Goal: Task Accomplishment & Management: Use online tool/utility

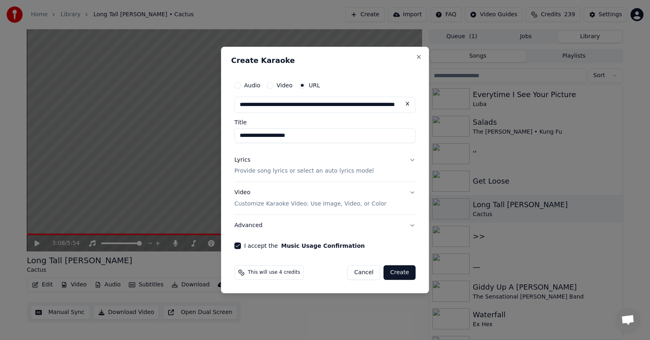
click at [324, 54] on div "**********" at bounding box center [325, 170] width 208 height 247
click at [412, 191] on button "Video Customize Karaoke Video: Use Image, Video, or Color" at bounding box center [324, 198] width 181 height 33
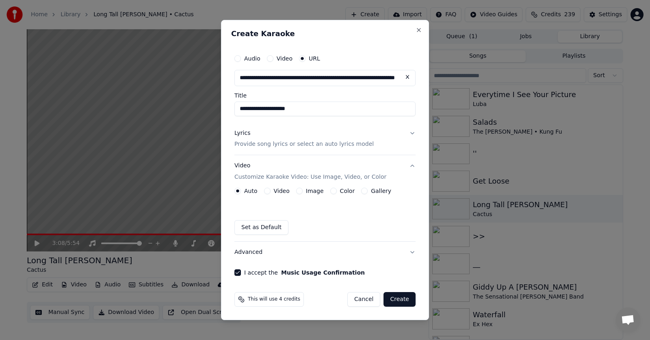
click at [410, 133] on button "Lyrics Provide song lyrics or select an auto lyrics model" at bounding box center [324, 139] width 181 height 33
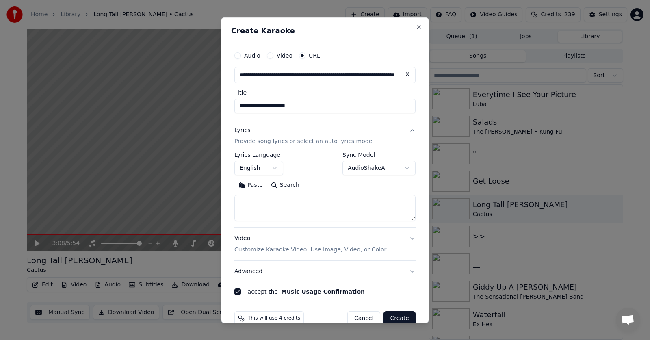
click at [243, 184] on button "Paste" at bounding box center [250, 185] width 33 height 13
click at [384, 315] on button "Create" at bounding box center [400, 319] width 32 height 15
type textarea "**********"
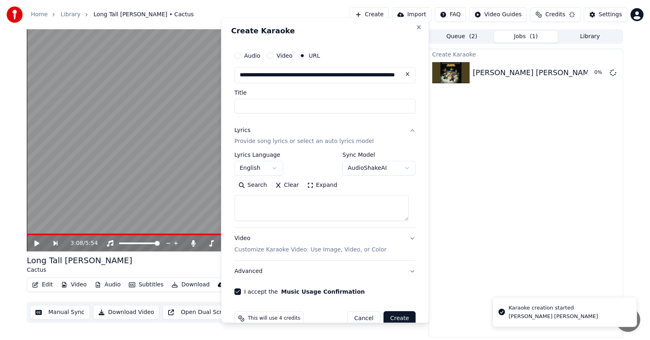
select select
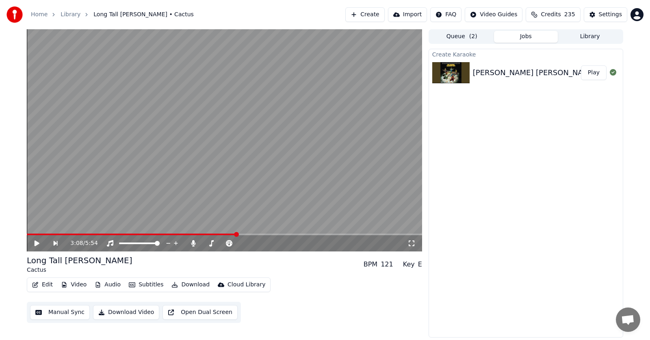
click at [637, 123] on div "3:08 / 5:54 Long Tall [PERSON_NAME] Cactus BPM 121 Key E Edit Video Audio Subti…" at bounding box center [325, 183] width 650 height 308
click at [358, 14] on button "Create" at bounding box center [364, 14] width 39 height 15
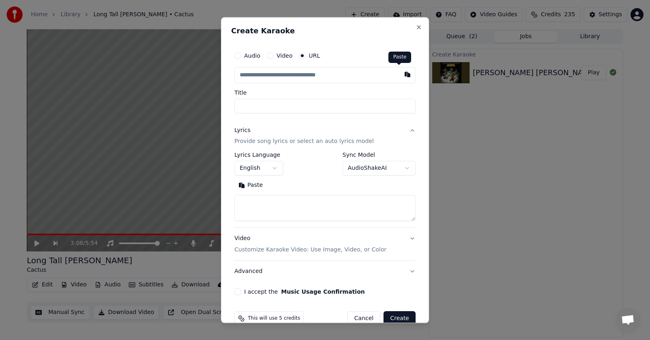
click at [399, 76] on button "button" at bounding box center [407, 74] width 16 height 15
type input "**********"
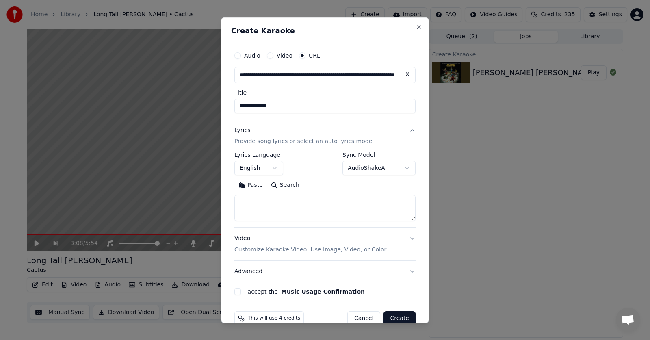
type input "**********"
select select
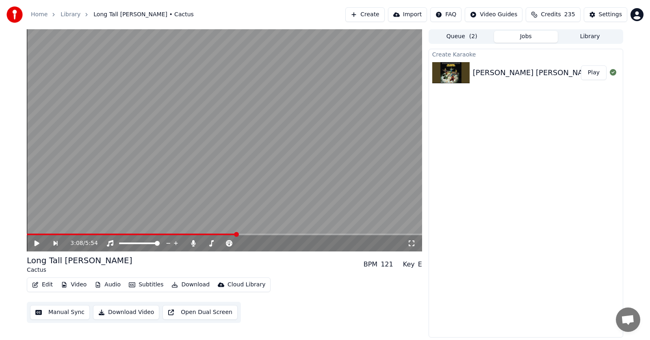
click at [361, 17] on button "Create" at bounding box center [364, 14] width 39 height 15
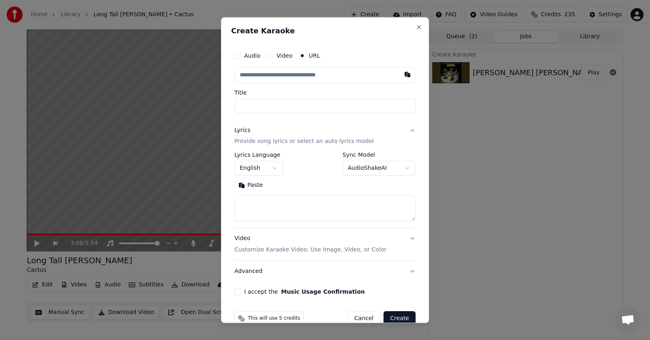
click at [258, 185] on button "Paste" at bounding box center [250, 185] width 33 height 13
click at [289, 275] on button "Advanced" at bounding box center [324, 271] width 181 height 21
type textarea "**********"
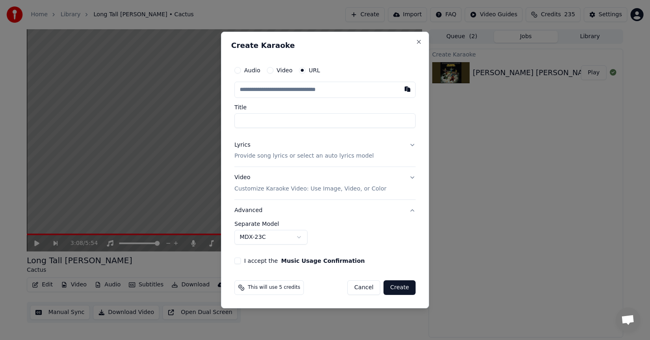
click at [236, 261] on button "I accept the Music Usage Confirmation" at bounding box center [237, 261] width 7 height 7
click at [371, 286] on button "Cancel" at bounding box center [363, 287] width 33 height 15
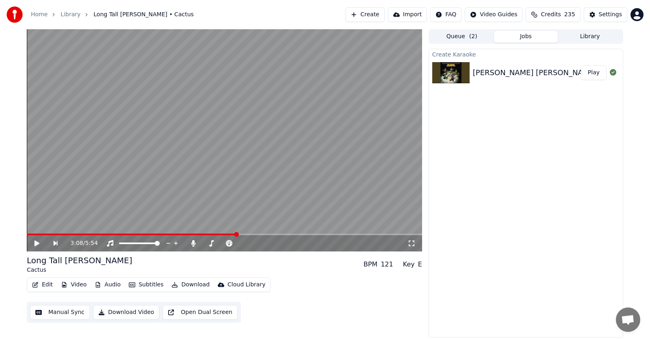
click at [354, 15] on button "Create" at bounding box center [364, 14] width 39 height 15
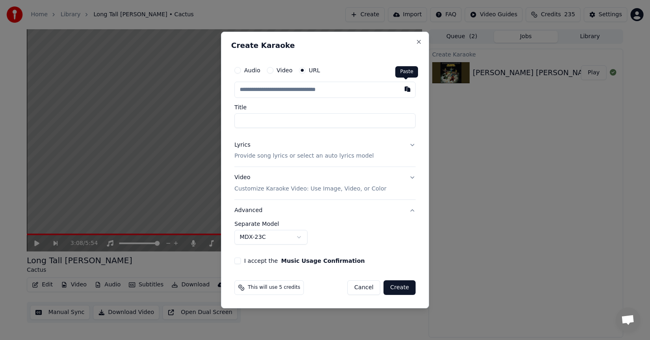
click at [403, 87] on button "button" at bounding box center [407, 89] width 16 height 15
type input "**********"
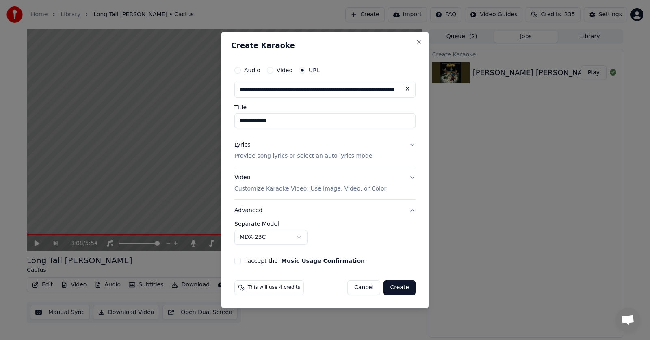
type input "**********"
click at [299, 236] on body "**********" at bounding box center [325, 170] width 650 height 340
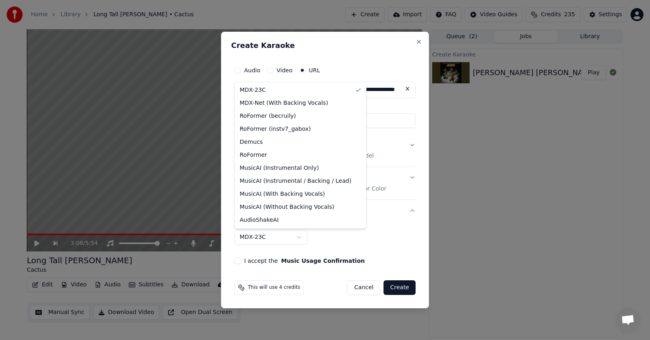
select select "**********"
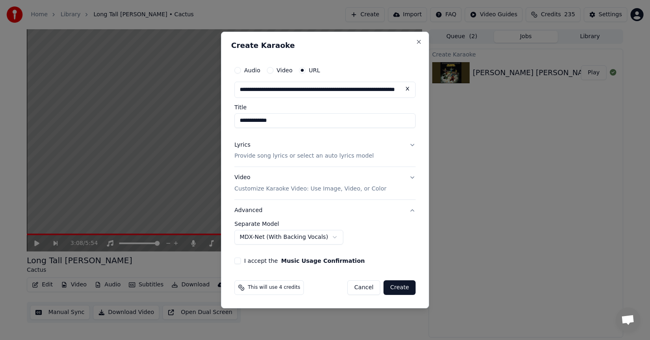
click at [319, 300] on div "**********" at bounding box center [325, 170] width 208 height 277
click at [413, 144] on button "Lyrics Provide song lyrics or select an auto lyrics model" at bounding box center [324, 150] width 181 height 33
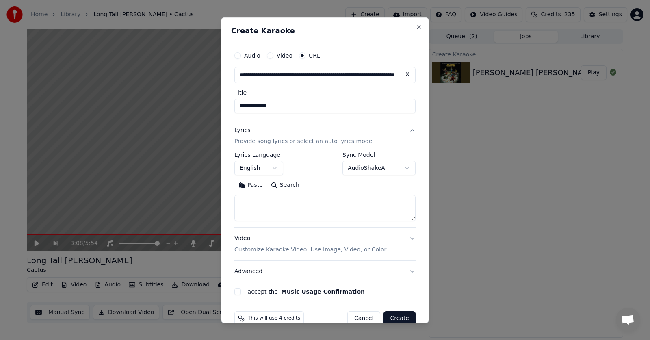
click at [254, 184] on button "Paste" at bounding box center [250, 185] width 33 height 13
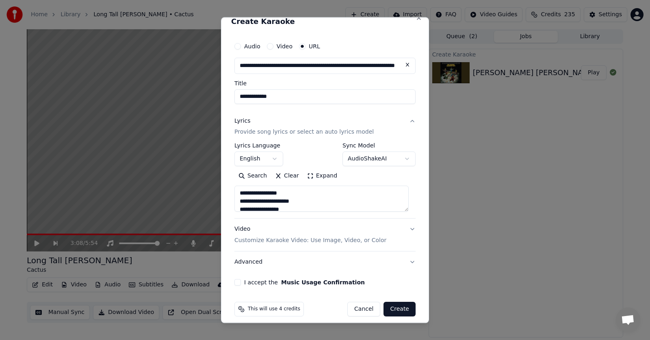
scroll to position [16, 0]
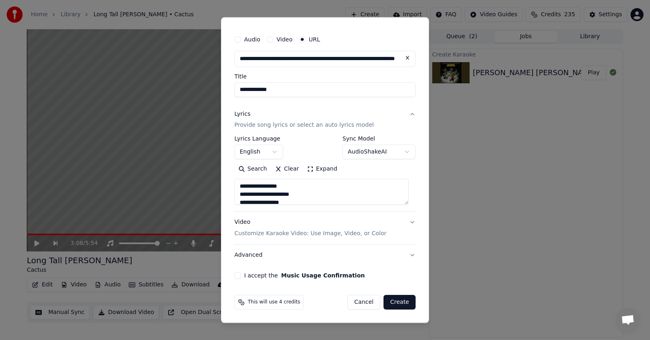
click at [241, 275] on button "I accept the Music Usage Confirmation" at bounding box center [237, 276] width 7 height 7
click at [389, 303] on button "Create" at bounding box center [400, 302] width 32 height 15
type textarea "**********"
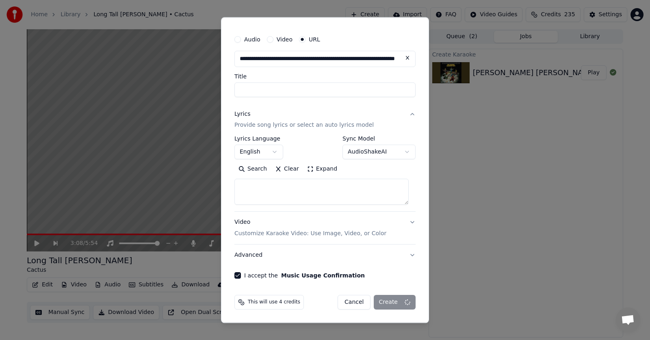
select select
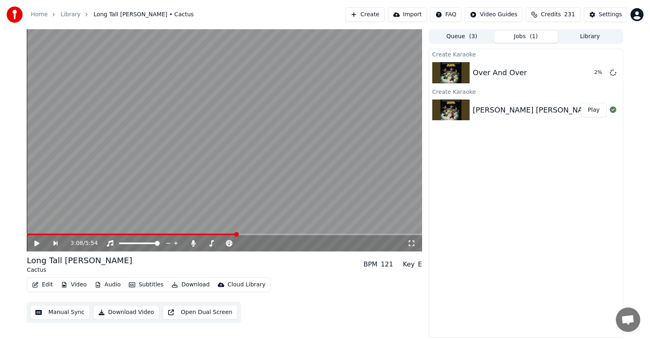
click at [590, 111] on button "Play" at bounding box center [594, 110] width 26 height 15
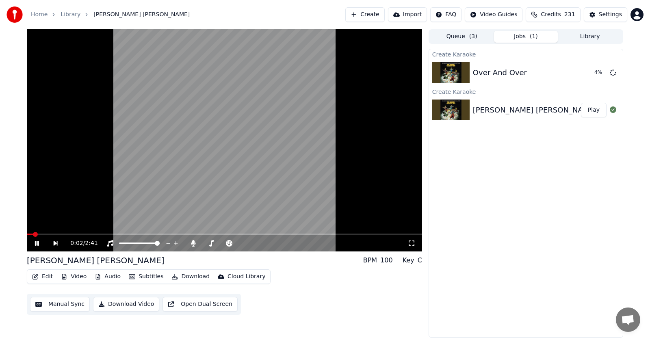
click at [38, 244] on icon at bounding box center [37, 243] width 4 height 5
click at [642, 132] on div "0:02 / 2:41 [PERSON_NAME] [PERSON_NAME] BPM 100 Key C Edit Video Audio Subtitle…" at bounding box center [325, 183] width 650 height 308
click at [590, 111] on button "Play" at bounding box center [594, 110] width 26 height 15
click at [107, 276] on button "Audio" at bounding box center [107, 276] width 33 height 11
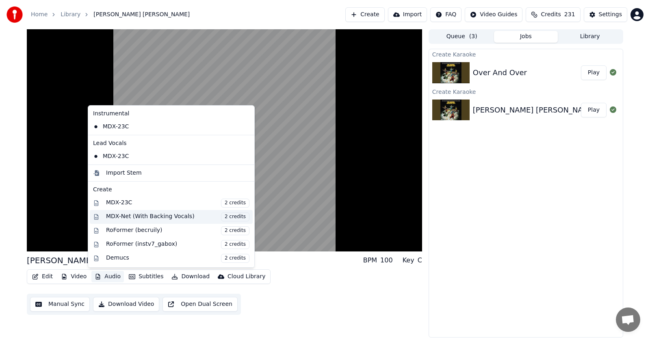
click at [128, 215] on div "MDX-Net (With Backing Vocals) 2 credits" at bounding box center [177, 217] width 143 height 9
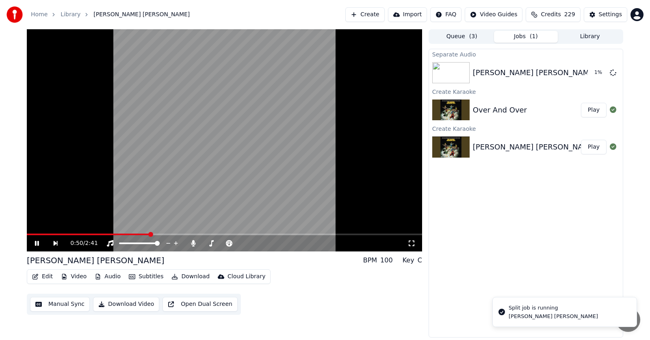
click at [37, 243] on icon at bounding box center [42, 243] width 19 height 7
click at [597, 112] on button "Play" at bounding box center [594, 110] width 26 height 15
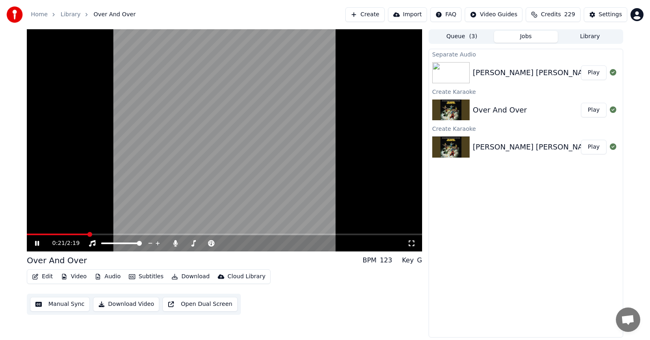
click at [113, 276] on button "Audio" at bounding box center [107, 276] width 33 height 11
click at [36, 245] on icon at bounding box center [37, 243] width 4 height 5
click at [495, 73] on div "[PERSON_NAME] [PERSON_NAME]" at bounding box center [535, 72] width 124 height 11
click at [593, 72] on button "Play" at bounding box center [594, 72] width 26 height 15
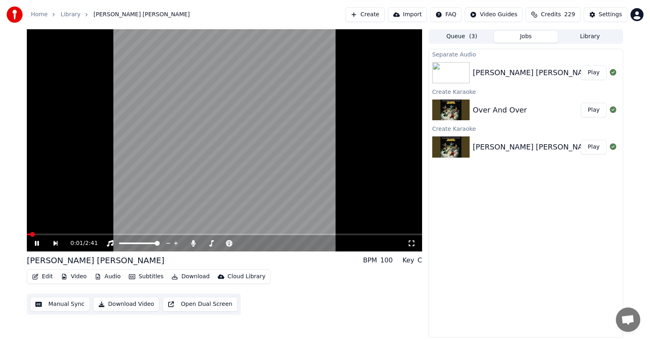
click at [37, 246] on icon at bounding box center [42, 243] width 19 height 7
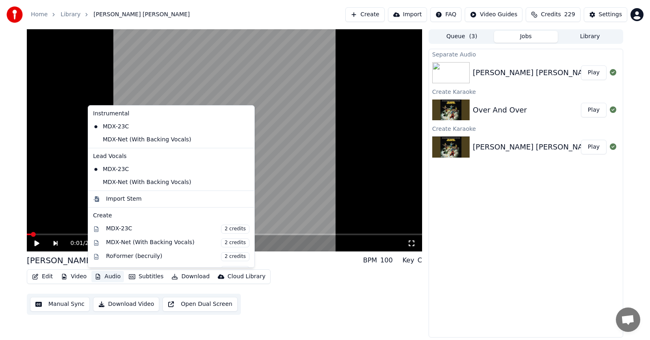
click at [115, 278] on button "Audio" at bounding box center [107, 276] width 33 height 11
click at [109, 182] on div "MDX-Net (With Backing Vocals)" at bounding box center [165, 182] width 151 height 13
click at [108, 275] on button "Audio" at bounding box center [107, 276] width 33 height 11
click at [108, 142] on div "MDX-Net (With Backing Vocals)" at bounding box center [165, 139] width 151 height 13
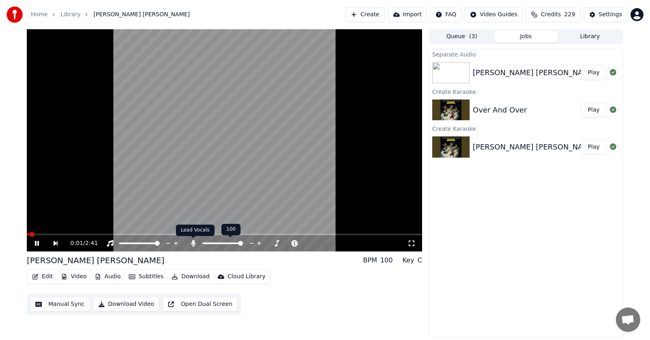
click at [193, 243] on icon at bounding box center [193, 243] width 4 height 7
click at [39, 244] on icon at bounding box center [37, 243] width 4 height 5
click at [111, 277] on button "Audio" at bounding box center [107, 276] width 33 height 11
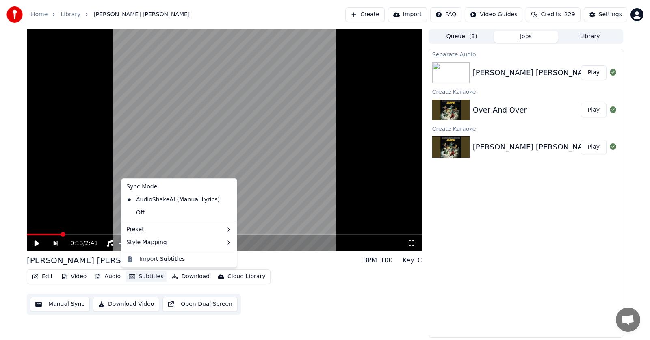
click at [143, 274] on button "Subtitles" at bounding box center [146, 276] width 41 height 11
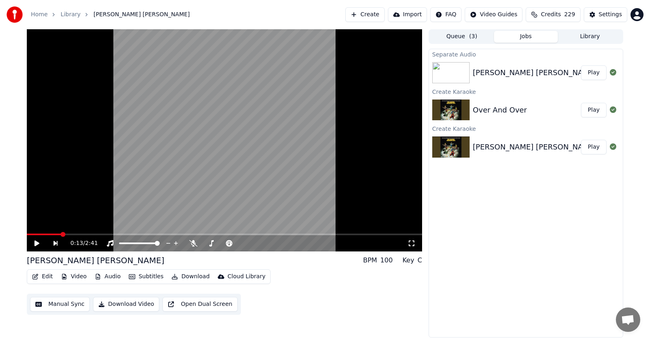
click at [144, 275] on button "Subtitles" at bounding box center [146, 276] width 41 height 11
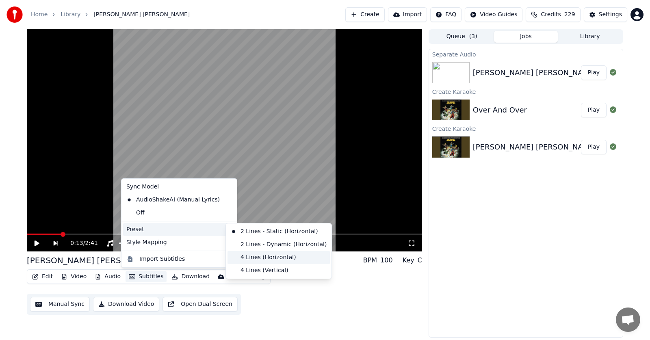
click at [271, 256] on div "4 Lines (Horizontal)" at bounding box center [279, 257] width 102 height 13
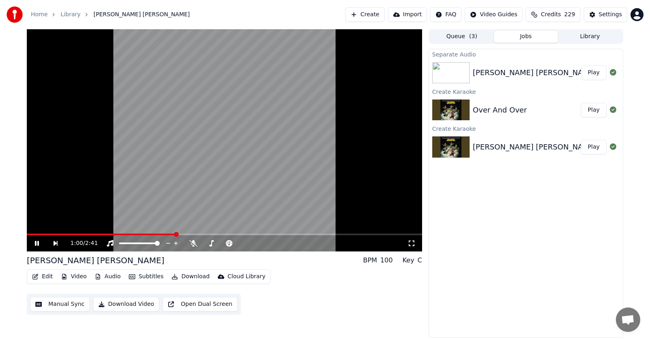
click at [37, 243] on icon at bounding box center [37, 243] width 4 height 5
click at [590, 39] on button "Library" at bounding box center [590, 37] width 64 height 12
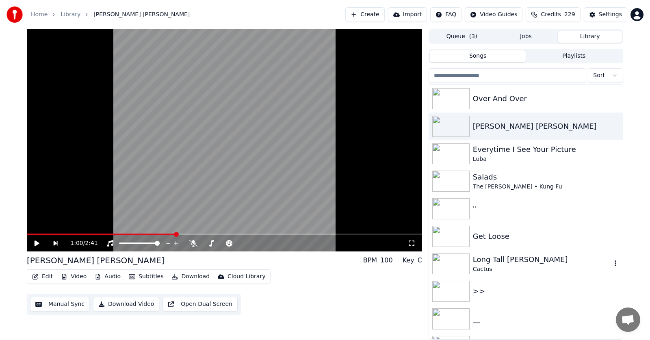
click at [488, 262] on div "Long Tall [PERSON_NAME]" at bounding box center [542, 259] width 139 height 11
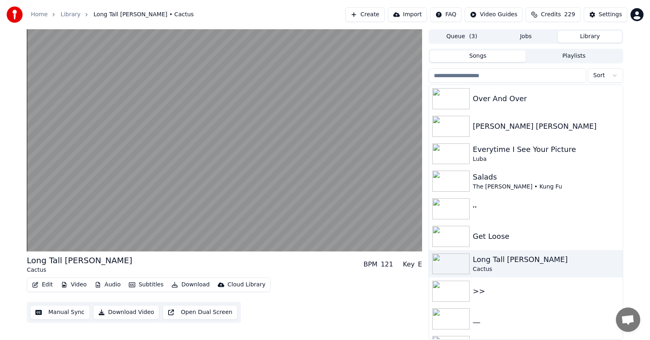
click at [43, 287] on button "Edit" at bounding box center [42, 284] width 27 height 11
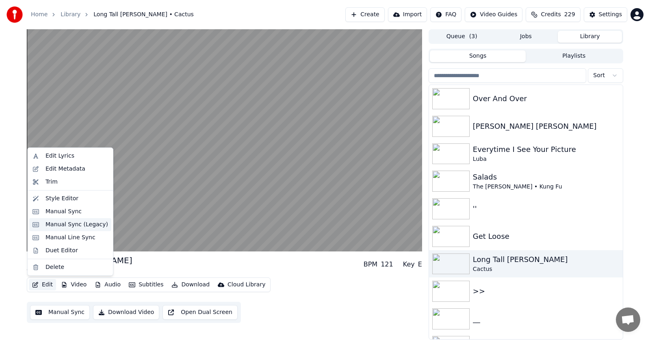
click at [52, 223] on div "Manual Sync (Legacy)" at bounding box center [77, 225] width 63 height 8
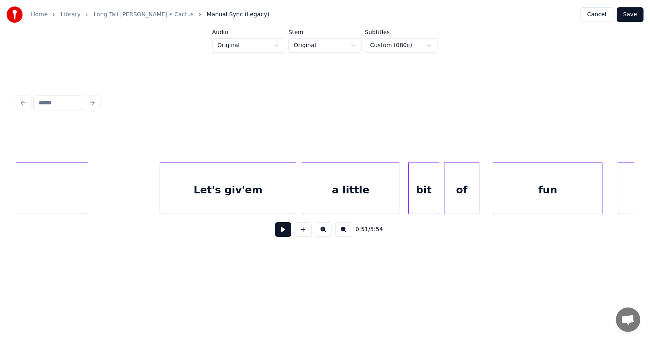
scroll to position [0, 47009]
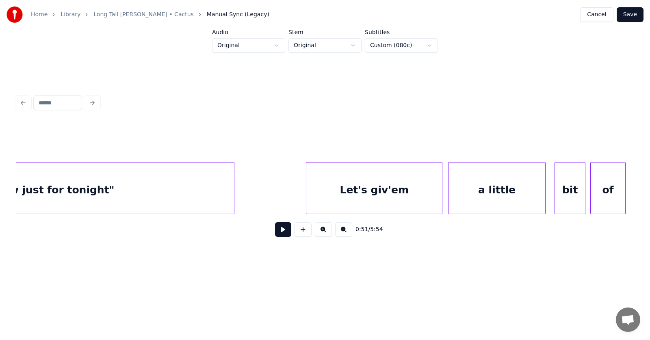
click at [211, 179] on div ""now just for tonight"" at bounding box center [52, 190] width 364 height 55
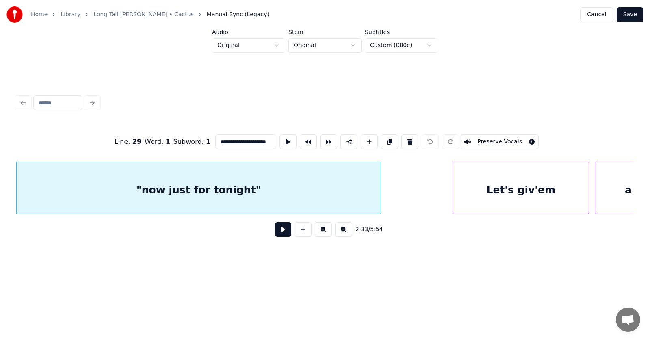
click at [279, 227] on button at bounding box center [283, 229] width 16 height 15
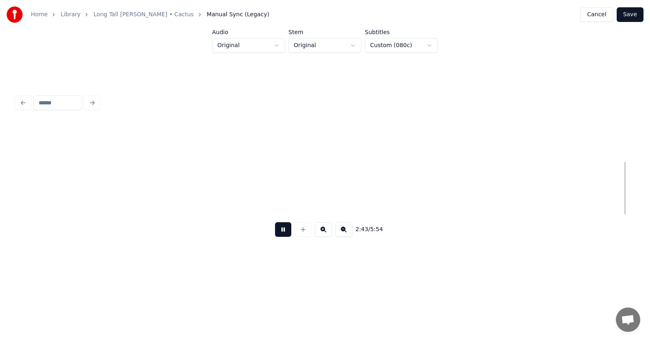
scroll to position [0, 49966]
click at [282, 234] on button at bounding box center [283, 229] width 16 height 15
click at [276, 235] on button at bounding box center [283, 229] width 16 height 15
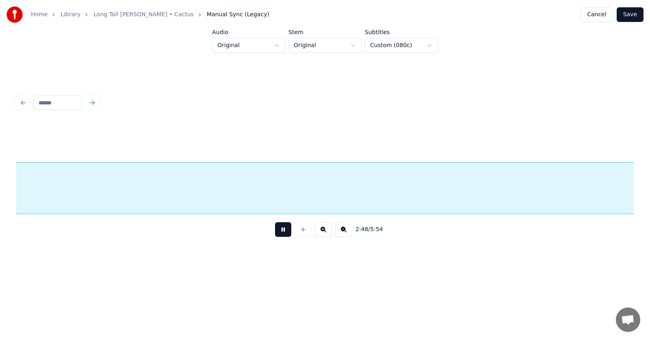
scroll to position [0, 51205]
click at [281, 235] on button at bounding box center [283, 229] width 16 height 15
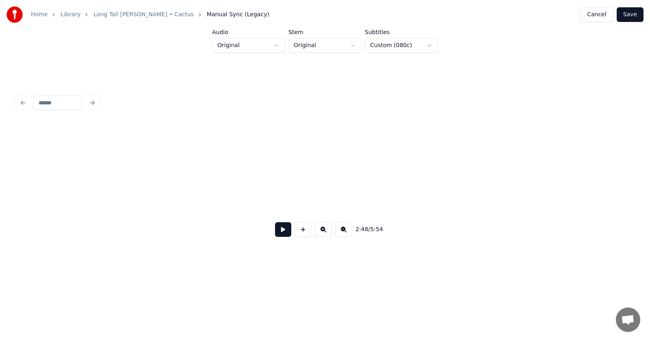
scroll to position [0, 49129]
click at [299, 234] on button at bounding box center [303, 229] width 17 height 15
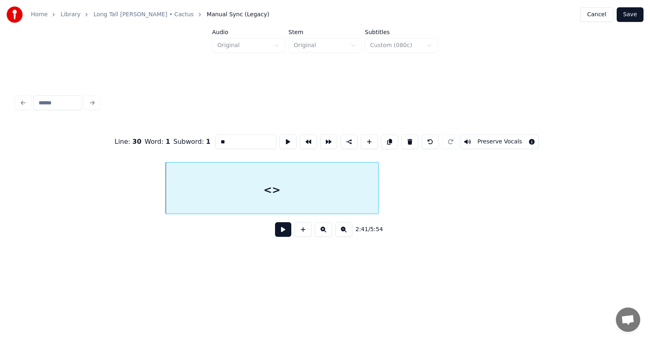
click at [376, 193] on div at bounding box center [377, 188] width 2 height 51
click at [280, 134] on button at bounding box center [288, 141] width 17 height 15
drag, startPoint x: 214, startPoint y: 137, endPoint x: 198, endPoint y: 136, distance: 15.9
click at [215, 136] on input "**" at bounding box center [245, 141] width 61 height 15
type input "*****"
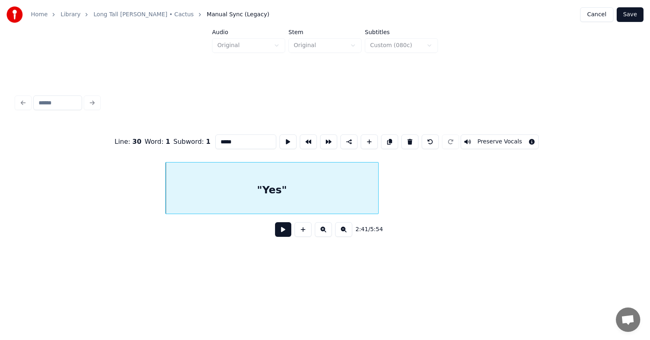
click at [275, 230] on button at bounding box center [283, 229] width 16 height 15
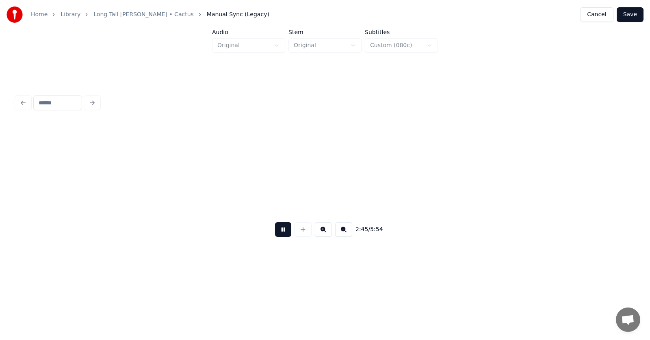
scroll to position [0, 50367]
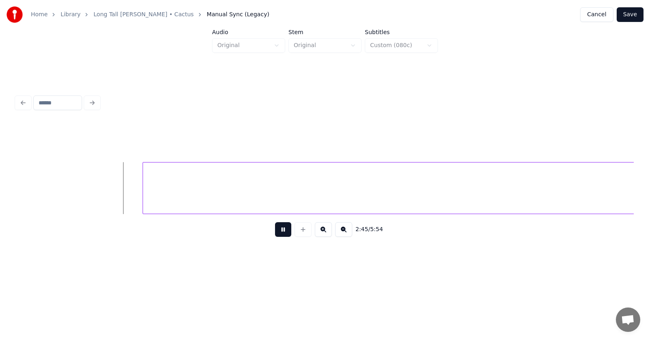
click at [282, 235] on button at bounding box center [283, 229] width 16 height 15
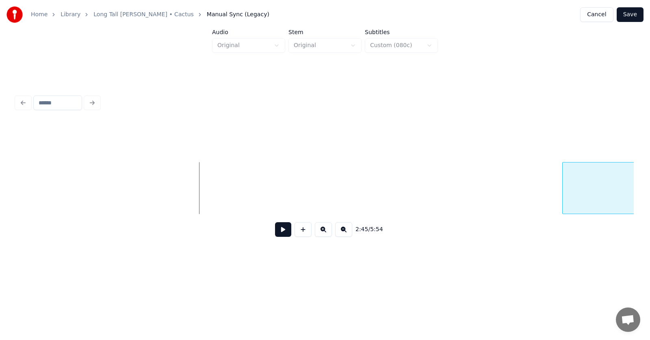
click at [565, 190] on div at bounding box center [564, 188] width 2 height 51
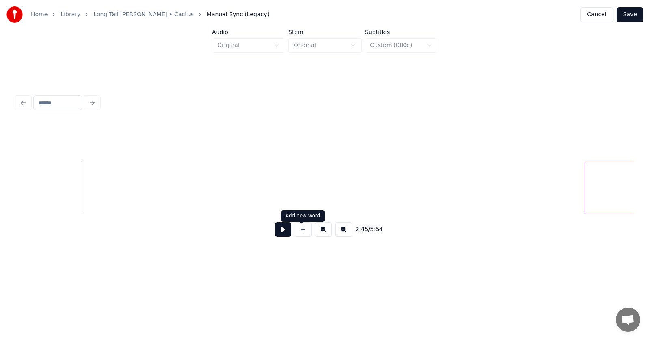
click at [306, 234] on button at bounding box center [303, 229] width 17 height 15
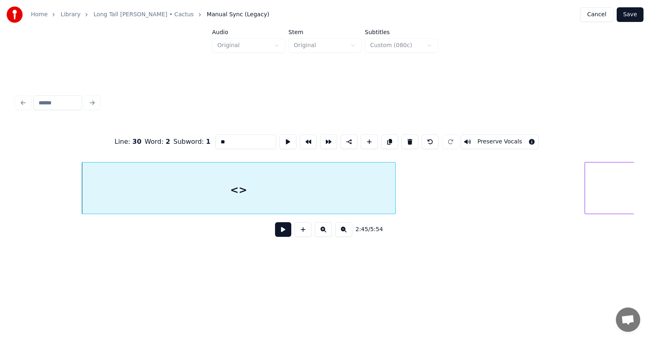
click at [395, 185] on div at bounding box center [394, 188] width 2 height 51
drag, startPoint x: 215, startPoint y: 141, endPoint x: 196, endPoint y: 143, distance: 18.4
click at [196, 143] on div "Line : 30 Word : 2 Subword : 1 ** Preserve Vocals" at bounding box center [325, 141] width 618 height 41
type input "*****"
click at [275, 235] on button at bounding box center [283, 229] width 16 height 15
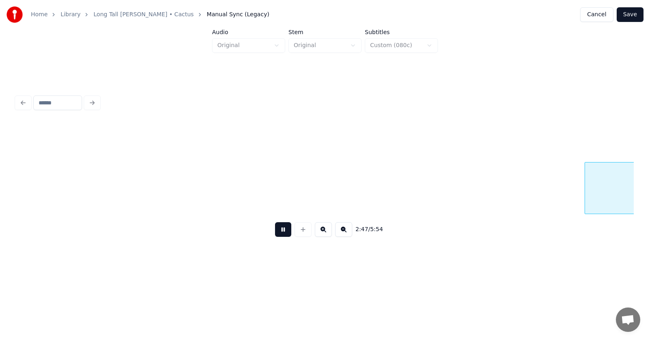
scroll to position [0, 50990]
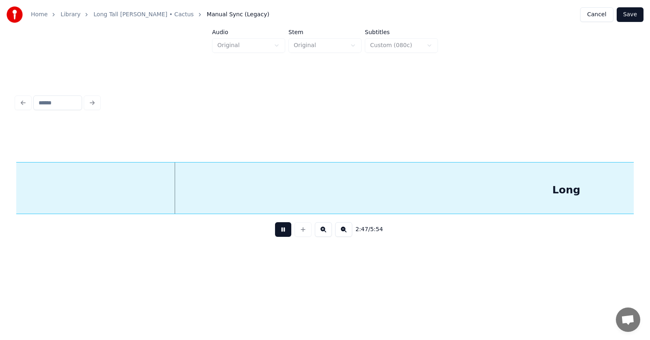
click at [275, 235] on button at bounding box center [283, 229] width 16 height 15
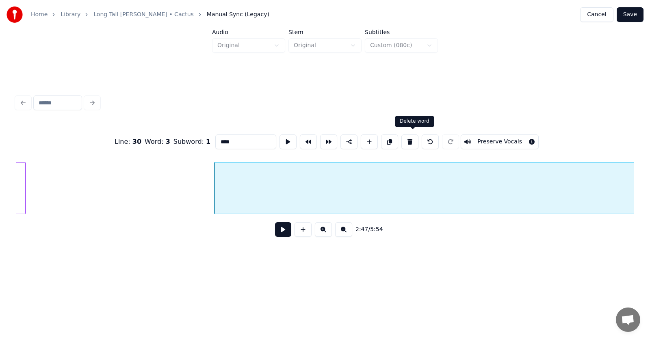
click at [415, 139] on button at bounding box center [409, 141] width 17 height 15
type input "*****"
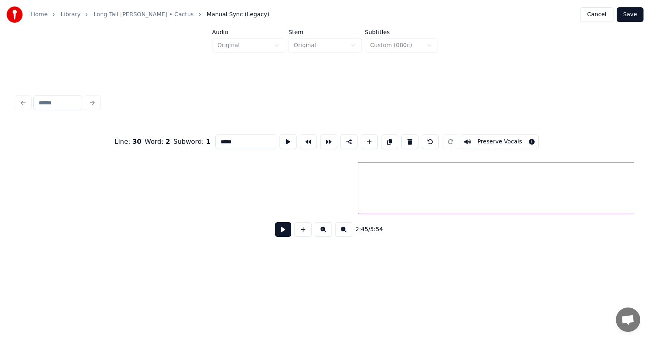
scroll to position [0, 51834]
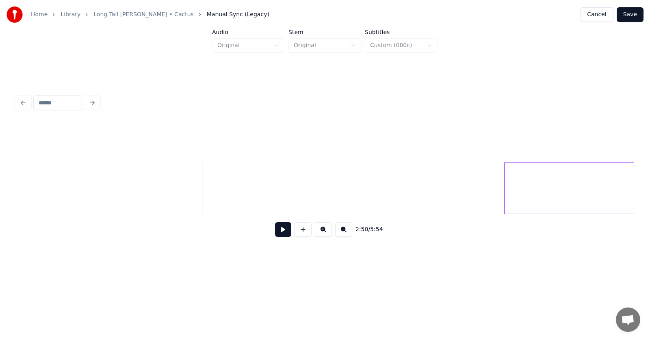
click at [275, 231] on button at bounding box center [283, 229] width 16 height 15
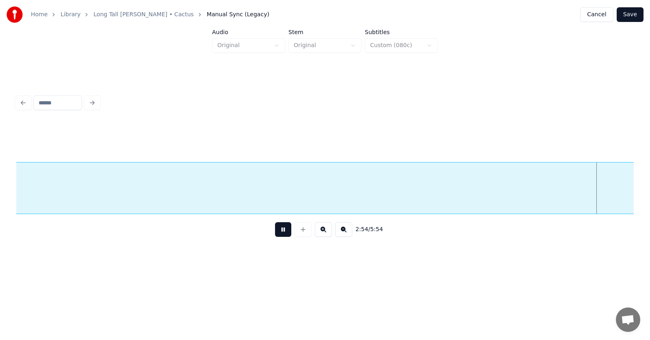
scroll to position [0, 53074]
click at [275, 233] on button at bounding box center [283, 229] width 16 height 15
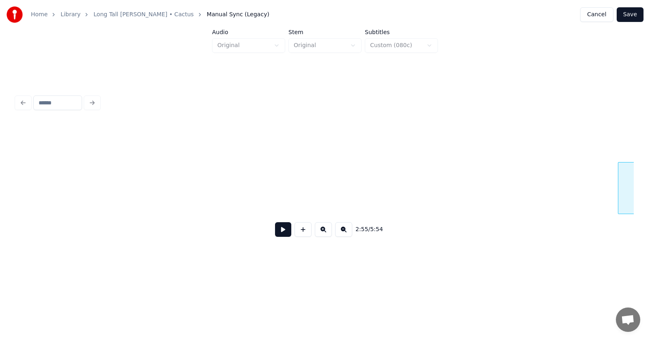
click at [620, 190] on div at bounding box center [619, 188] width 2 height 51
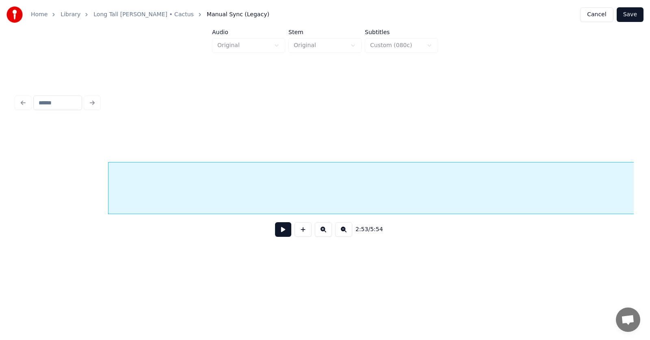
scroll to position [0, 52712]
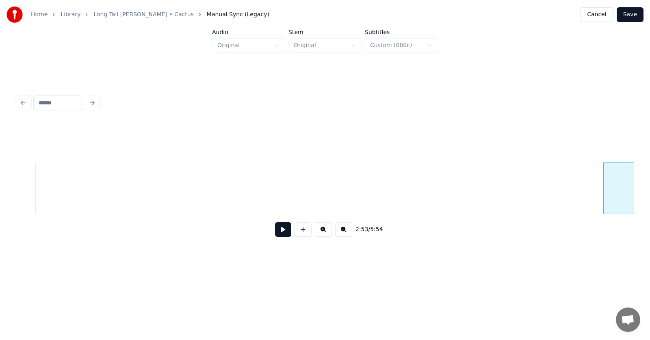
click at [606, 178] on div at bounding box center [605, 188] width 2 height 51
click at [276, 236] on button at bounding box center [283, 229] width 16 height 15
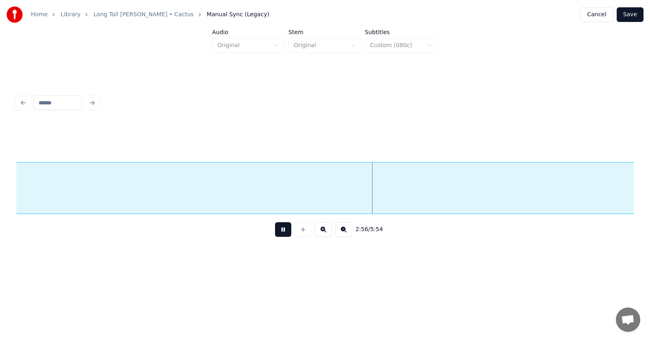
click at [280, 232] on button at bounding box center [283, 229] width 16 height 15
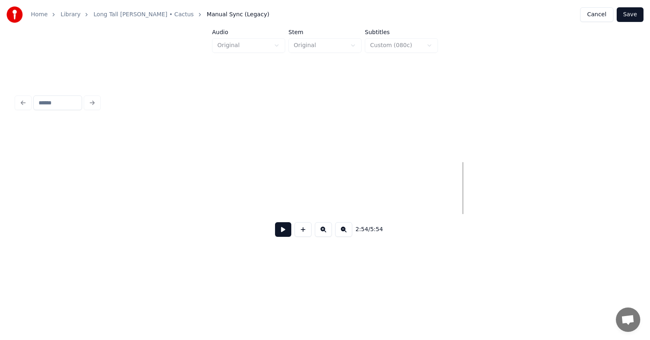
click at [647, 177] on div "Home Library Long Tall [PERSON_NAME] • Cactus Manual Sync (Legacy) Cancel Save …" at bounding box center [325, 135] width 650 height 270
click at [649, 198] on div "Home Library Long Tall [PERSON_NAME] • Cactus Manual Sync (Legacy) Cancel Save …" at bounding box center [325, 135] width 650 height 270
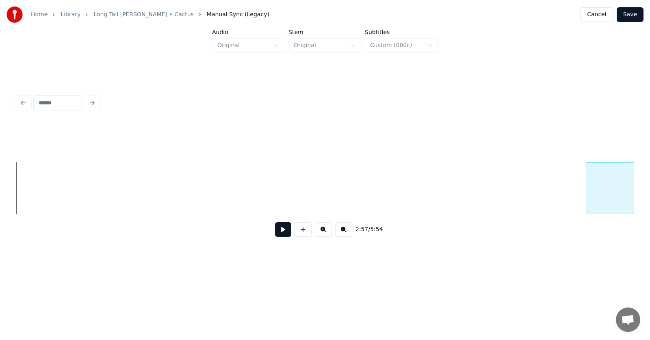
click at [588, 192] on div at bounding box center [588, 188] width 2 height 51
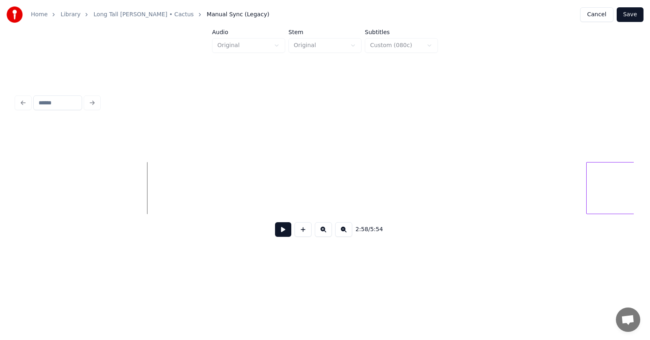
click at [275, 234] on button at bounding box center [283, 229] width 16 height 15
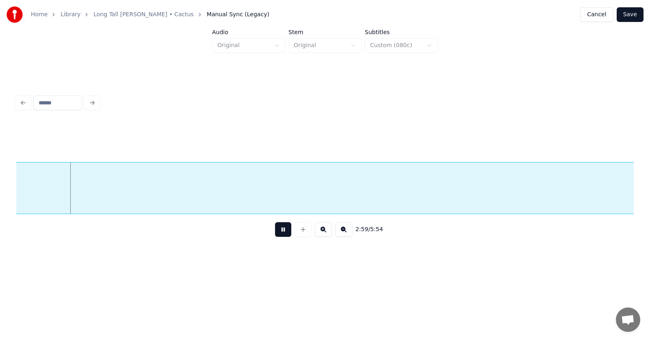
click at [280, 235] on button at bounding box center [283, 229] width 16 height 15
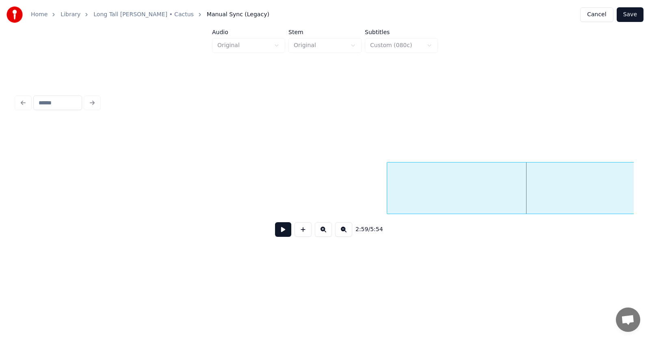
scroll to position [0, 54174]
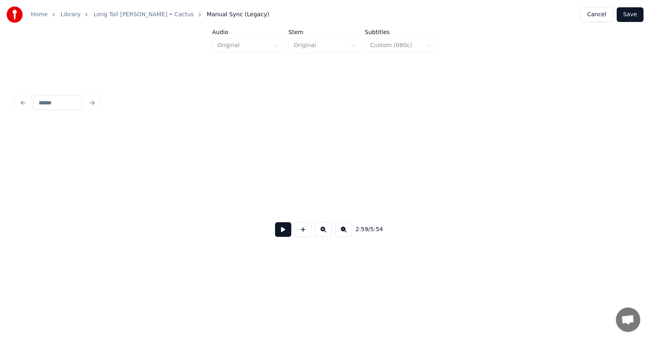
click at [650, 193] on div "Home Library Long Tall [PERSON_NAME] • Cactus Manual Sync (Legacy) Cancel Save …" at bounding box center [325, 135] width 650 height 270
click at [620, 199] on div at bounding box center [621, 188] width 2 height 51
click at [646, 196] on div "Home Library Long Tall [PERSON_NAME] • Cactus Manual Sync (Legacy) Cancel Save …" at bounding box center [325, 135] width 650 height 270
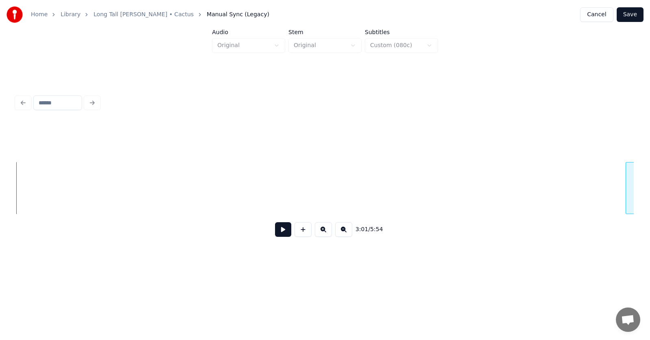
click at [634, 180] on div "3:01 / 5:54" at bounding box center [325, 167] width 624 height 161
click at [650, 200] on div "Home Library Long Tall [PERSON_NAME] • Cactus Manual Sync (Legacy) Cancel Save …" at bounding box center [325, 135] width 650 height 270
click at [650, 207] on div "Home Library Long Tall [PERSON_NAME] • Cactus Manual Sync (Legacy) Cancel Save …" at bounding box center [325, 135] width 650 height 270
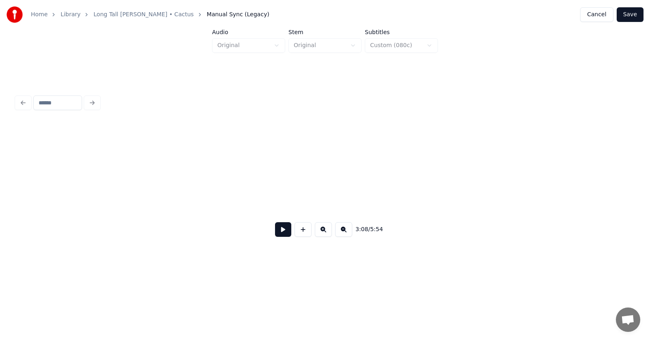
scroll to position [0, 57316]
click at [628, 187] on div at bounding box center [627, 188] width 2 height 51
click at [650, 193] on div "Home Library Long Tall [PERSON_NAME] • Cactus Manual Sync (Legacy) Cancel Save …" at bounding box center [325, 135] width 650 height 270
click at [650, 192] on div "Home Library Long Tall [PERSON_NAME] • Cactus Manual Sync (Legacy) Cancel Save …" at bounding box center [325, 135] width 650 height 270
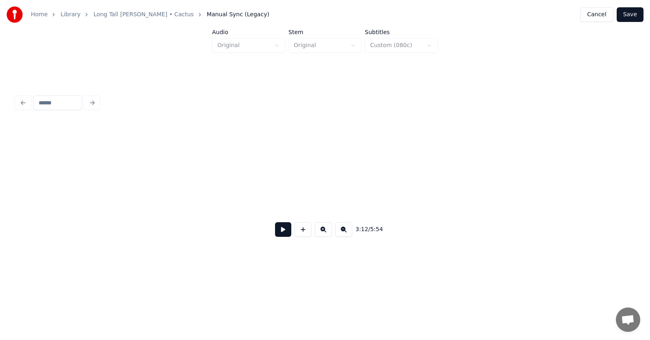
scroll to position [0, 58581]
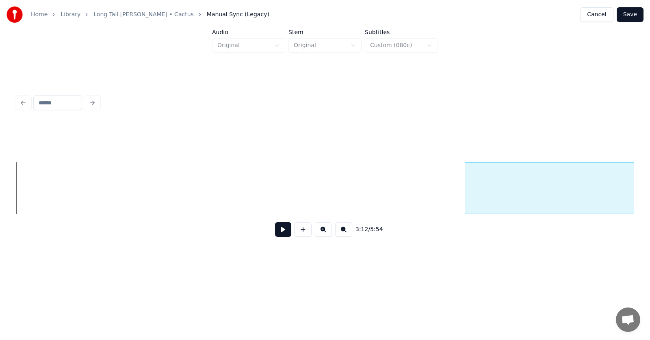
click at [465, 184] on div at bounding box center [466, 188] width 2 height 51
click at [275, 232] on button at bounding box center [283, 229] width 16 height 15
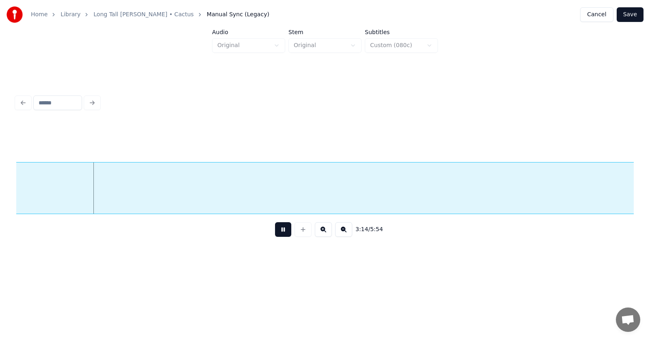
click at [275, 231] on button at bounding box center [283, 229] width 16 height 15
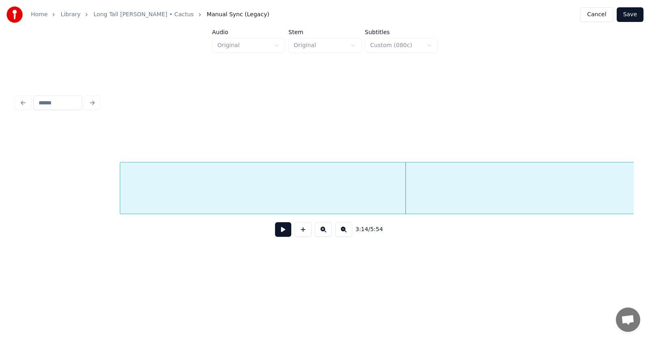
scroll to position [0, 58634]
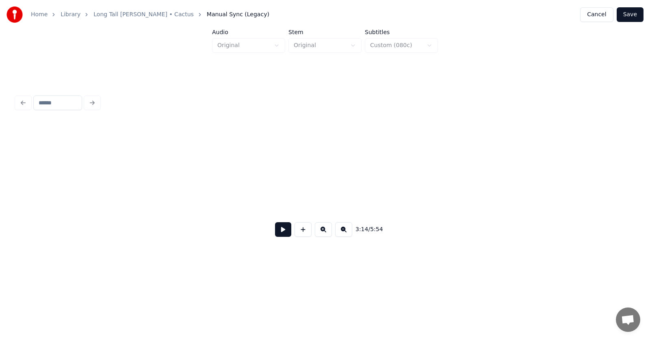
click at [650, 191] on div "Home Library Long Tall [PERSON_NAME] • Cactus Manual Sync (Legacy) Cancel Save …" at bounding box center [325, 135] width 650 height 270
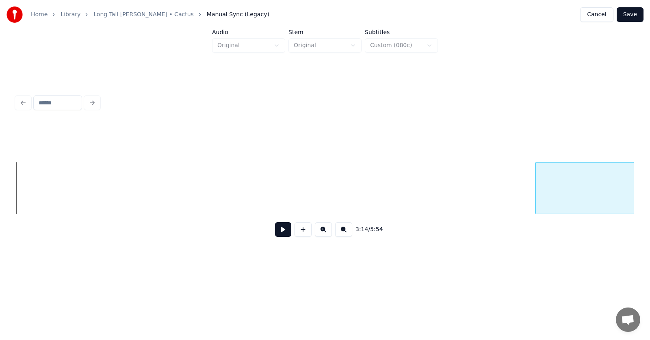
click at [650, 186] on div "Home Library Long Tall [PERSON_NAME] • Cactus Manual Sync (Legacy) Cancel Save …" at bounding box center [325, 135] width 650 height 270
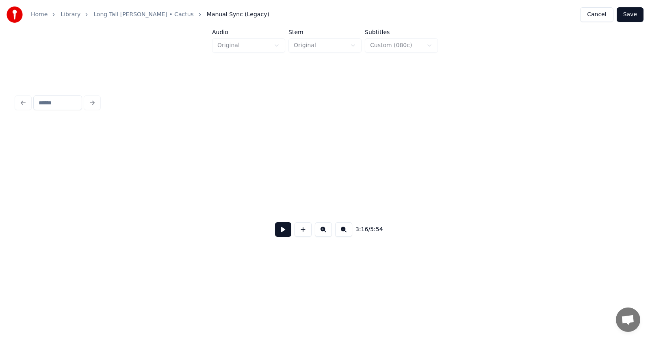
scroll to position [0, 59899]
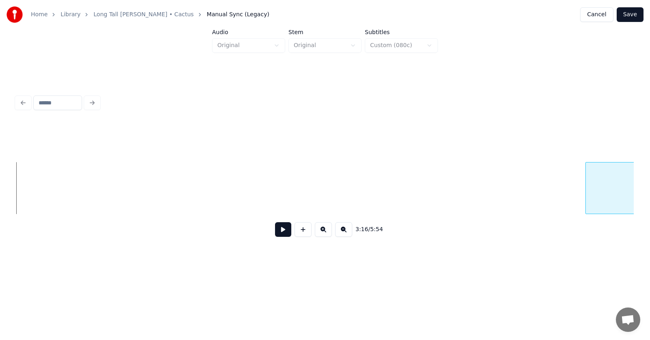
click at [650, 184] on div "Home Library Long Tall [PERSON_NAME] • Cactus Manual Sync (Legacy) Cancel Save …" at bounding box center [325, 135] width 650 height 270
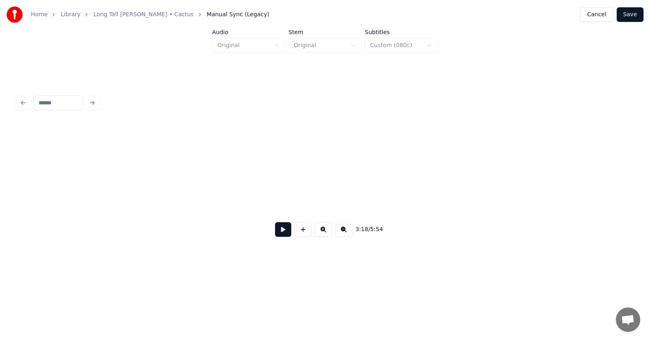
scroll to position [0, 60533]
click at [647, 200] on div "Home Library Long Tall [PERSON_NAME] • Cactus Manual Sync (Legacy) Cancel Save …" at bounding box center [325, 135] width 650 height 270
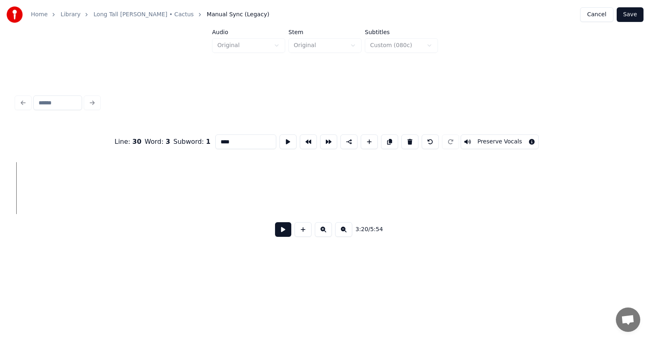
click at [650, 182] on div "Home Library Long Tall [PERSON_NAME] • Cactus Manual Sync (Legacy) Cancel Save …" at bounding box center [325, 135] width 650 height 270
click at [650, 193] on div "Home Library Long Tall [PERSON_NAME] • Cactus Manual Sync (Legacy) Cancel Save …" at bounding box center [325, 135] width 650 height 270
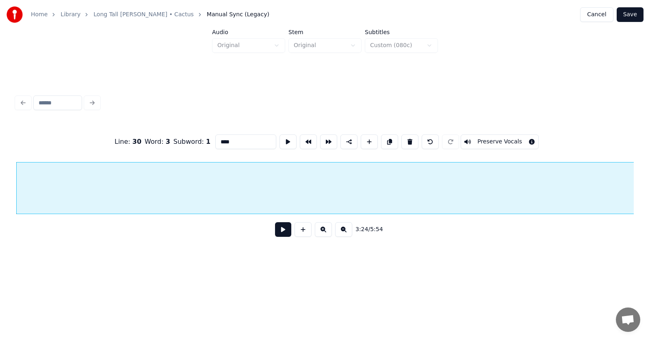
drag, startPoint x: 16, startPoint y: 193, endPoint x: 46, endPoint y: 191, distance: 29.7
click at [44, 194] on div "Line : 30 Word : 3 Subword : 1 **** Preserve Vocals 3:24 / 5:54" at bounding box center [325, 167] width 624 height 161
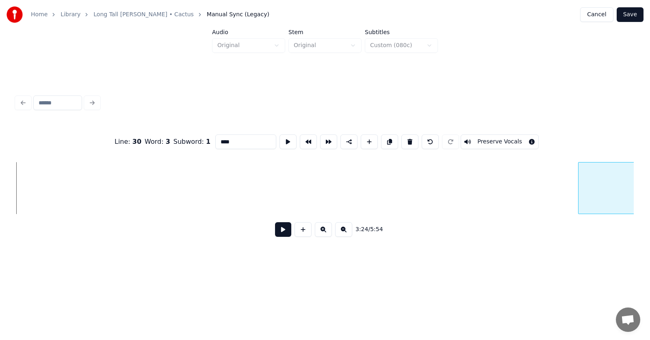
click at [579, 196] on div at bounding box center [580, 188] width 2 height 51
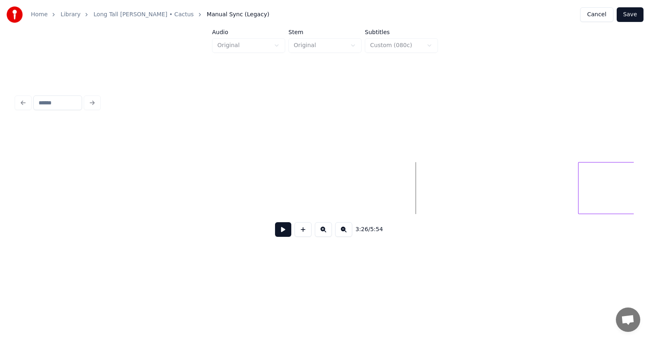
click at [283, 231] on button at bounding box center [283, 229] width 16 height 15
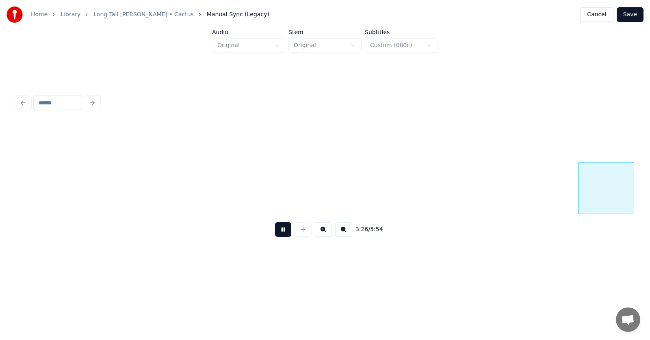
scroll to position [0, 63049]
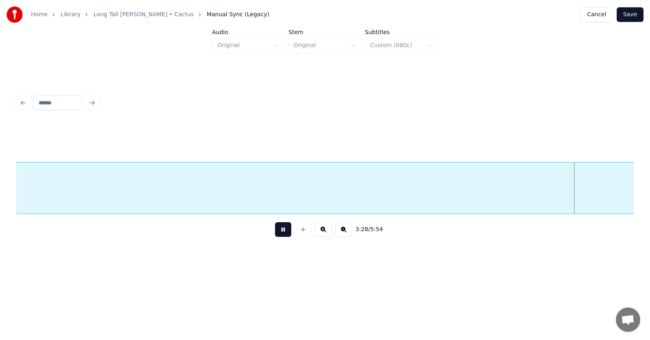
click at [283, 231] on button at bounding box center [283, 229] width 16 height 15
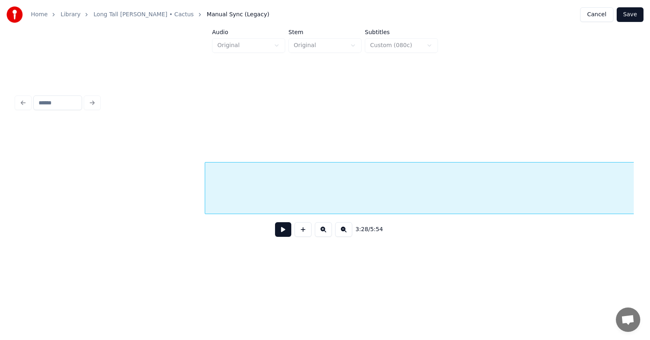
scroll to position [0, 62435]
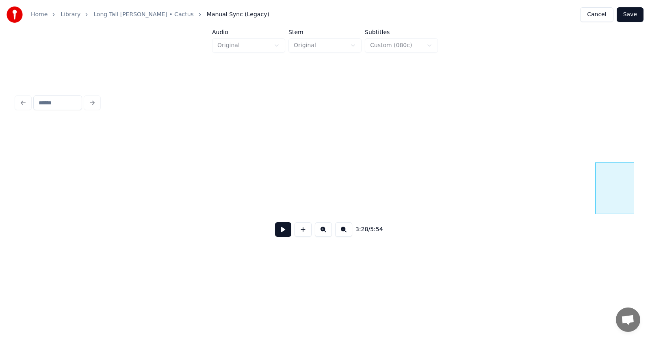
click at [650, 191] on div "Home Library Long Tall [PERSON_NAME] • Cactus Manual Sync (Legacy) Cancel Save …" at bounding box center [325, 135] width 650 height 270
click at [645, 191] on div "Home Library Long Tall [PERSON_NAME] • Cactus Manual Sync (Legacy) Cancel Save …" at bounding box center [325, 135] width 650 height 270
click at [640, 200] on div "Home Library Long Tall [PERSON_NAME] • Cactus Manual Sync (Legacy) Cancel Save …" at bounding box center [325, 135] width 650 height 270
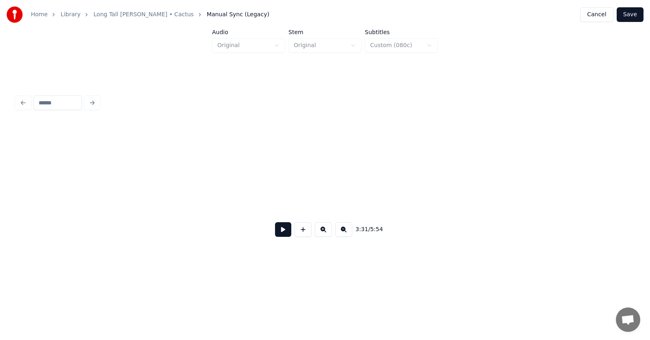
scroll to position [0, 64320]
click at [650, 192] on div "Home Library Long Tall [PERSON_NAME] • Cactus Manual Sync (Legacy) Cancel Save …" at bounding box center [325, 135] width 650 height 270
click at [650, 205] on div "Home Library Long Tall [PERSON_NAME] • Cactus Manual Sync (Legacy) Cancel Save …" at bounding box center [325, 135] width 650 height 270
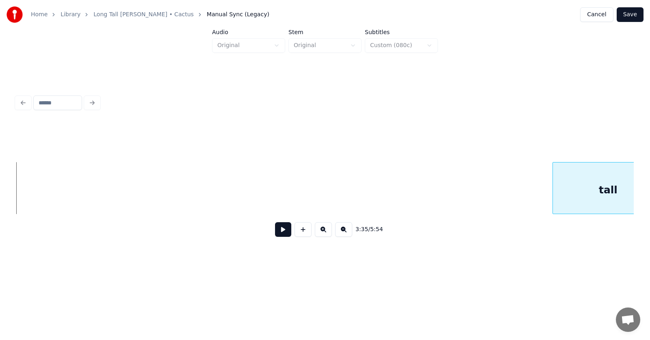
click at [554, 222] on div "3:35 / 5:54" at bounding box center [325, 183] width 618 height 124
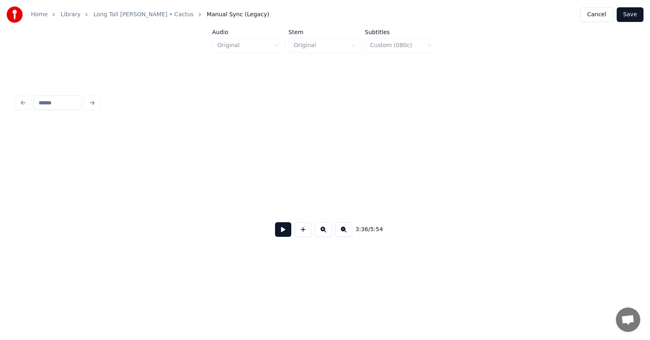
scroll to position [0, 65945]
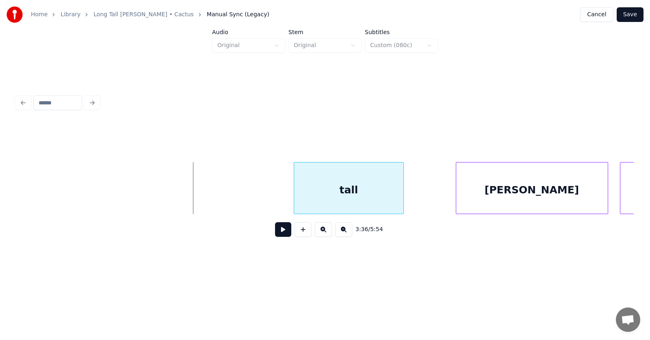
click at [349, 196] on div "tall" at bounding box center [349, 190] width 110 height 55
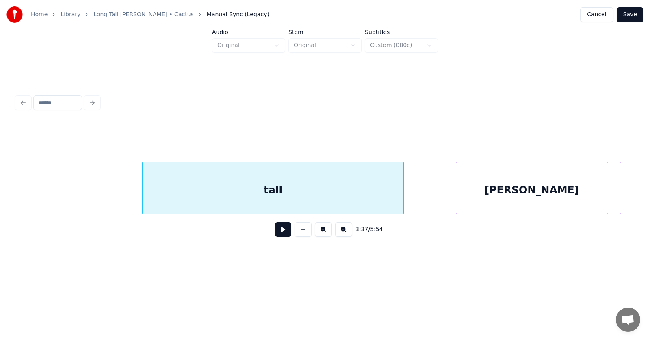
click at [143, 200] on div at bounding box center [144, 188] width 2 height 51
click at [278, 200] on div "tall" at bounding box center [273, 190] width 261 height 55
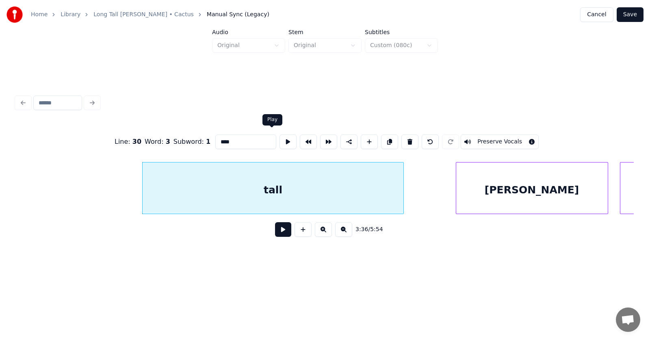
click at [280, 136] on button at bounding box center [288, 141] width 17 height 15
click at [466, 193] on div "[PERSON_NAME]" at bounding box center [505, 190] width 152 height 55
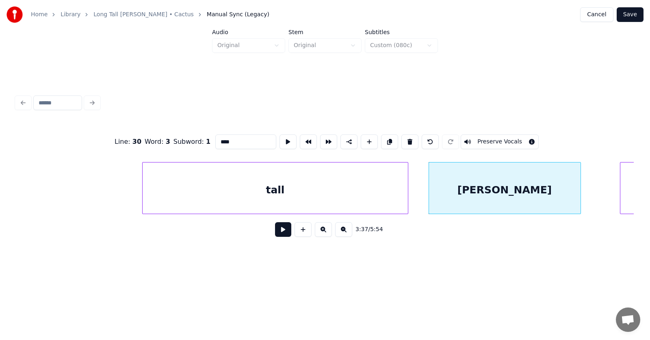
click at [407, 194] on div at bounding box center [407, 188] width 2 height 51
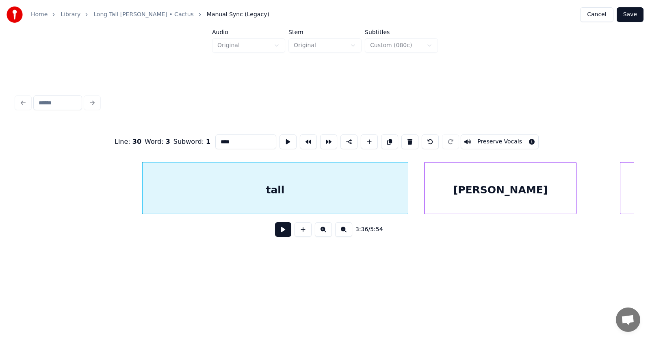
click at [432, 197] on div "[PERSON_NAME]" at bounding box center [501, 190] width 152 height 55
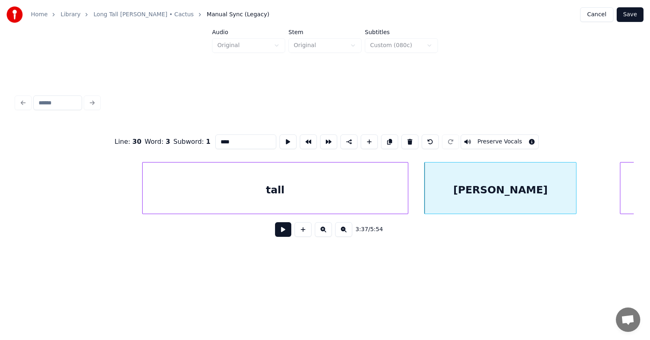
click at [280, 135] on button at bounding box center [288, 141] width 17 height 15
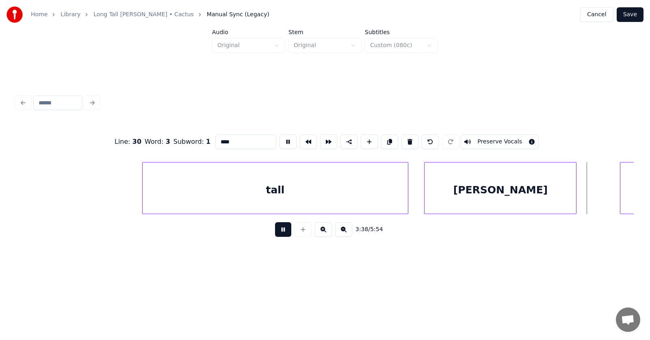
click at [280, 135] on button at bounding box center [288, 141] width 17 height 15
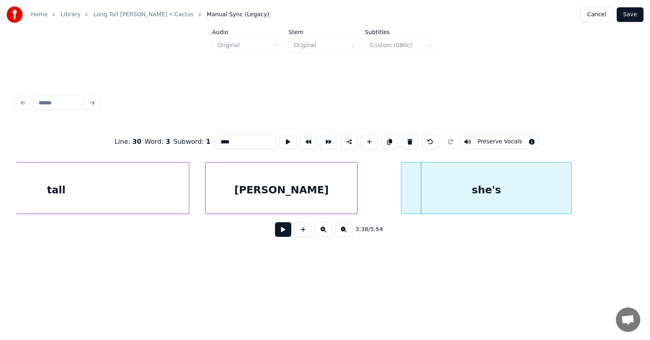
scroll to position [0, 66018]
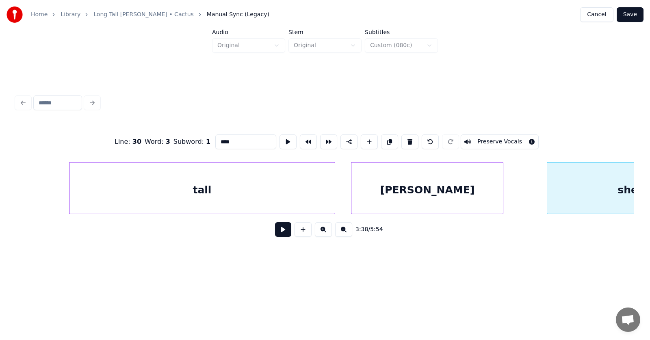
click at [255, 189] on div "tall" at bounding box center [202, 190] width 266 height 55
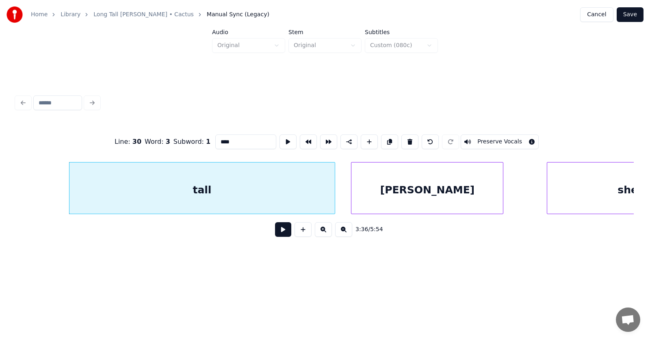
click at [215, 136] on input "****" at bounding box center [245, 141] width 61 height 15
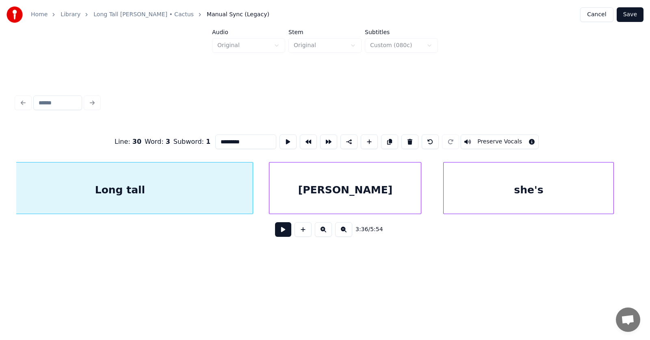
click at [561, 201] on div "she's" at bounding box center [529, 190] width 170 height 55
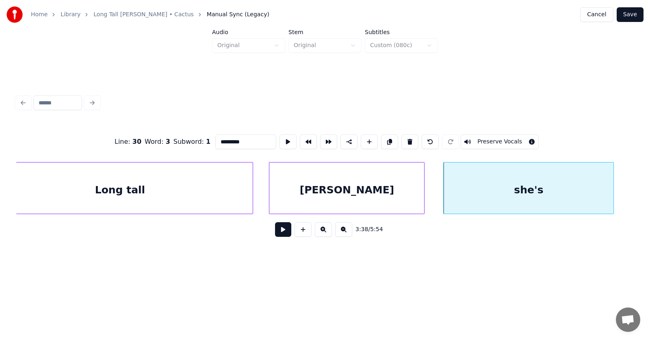
click at [424, 191] on div at bounding box center [423, 188] width 2 height 51
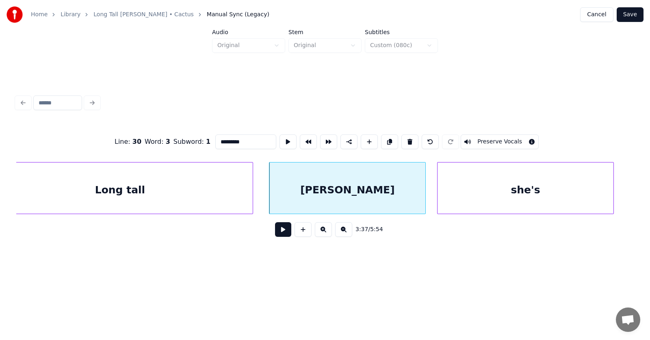
click at [438, 196] on div at bounding box center [439, 188] width 2 height 51
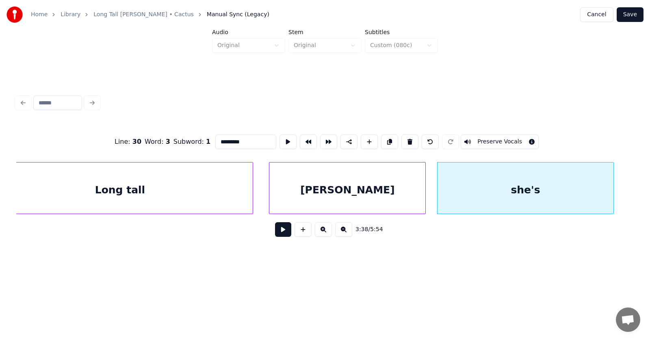
type input "*********"
click at [278, 234] on button at bounding box center [283, 229] width 16 height 15
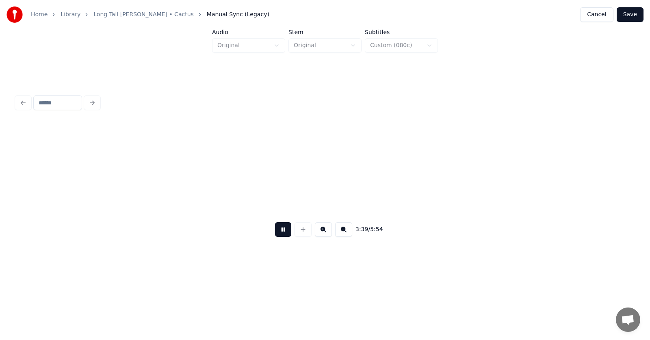
scroll to position [0, 66723]
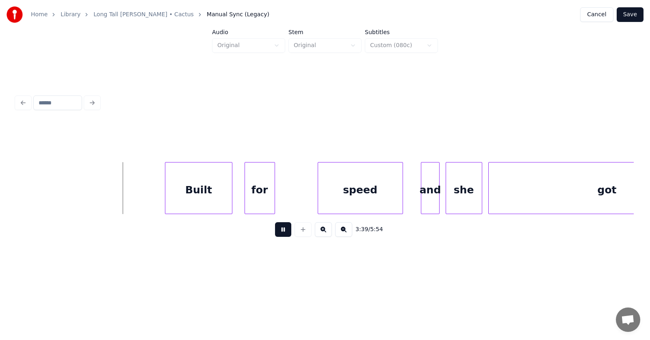
click at [278, 232] on button at bounding box center [283, 229] width 16 height 15
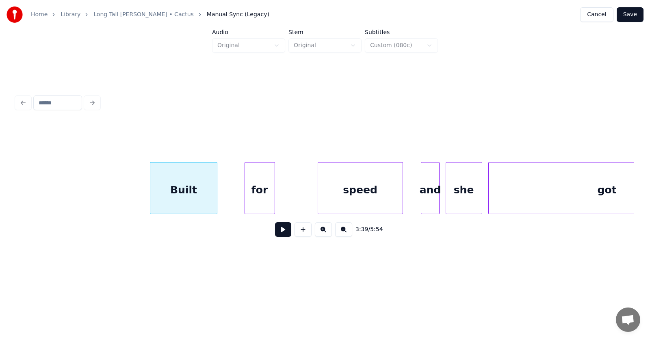
click at [182, 185] on div "Built" at bounding box center [183, 190] width 66 height 55
click at [235, 194] on div "for" at bounding box center [247, 190] width 30 height 55
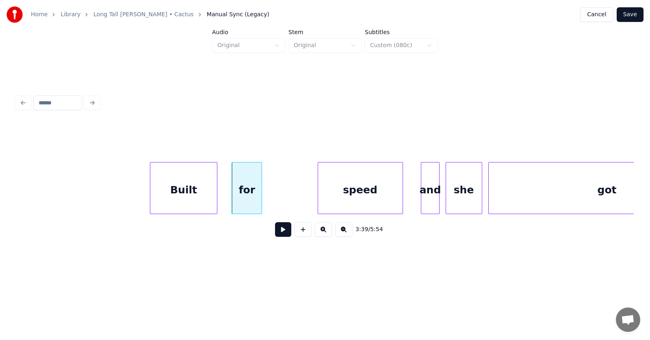
click at [262, 196] on div "for" at bounding box center [247, 188] width 30 height 52
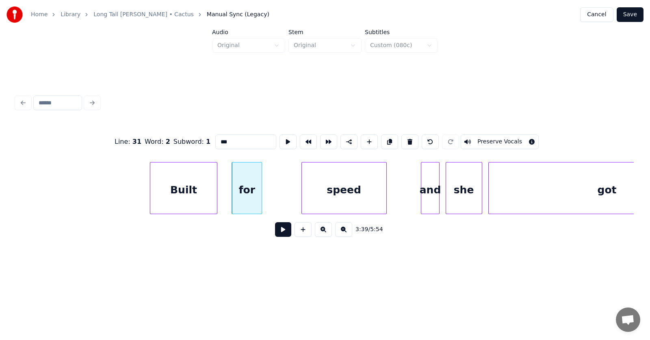
click at [336, 191] on div "speed" at bounding box center [344, 190] width 85 height 55
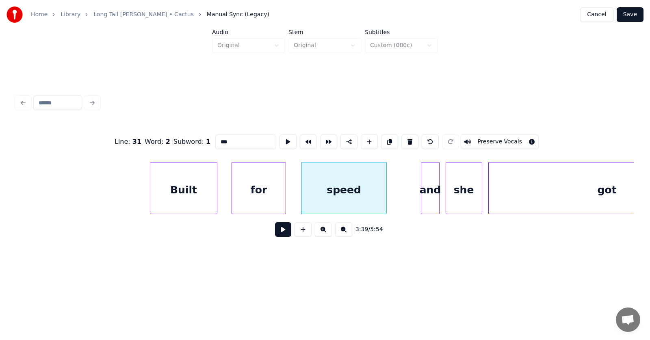
click at [284, 193] on div at bounding box center [284, 188] width 2 height 51
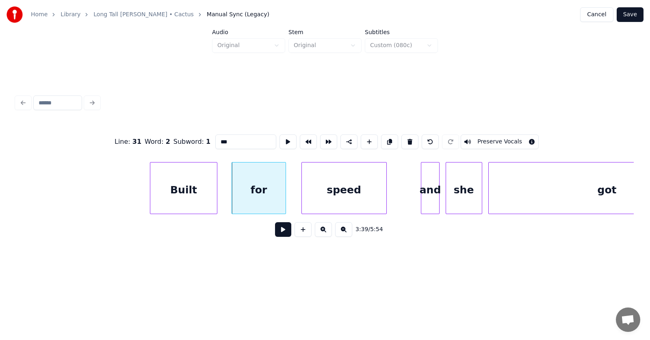
click at [173, 187] on div "Built" at bounding box center [183, 190] width 66 height 55
type input "*****"
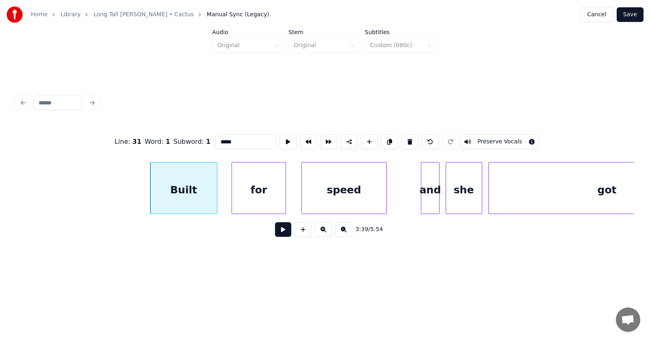
click at [268, 232] on div "3:39 / 5:54" at bounding box center [325, 230] width 605 height 18
click at [275, 233] on button at bounding box center [283, 229] width 16 height 15
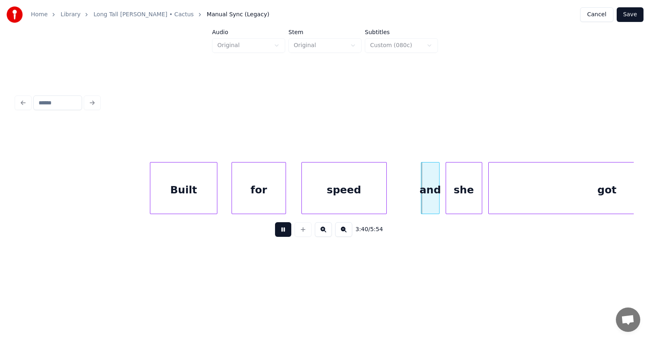
click at [275, 233] on button at bounding box center [283, 229] width 16 height 15
click at [435, 201] on div "and" at bounding box center [429, 190] width 17 height 55
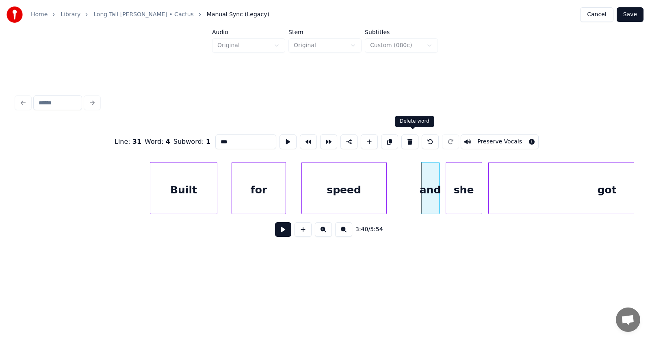
click at [414, 139] on button at bounding box center [409, 141] width 17 height 15
type input "***"
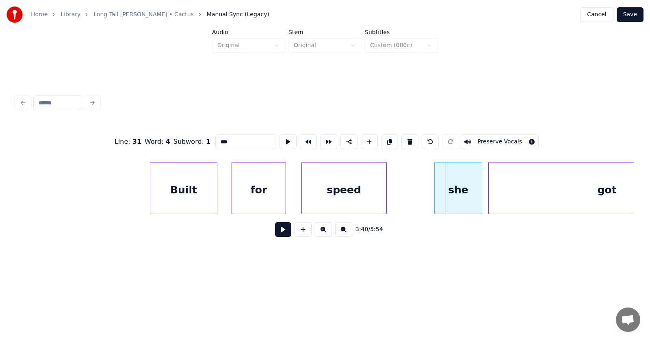
click at [436, 199] on div at bounding box center [436, 188] width 2 height 51
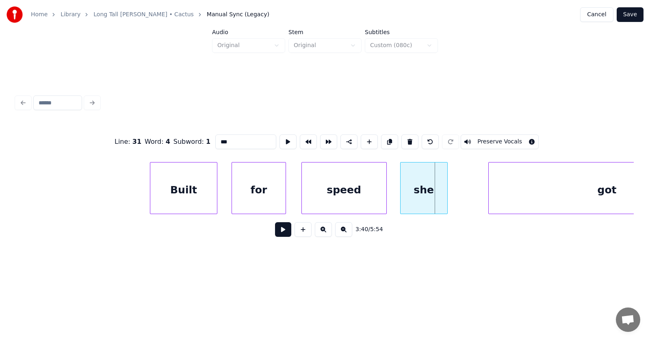
click at [427, 193] on div "she" at bounding box center [424, 190] width 47 height 55
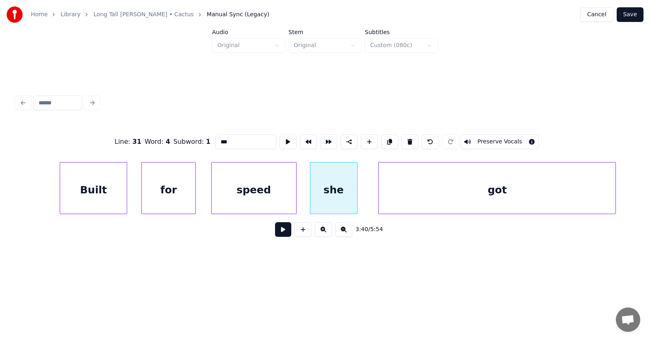
click at [501, 201] on div "got" at bounding box center [497, 190] width 237 height 55
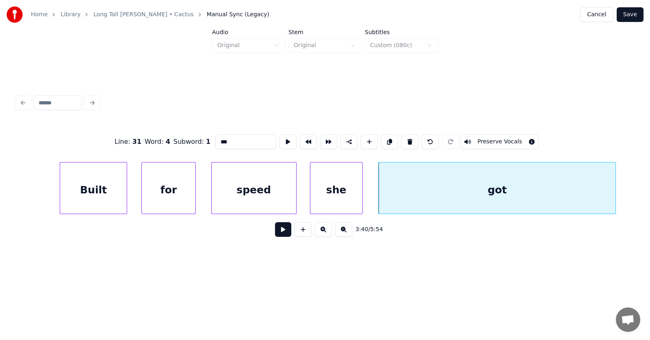
click at [362, 192] on div at bounding box center [361, 188] width 2 height 51
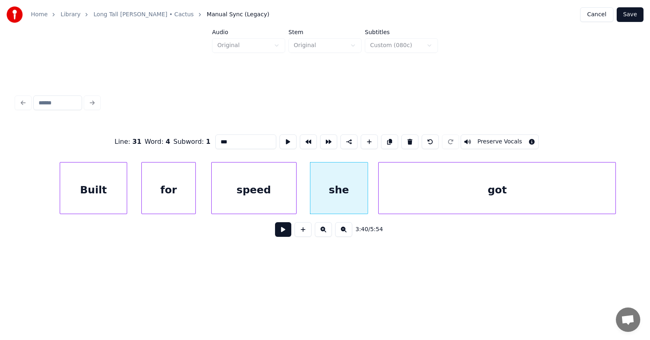
click at [280, 232] on button at bounding box center [283, 229] width 16 height 15
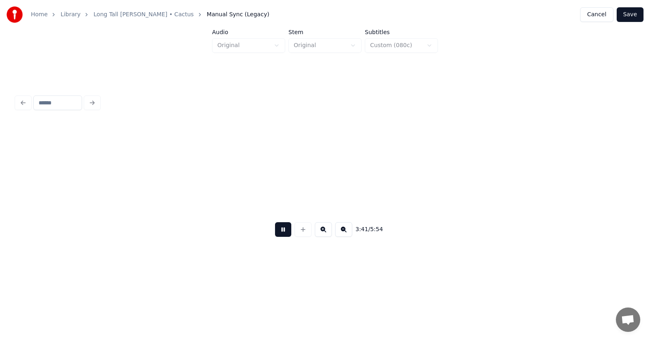
scroll to position [0, 67434]
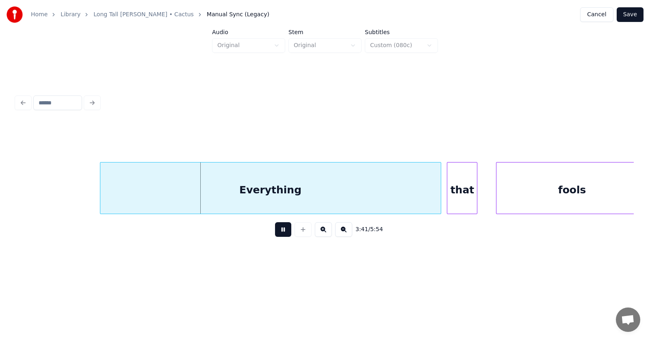
click at [279, 231] on button at bounding box center [283, 229] width 16 height 15
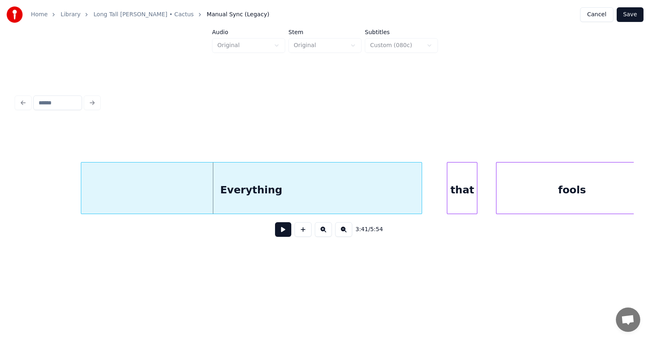
click at [279, 192] on div "Everything" at bounding box center [251, 190] width 341 height 55
click at [445, 197] on div "that" at bounding box center [447, 190] width 30 height 55
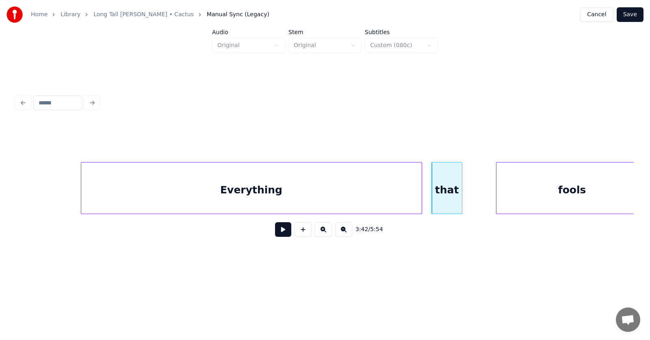
scroll to position [0, 67446]
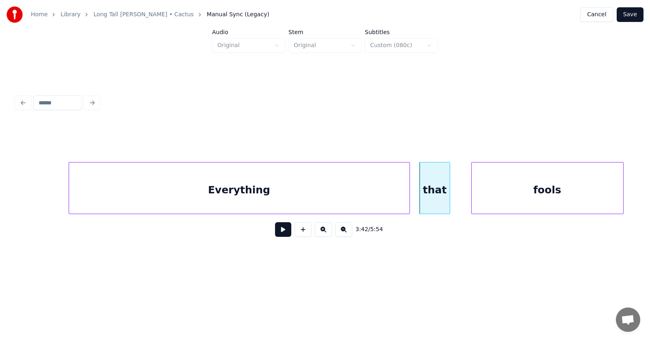
click at [502, 201] on div "fools" at bounding box center [548, 190] width 152 height 55
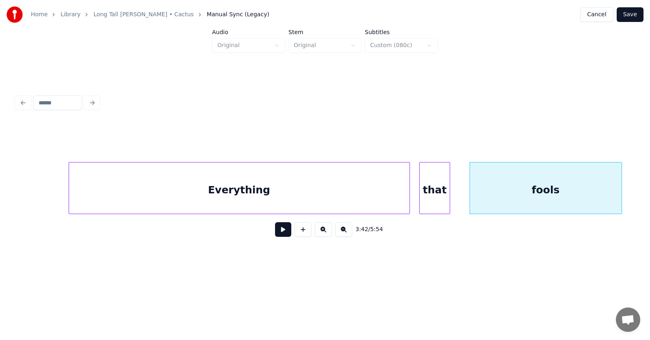
click at [282, 236] on button at bounding box center [283, 229] width 16 height 15
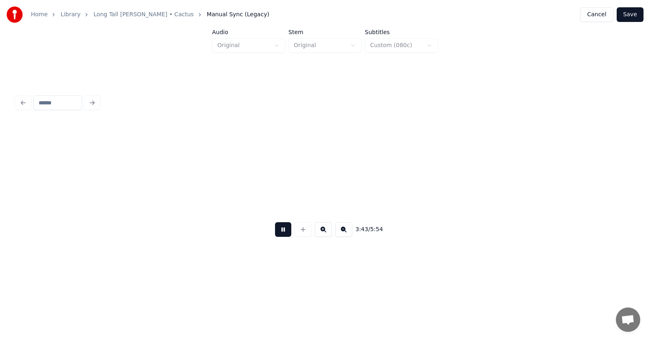
scroll to position [0, 68067]
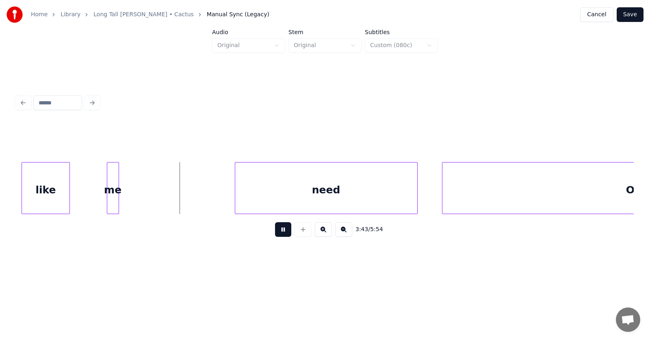
click at [282, 236] on button at bounding box center [283, 229] width 16 height 15
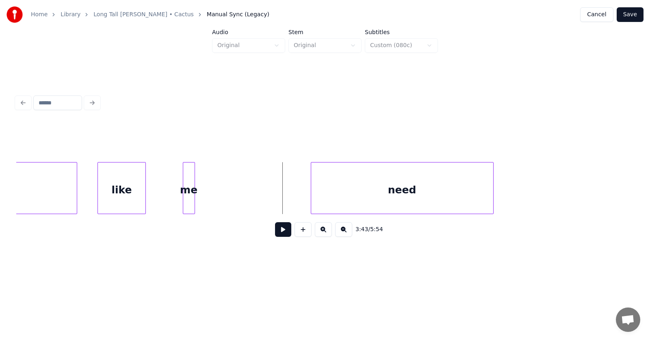
scroll to position [0, 67699]
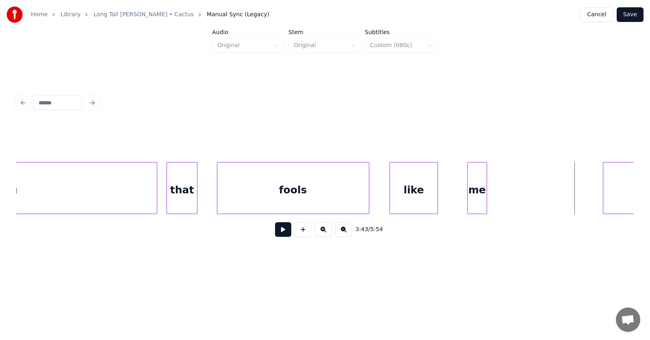
click at [469, 200] on div at bounding box center [469, 188] width 2 height 51
click at [425, 188] on div "like" at bounding box center [414, 190] width 48 height 55
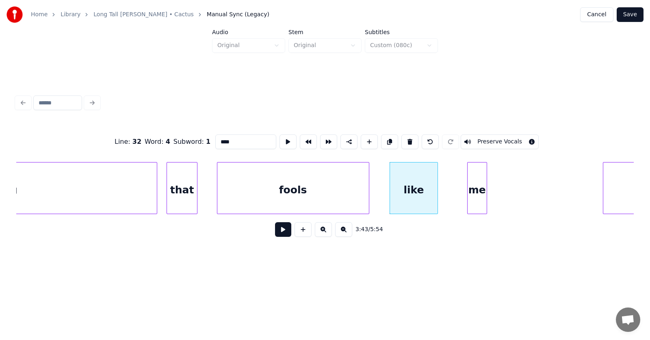
click at [282, 231] on button at bounding box center [283, 229] width 16 height 15
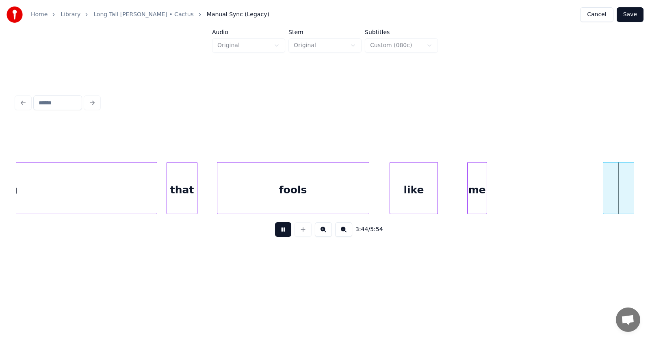
scroll to position [0, 68318]
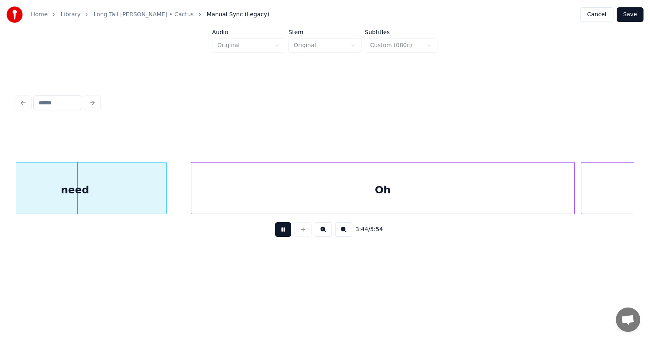
click at [282, 231] on button at bounding box center [283, 229] width 16 height 15
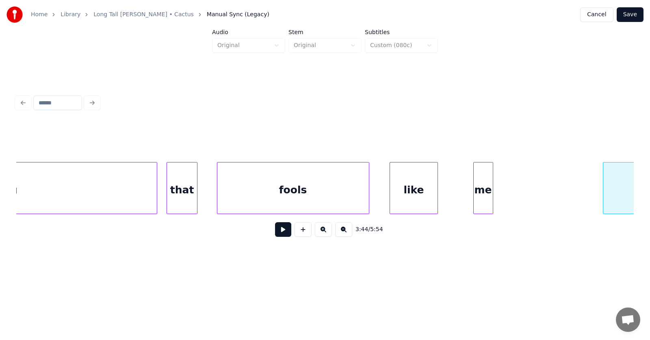
click at [485, 195] on div "me" at bounding box center [483, 190] width 19 height 55
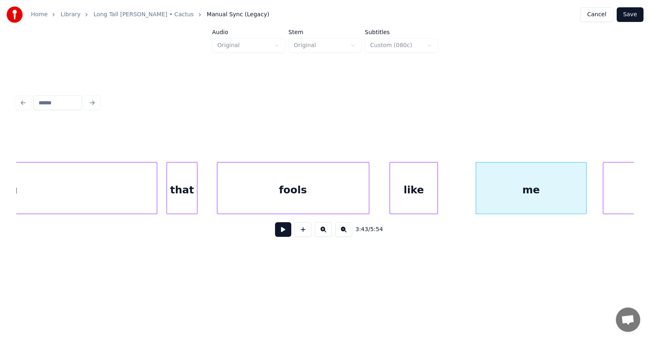
click at [584, 194] on div at bounding box center [585, 188] width 2 height 51
click at [462, 193] on div at bounding box center [462, 188] width 2 height 51
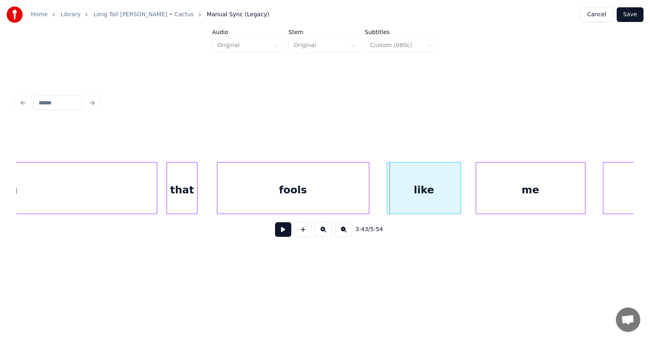
click at [438, 191] on div "like" at bounding box center [423, 190] width 73 height 55
click at [461, 190] on div at bounding box center [462, 188] width 2 height 51
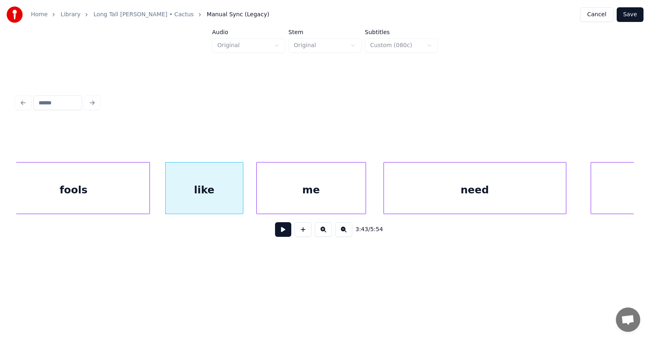
scroll to position [0, 67991]
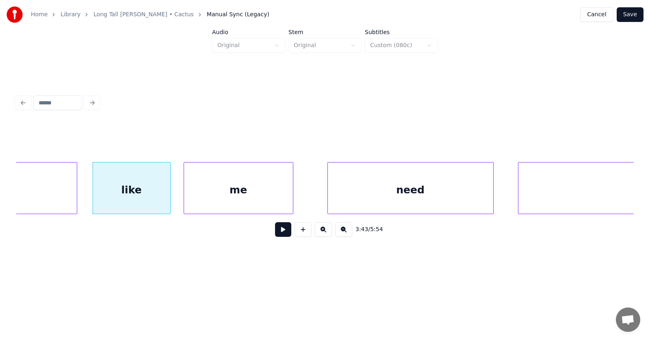
click at [328, 193] on div at bounding box center [329, 188] width 2 height 51
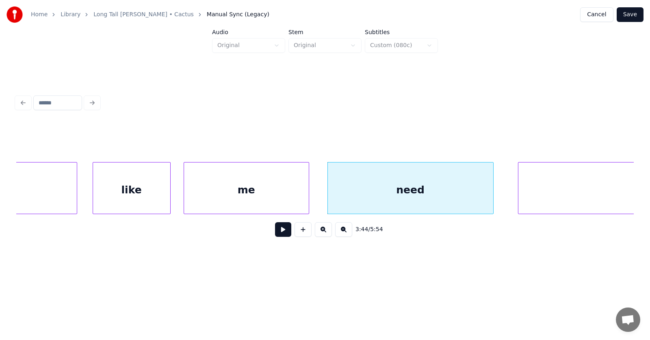
click at [308, 197] on div at bounding box center [307, 188] width 2 height 51
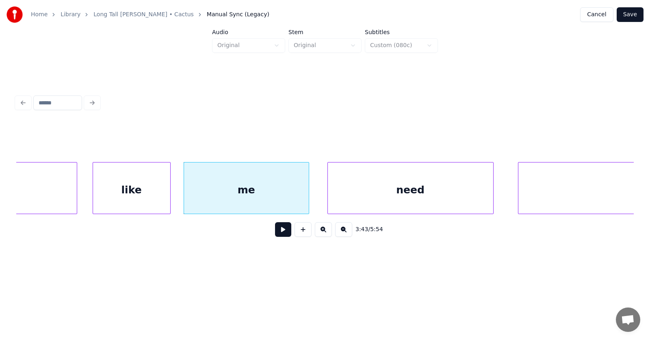
click at [371, 195] on div "need" at bounding box center [410, 190] width 165 height 55
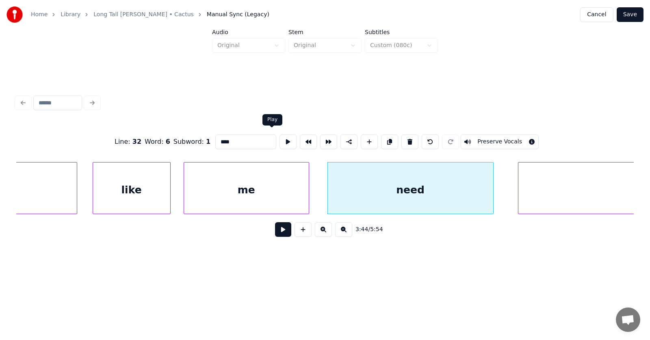
click at [280, 137] on button at bounding box center [288, 141] width 17 height 15
click at [279, 235] on button at bounding box center [283, 229] width 16 height 15
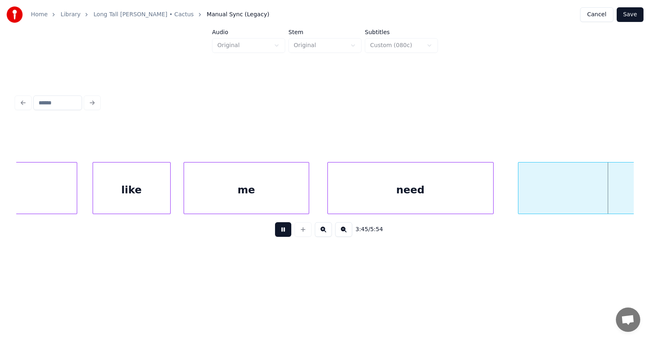
scroll to position [0, 68611]
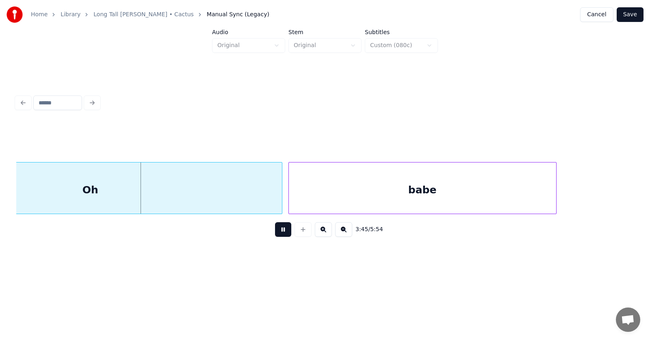
click at [279, 235] on button at bounding box center [283, 229] width 16 height 15
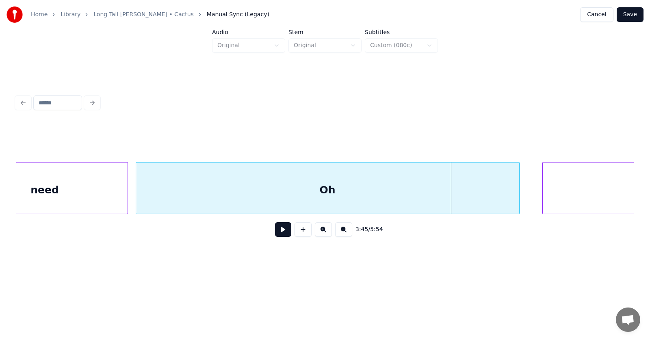
click at [367, 196] on div "Oh" at bounding box center [327, 190] width 383 height 55
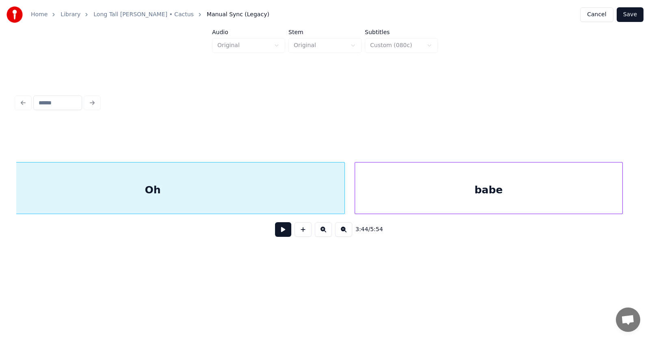
click at [548, 191] on div "babe" at bounding box center [488, 190] width 267 height 55
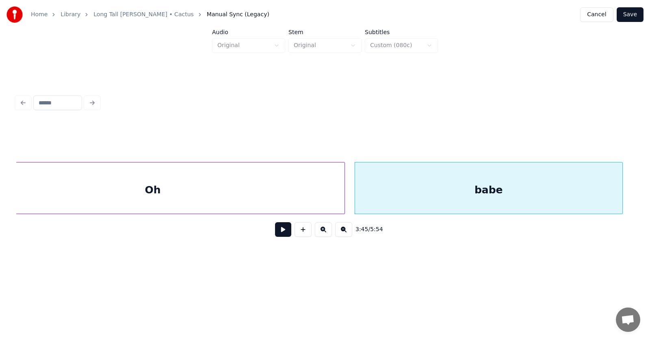
click at [504, 193] on div "babe" at bounding box center [488, 190] width 267 height 55
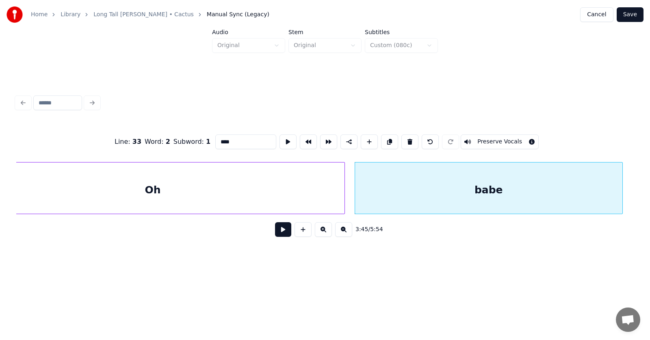
click at [219, 138] on input "****" at bounding box center [245, 141] width 61 height 15
type input "****"
click at [279, 234] on button at bounding box center [283, 229] width 16 height 15
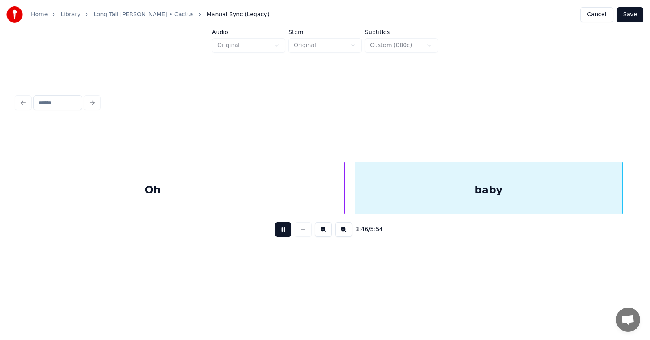
scroll to position [0, 69154]
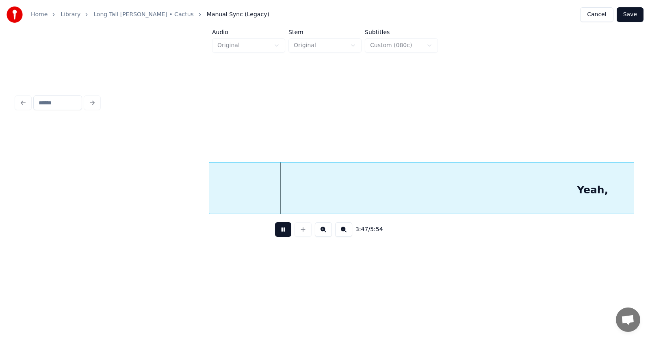
click at [279, 234] on button at bounding box center [283, 229] width 16 height 15
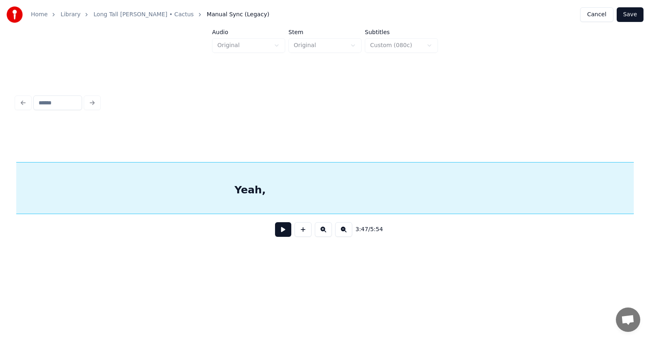
click at [325, 189] on div "Yeah," at bounding box center [250, 190] width 767 height 55
click at [421, 191] on div "Yeah," at bounding box center [250, 190] width 767 height 55
click at [282, 232] on button at bounding box center [283, 229] width 16 height 15
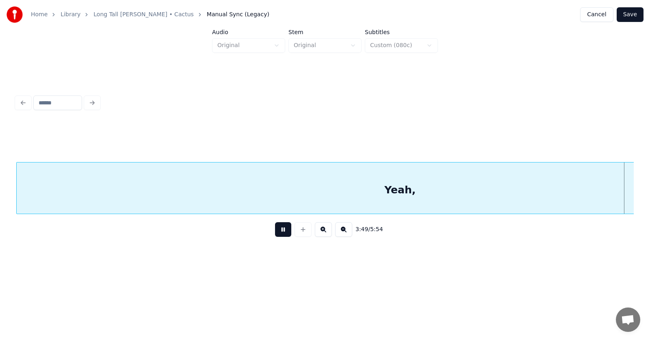
scroll to position [0, 69934]
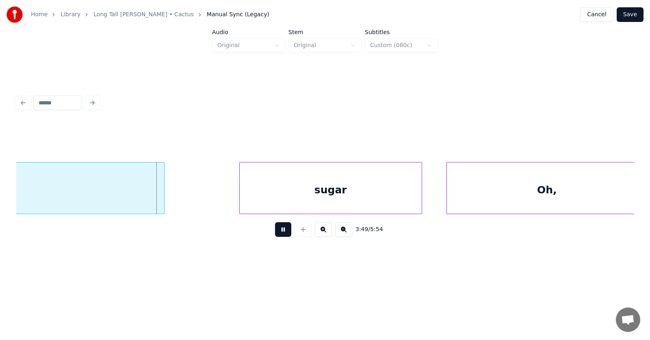
click at [282, 232] on button at bounding box center [283, 229] width 16 height 15
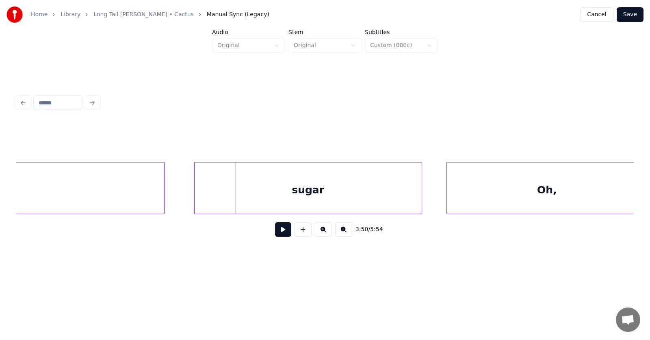
click at [195, 202] on div at bounding box center [196, 188] width 2 height 51
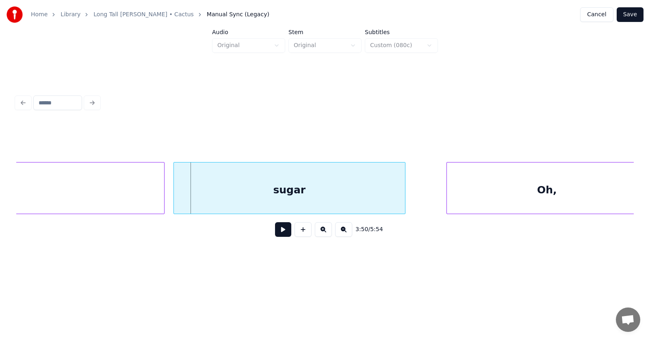
click at [256, 198] on div "sugar" at bounding box center [289, 190] width 231 height 55
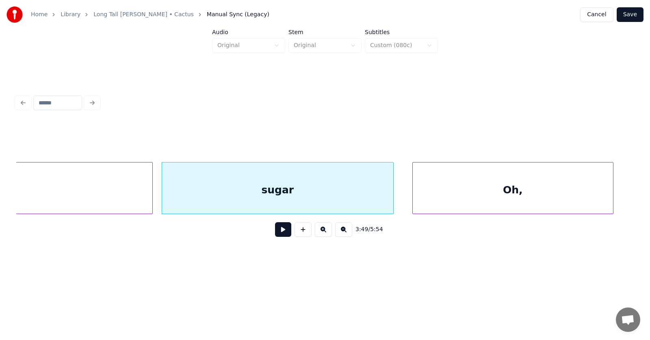
click at [456, 202] on div "Oh," at bounding box center [513, 190] width 200 height 55
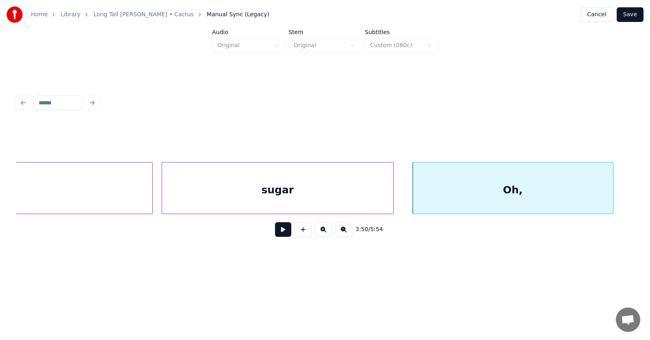
click at [305, 197] on div "sugar" at bounding box center [277, 190] width 231 height 55
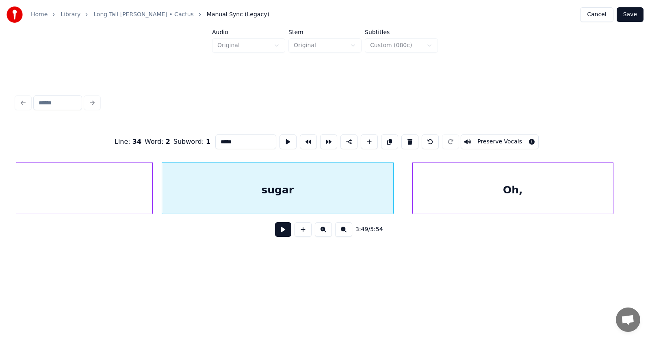
click at [280, 232] on button at bounding box center [283, 229] width 16 height 15
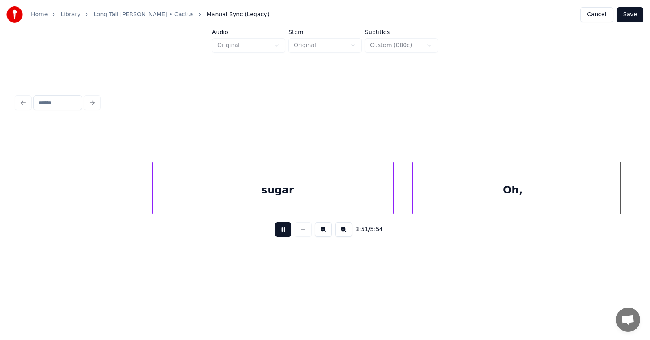
scroll to position [0, 70564]
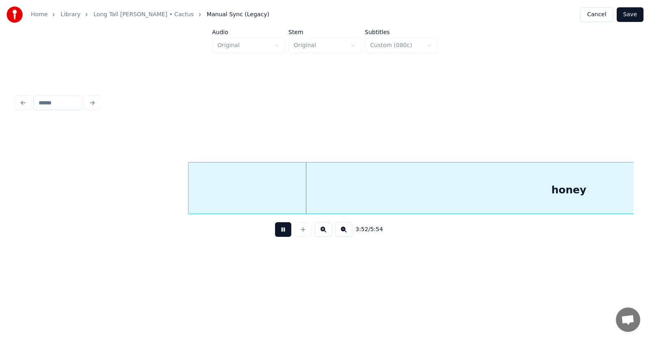
click at [280, 232] on button at bounding box center [283, 229] width 16 height 15
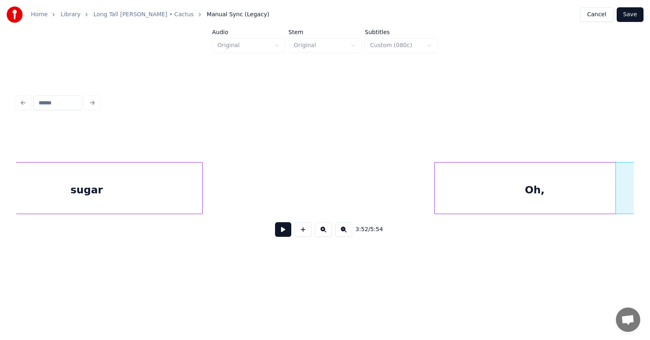
scroll to position [0, 70141]
click at [547, 204] on div "Oh," at bounding box center [533, 190] width 200 height 55
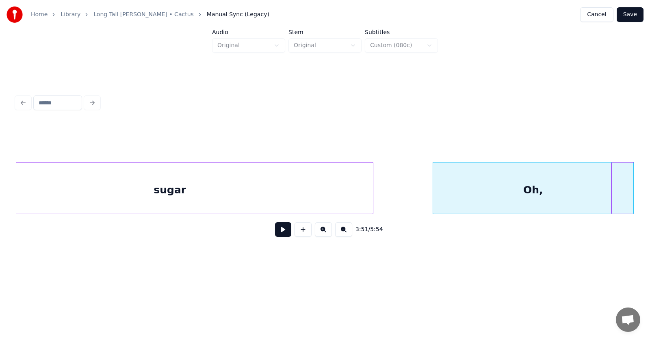
click at [371, 189] on div at bounding box center [372, 188] width 2 height 51
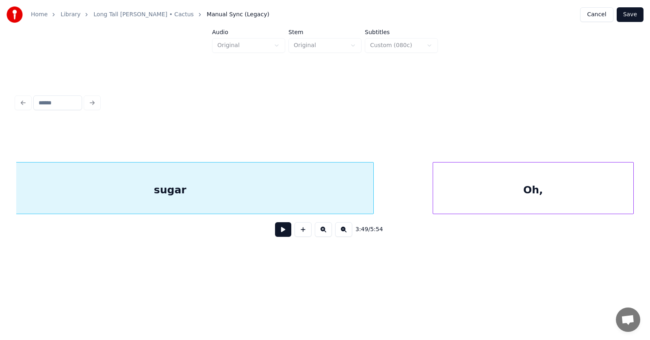
scroll to position [0, 70091]
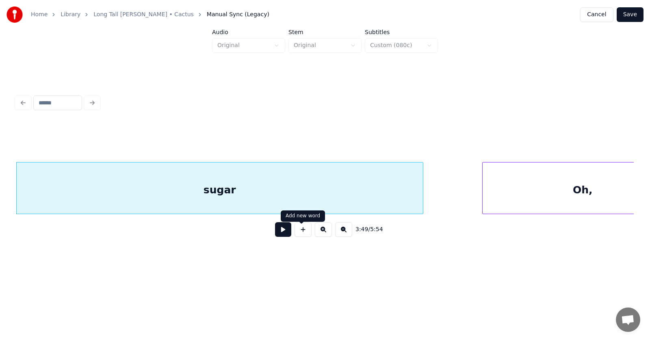
click at [280, 232] on button at bounding box center [283, 229] width 16 height 15
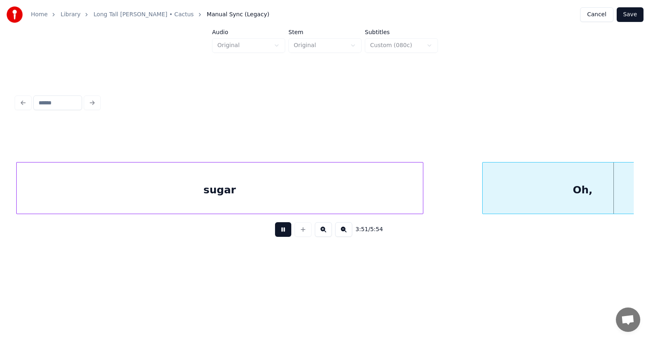
scroll to position [0, 70714]
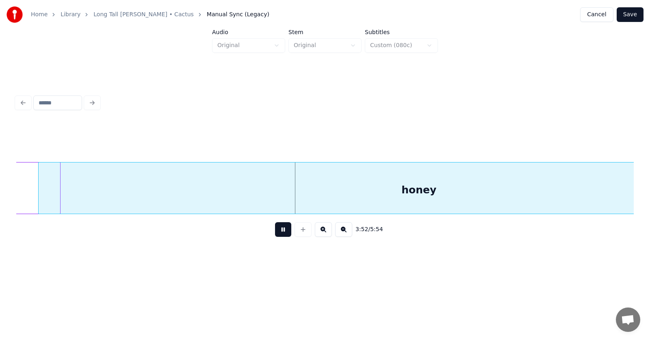
click at [280, 232] on button at bounding box center [283, 229] width 16 height 15
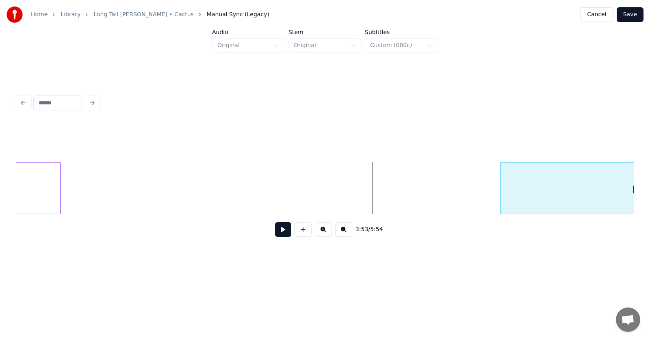
click at [501, 202] on div at bounding box center [502, 188] width 2 height 51
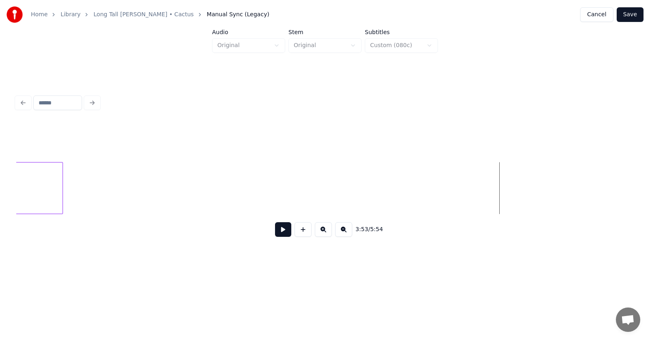
scroll to position [0, 70559]
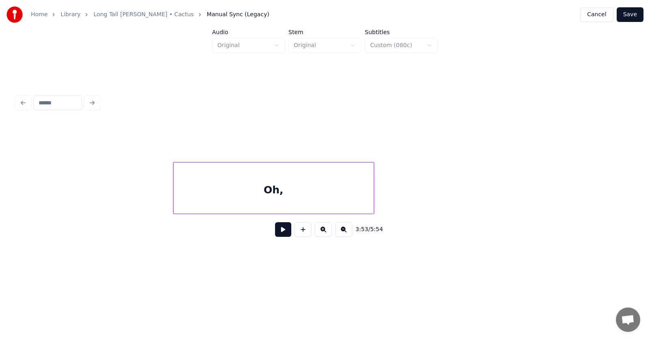
click at [191, 193] on div "Oh," at bounding box center [274, 190] width 200 height 55
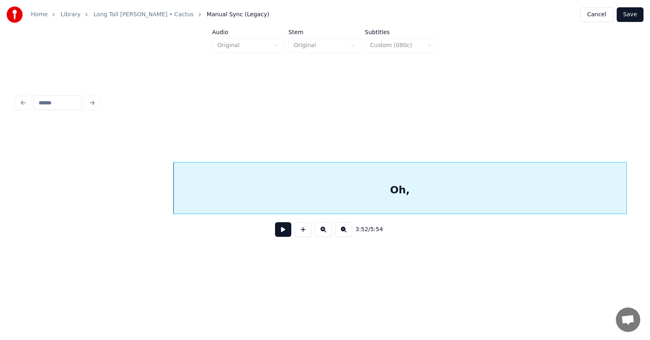
click at [635, 174] on div "3:52 / 5:54" at bounding box center [325, 167] width 624 height 161
click at [275, 231] on button at bounding box center [283, 229] width 16 height 15
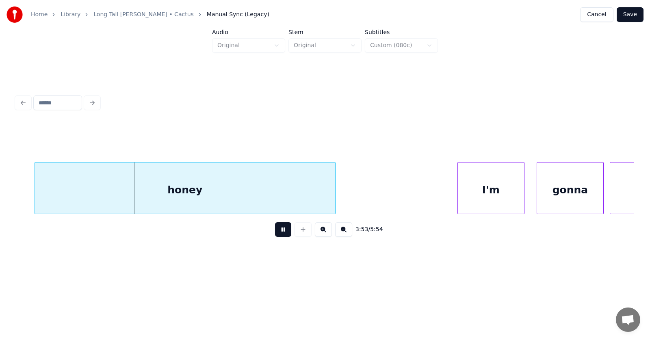
click at [275, 231] on button at bounding box center [283, 229] width 16 height 15
click at [279, 230] on button at bounding box center [283, 229] width 16 height 15
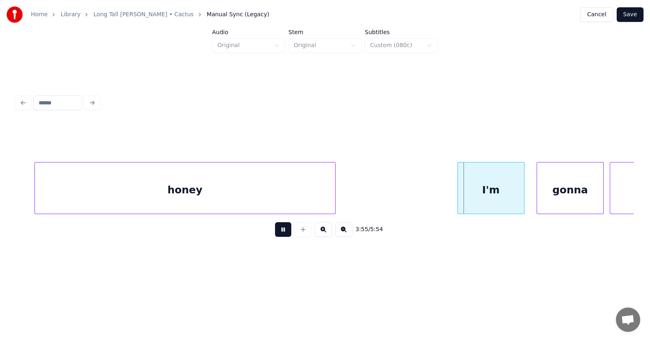
click at [279, 230] on button at bounding box center [283, 229] width 16 height 15
click at [254, 197] on div at bounding box center [255, 188] width 2 height 51
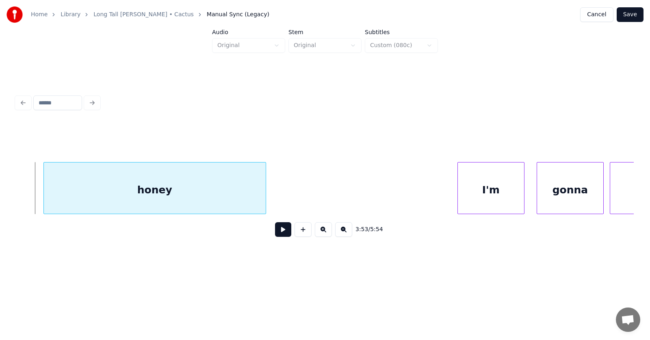
click at [145, 191] on div "honey" at bounding box center [155, 190] width 222 height 55
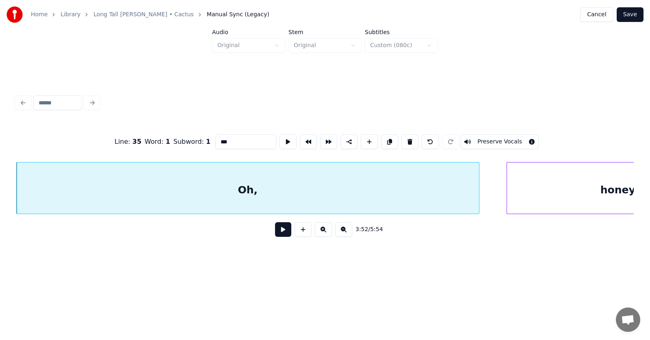
drag, startPoint x: 220, startPoint y: 141, endPoint x: 200, endPoint y: 140, distance: 19.5
click at [215, 140] on input "***" at bounding box center [245, 141] width 61 height 15
type input "****"
click at [281, 233] on button at bounding box center [283, 229] width 16 height 15
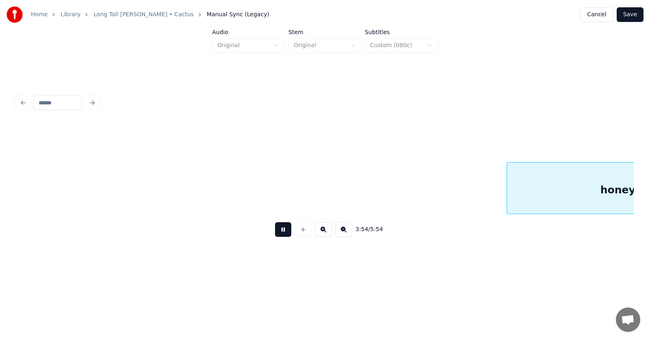
scroll to position [0, 71336]
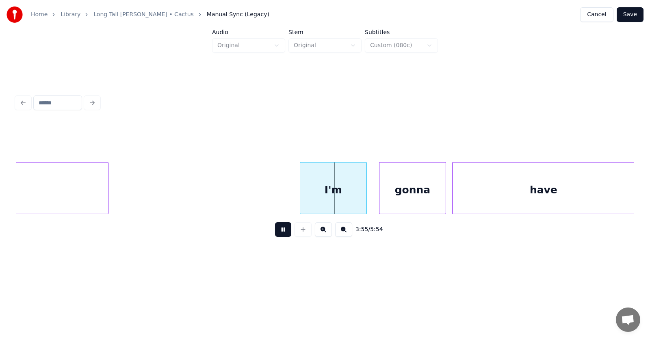
click at [281, 233] on button at bounding box center [283, 229] width 16 height 15
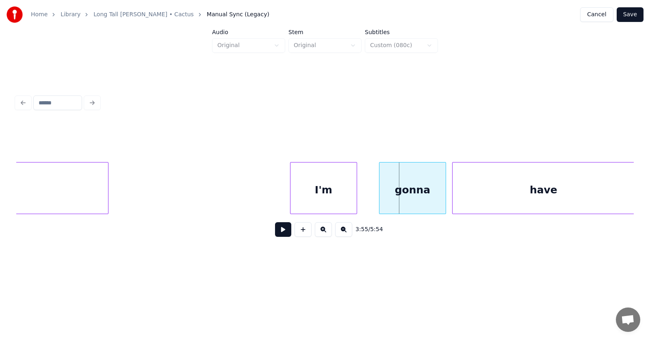
click at [338, 200] on div "I'm" at bounding box center [324, 190] width 66 height 55
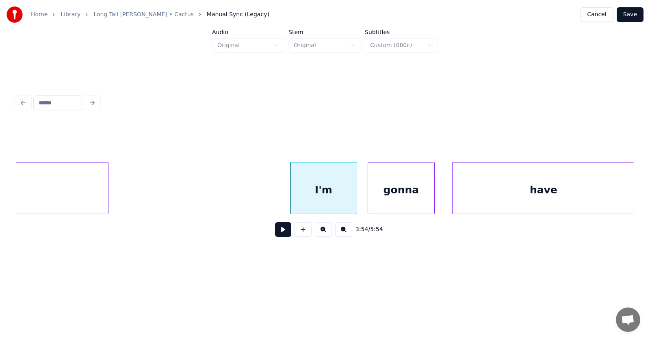
click at [388, 200] on div "gonna" at bounding box center [401, 190] width 66 height 55
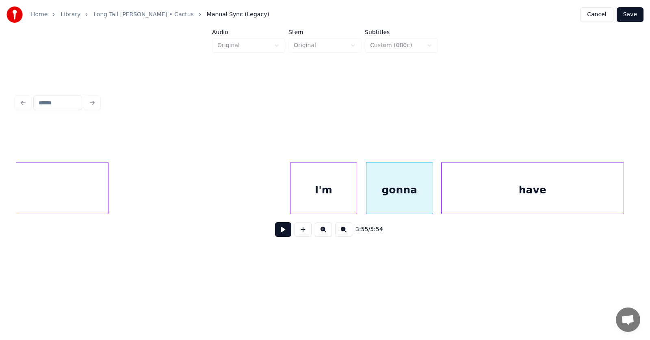
click at [468, 198] on div "have" at bounding box center [533, 190] width 182 height 55
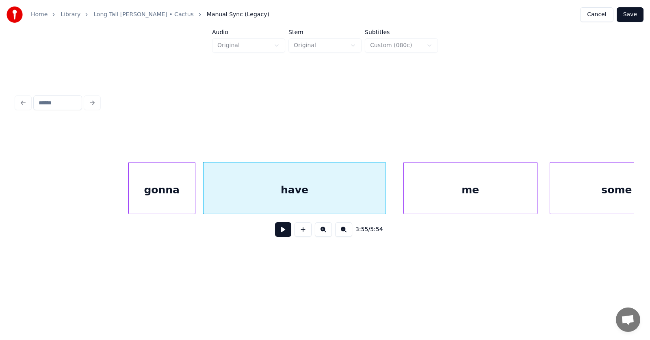
scroll to position [0, 71793]
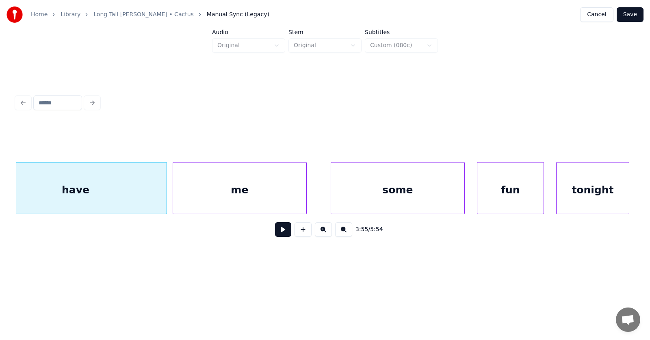
click at [258, 198] on div "me" at bounding box center [239, 190] width 133 height 55
click at [258, 199] on div "me" at bounding box center [239, 190] width 133 height 55
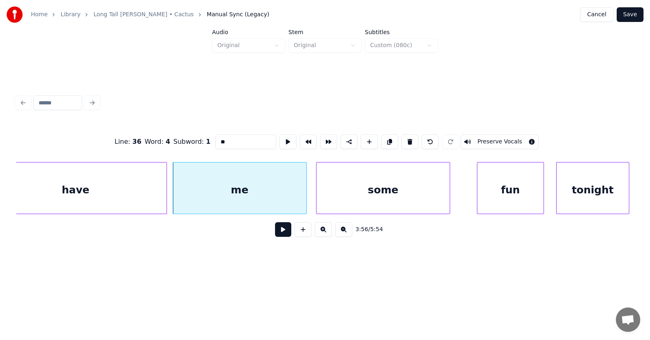
click at [337, 200] on div "some" at bounding box center [383, 190] width 133 height 55
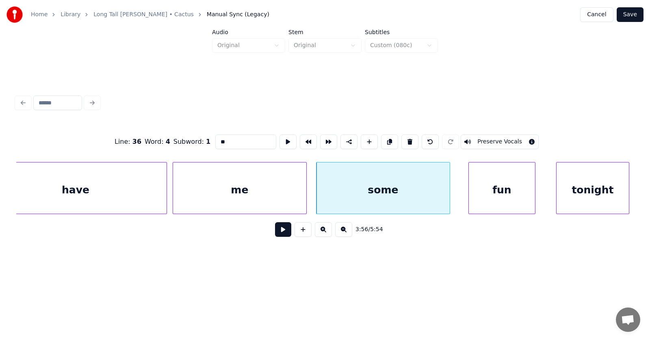
click at [491, 196] on div "fun" at bounding box center [502, 190] width 66 height 55
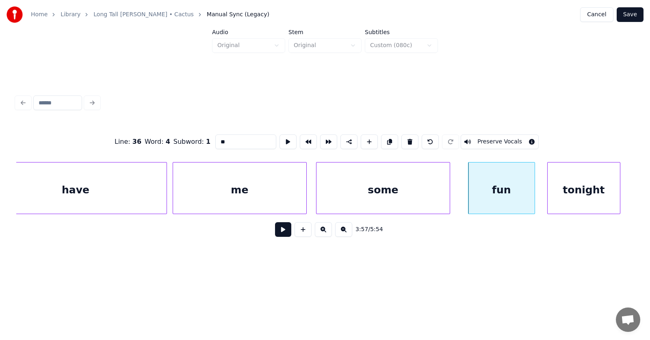
click at [571, 196] on div "tonight" at bounding box center [584, 190] width 72 height 55
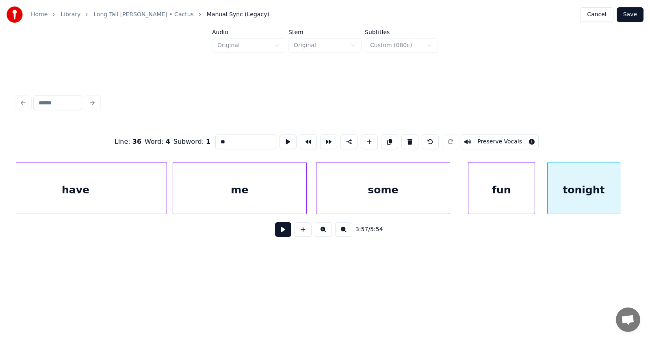
click at [492, 197] on div "fun" at bounding box center [502, 190] width 66 height 55
type input "***"
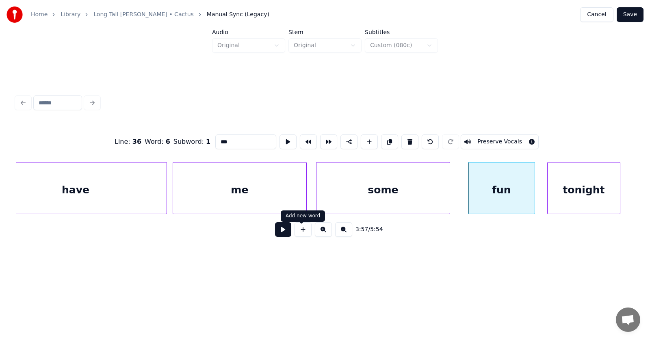
click at [280, 237] on button at bounding box center [283, 229] width 16 height 15
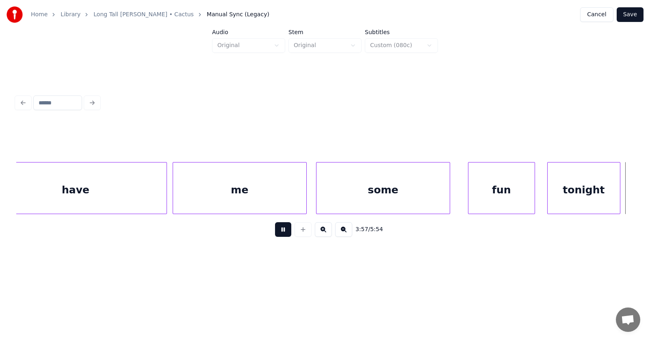
scroll to position [0, 72415]
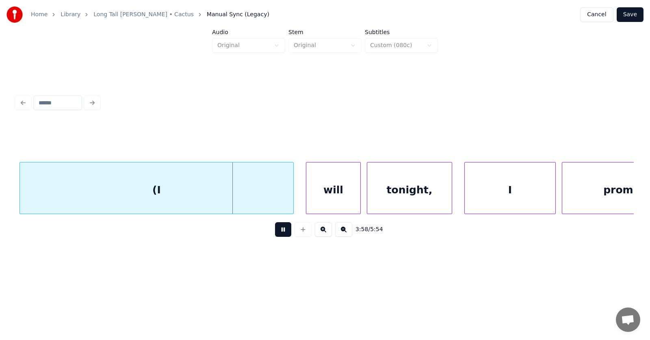
click at [279, 237] on button at bounding box center [283, 229] width 16 height 15
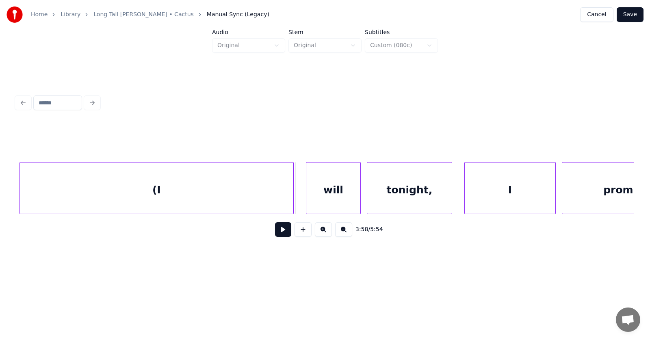
scroll to position [0, 72086]
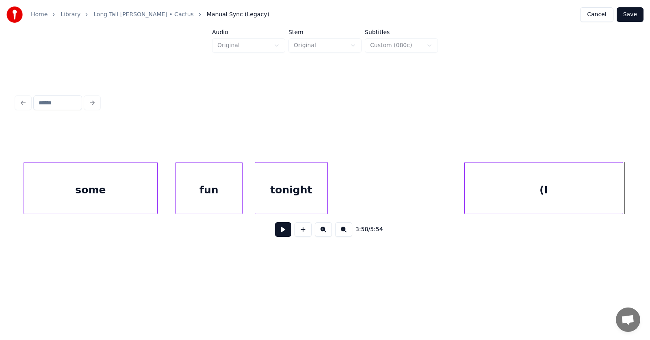
click at [467, 193] on div at bounding box center [466, 188] width 2 height 51
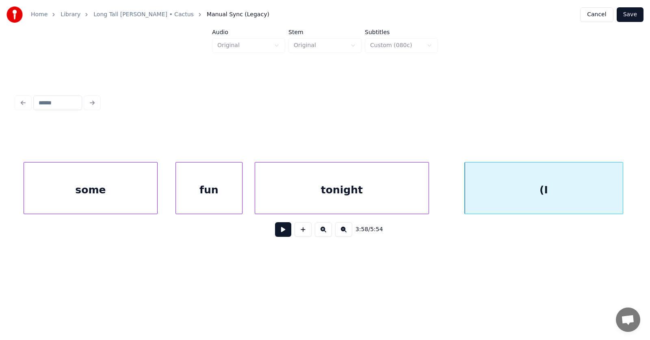
click at [428, 197] on div at bounding box center [427, 188] width 2 height 51
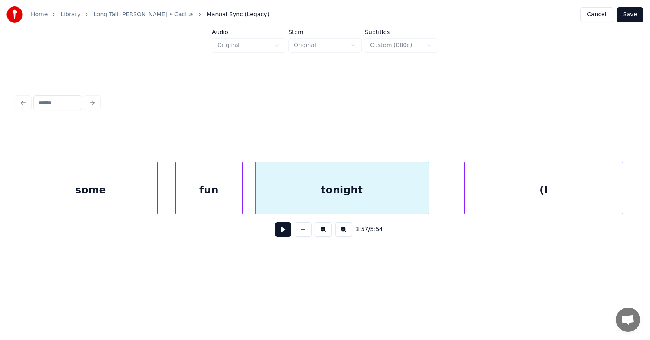
click at [373, 191] on div "tonight" at bounding box center [342, 190] width 174 height 55
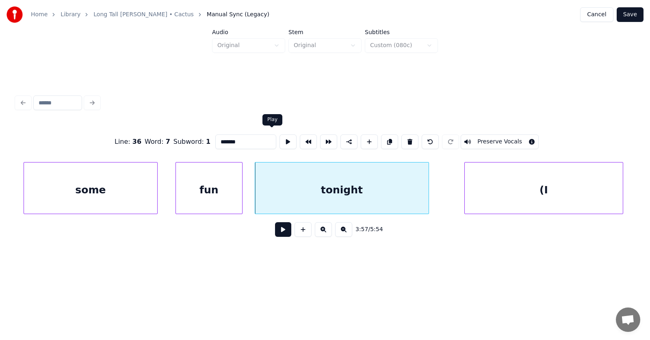
click at [280, 139] on button at bounding box center [288, 141] width 17 height 15
click at [275, 229] on button at bounding box center [283, 229] width 16 height 15
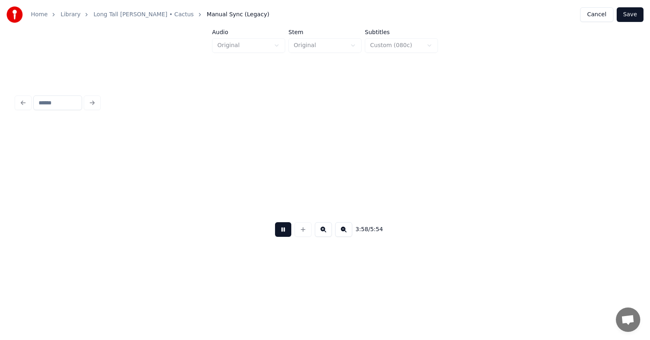
scroll to position [0, 72703]
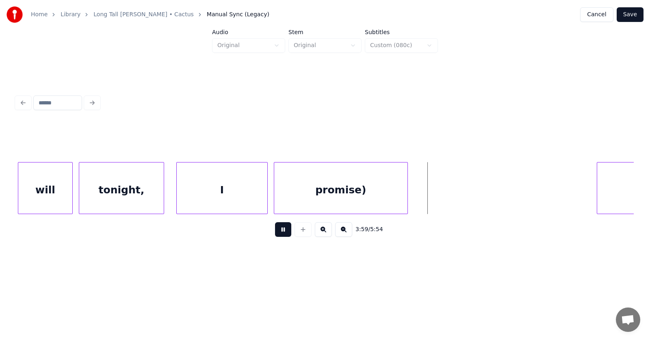
click at [275, 229] on button at bounding box center [283, 229] width 16 height 15
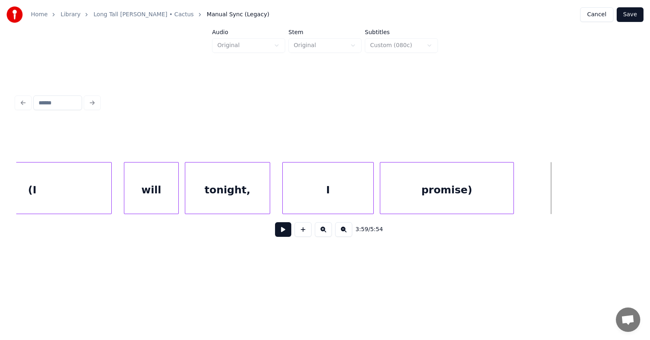
scroll to position [0, 72305]
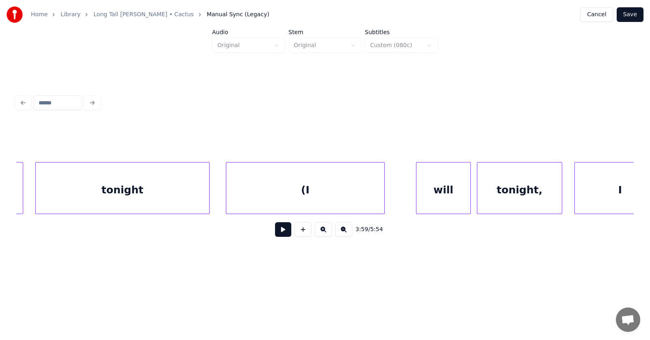
click at [341, 183] on div "(I" at bounding box center [305, 190] width 158 height 55
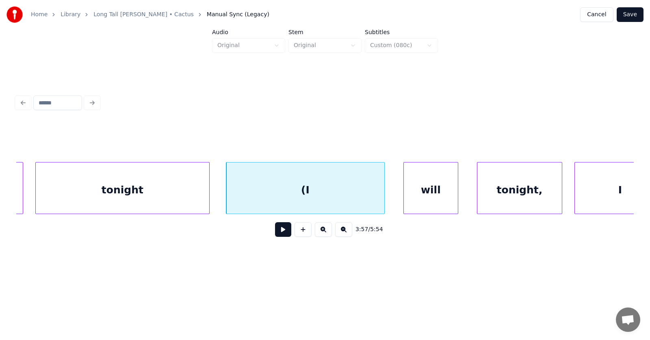
click at [431, 191] on div "will" at bounding box center [431, 190] width 54 height 55
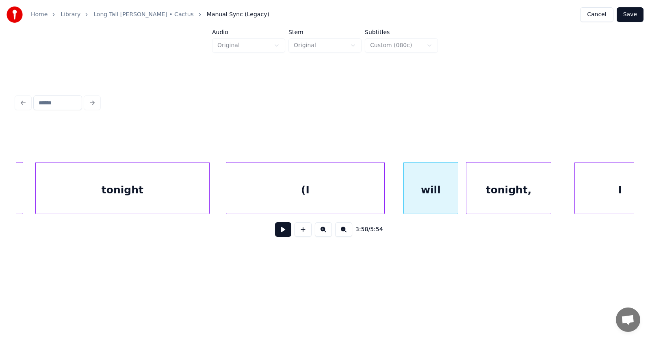
click at [488, 199] on div "tonight," at bounding box center [508, 190] width 85 height 55
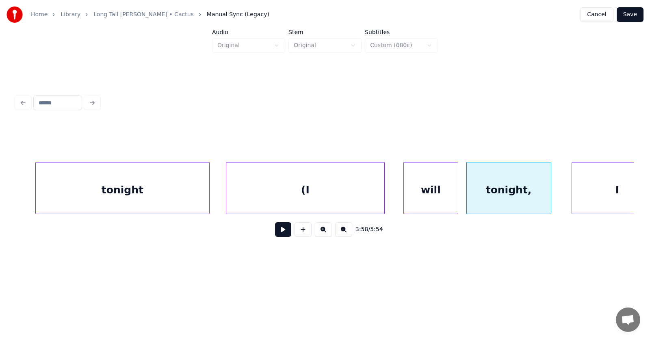
scroll to position [0, 72334]
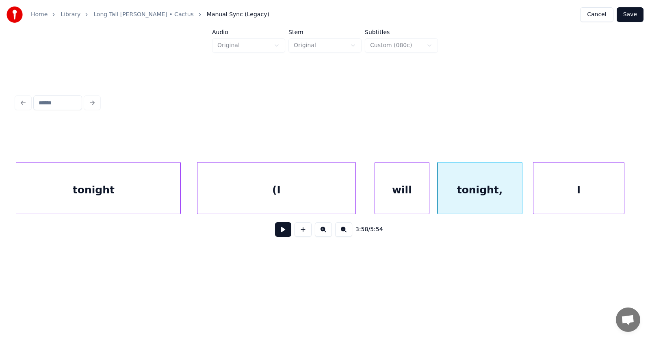
click at [580, 188] on div "I" at bounding box center [579, 190] width 91 height 55
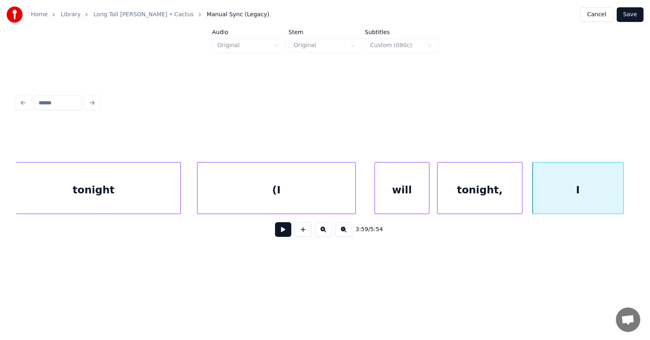
scroll to position [0, 72670]
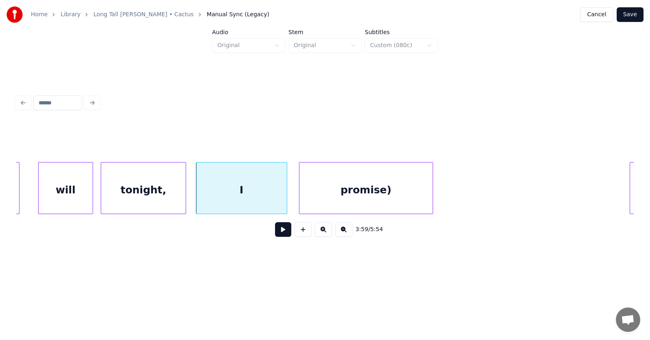
click at [389, 197] on div "promise)" at bounding box center [365, 190] width 133 height 55
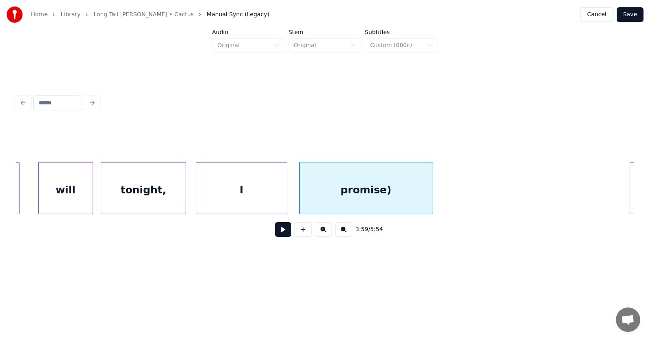
click at [356, 191] on div "promise)" at bounding box center [365, 190] width 133 height 55
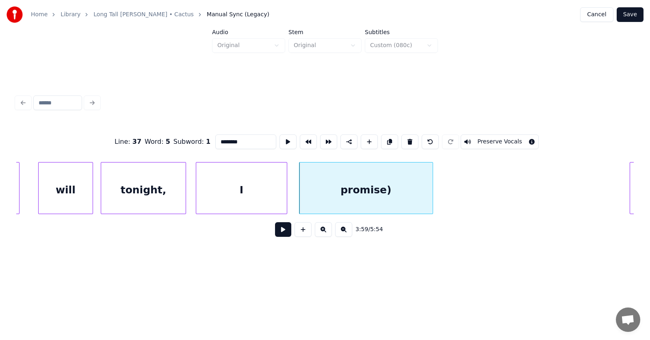
click at [230, 137] on input "********" at bounding box center [245, 141] width 61 height 15
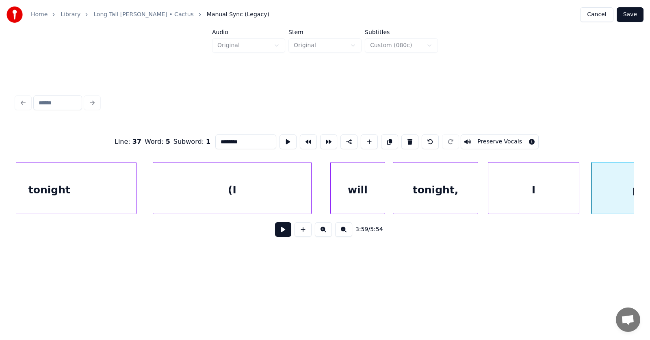
scroll to position [0, 72013]
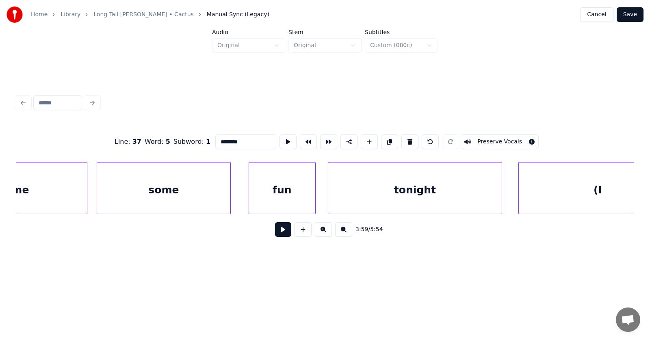
click at [558, 195] on div "(I" at bounding box center [598, 190] width 158 height 55
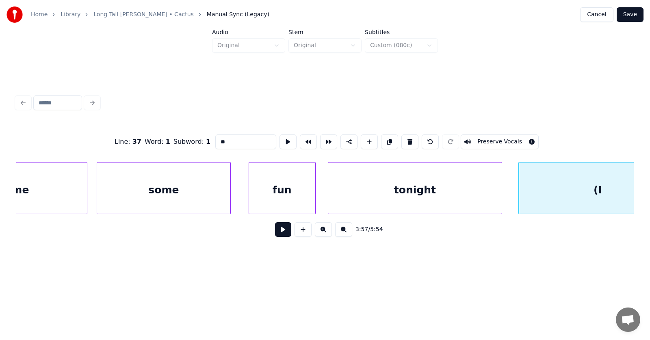
click at [215, 138] on input "**" at bounding box center [245, 141] width 61 height 15
click at [215, 140] on input "**" at bounding box center [245, 141] width 61 height 15
type input "*"
type input "**"
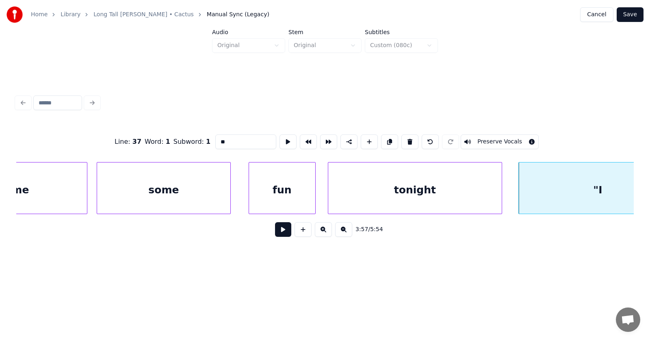
click at [275, 233] on button at bounding box center [283, 229] width 16 height 15
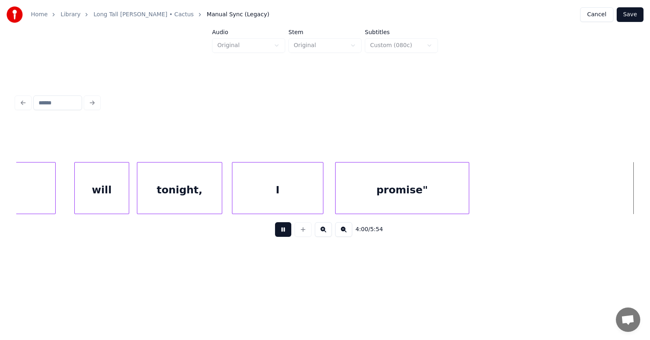
scroll to position [0, 73258]
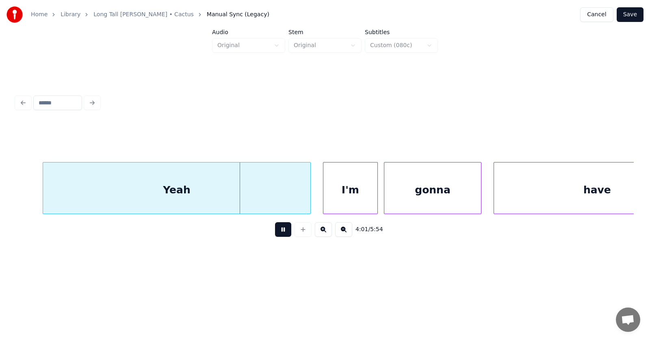
click at [275, 233] on button at bounding box center [283, 229] width 16 height 15
click at [233, 199] on div "Yeah" at bounding box center [161, 190] width 267 height 55
click at [22, 191] on div at bounding box center [23, 188] width 2 height 51
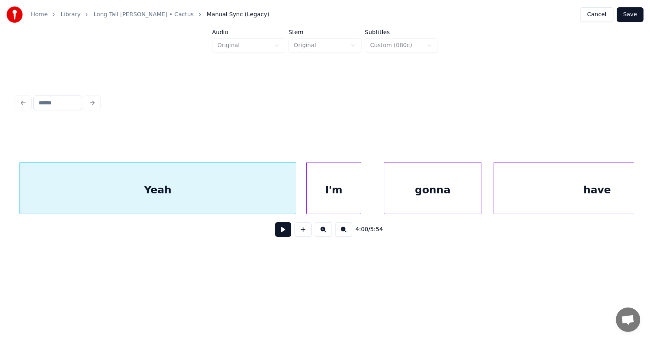
click at [332, 191] on div "I'm" at bounding box center [334, 190] width 54 height 55
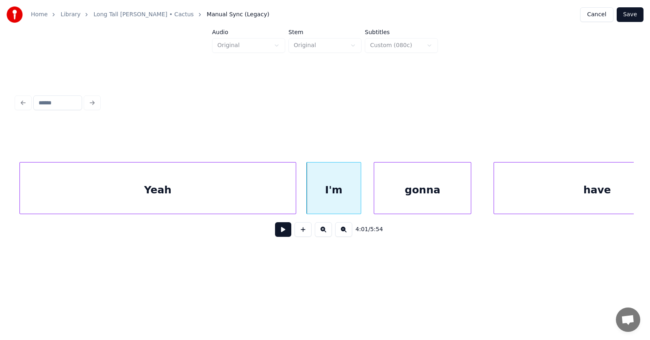
click at [398, 191] on div "gonna" at bounding box center [422, 190] width 97 height 55
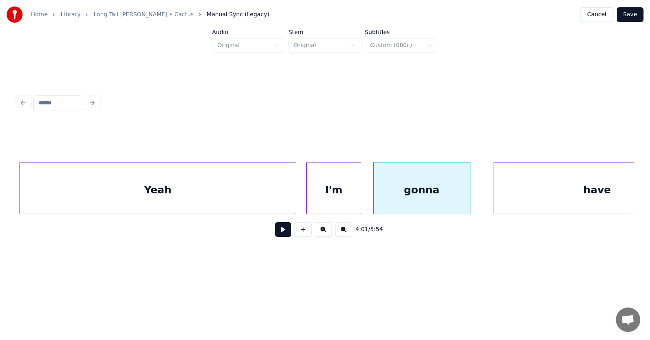
scroll to position [0, 73321]
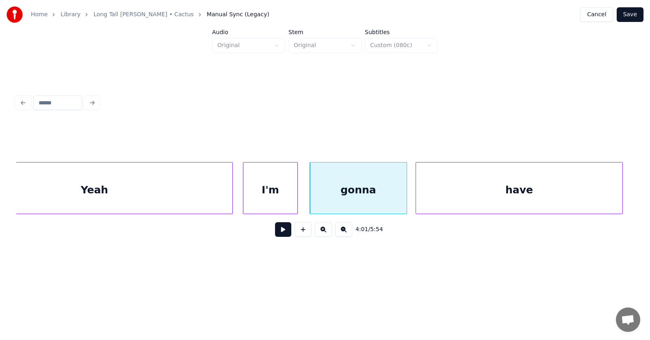
click at [534, 199] on div "have" at bounding box center [519, 190] width 206 height 55
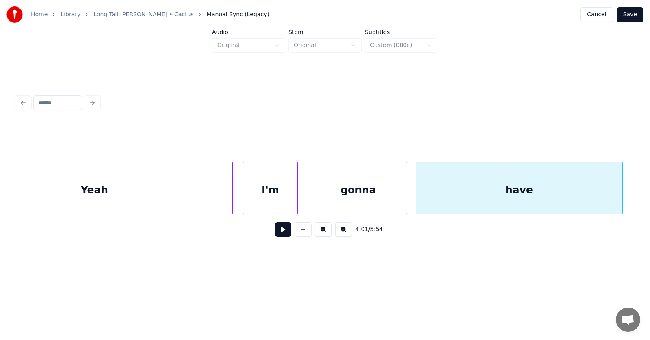
click at [175, 184] on div "Yeah" at bounding box center [95, 190] width 276 height 55
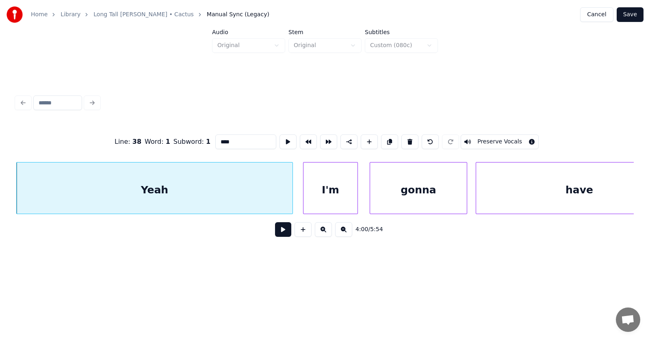
click at [275, 235] on button at bounding box center [283, 229] width 16 height 15
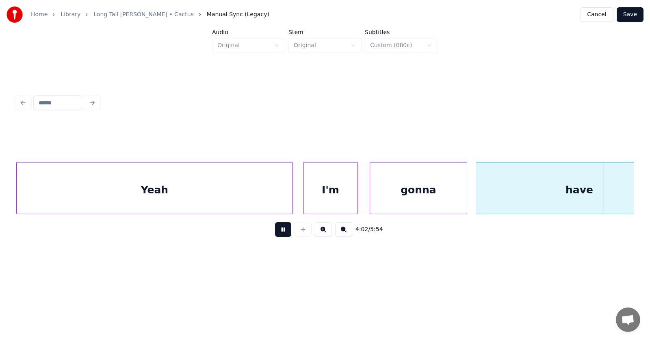
scroll to position [0, 73880]
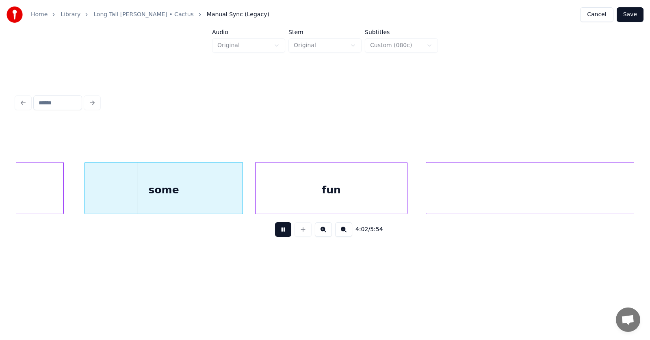
click at [275, 235] on button at bounding box center [283, 229] width 16 height 15
click at [172, 192] on div "some" at bounding box center [155, 190] width 158 height 55
click at [291, 196] on div "fun" at bounding box center [323, 190] width 152 height 55
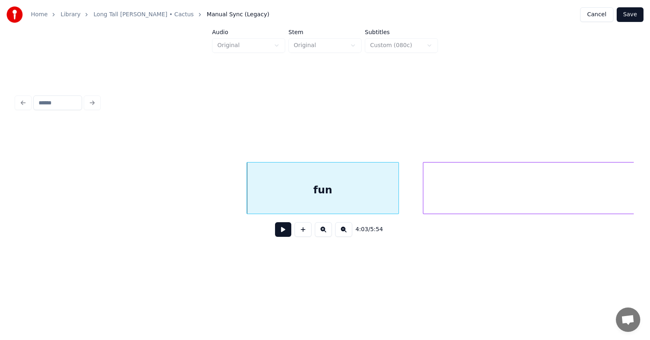
scroll to position [0, 74139]
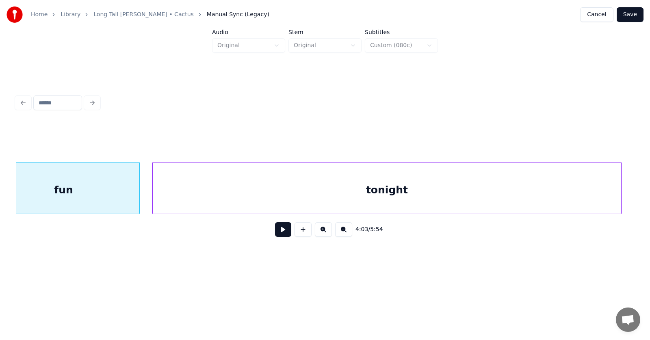
click at [452, 204] on div "tonight" at bounding box center [387, 190] width 469 height 55
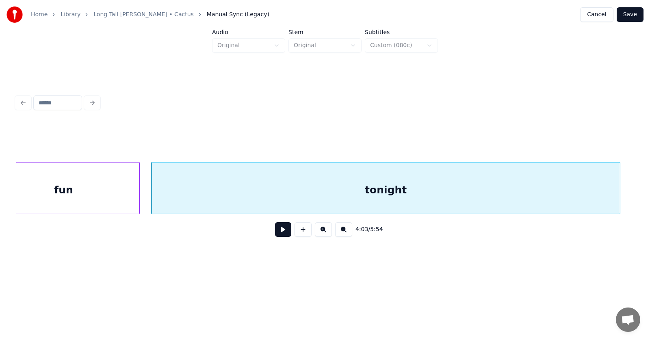
click at [281, 232] on button at bounding box center [283, 229] width 16 height 15
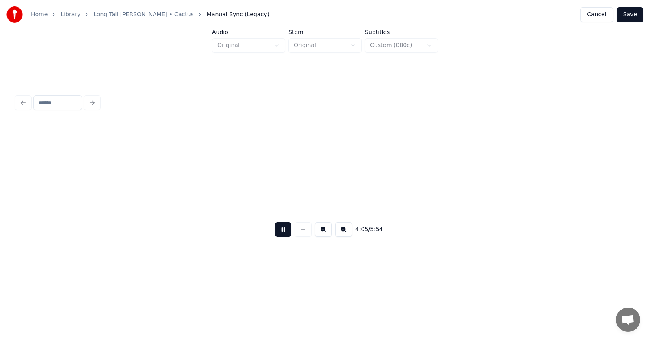
click at [281, 232] on button at bounding box center [283, 229] width 16 height 15
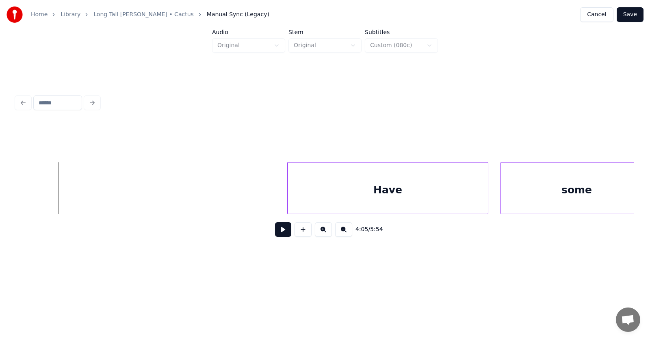
click at [281, 232] on button at bounding box center [283, 229] width 16 height 15
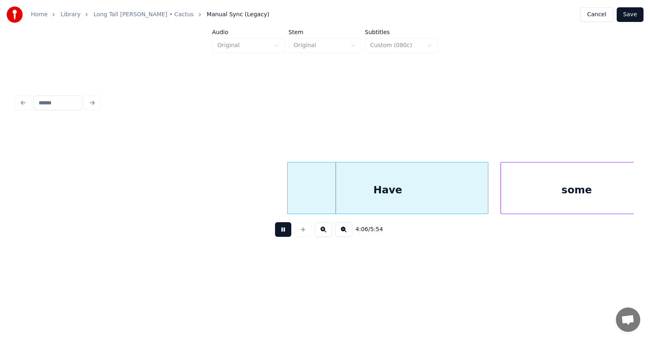
click at [281, 232] on button at bounding box center [283, 229] width 16 height 15
click at [330, 200] on div "Have" at bounding box center [376, 190] width 200 height 55
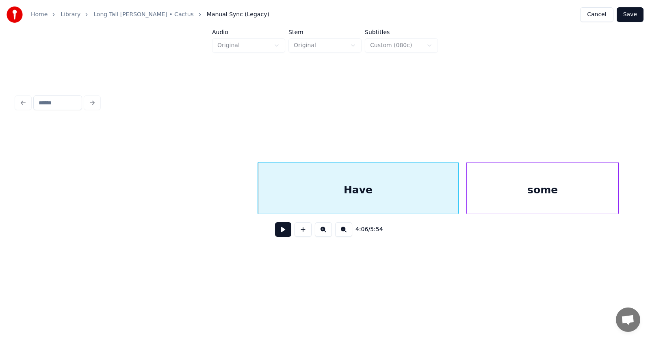
click at [536, 198] on div "some" at bounding box center [543, 190] width 152 height 55
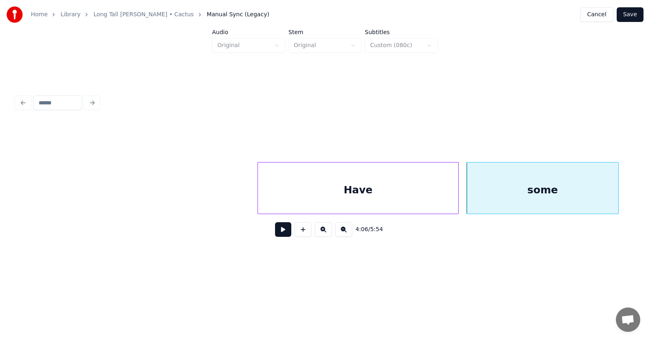
click at [281, 234] on button at bounding box center [283, 229] width 16 height 15
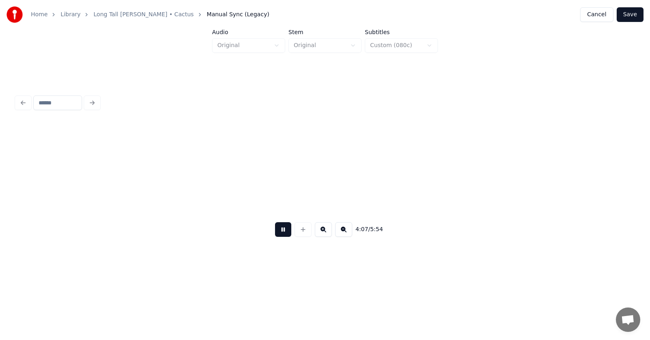
scroll to position [0, 75401]
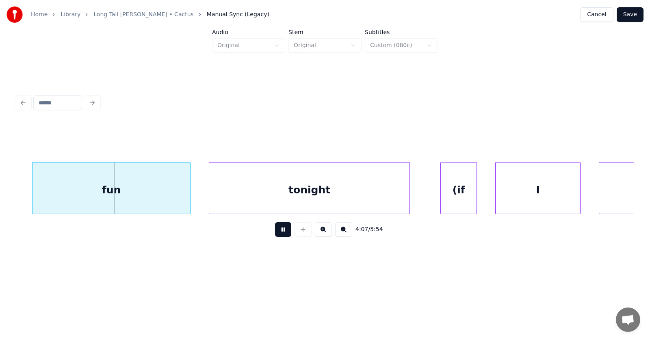
click at [281, 234] on button at bounding box center [283, 229] width 16 height 15
click at [143, 196] on div "fun" at bounding box center [100, 190] width 158 height 55
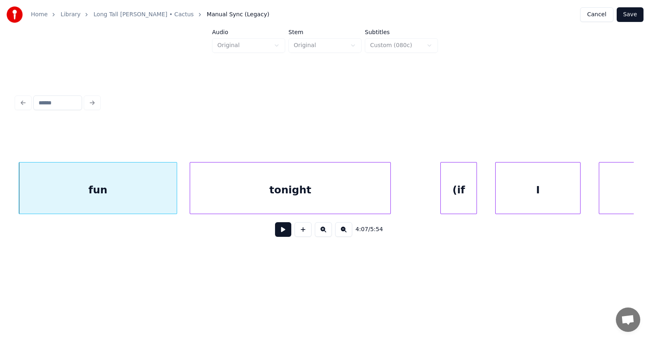
click at [260, 192] on div "tonight" at bounding box center [290, 190] width 200 height 55
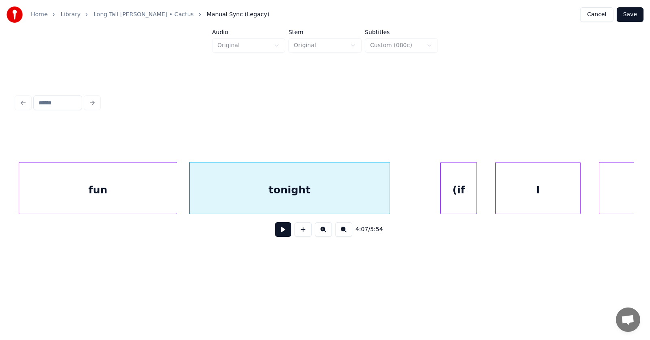
click at [254, 182] on div "tonight" at bounding box center [289, 190] width 200 height 55
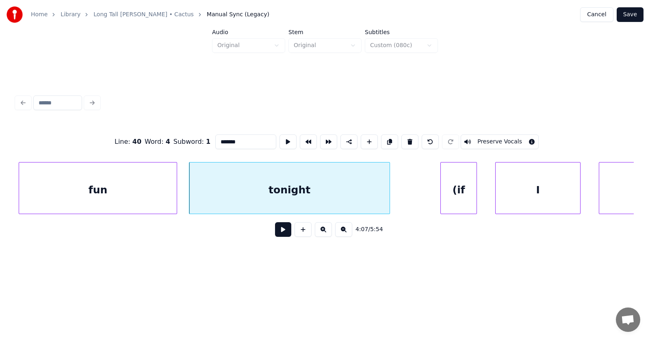
click at [282, 232] on button at bounding box center [283, 229] width 16 height 15
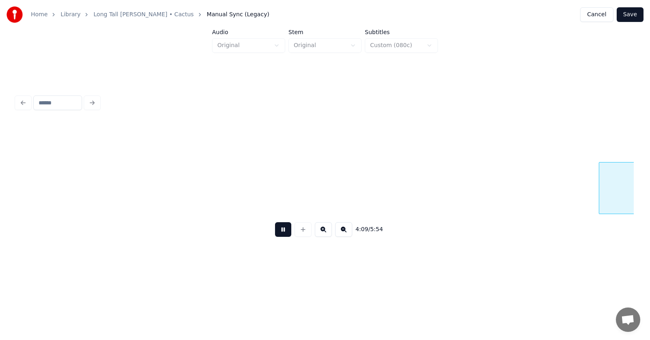
click at [283, 231] on button at bounding box center [283, 229] width 16 height 15
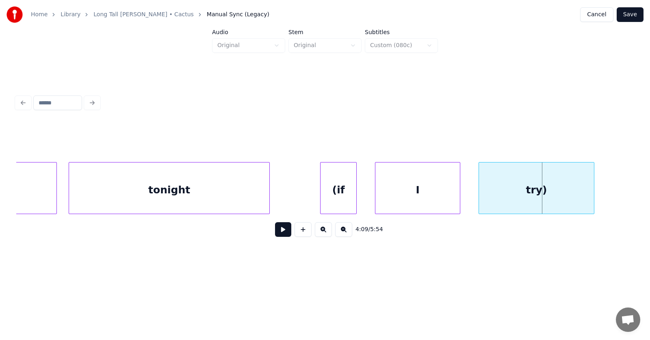
scroll to position [0, 75375]
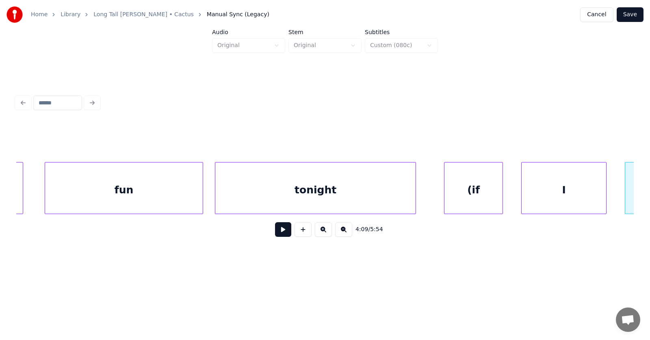
click at [445, 202] on div at bounding box center [446, 188] width 2 height 51
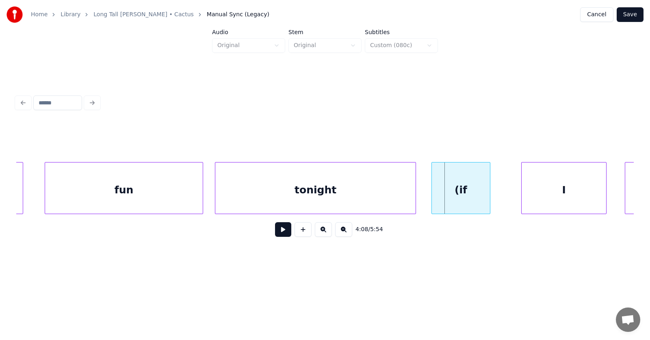
click at [462, 200] on div "(if" at bounding box center [461, 190] width 58 height 55
click at [523, 197] on div "I" at bounding box center [539, 190] width 85 height 55
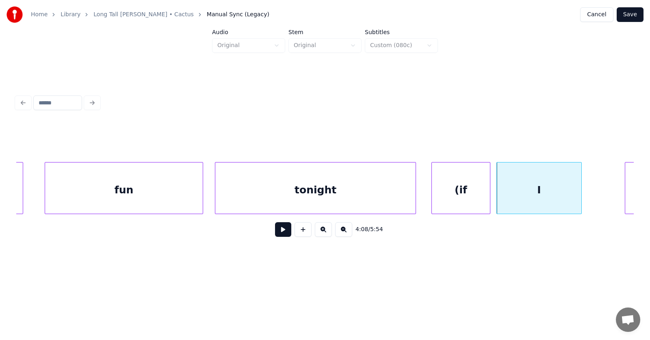
click at [467, 192] on div "(if" at bounding box center [461, 190] width 58 height 55
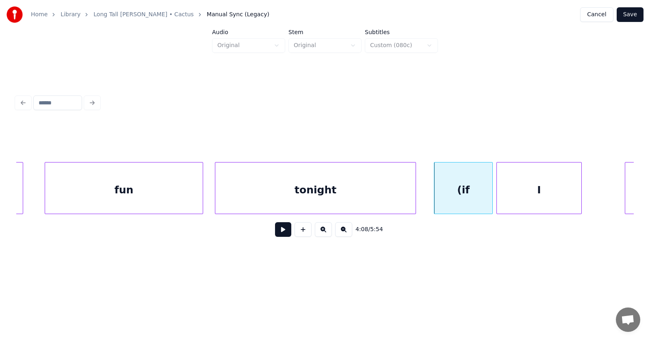
click at [456, 192] on div "(if" at bounding box center [463, 190] width 58 height 55
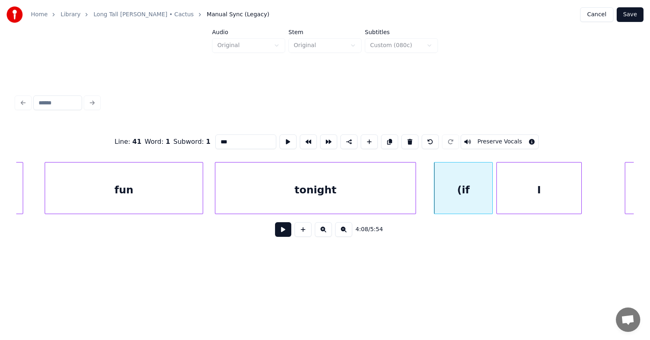
click at [215, 138] on input "***" at bounding box center [245, 141] width 61 height 15
click at [215, 139] on input "***" at bounding box center [245, 141] width 61 height 15
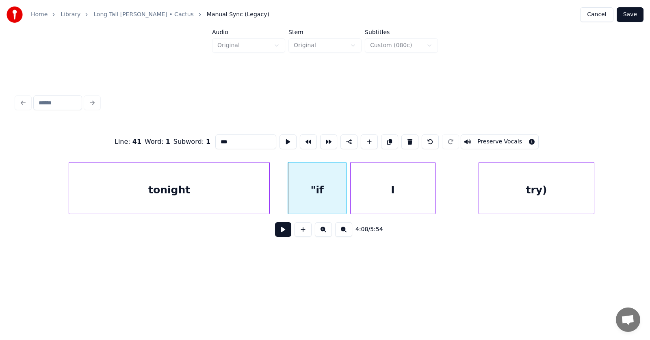
scroll to position [0, 75595]
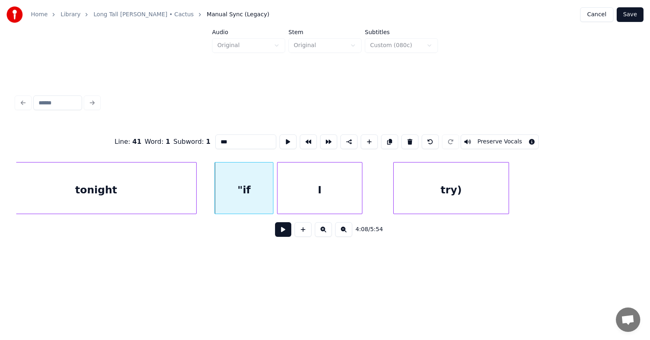
click at [438, 194] on div "try)" at bounding box center [451, 190] width 115 height 55
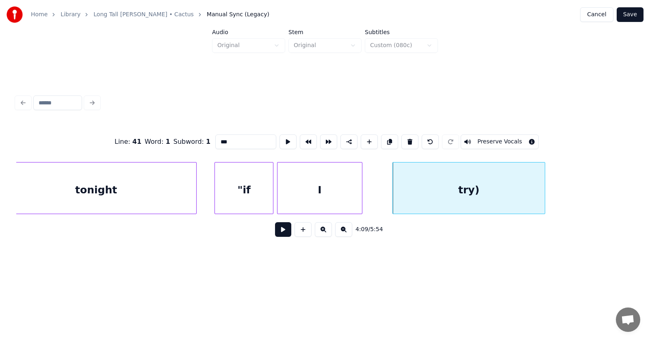
click at [544, 193] on div at bounding box center [543, 188] width 2 height 51
click at [499, 192] on div "try)" at bounding box center [469, 190] width 152 height 55
click at [219, 137] on input "****" at bounding box center [245, 141] width 61 height 15
type input "****"
click at [275, 234] on button at bounding box center [283, 229] width 16 height 15
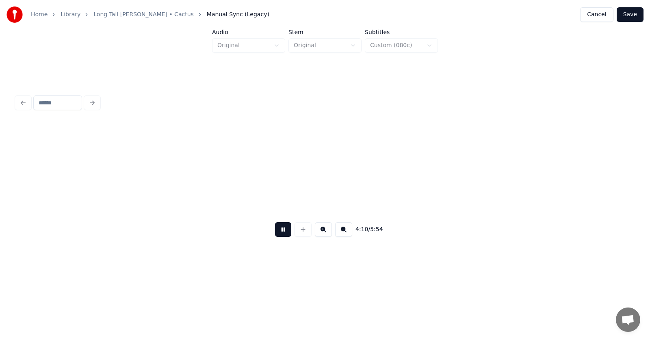
scroll to position [0, 76214]
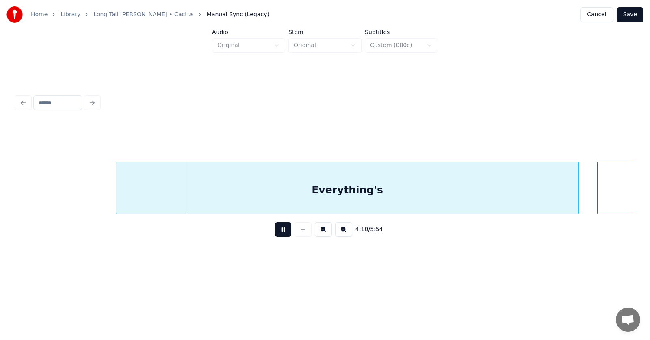
click at [275, 234] on button at bounding box center [283, 229] width 16 height 15
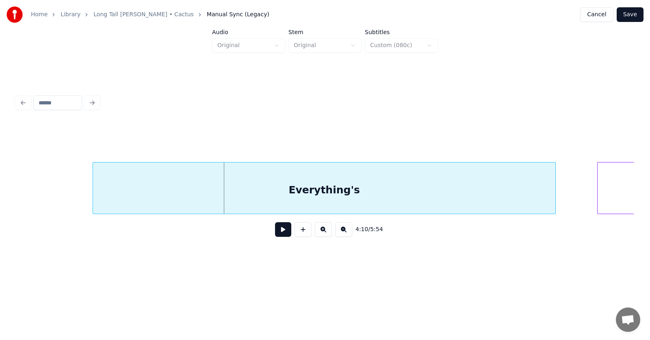
click at [247, 197] on div "Everything's" at bounding box center [324, 190] width 462 height 55
click at [283, 233] on button at bounding box center [283, 229] width 16 height 15
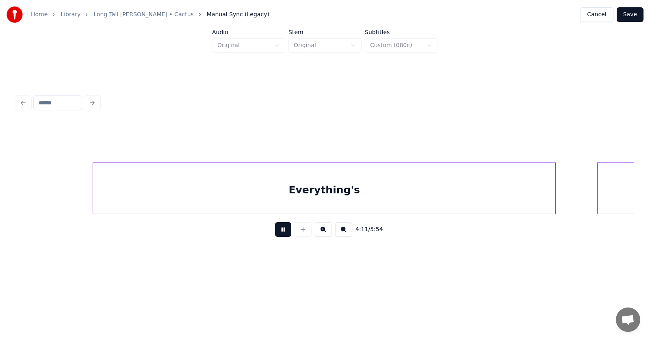
click at [283, 233] on button at bounding box center [283, 229] width 16 height 15
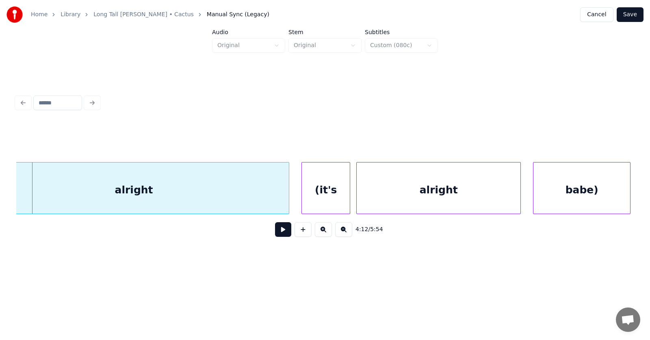
scroll to position [0, 76545]
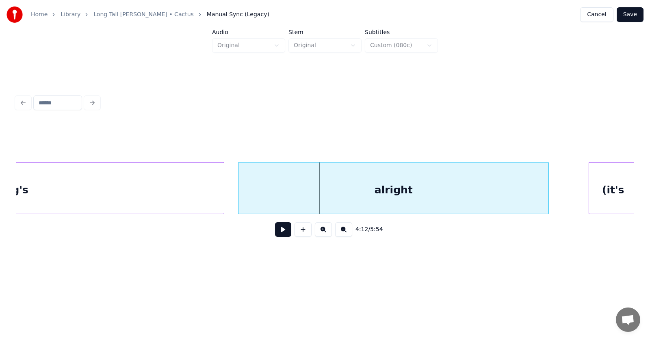
click at [405, 193] on div "alright" at bounding box center [394, 190] width 310 height 55
click at [278, 234] on button at bounding box center [283, 229] width 16 height 15
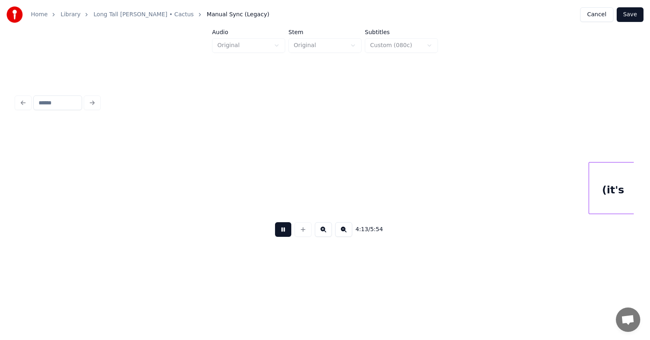
scroll to position [0, 77166]
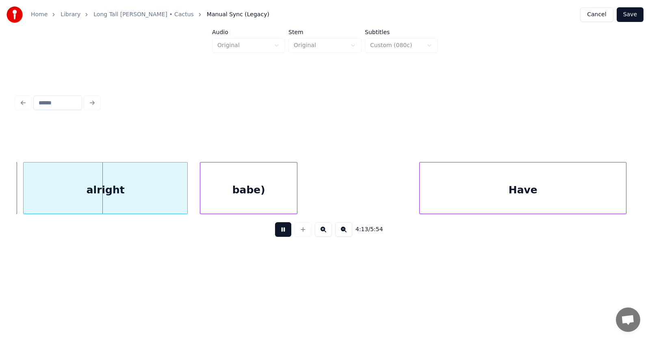
click at [278, 234] on button at bounding box center [283, 229] width 16 height 15
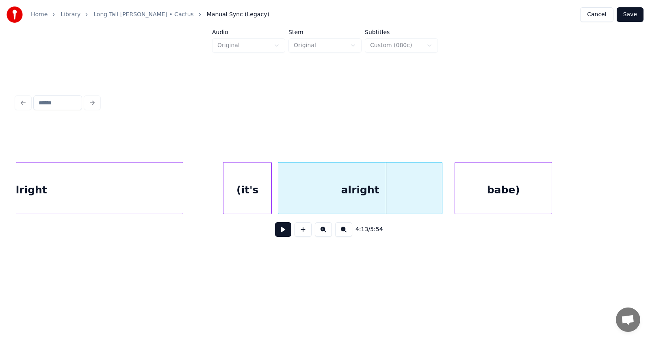
scroll to position [0, 76765]
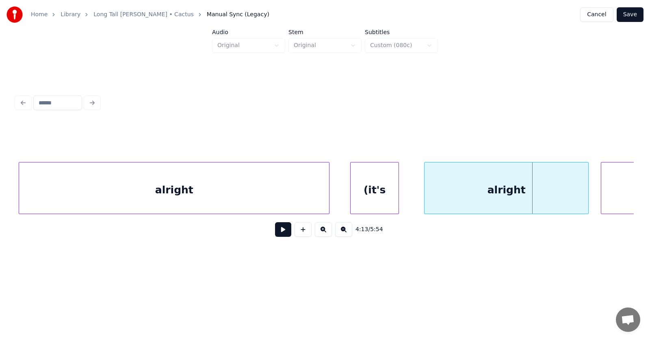
click at [361, 203] on div "(it's" at bounding box center [375, 190] width 48 height 55
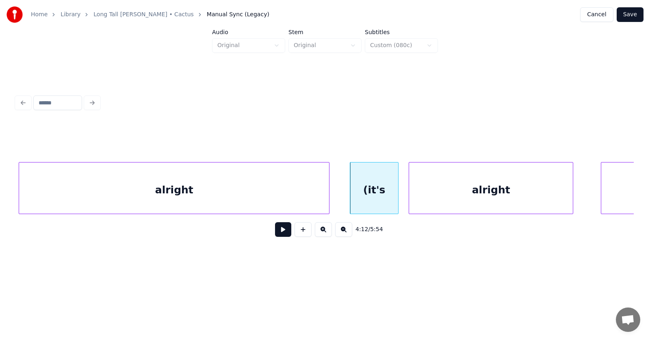
click at [436, 198] on div "alright" at bounding box center [491, 190] width 164 height 55
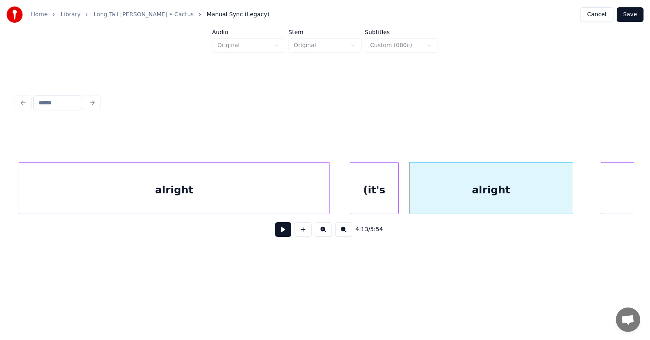
scroll to position [0, 76828]
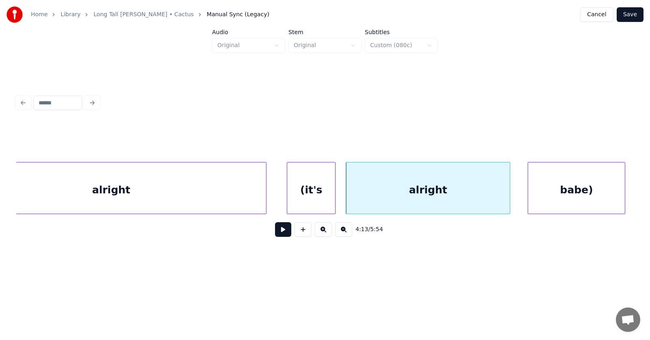
click at [601, 181] on div "babe)" at bounding box center [576, 190] width 97 height 55
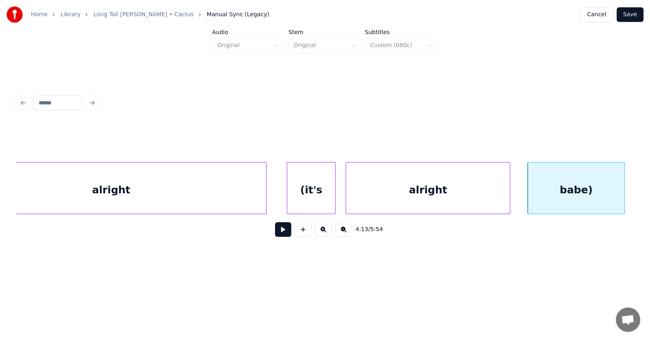
click at [322, 191] on div "(it's" at bounding box center [311, 190] width 48 height 55
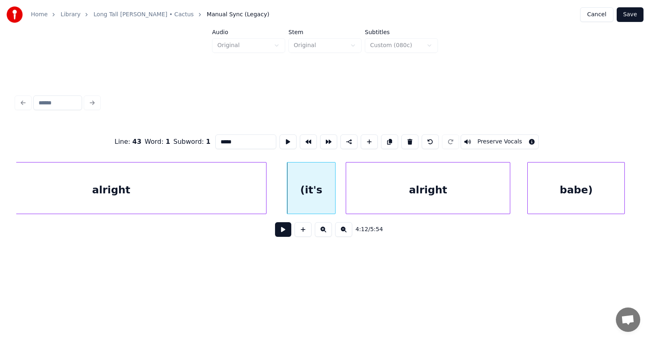
click at [215, 139] on input "*****" at bounding box center [245, 141] width 61 height 15
click at [564, 189] on div "babe)" at bounding box center [576, 190] width 97 height 55
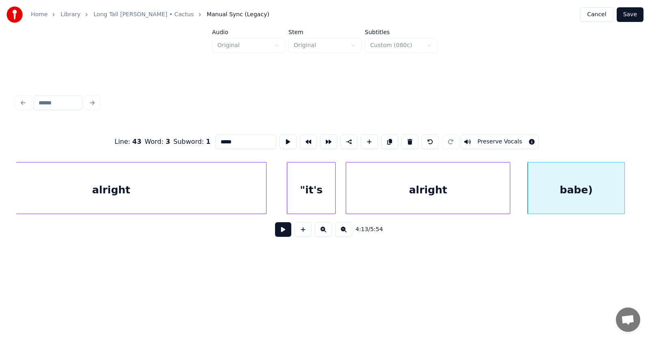
click at [222, 137] on input "*****" at bounding box center [245, 141] width 61 height 15
type input "*****"
click at [282, 234] on button at bounding box center [283, 229] width 16 height 15
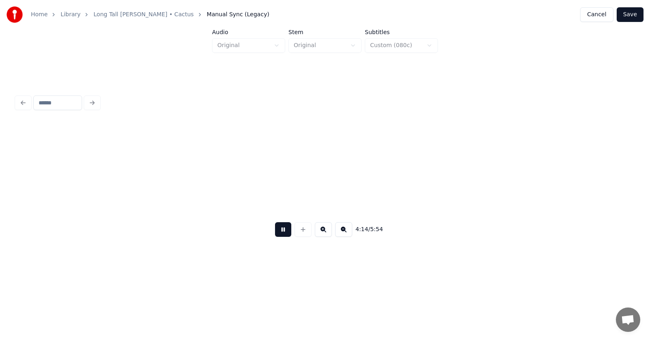
scroll to position [0, 77451]
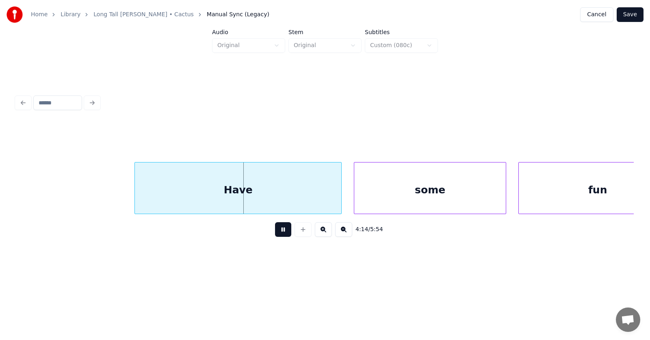
click at [284, 232] on button at bounding box center [283, 229] width 16 height 15
click at [237, 193] on div "Have" at bounding box center [227, 190] width 206 height 55
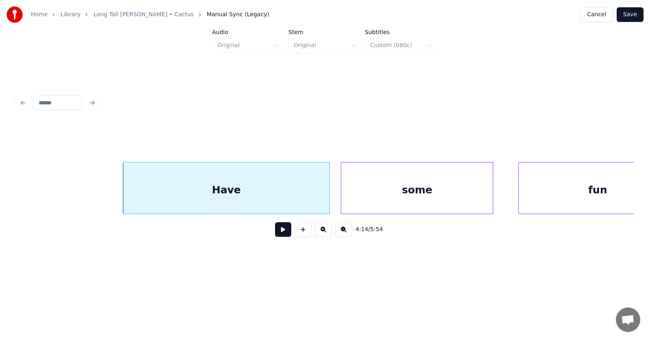
click at [373, 195] on div "some" at bounding box center [417, 190] width 152 height 55
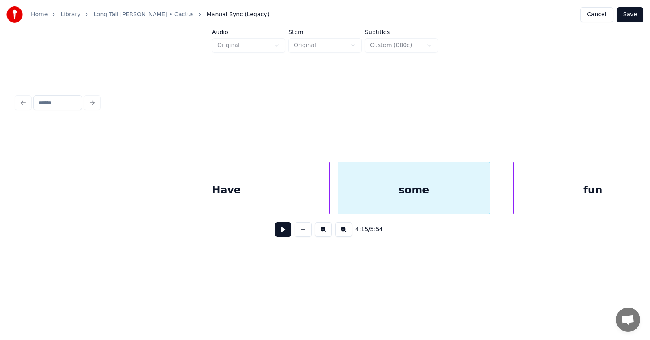
scroll to position [0, 77492]
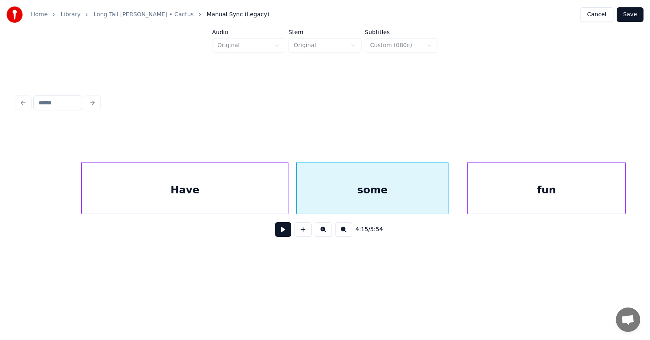
click at [514, 195] on div "fun" at bounding box center [547, 190] width 158 height 55
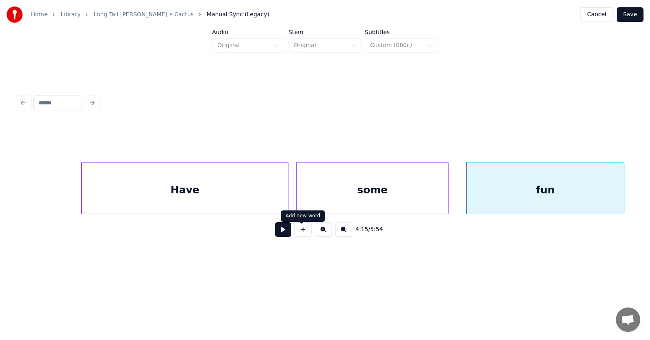
click at [279, 235] on button at bounding box center [283, 229] width 16 height 15
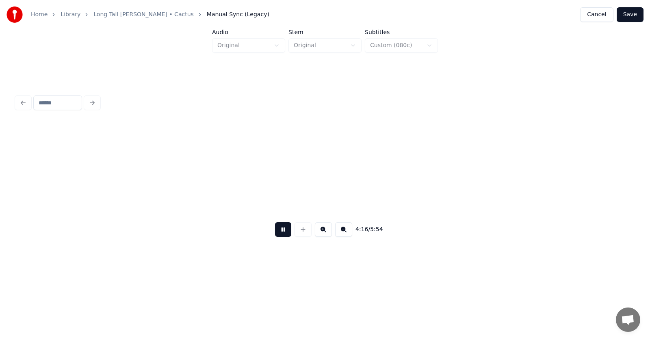
scroll to position [0, 78111]
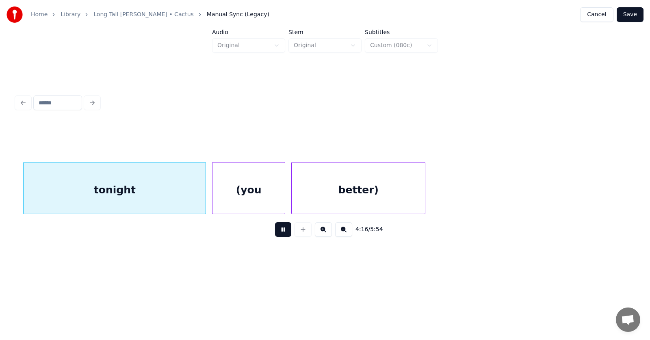
click at [279, 235] on button at bounding box center [283, 229] width 16 height 15
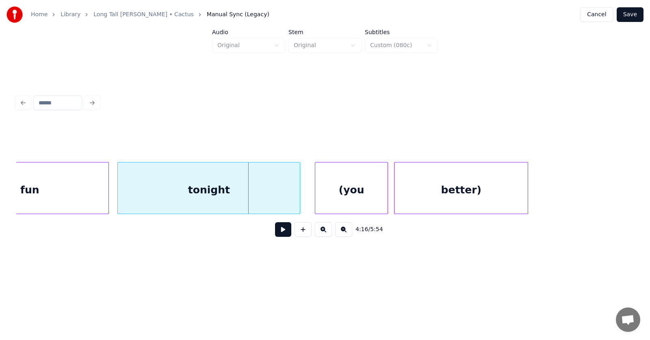
click at [219, 193] on div "tonight" at bounding box center [209, 190] width 182 height 55
click at [341, 197] on div "(you" at bounding box center [350, 190] width 72 height 55
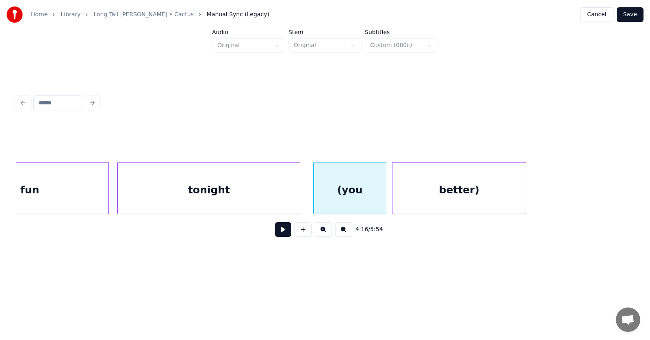
click at [469, 195] on div "better)" at bounding box center [459, 190] width 133 height 55
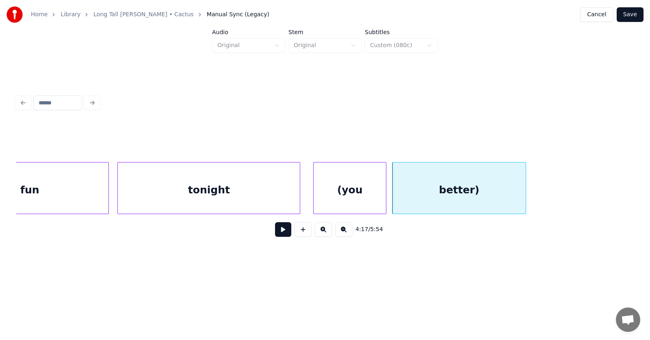
click at [337, 195] on div "(you" at bounding box center [350, 190] width 72 height 55
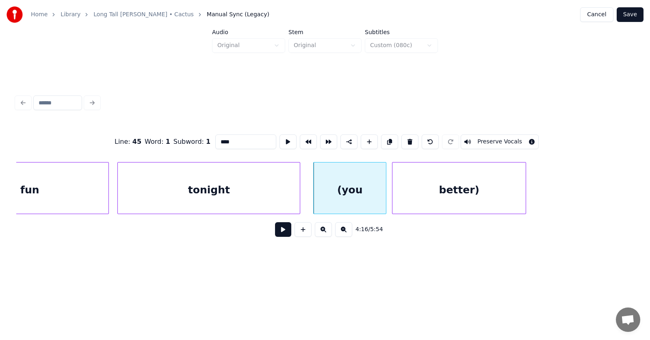
click at [215, 139] on input "****" at bounding box center [245, 141] width 61 height 15
click at [215, 141] on input "****" at bounding box center [245, 141] width 61 height 15
click at [454, 190] on div "better)" at bounding box center [459, 190] width 133 height 55
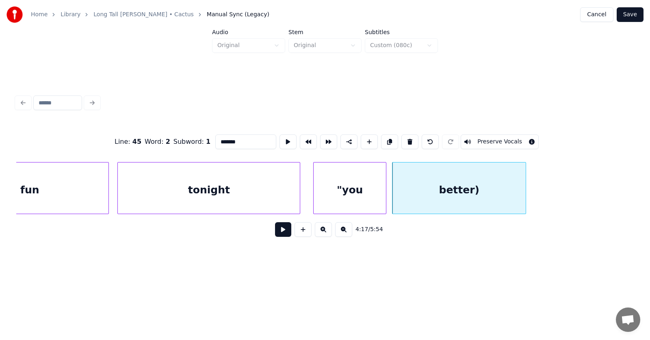
click at [224, 141] on input "*******" at bounding box center [245, 141] width 61 height 15
click at [260, 195] on div "tonight" at bounding box center [209, 190] width 182 height 55
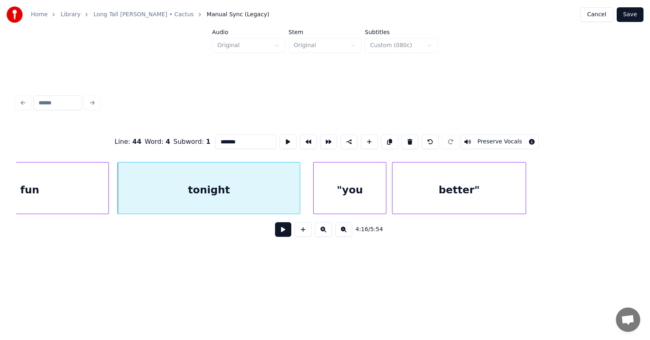
type input "*******"
click at [284, 236] on button at bounding box center [283, 229] width 16 height 15
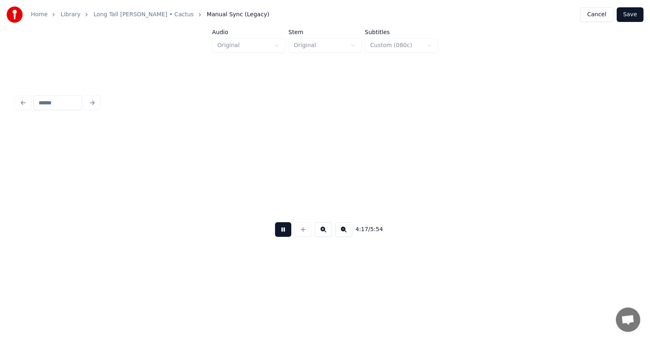
scroll to position [0, 78626]
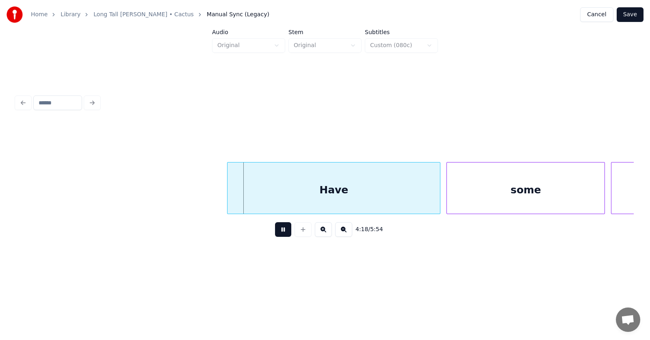
click at [284, 236] on button at bounding box center [283, 229] width 16 height 15
click at [302, 185] on div "Have" at bounding box center [321, 190] width 213 height 55
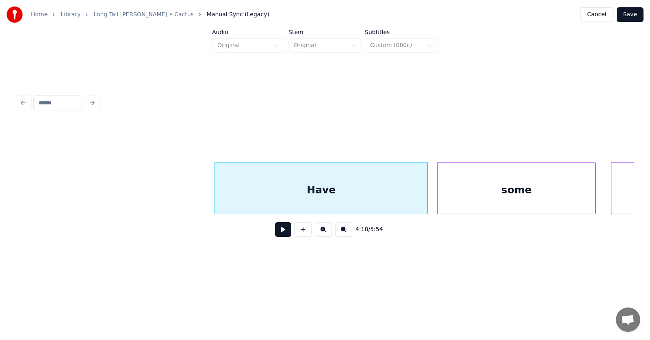
click at [502, 194] on div "some" at bounding box center [517, 190] width 158 height 55
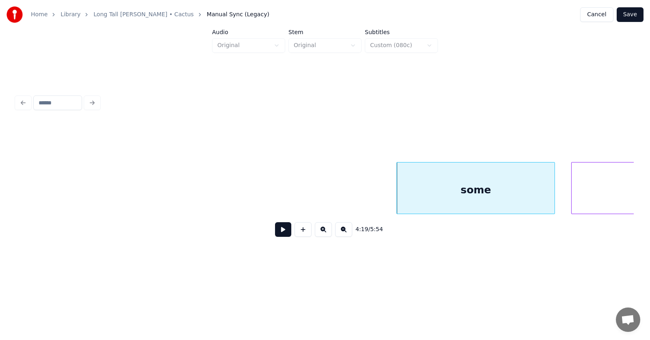
scroll to position [0, 79104]
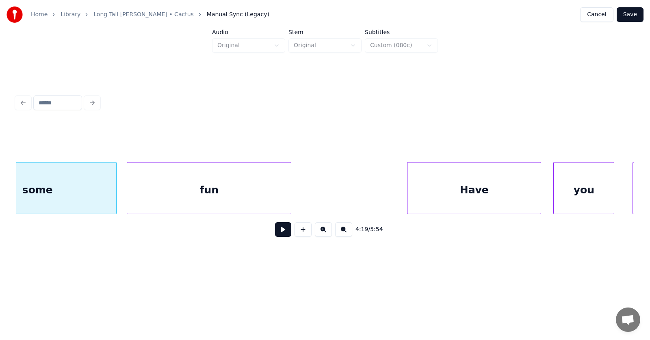
click at [242, 198] on div "fun" at bounding box center [209, 190] width 164 height 55
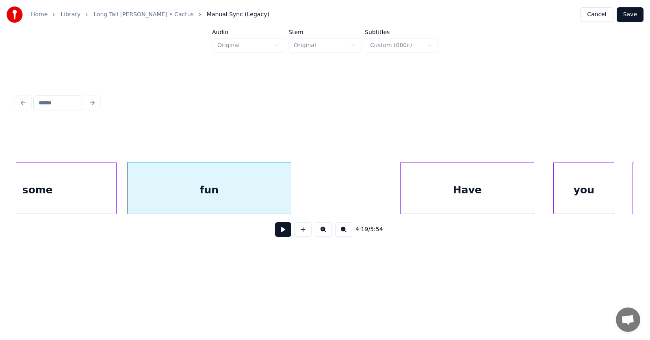
click at [445, 198] on div "Have" at bounding box center [467, 190] width 133 height 55
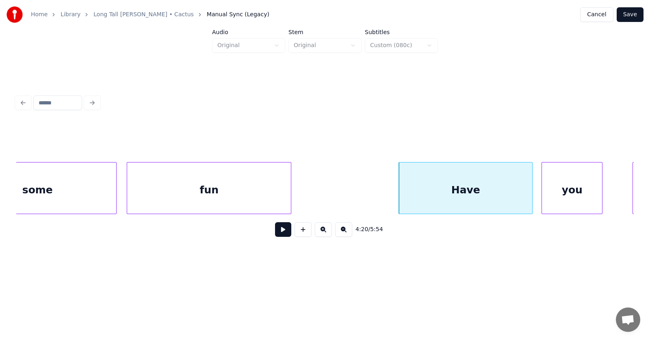
click at [579, 196] on div "you" at bounding box center [572, 190] width 60 height 55
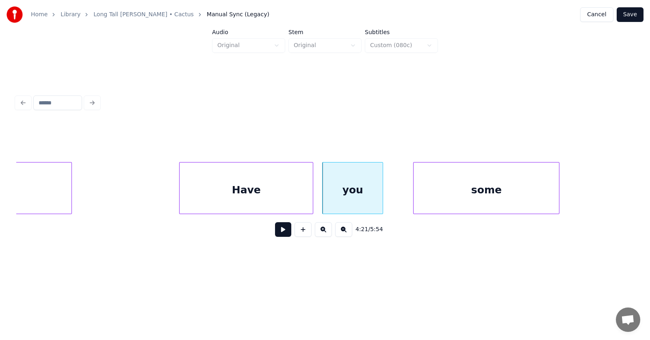
scroll to position [0, 79397]
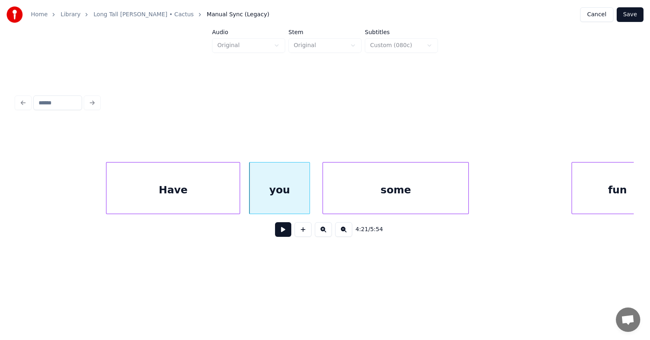
click at [407, 199] on div "some" at bounding box center [395, 190] width 145 height 55
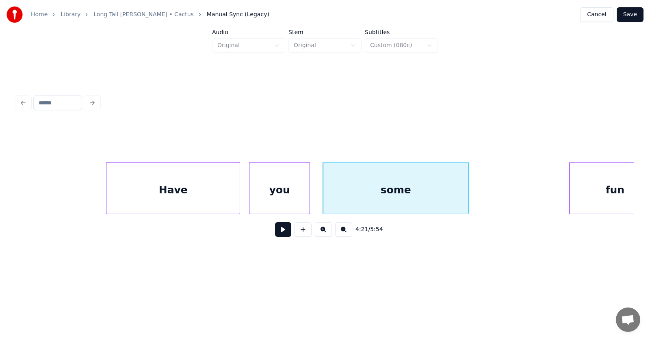
scroll to position [0, 79424]
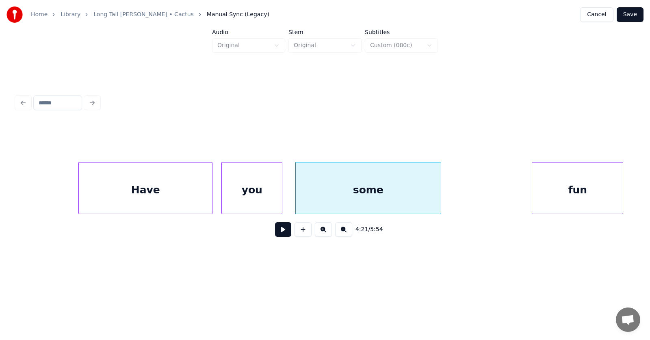
click at [594, 188] on div "fun" at bounding box center [577, 190] width 91 height 55
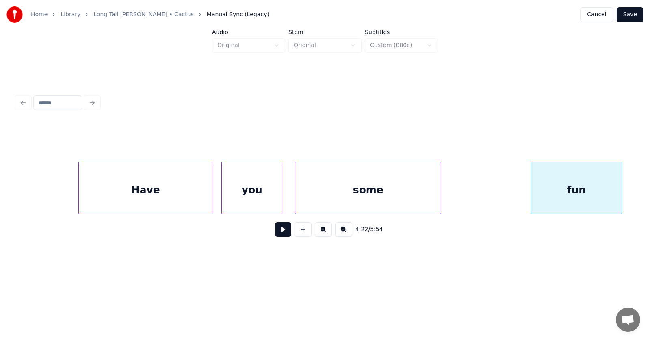
click at [282, 232] on button at bounding box center [283, 229] width 16 height 15
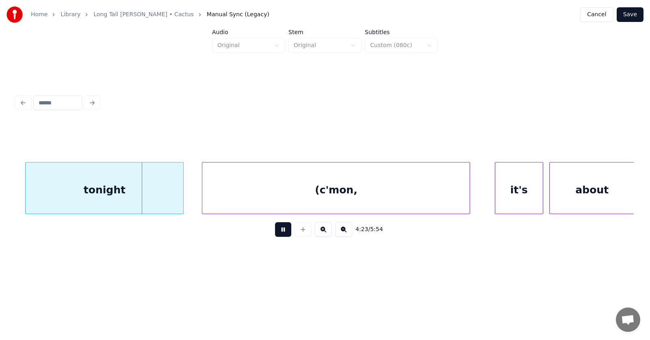
click at [282, 232] on button at bounding box center [283, 229] width 16 height 15
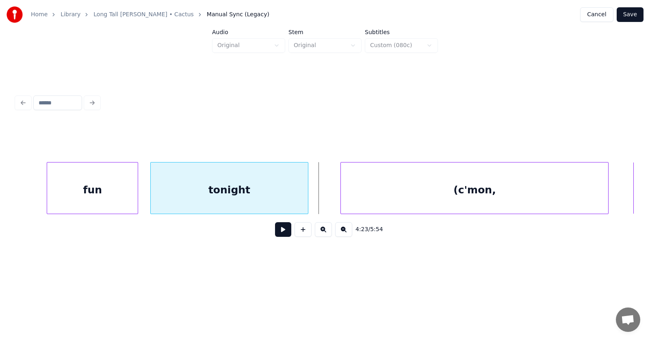
click at [280, 191] on div "tonight" at bounding box center [230, 190] width 158 height 55
click at [280, 231] on button at bounding box center [283, 229] width 16 height 15
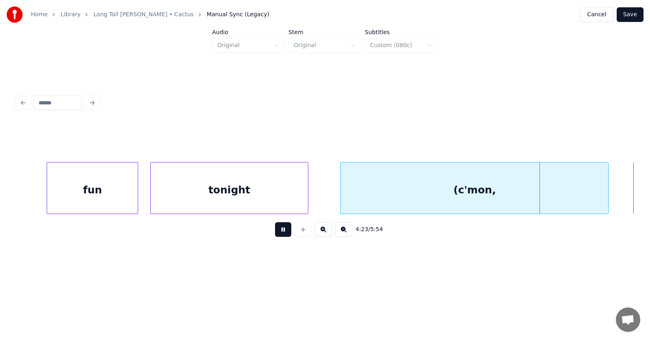
click at [280, 231] on button at bounding box center [283, 229] width 16 height 15
click at [321, 195] on div at bounding box center [319, 188] width 2 height 51
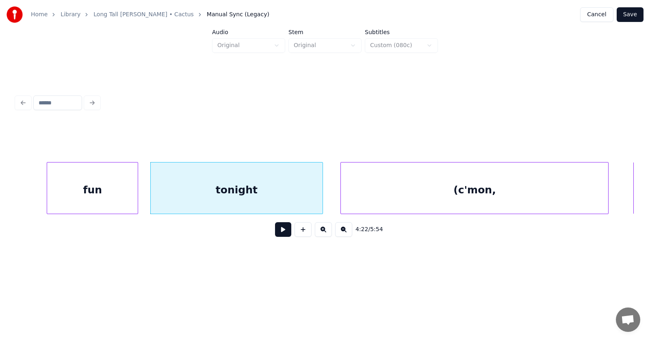
click at [415, 195] on div "(c'mon," at bounding box center [474, 190] width 267 height 55
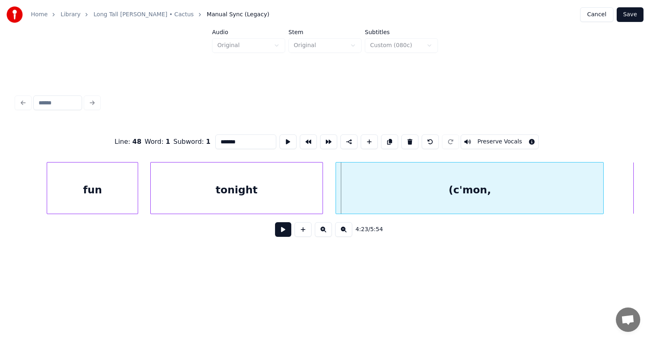
click at [395, 191] on div "(c'mon," at bounding box center [469, 190] width 267 height 55
click at [215, 140] on input "*******" at bounding box center [245, 141] width 61 height 15
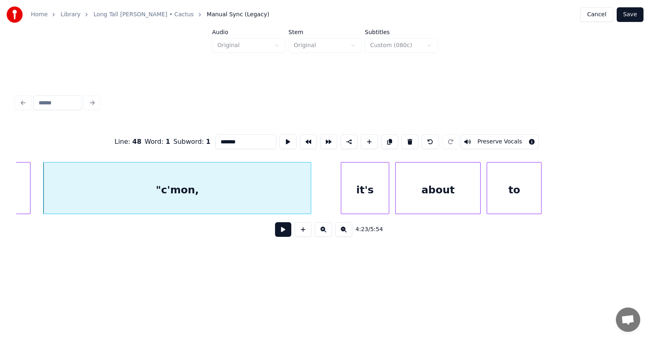
scroll to position [0, 80054]
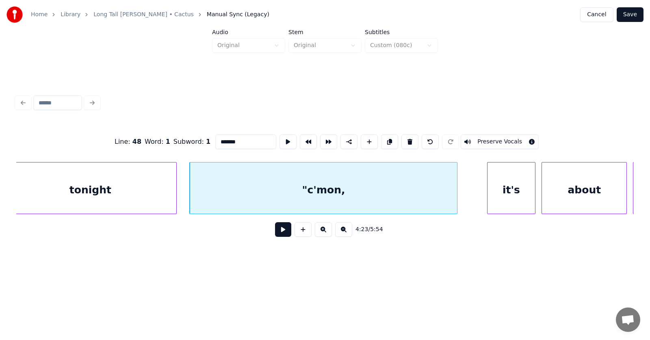
click at [354, 191] on div ""c'mon," at bounding box center [323, 190] width 267 height 55
type input "*******"
click at [284, 237] on button at bounding box center [283, 229] width 16 height 15
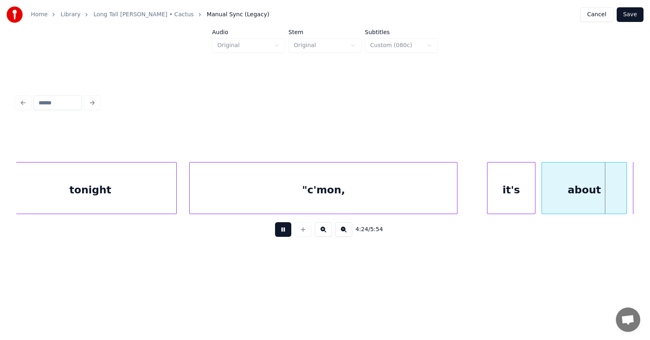
scroll to position [0, 80675]
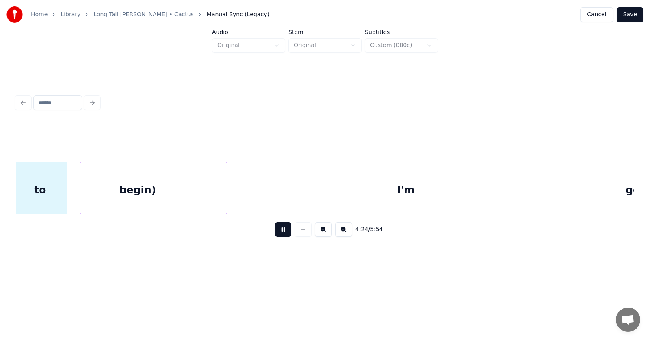
click at [284, 237] on button at bounding box center [283, 229] width 16 height 15
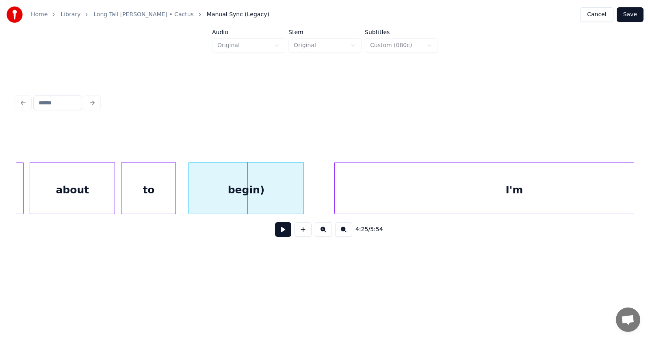
scroll to position [0, 80420]
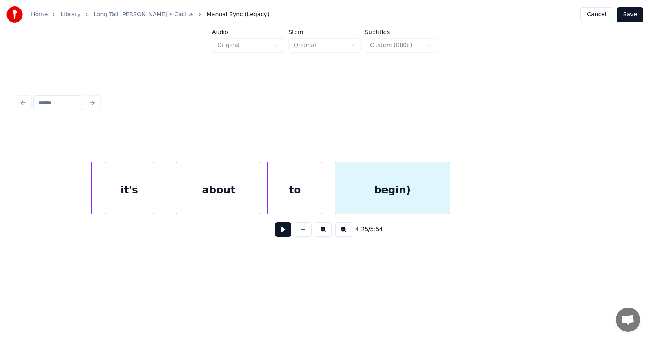
click at [124, 195] on div "it's" at bounding box center [129, 190] width 48 height 55
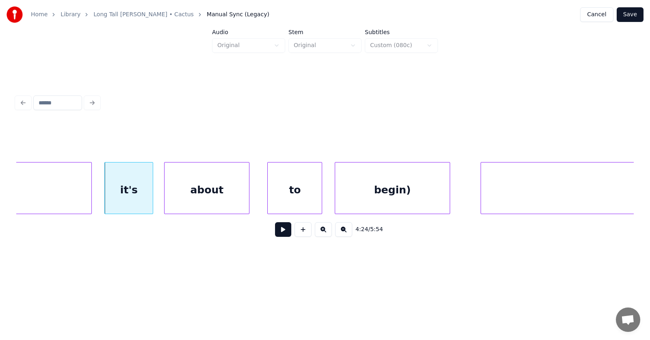
click at [205, 198] on div "about" at bounding box center [207, 190] width 85 height 55
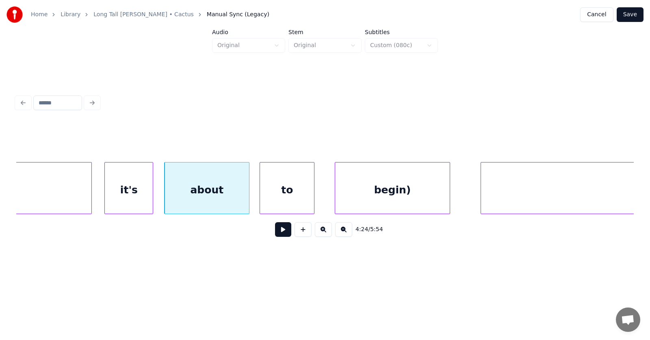
click at [269, 196] on div "to" at bounding box center [287, 190] width 54 height 55
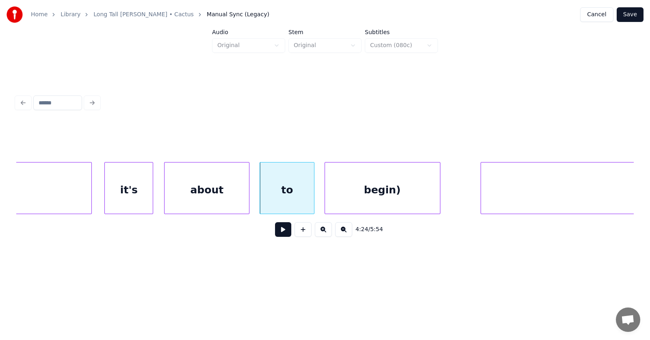
click at [366, 192] on div "begin)" at bounding box center [382, 190] width 115 height 55
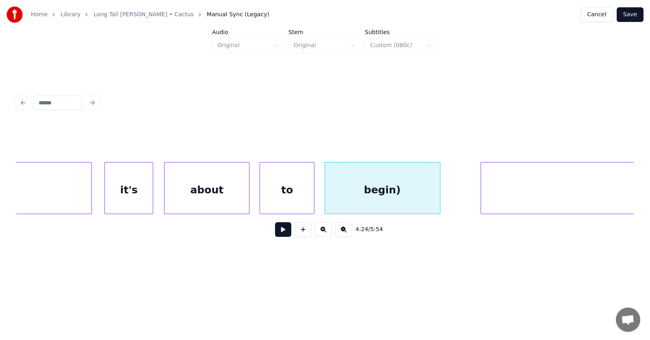
click at [380, 193] on div "begin)" at bounding box center [382, 190] width 115 height 55
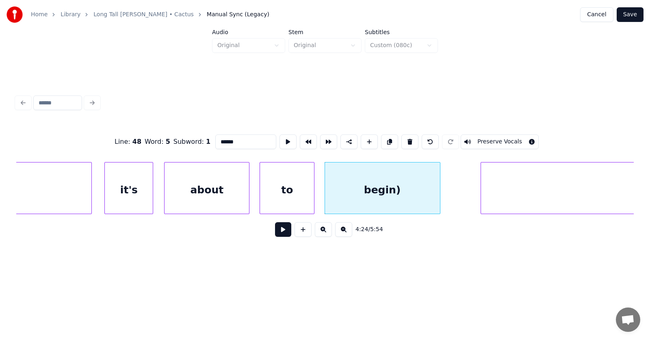
click at [219, 141] on input "******" at bounding box center [245, 141] width 61 height 15
type input "******"
click at [278, 233] on button at bounding box center [283, 229] width 16 height 15
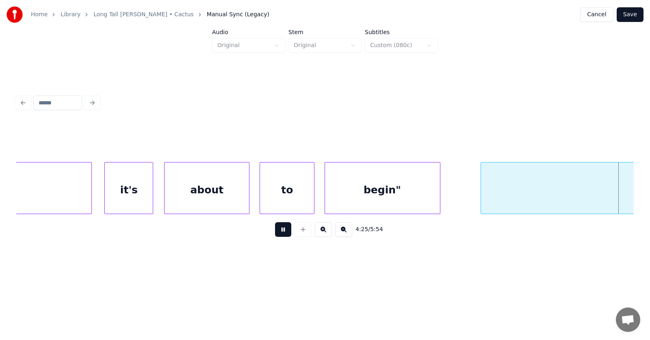
scroll to position [0, 81042]
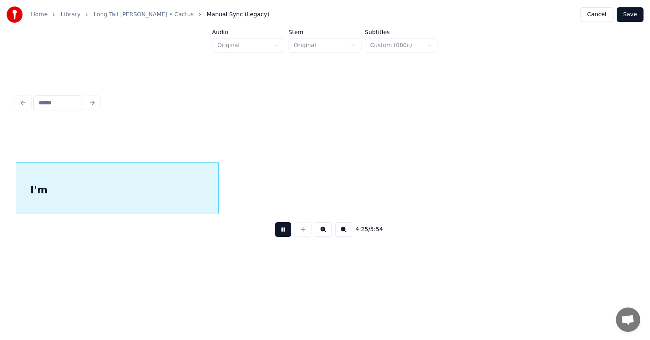
click at [278, 233] on button at bounding box center [283, 229] width 16 height 15
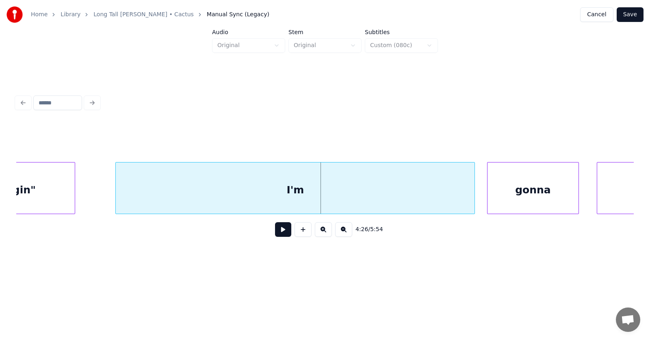
scroll to position [0, 80640]
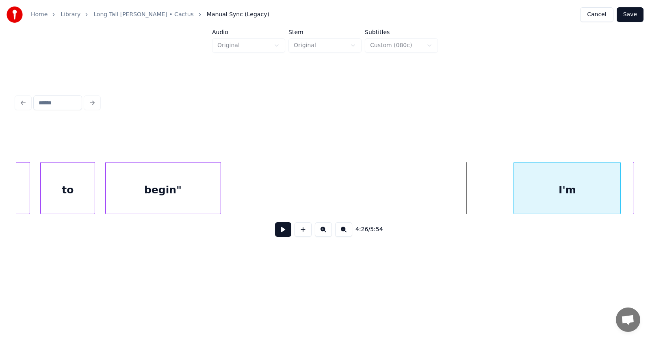
click at [516, 207] on div at bounding box center [515, 188] width 2 height 51
click at [351, 192] on div at bounding box center [350, 188] width 2 height 51
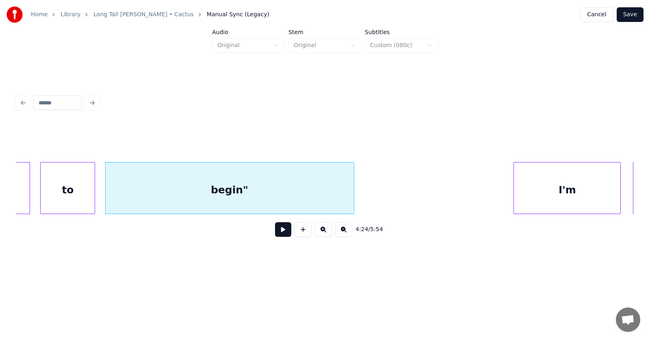
click at [278, 230] on button at bounding box center [283, 229] width 16 height 15
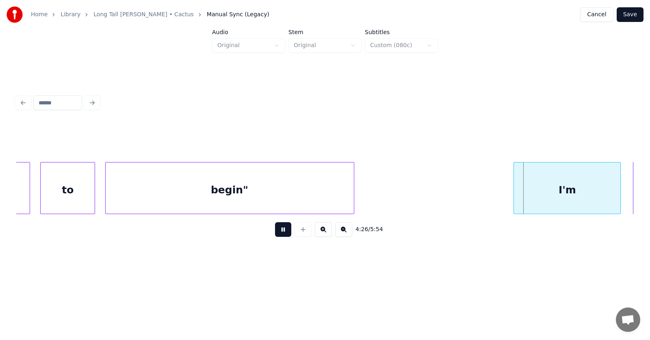
click at [278, 230] on button at bounding box center [283, 229] width 16 height 15
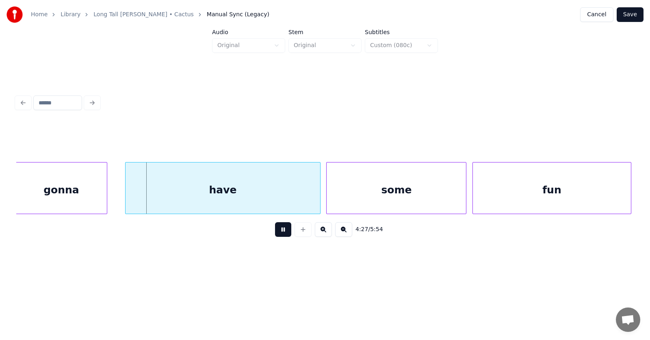
click at [278, 230] on button at bounding box center [283, 229] width 16 height 15
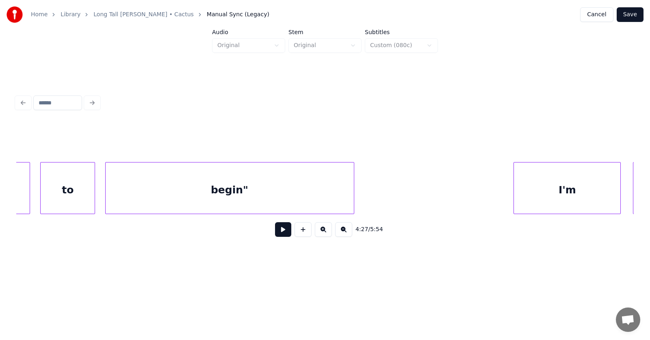
scroll to position [0, 80785]
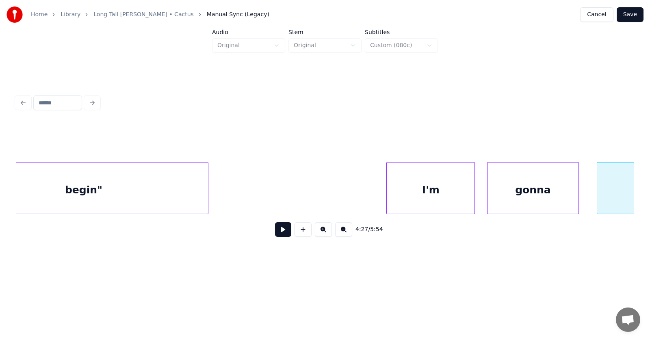
click at [388, 193] on div at bounding box center [388, 188] width 2 height 51
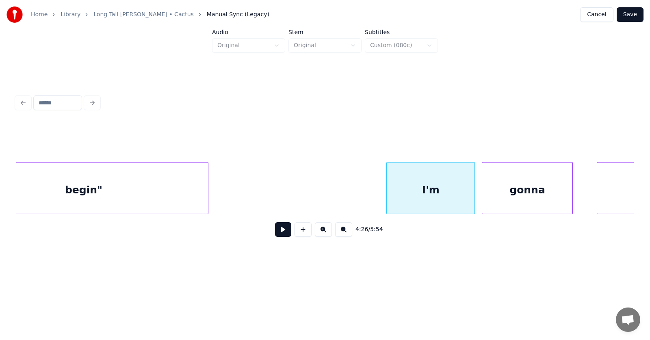
click at [531, 196] on div "gonna" at bounding box center [527, 190] width 91 height 55
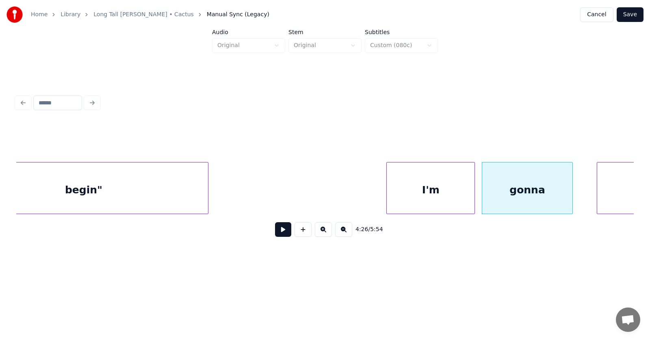
scroll to position [0, 80942]
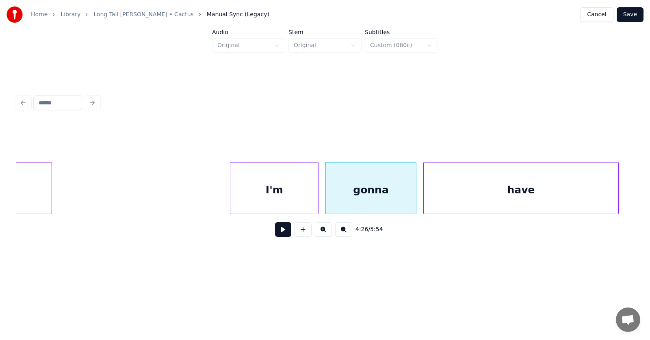
click at [592, 194] on div "have" at bounding box center [521, 190] width 194 height 55
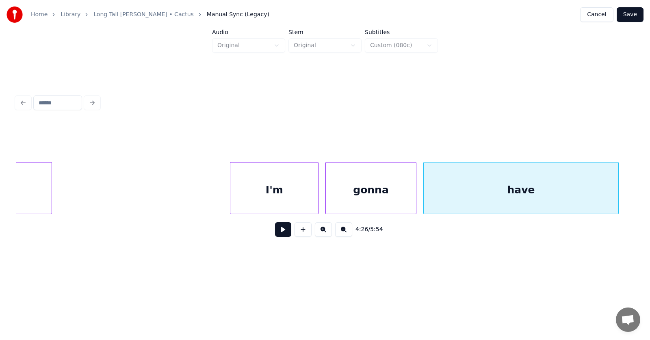
click at [275, 234] on button at bounding box center [283, 229] width 16 height 15
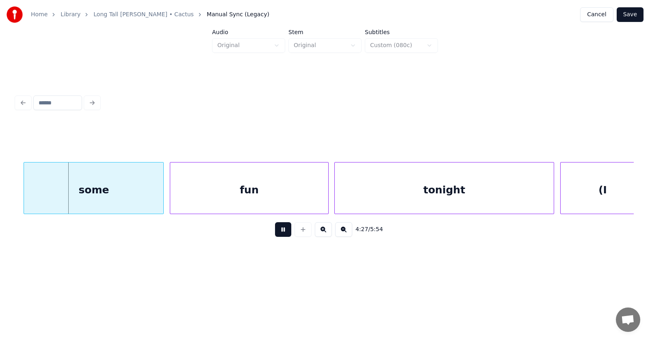
click at [275, 234] on button at bounding box center [283, 229] width 16 height 15
click at [115, 181] on div "some" at bounding box center [86, 190] width 139 height 55
click at [214, 192] on div "fun" at bounding box center [245, 190] width 158 height 55
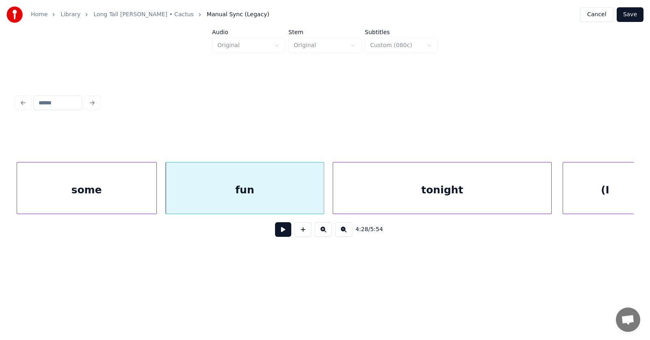
click at [374, 193] on div "tonight" at bounding box center [442, 190] width 219 height 55
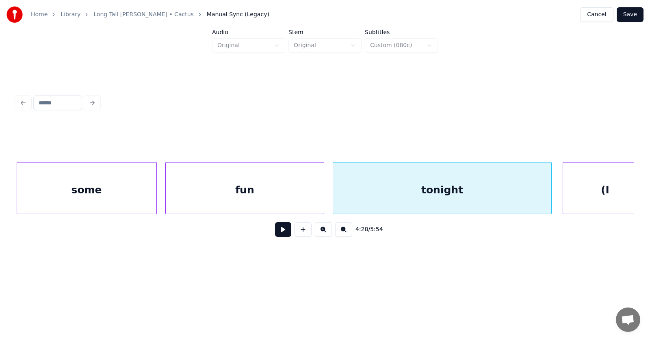
click at [421, 189] on div "tonight" at bounding box center [442, 190] width 219 height 55
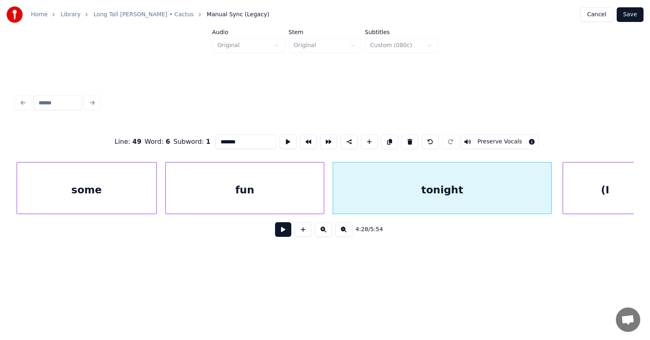
click at [275, 235] on button at bounding box center [283, 229] width 16 height 15
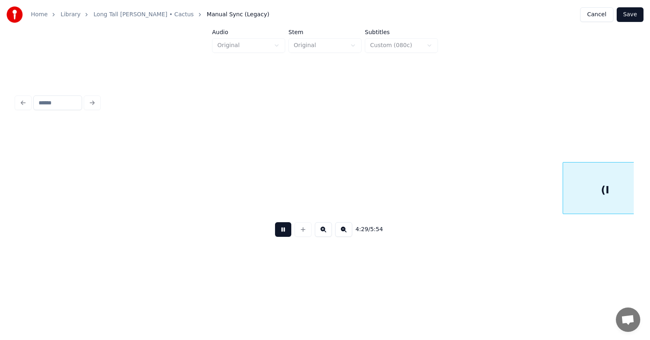
scroll to position [0, 82179]
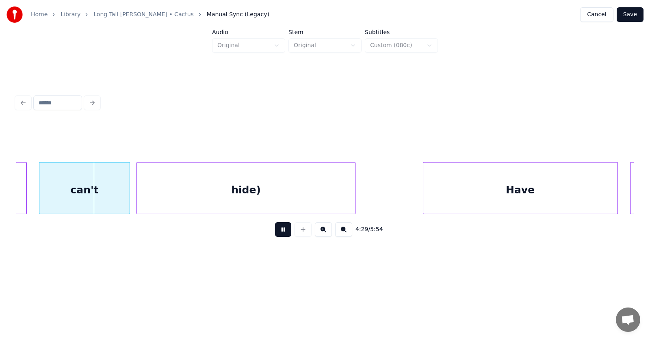
click at [275, 235] on button at bounding box center [283, 229] width 16 height 15
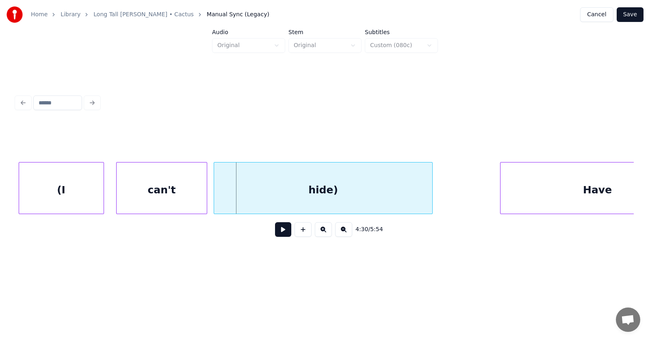
scroll to position [0, 81955]
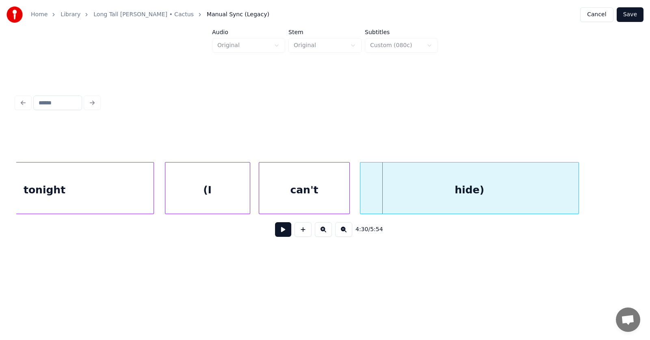
click at [280, 199] on div "can't" at bounding box center [304, 190] width 91 height 55
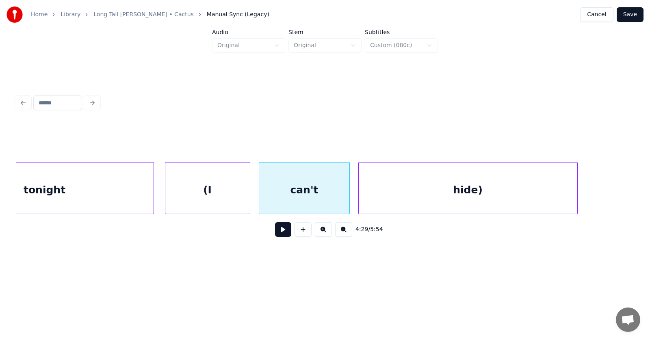
click at [412, 198] on div "hide)" at bounding box center [468, 190] width 219 height 55
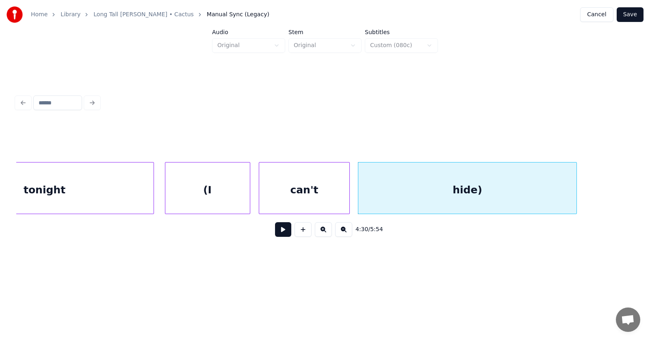
click at [230, 189] on div "(I" at bounding box center [207, 190] width 85 height 55
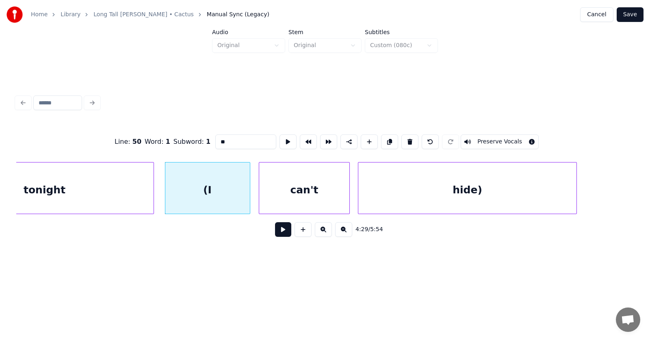
click at [215, 142] on input "**" at bounding box center [245, 141] width 61 height 15
click at [416, 179] on div "hide)" at bounding box center [467, 190] width 219 height 55
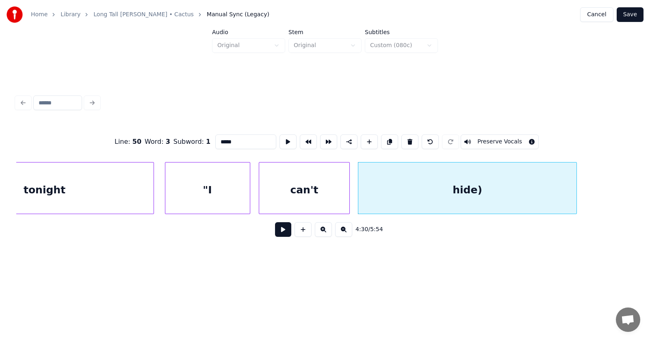
click at [219, 139] on input "*****" at bounding box center [245, 141] width 61 height 15
click at [223, 179] on div ""I" at bounding box center [207, 190] width 85 height 55
type input "**"
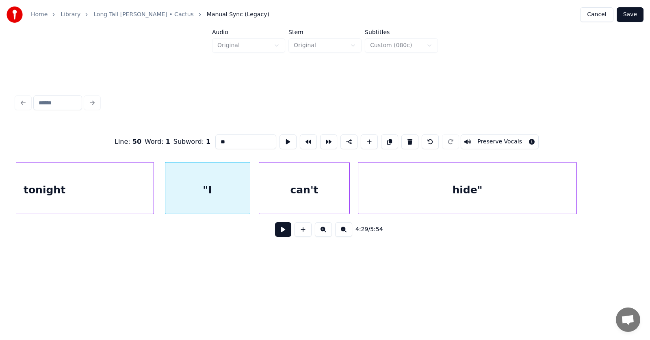
click at [278, 232] on button at bounding box center [283, 229] width 16 height 15
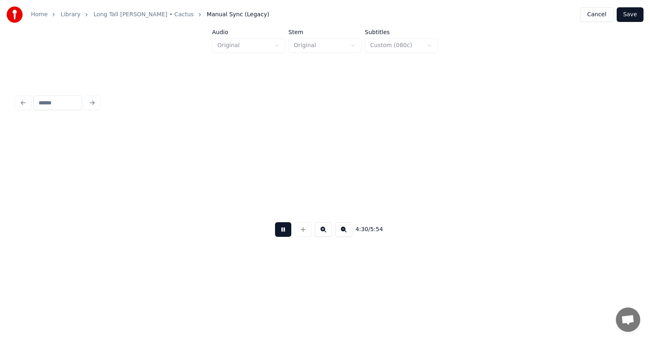
scroll to position [0, 82575]
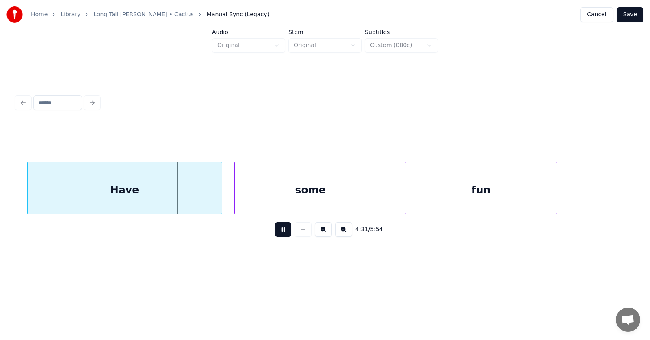
click at [278, 232] on button at bounding box center [283, 229] width 16 height 15
click at [161, 186] on div "Have" at bounding box center [115, 190] width 194 height 55
click at [248, 195] on div "some" at bounding box center [298, 190] width 152 height 55
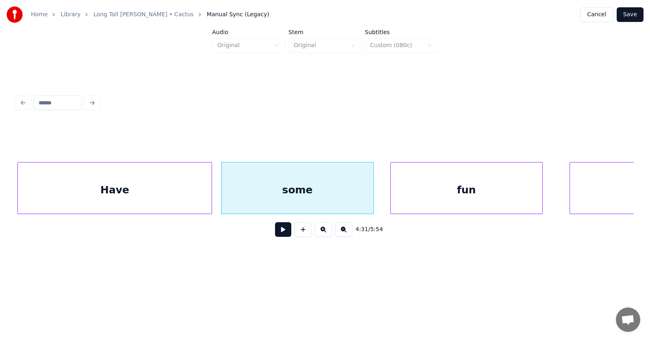
click at [421, 195] on div "fun" at bounding box center [467, 190] width 152 height 55
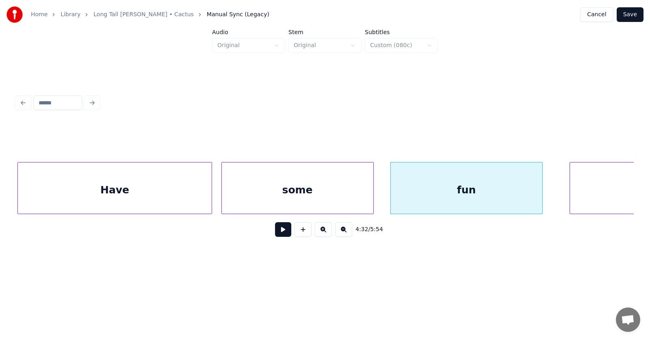
scroll to position [0, 82708]
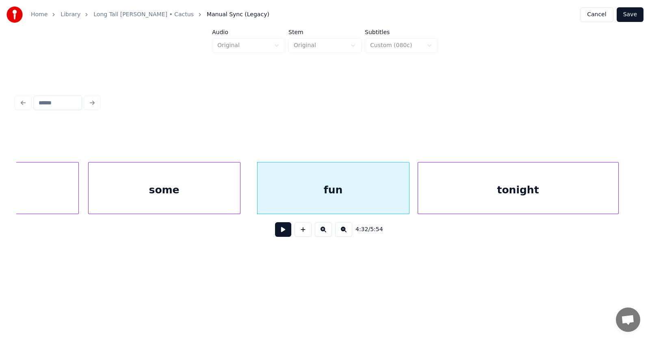
click at [584, 188] on div "tonight" at bounding box center [518, 190] width 200 height 55
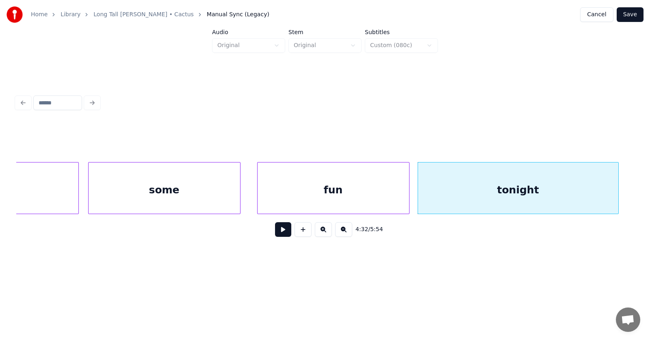
click at [276, 234] on button at bounding box center [283, 229] width 16 height 15
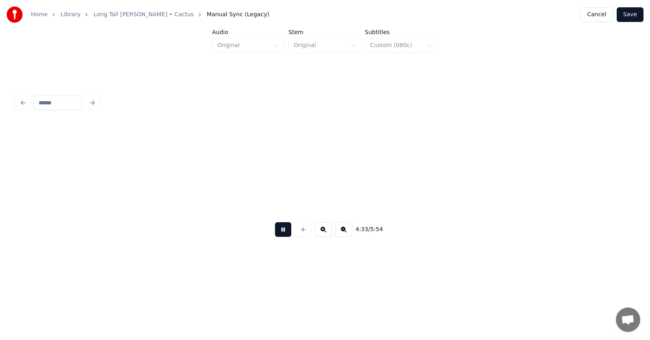
scroll to position [0, 83328]
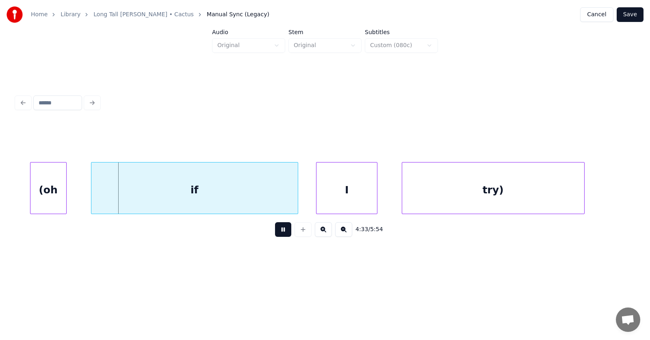
click at [276, 234] on button at bounding box center [283, 229] width 16 height 15
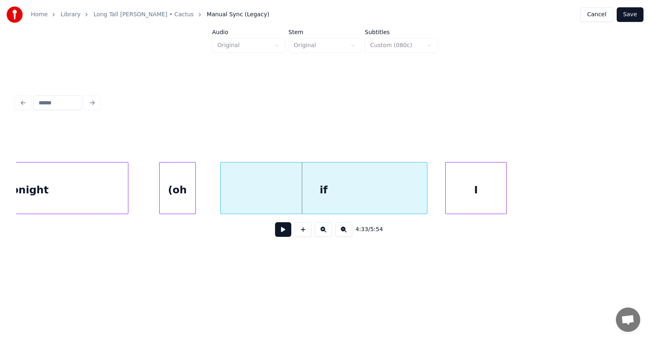
scroll to position [0, 82906]
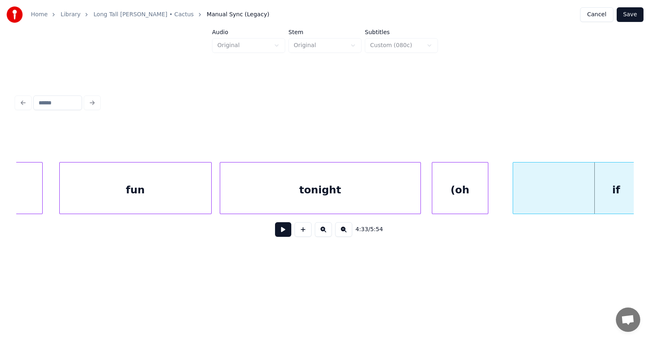
click at [433, 201] on div at bounding box center [433, 188] width 2 height 51
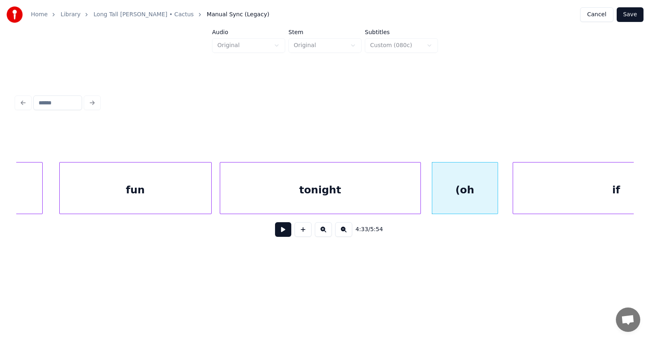
click at [497, 193] on div at bounding box center [496, 188] width 2 height 51
click at [481, 190] on div "(oh" at bounding box center [465, 190] width 67 height 55
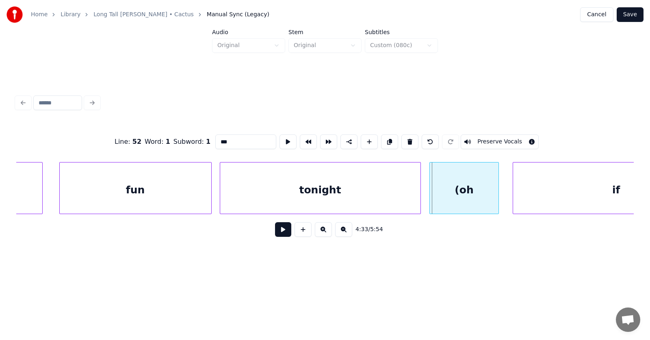
click at [430, 198] on div at bounding box center [431, 188] width 2 height 51
click at [282, 232] on button at bounding box center [283, 229] width 16 height 15
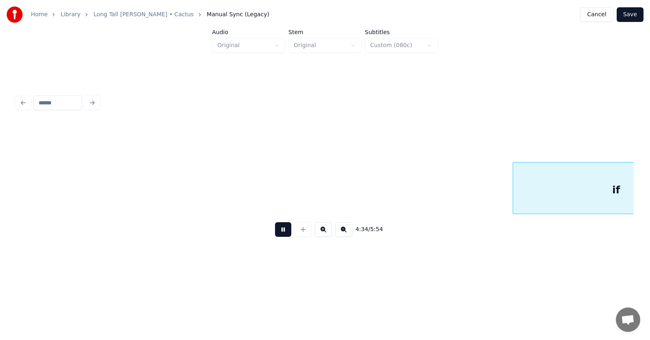
scroll to position [0, 83525]
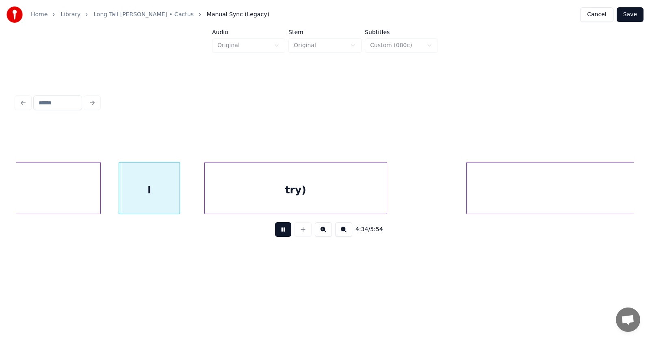
click at [282, 232] on button at bounding box center [283, 229] width 16 height 15
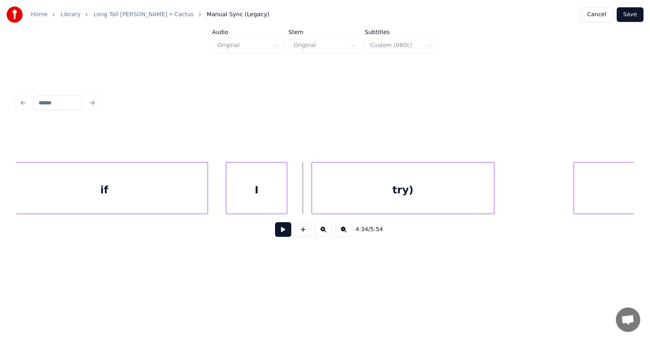
scroll to position [0, 83125]
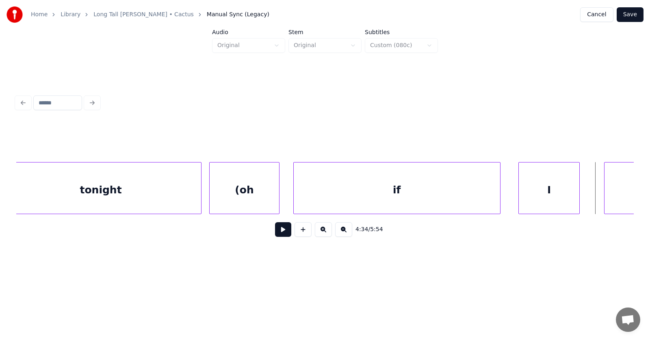
click at [411, 194] on div "if" at bounding box center [397, 190] width 206 height 55
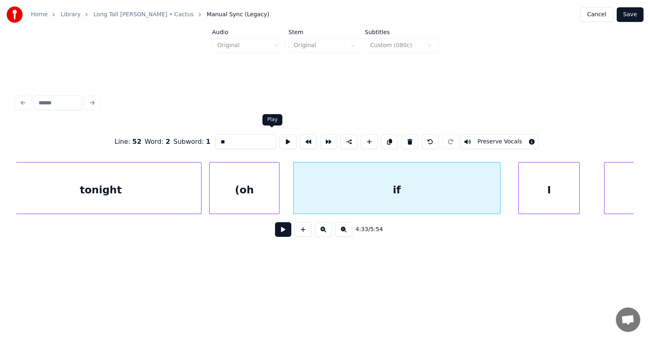
click at [280, 139] on button at bounding box center [288, 141] width 17 height 15
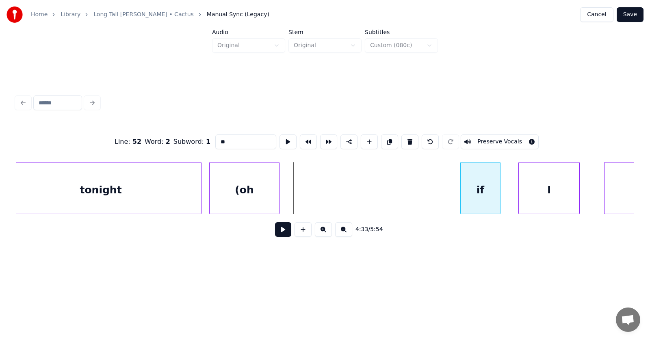
click at [461, 191] on div at bounding box center [462, 188] width 2 height 51
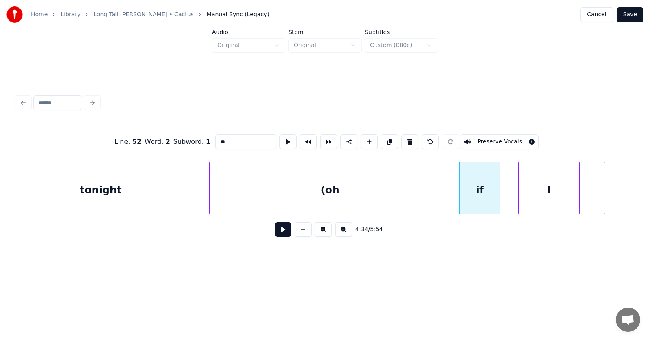
click at [449, 201] on div at bounding box center [450, 188] width 2 height 51
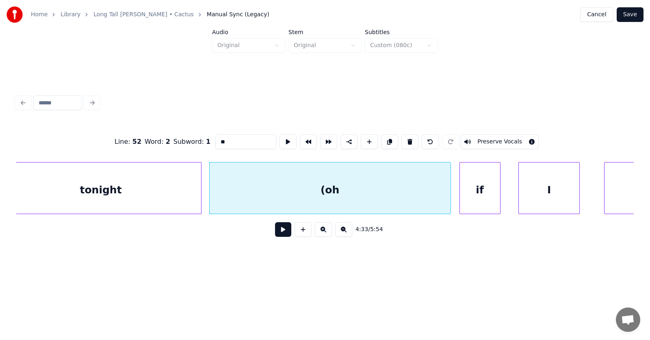
click at [347, 191] on div "(oh" at bounding box center [330, 190] width 241 height 55
click at [215, 139] on input "***" at bounding box center [245, 141] width 61 height 15
click at [528, 189] on div "I" at bounding box center [538, 190] width 60 height 55
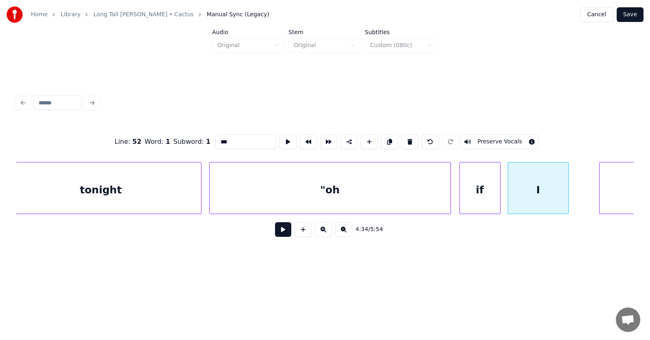
scroll to position [0, 83276]
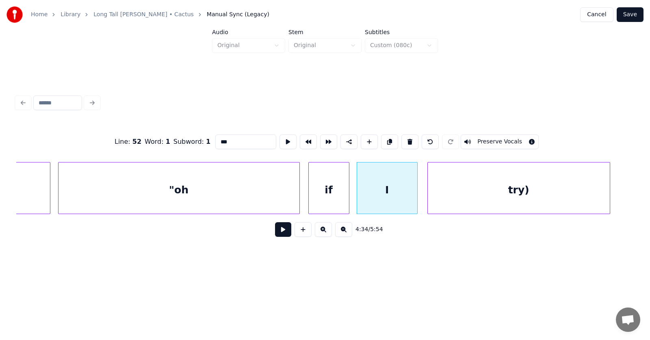
click at [596, 193] on div "try)" at bounding box center [519, 190] width 182 height 55
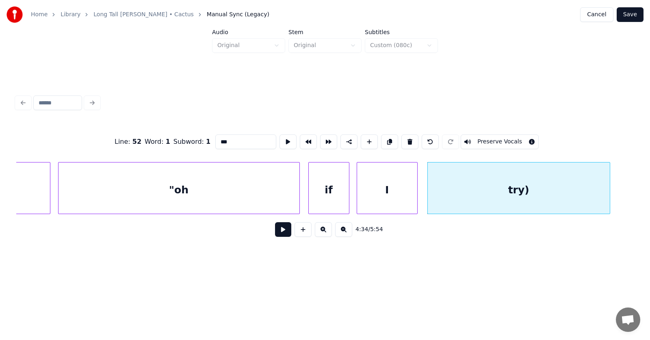
click at [565, 193] on div "try)" at bounding box center [519, 190] width 182 height 55
click at [215, 139] on input "****" at bounding box center [245, 141] width 61 height 15
click at [244, 197] on div ""oh" at bounding box center [179, 190] width 241 height 55
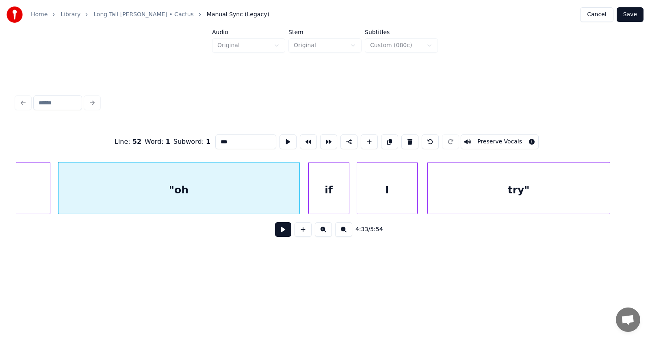
type input "***"
click at [283, 232] on button at bounding box center [283, 229] width 16 height 15
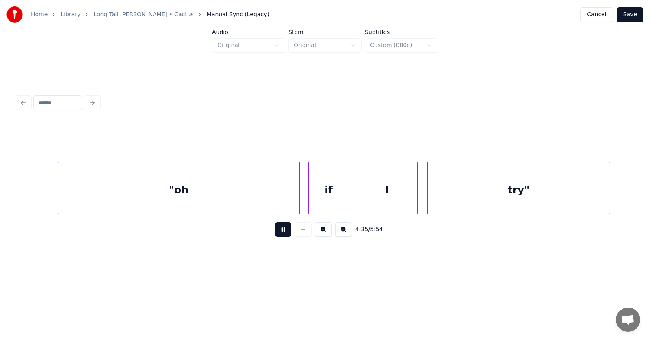
scroll to position [0, 83897]
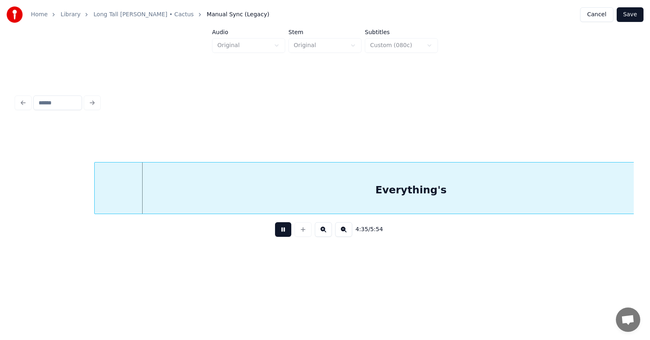
click at [283, 232] on button at bounding box center [283, 229] width 16 height 15
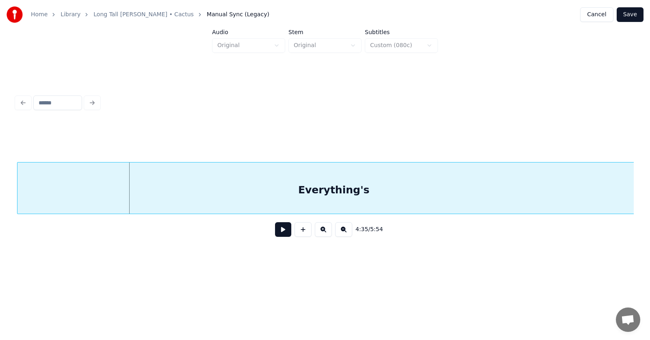
scroll to position [0, 83956]
click at [202, 188] on div "Everything's" at bounding box center [333, 190] width 633 height 55
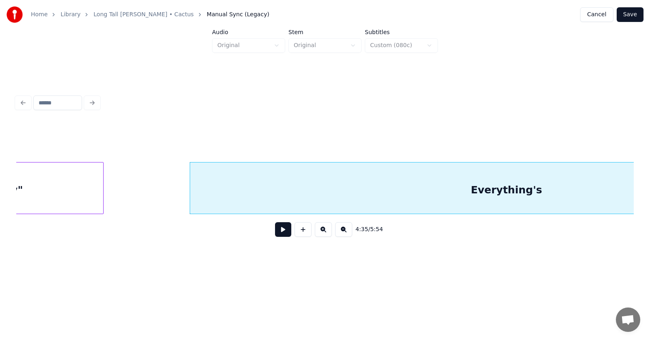
scroll to position [0, 83953]
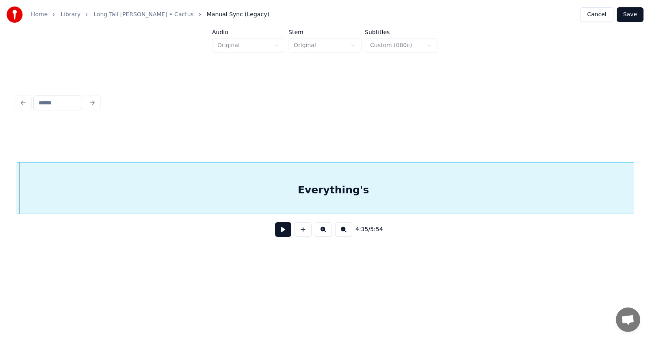
click at [421, 189] on div "Everything's" at bounding box center [333, 190] width 633 height 55
click at [278, 236] on button at bounding box center [283, 229] width 16 height 15
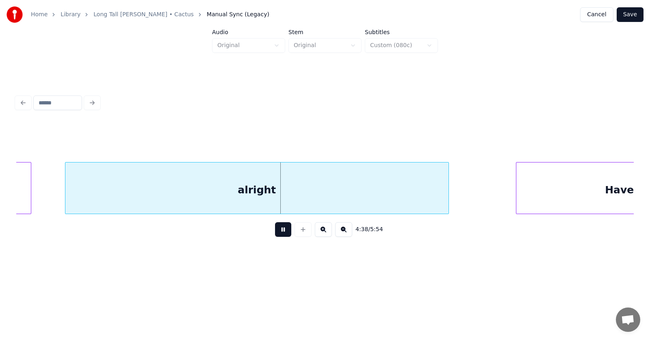
click at [278, 236] on button at bounding box center [283, 229] width 16 height 15
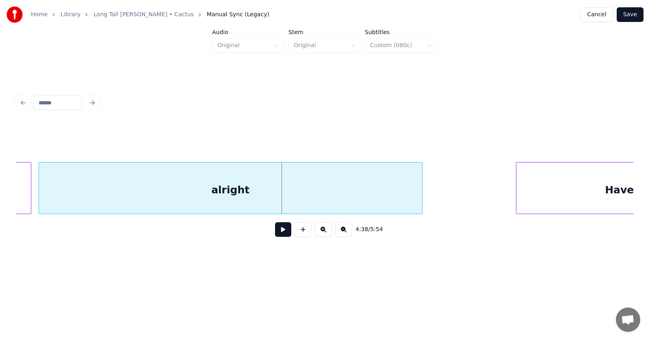
click at [236, 189] on div "alright" at bounding box center [230, 190] width 383 height 55
click at [280, 232] on button at bounding box center [283, 229] width 16 height 15
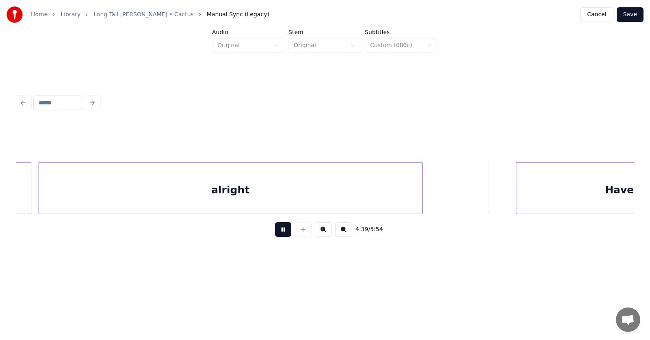
click at [280, 232] on button at bounding box center [283, 229] width 16 height 15
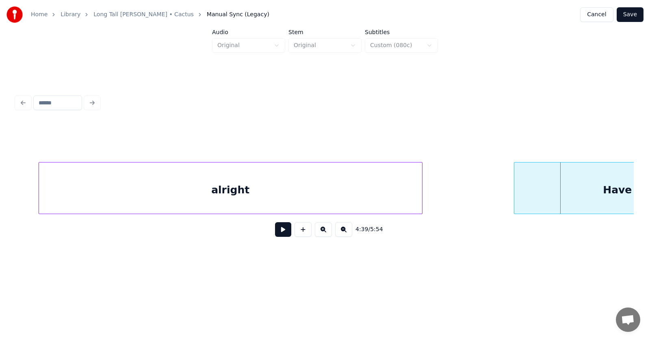
scroll to position [0, 84660]
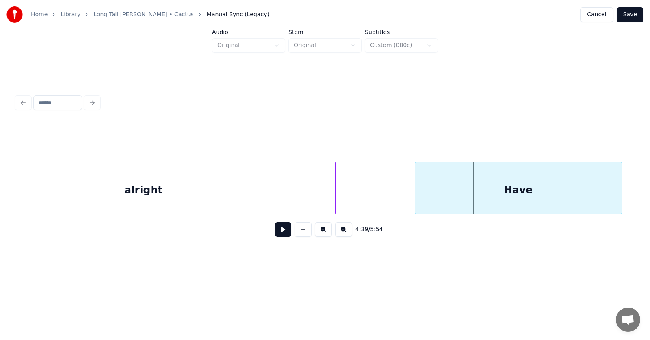
click at [525, 189] on div "Have" at bounding box center [518, 190] width 206 height 55
click at [160, 180] on div "alright" at bounding box center [143, 190] width 383 height 55
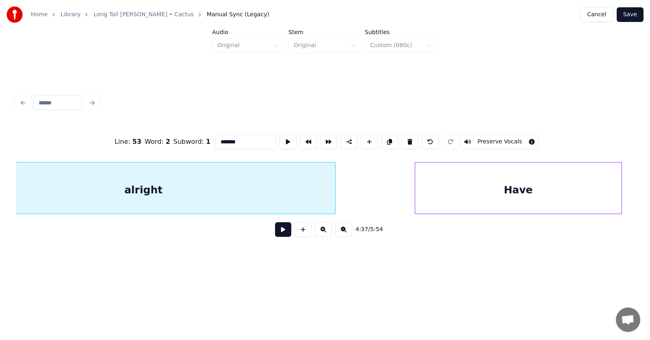
scroll to position [0, 84595]
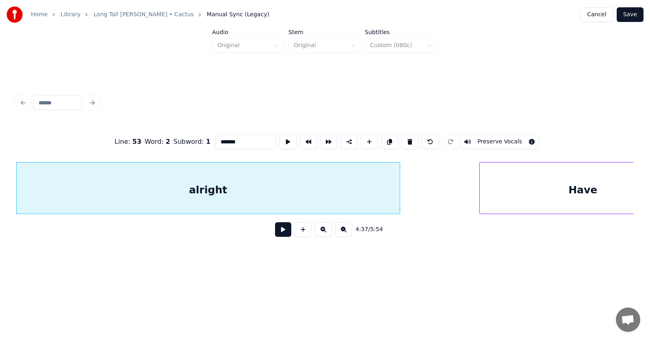
click at [275, 233] on button at bounding box center [283, 229] width 16 height 15
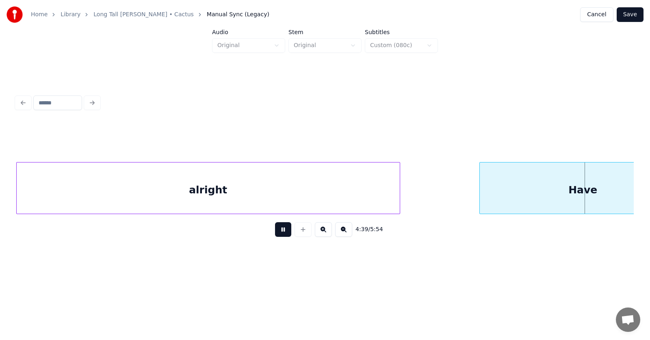
click at [275, 233] on button at bounding box center [283, 229] width 16 height 15
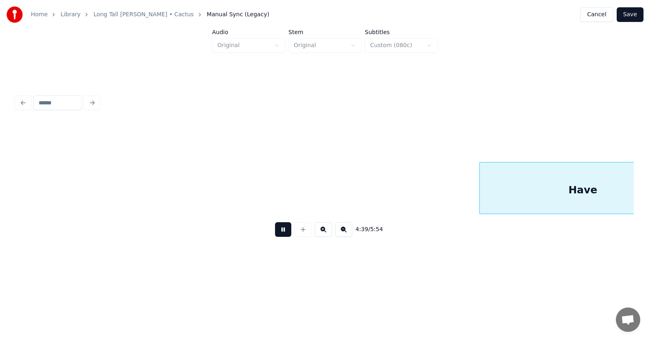
scroll to position [0, 85217]
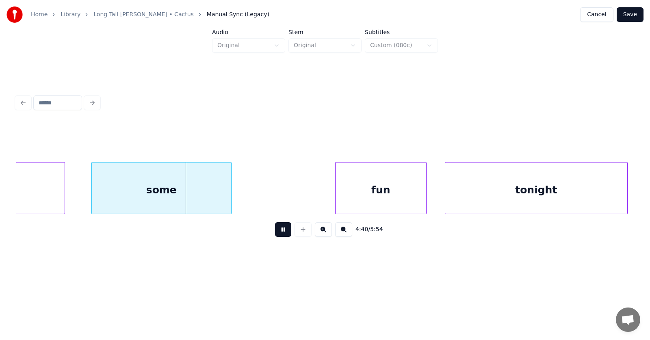
click at [275, 233] on button at bounding box center [283, 229] width 16 height 15
click at [179, 191] on div "some" at bounding box center [142, 190] width 139 height 55
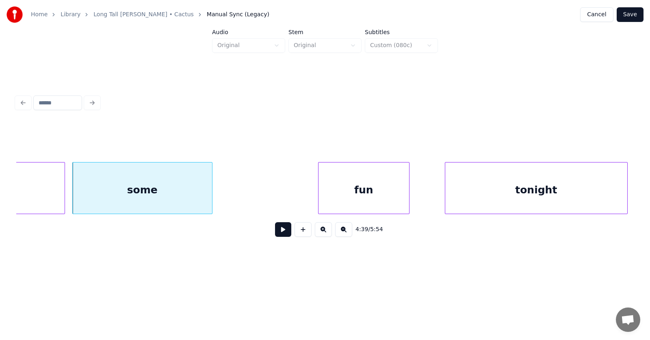
click at [350, 193] on div "fun" at bounding box center [364, 190] width 91 height 55
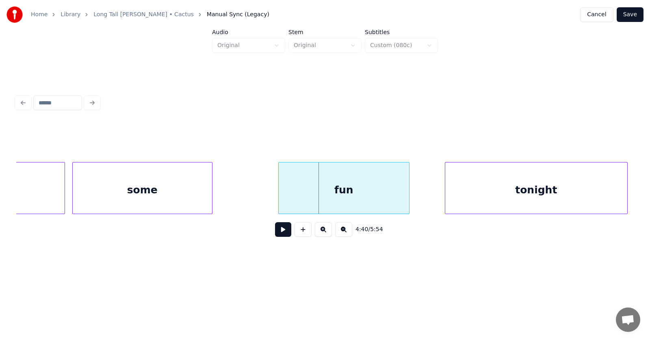
click at [280, 195] on div at bounding box center [280, 188] width 2 height 51
click at [177, 184] on div "some" at bounding box center [142, 190] width 139 height 55
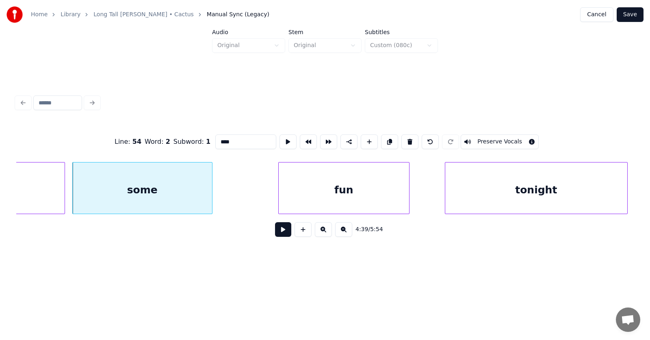
click at [278, 230] on button at bounding box center [283, 229] width 16 height 15
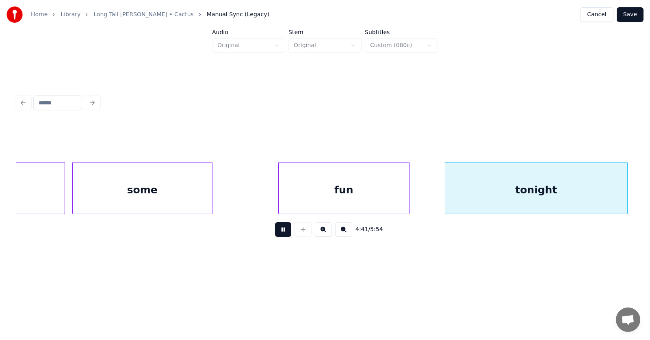
click at [278, 230] on button at bounding box center [283, 229] width 16 height 15
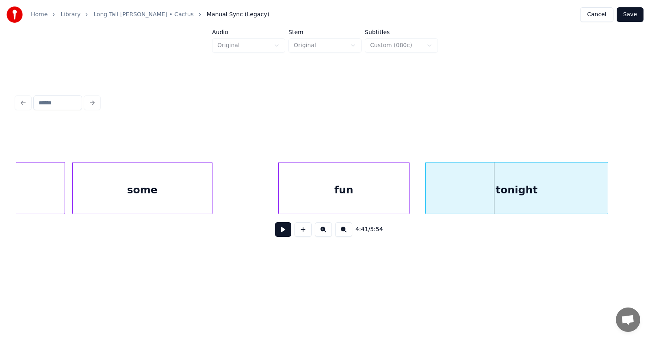
click at [460, 192] on div "tonight" at bounding box center [517, 190] width 182 height 55
click at [275, 232] on button at bounding box center [283, 229] width 16 height 15
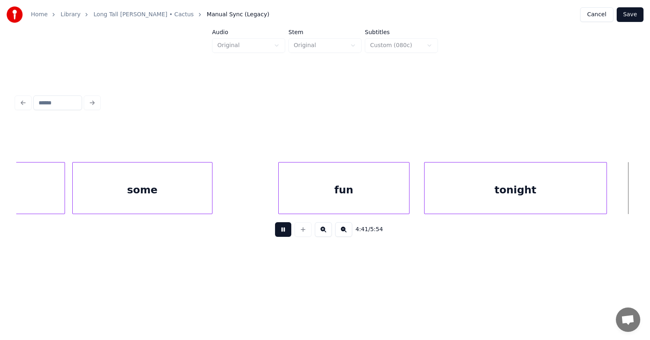
scroll to position [0, 85834]
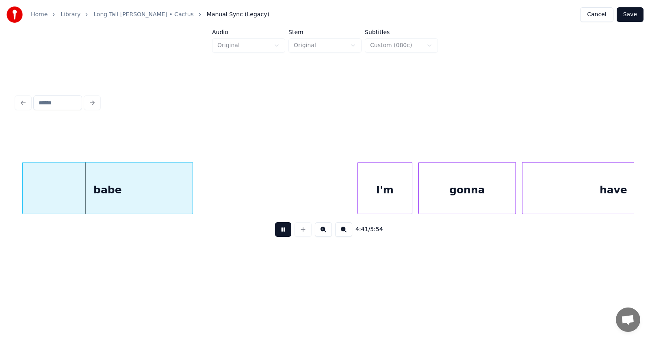
click at [275, 232] on button at bounding box center [283, 229] width 16 height 15
click at [141, 197] on div "babe" at bounding box center [102, 190] width 170 height 55
click at [149, 195] on div "babe" at bounding box center [102, 190] width 170 height 55
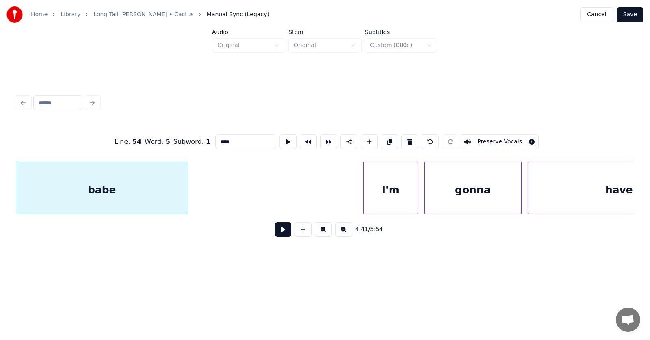
click at [223, 141] on input "****" at bounding box center [245, 141] width 61 height 15
click at [367, 182] on div "I'm" at bounding box center [383, 190] width 54 height 55
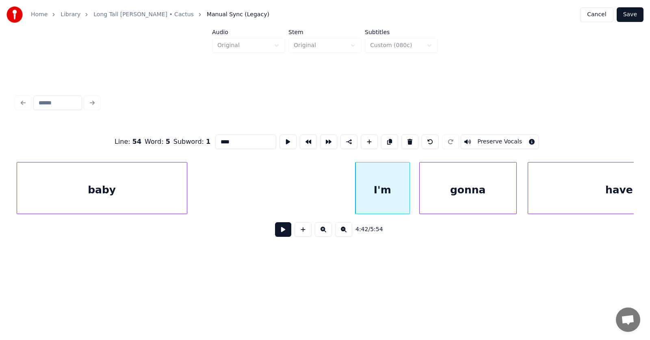
click at [435, 189] on div "gonna" at bounding box center [468, 190] width 97 height 55
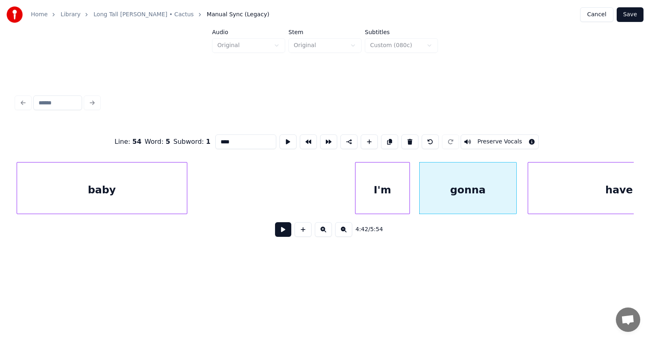
scroll to position [0, 85903]
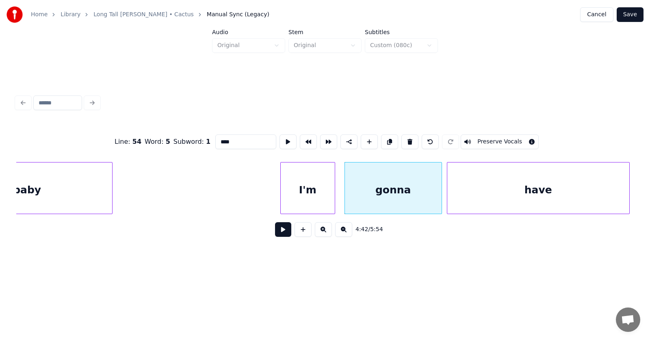
click at [573, 187] on div "have" at bounding box center [538, 190] width 182 height 55
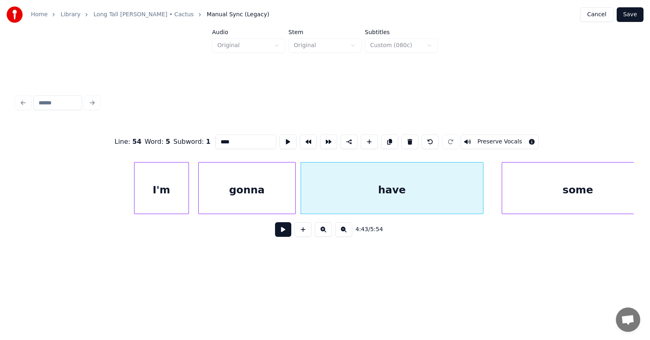
scroll to position [0, 86196]
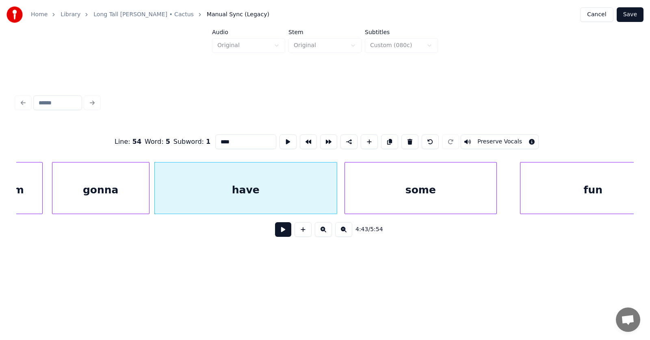
click at [429, 195] on div "some" at bounding box center [421, 190] width 152 height 55
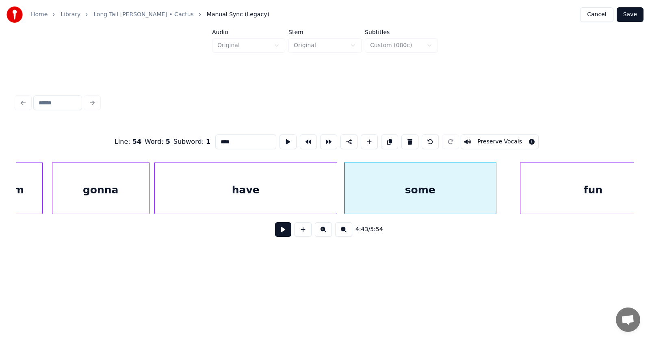
scroll to position [0, 86225]
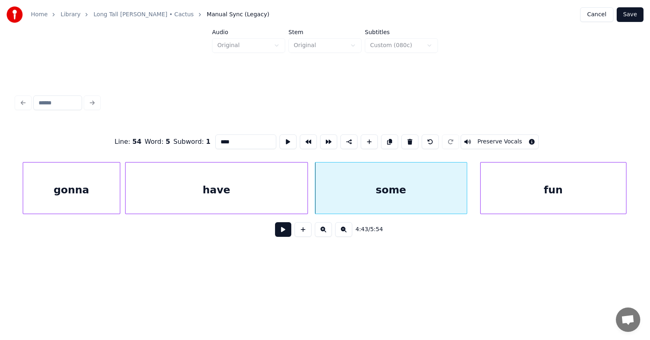
click at [547, 188] on div "fun" at bounding box center [553, 190] width 145 height 55
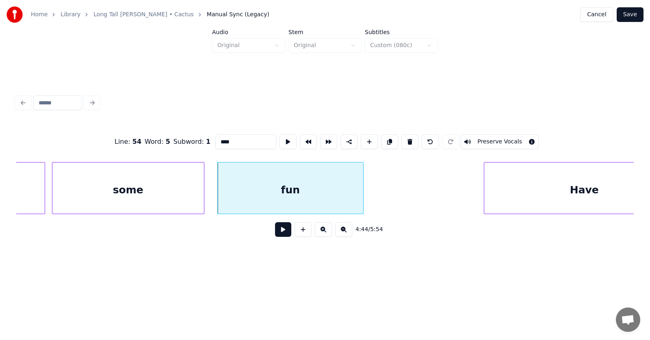
scroll to position [0, 86634]
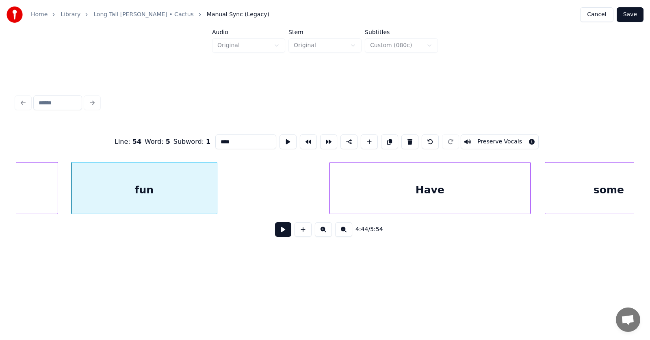
click at [475, 195] on div "Have" at bounding box center [430, 190] width 200 height 55
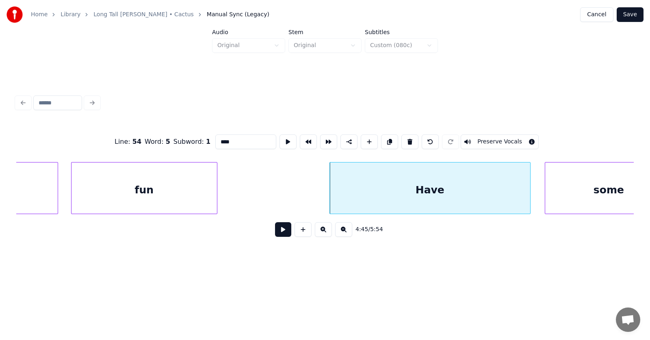
scroll to position [0, 86671]
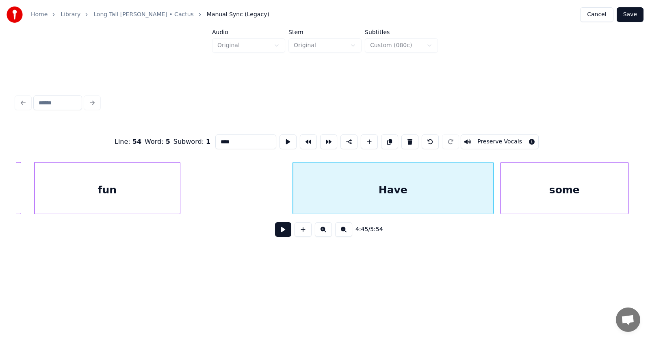
click at [567, 198] on div "some" at bounding box center [564, 190] width 127 height 55
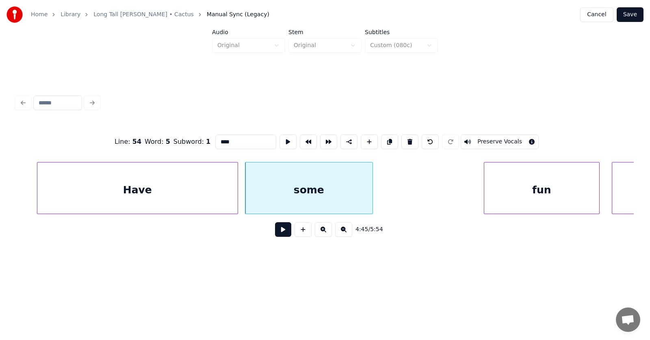
scroll to position [0, 87000]
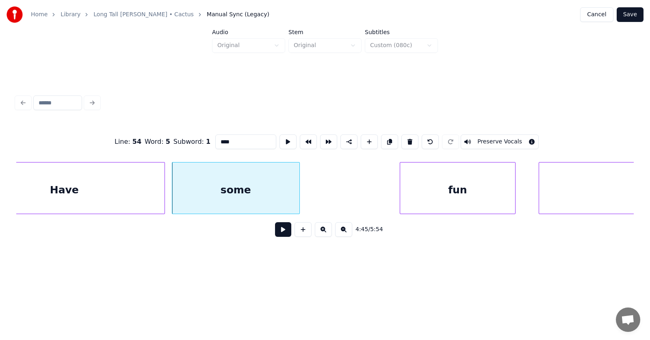
click at [476, 196] on div "fun" at bounding box center [457, 190] width 115 height 55
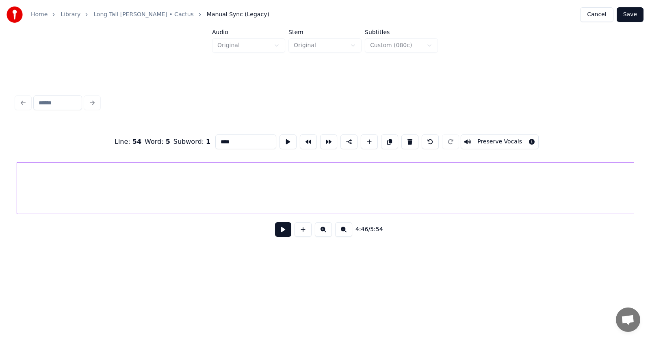
scroll to position [0, 87512]
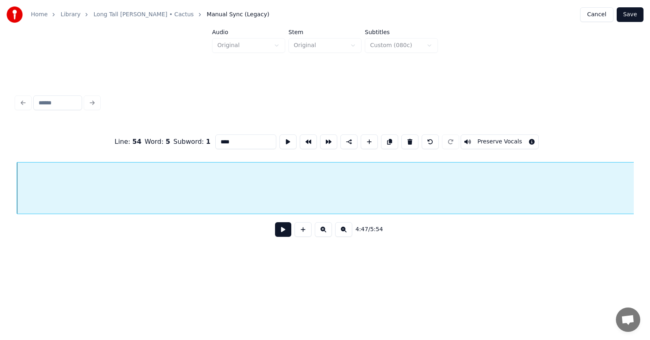
type input "*******"
click at [280, 234] on button at bounding box center [283, 229] width 16 height 15
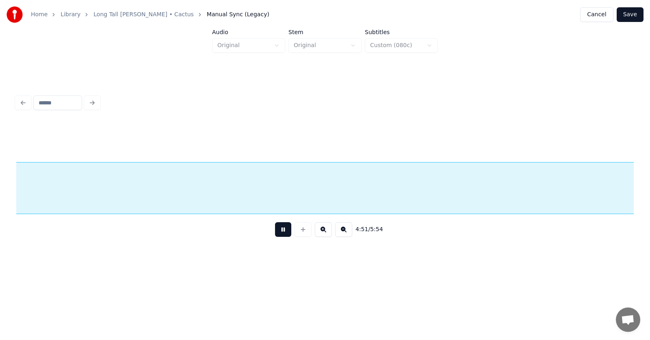
scroll to position [0, 88752]
click at [280, 234] on button at bounding box center [283, 229] width 16 height 15
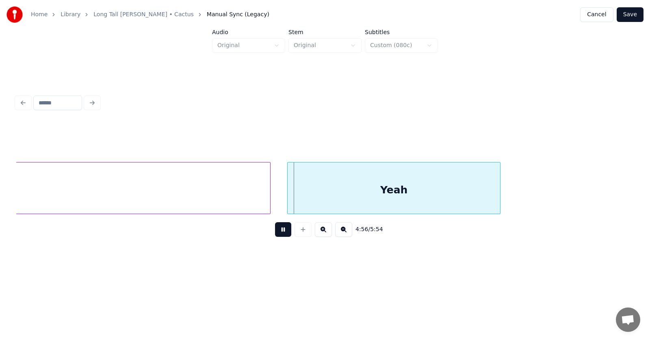
click at [280, 234] on button at bounding box center [283, 229] width 16 height 15
click at [249, 197] on div at bounding box center [248, 188] width 2 height 51
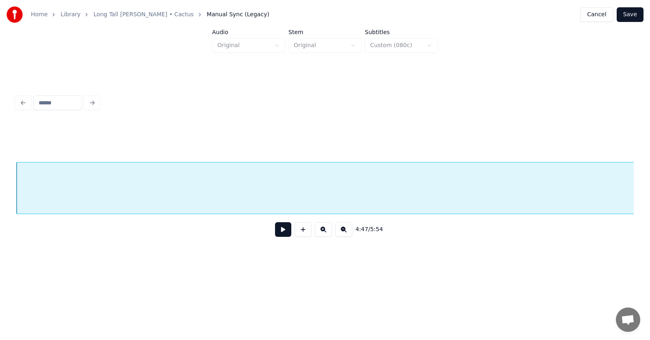
click at [279, 233] on button at bounding box center [283, 229] width 16 height 15
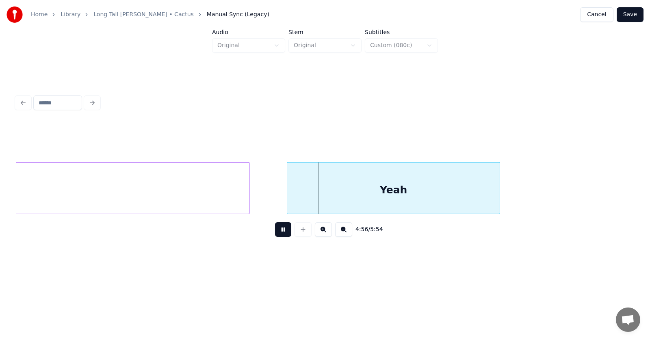
click at [279, 233] on button at bounding box center [283, 229] width 16 height 15
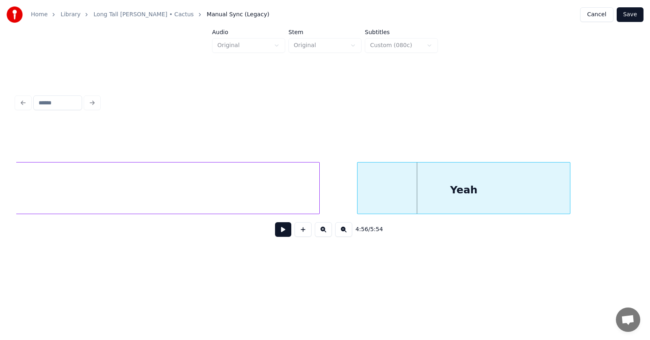
scroll to position [0, 89997]
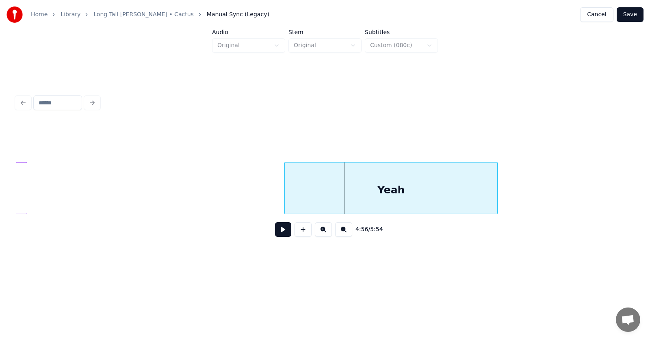
click at [26, 189] on div at bounding box center [25, 188] width 2 height 51
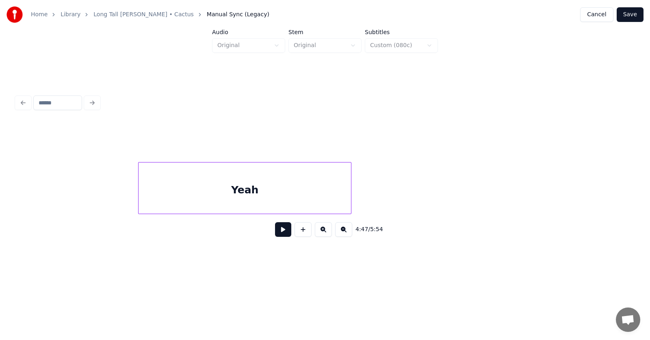
scroll to position [0, 89778]
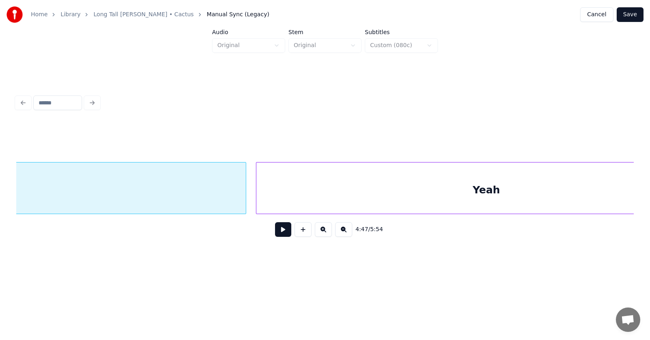
click at [256, 191] on div at bounding box center [257, 188] width 2 height 51
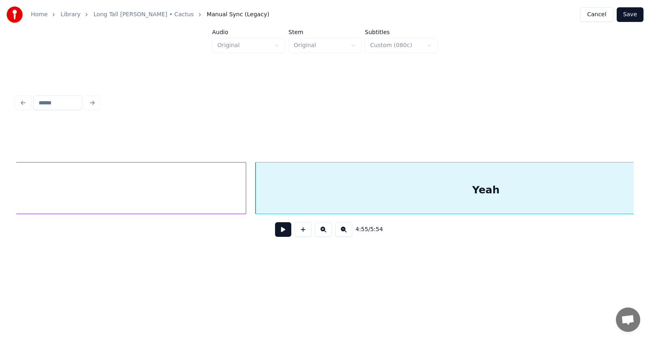
click at [277, 235] on button at bounding box center [283, 229] width 16 height 15
click at [279, 233] on button at bounding box center [283, 229] width 16 height 15
click at [308, 196] on div "Yeah" at bounding box center [486, 190] width 461 height 55
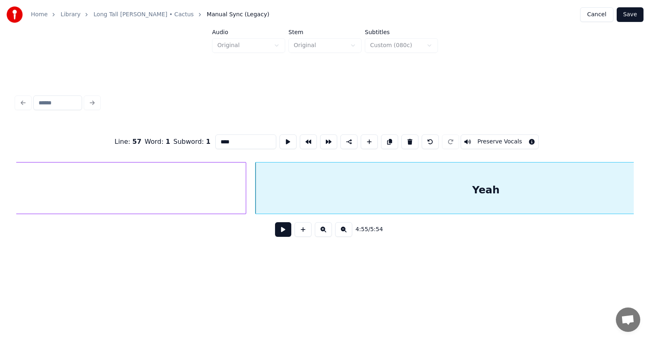
drag, startPoint x: 224, startPoint y: 137, endPoint x: 202, endPoint y: 140, distance: 22.1
click at [215, 140] on input "****" at bounding box center [245, 141] width 61 height 15
click at [231, 139] on input "********" at bounding box center [245, 141] width 61 height 15
type input "********"
click at [279, 234] on button at bounding box center [283, 229] width 16 height 15
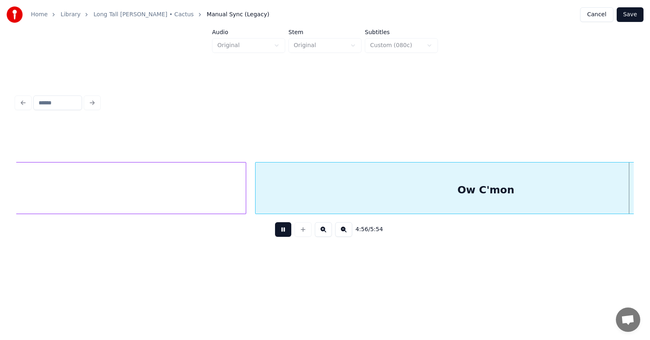
scroll to position [0, 90397]
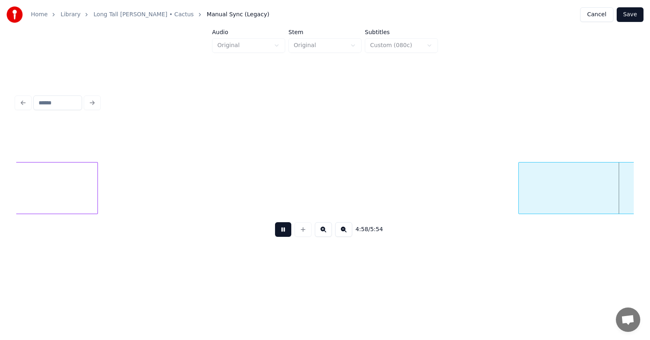
click at [279, 234] on button at bounding box center [283, 229] width 16 height 15
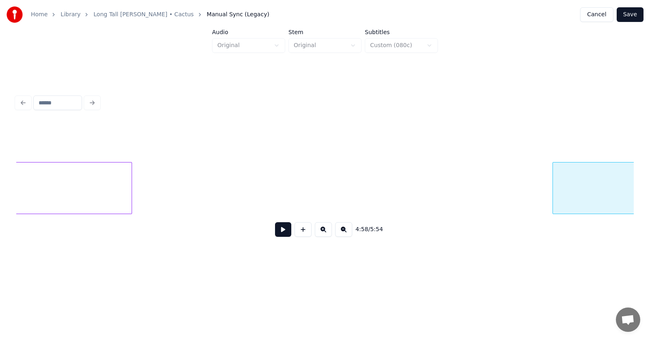
scroll to position [0, 90773]
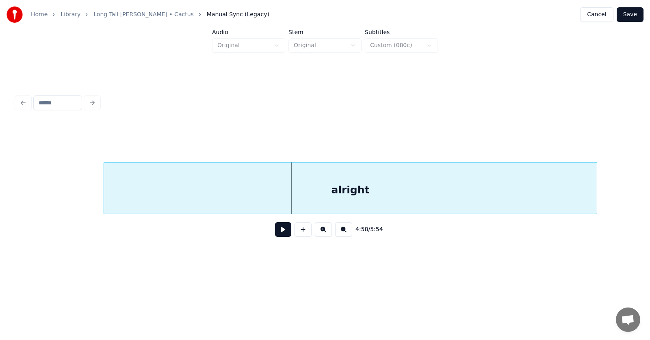
click at [531, 200] on div "alright" at bounding box center [350, 190] width 493 height 55
click at [449, 192] on div "alright" at bounding box center [350, 190] width 493 height 55
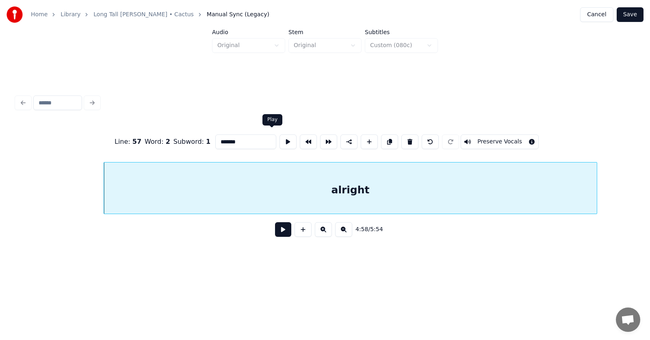
click at [280, 137] on button at bounding box center [288, 141] width 17 height 15
drag, startPoint x: 226, startPoint y: 139, endPoint x: 196, endPoint y: 139, distance: 30.1
click at [196, 139] on div "Line : 57 Word : 2 Subword : 1 ******* Preserve Vocals" at bounding box center [325, 141] width 618 height 41
type input "****"
click at [282, 234] on button at bounding box center [283, 229] width 16 height 15
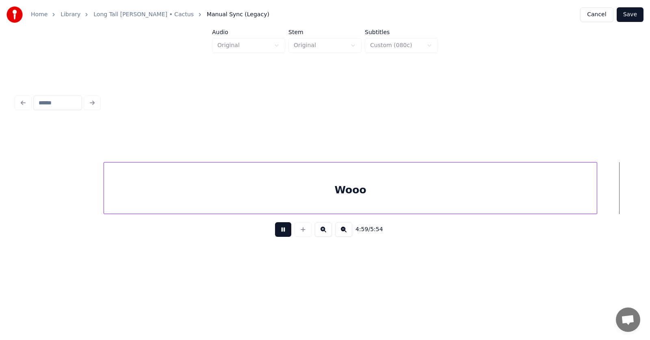
scroll to position [0, 91392]
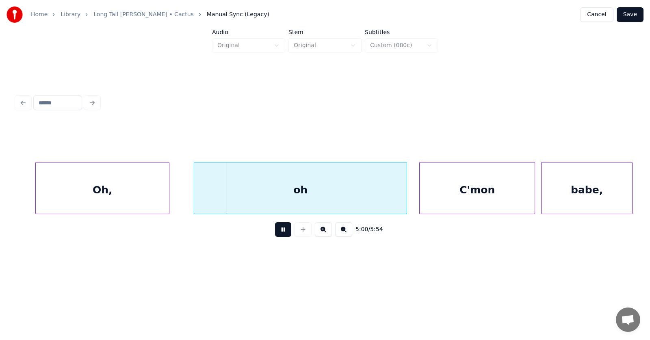
click at [282, 234] on button at bounding box center [283, 229] width 16 height 15
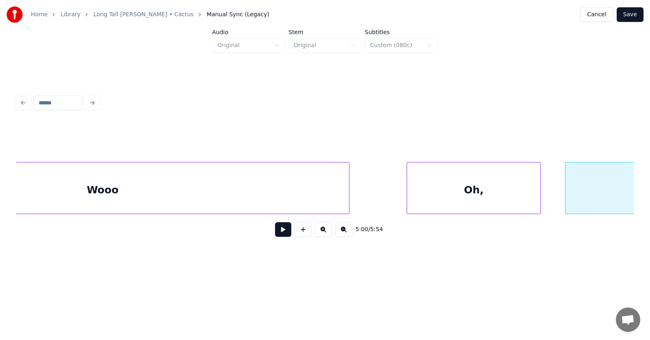
click at [280, 190] on div "Wooo" at bounding box center [102, 190] width 493 height 55
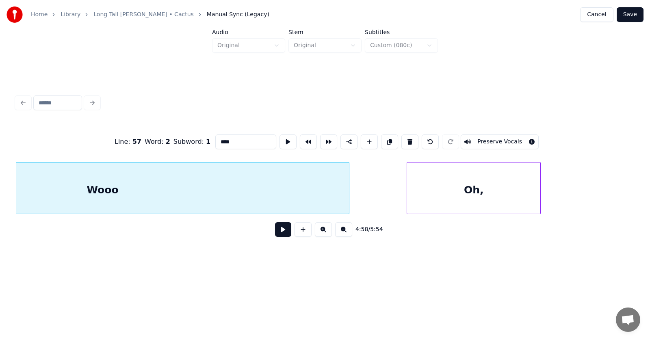
scroll to position [0, 90860]
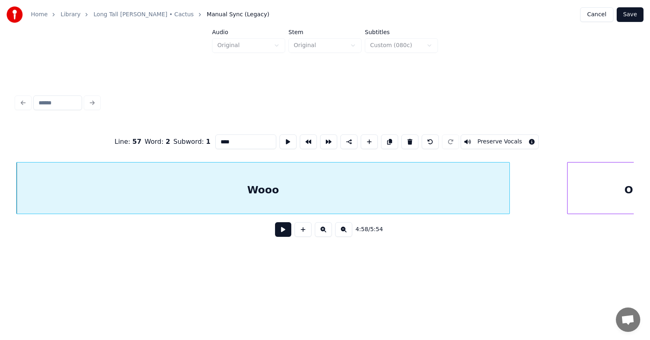
click at [277, 233] on button at bounding box center [283, 229] width 16 height 15
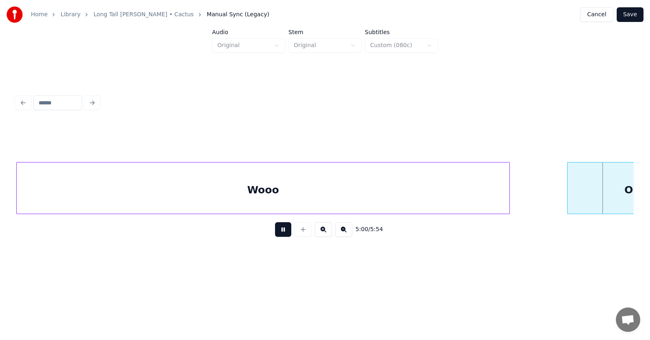
scroll to position [0, 91478]
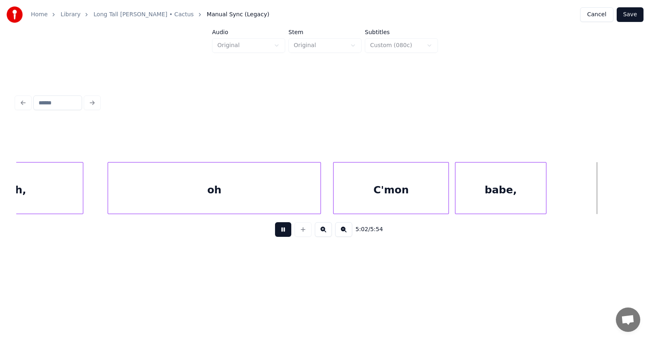
click at [277, 233] on button at bounding box center [283, 229] width 16 height 15
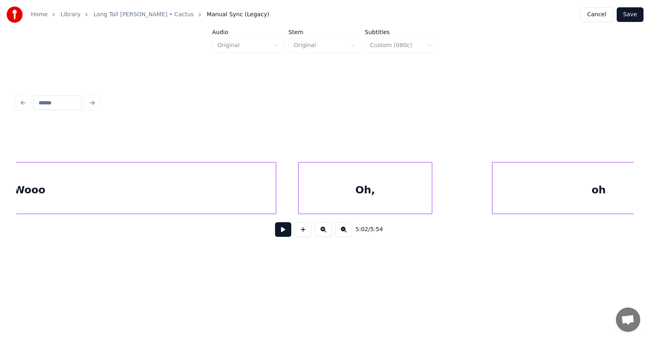
click at [377, 191] on div "Oh," at bounding box center [365, 190] width 133 height 55
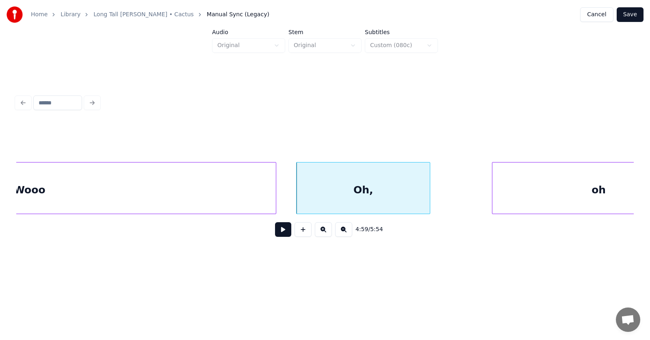
scroll to position [0, 91164]
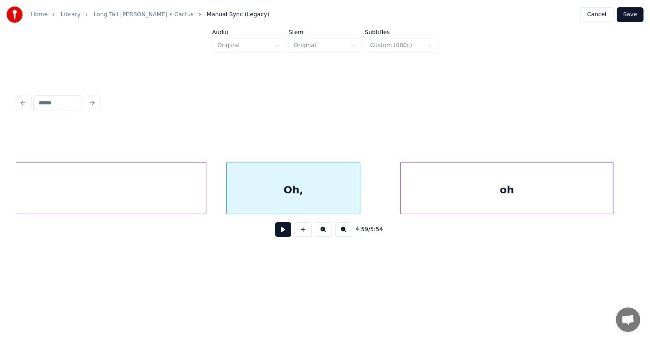
click at [496, 193] on div "oh" at bounding box center [507, 190] width 213 height 55
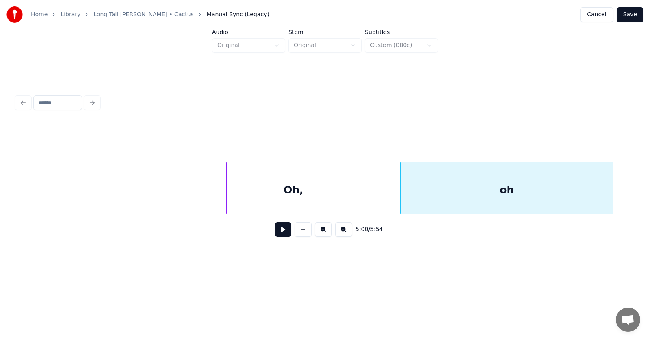
click at [298, 191] on div "Oh," at bounding box center [293, 190] width 133 height 55
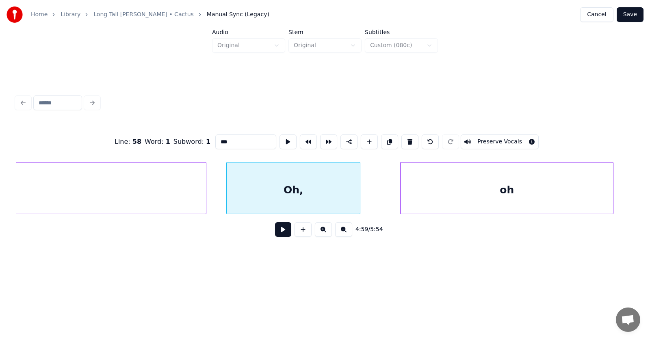
click at [275, 234] on button at bounding box center [283, 229] width 16 height 15
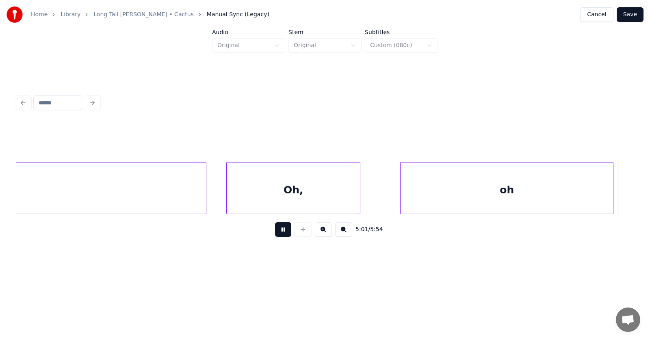
click at [275, 234] on button at bounding box center [283, 229] width 16 height 15
click at [258, 196] on div "Oh," at bounding box center [293, 190] width 133 height 55
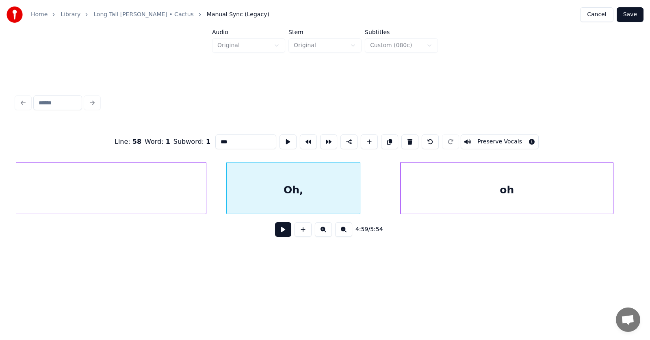
drag, startPoint x: 216, startPoint y: 139, endPoint x: 198, endPoint y: 139, distance: 17.9
click at [215, 139] on input "***" at bounding box center [245, 141] width 61 height 15
click at [491, 189] on div "oh" at bounding box center [507, 190] width 213 height 55
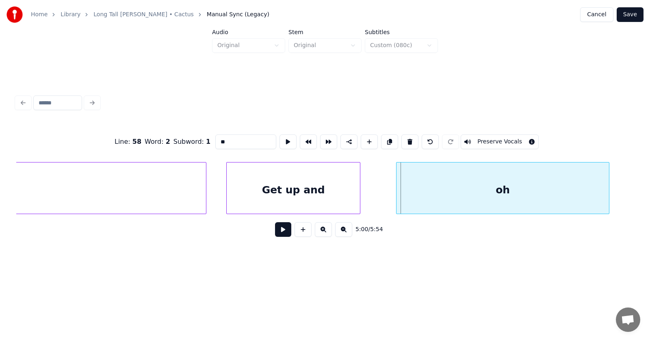
click at [421, 189] on div "oh" at bounding box center [503, 190] width 213 height 55
click at [280, 141] on button at bounding box center [288, 141] width 17 height 15
drag, startPoint x: 212, startPoint y: 138, endPoint x: 201, endPoint y: 139, distance: 11.4
click at [215, 139] on input "**" at bounding box center [245, 141] width 61 height 15
click at [491, 192] on div "Dnce babe" at bounding box center [503, 190] width 213 height 55
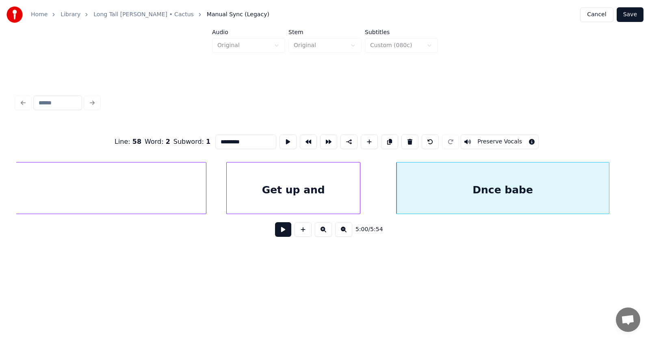
click at [215, 140] on input "*********" at bounding box center [245, 141] width 61 height 15
click at [553, 189] on div "Dance babe" at bounding box center [503, 190] width 213 height 55
click at [241, 139] on input "**********" at bounding box center [245, 141] width 61 height 15
click at [278, 188] on div "Get up and" at bounding box center [293, 190] width 133 height 55
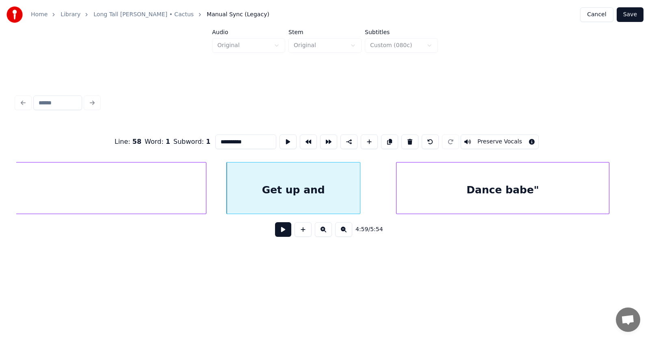
click at [215, 139] on input "**********" at bounding box center [245, 141] width 61 height 15
type input "**********"
click at [275, 230] on button at bounding box center [283, 229] width 16 height 15
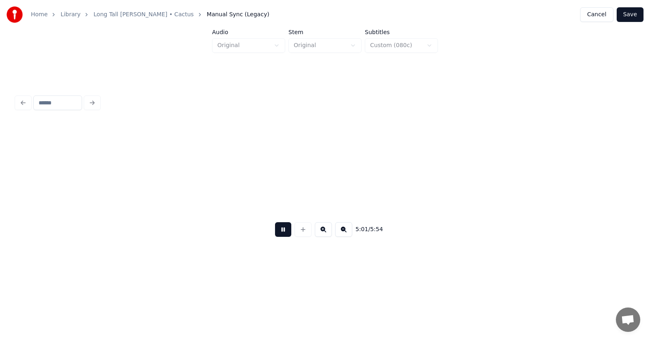
scroll to position [0, 91786]
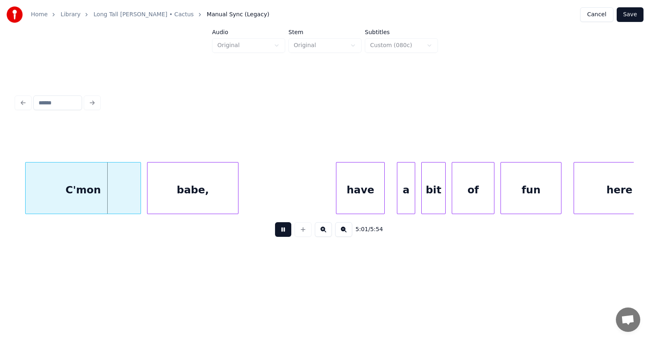
click at [275, 230] on button at bounding box center [283, 229] width 16 height 15
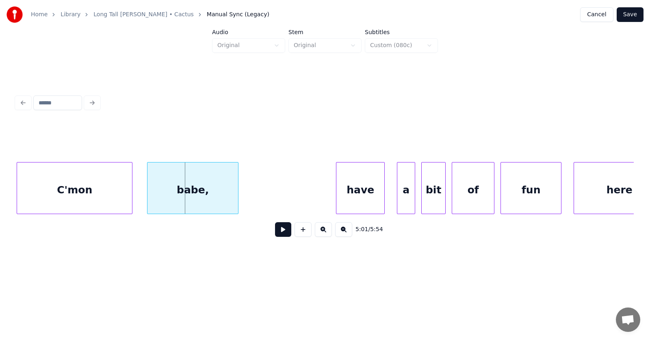
click at [92, 189] on div "C'mon" at bounding box center [74, 190] width 115 height 55
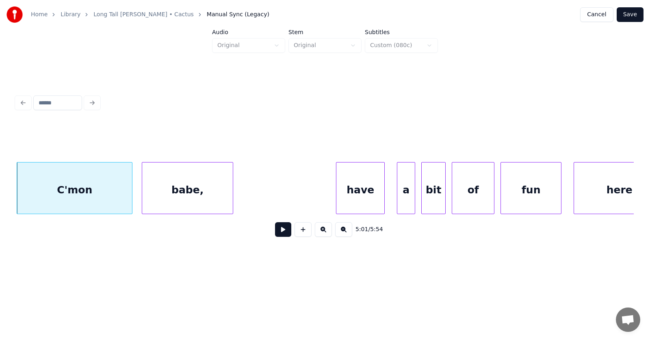
click at [160, 195] on div "babe," at bounding box center [187, 190] width 91 height 55
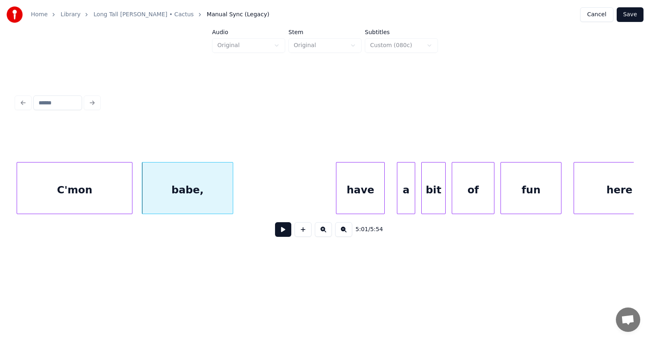
click at [170, 191] on div "babe," at bounding box center [187, 190] width 91 height 55
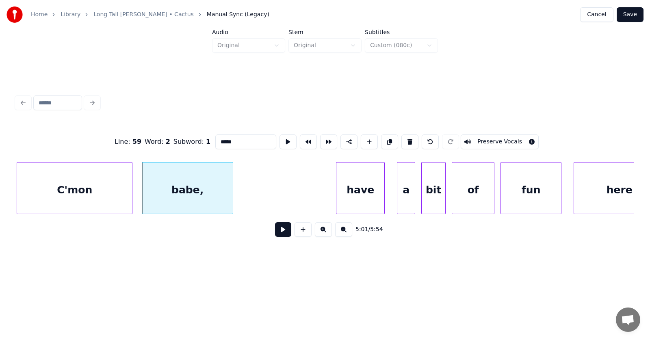
drag, startPoint x: 219, startPoint y: 139, endPoint x: 211, endPoint y: 139, distance: 7.7
click at [215, 139] on input "*****" at bounding box center [245, 141] width 61 height 15
click at [359, 185] on div "have" at bounding box center [357, 190] width 48 height 55
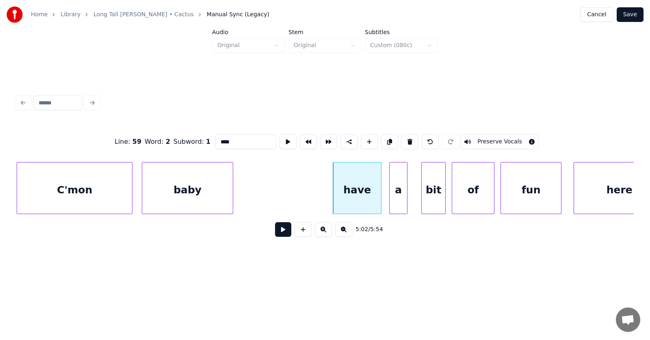
click at [396, 198] on div "a" at bounding box center [398, 190] width 17 height 55
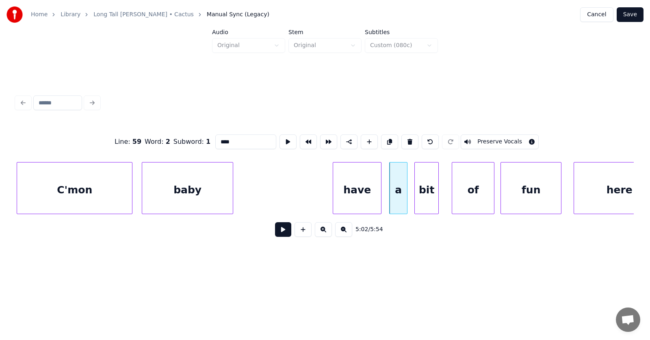
click at [427, 195] on div "bit" at bounding box center [427, 190] width 24 height 55
click at [469, 193] on div "of" at bounding box center [470, 190] width 42 height 55
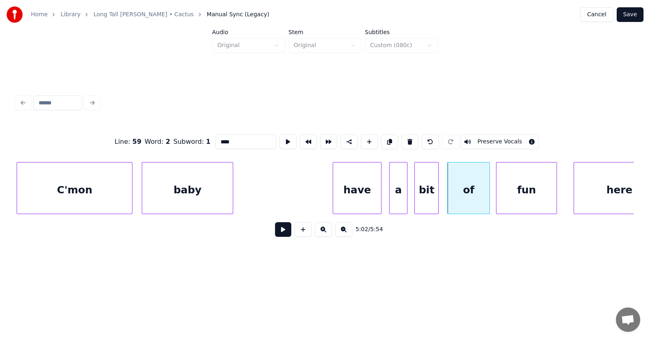
click at [517, 192] on div "fun" at bounding box center [527, 190] width 60 height 55
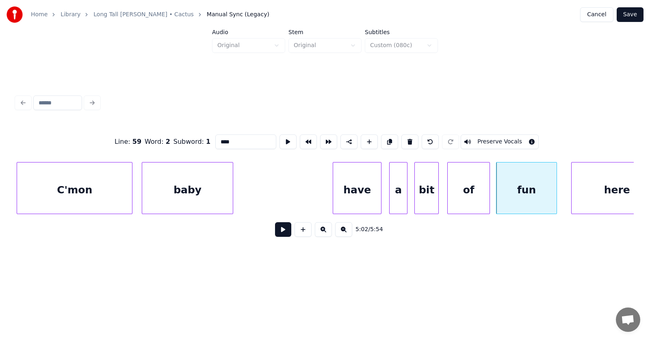
scroll to position [0, 91816]
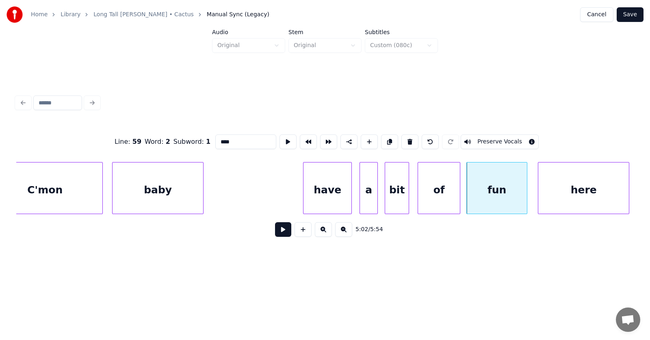
click at [594, 188] on div "here" at bounding box center [583, 190] width 91 height 55
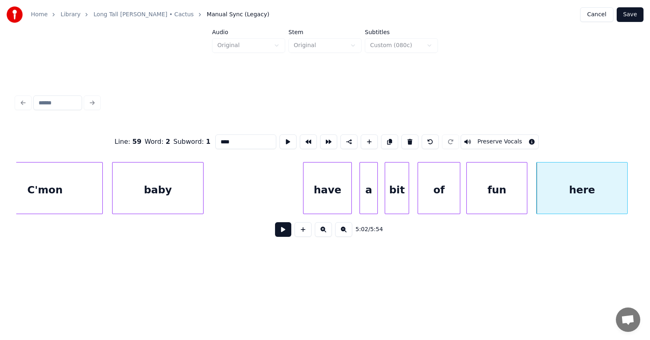
click at [334, 188] on div "have" at bounding box center [328, 190] width 48 height 55
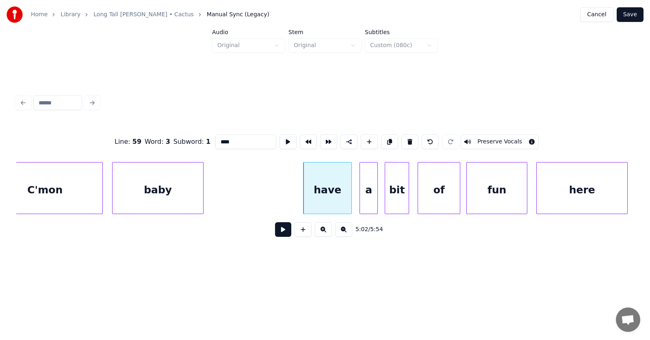
type input "****"
click at [276, 234] on button at bounding box center [283, 229] width 16 height 15
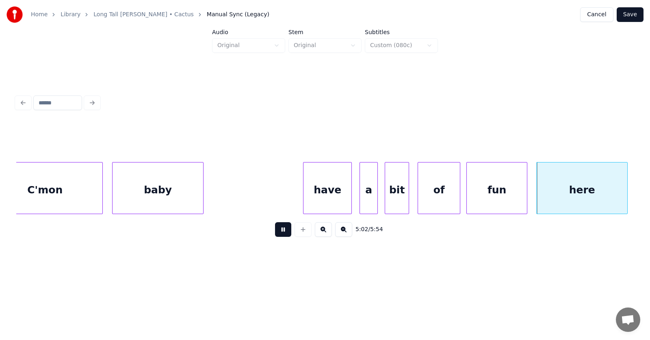
click at [277, 233] on button at bounding box center [283, 229] width 16 height 15
click at [325, 178] on div "have" at bounding box center [328, 190] width 48 height 55
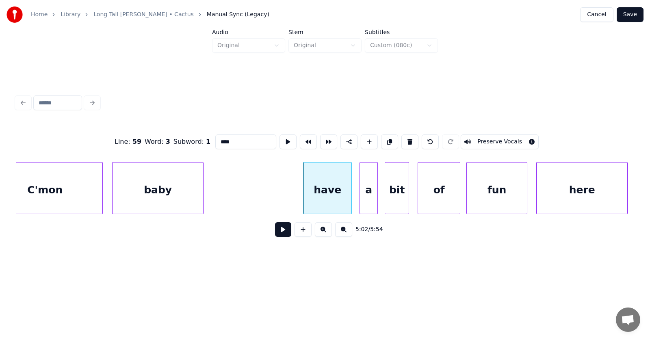
click at [215, 137] on input "****" at bounding box center [245, 141] width 61 height 15
click at [578, 190] on div "here" at bounding box center [582, 190] width 91 height 55
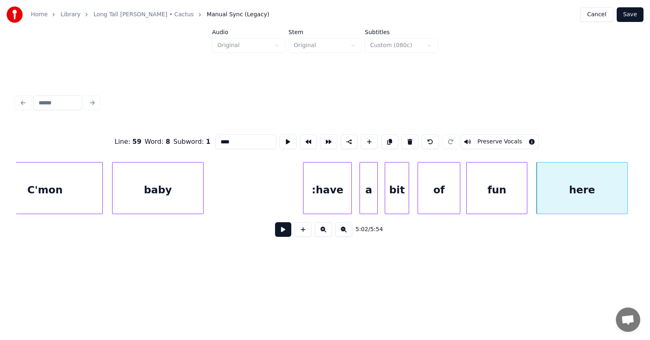
click at [226, 141] on input "****" at bounding box center [245, 141] width 61 height 15
type input "*****"
click at [282, 235] on button at bounding box center [283, 229] width 16 height 15
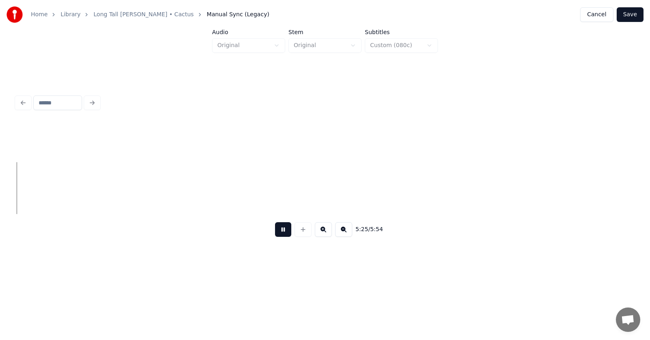
scroll to position [0, 99218]
click at [282, 235] on button at bounding box center [283, 229] width 16 height 15
click at [632, 13] on button "Save" at bounding box center [630, 14] width 27 height 15
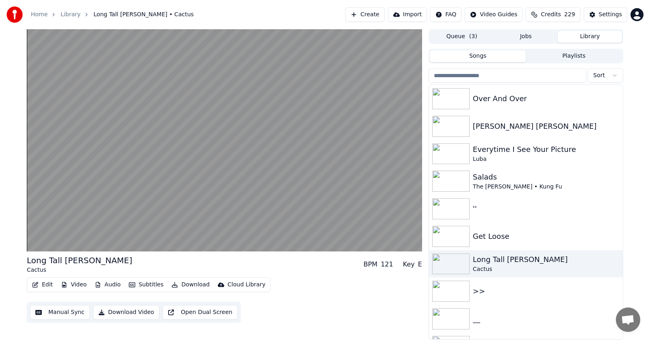
click at [108, 284] on button "Audio" at bounding box center [107, 284] width 33 height 11
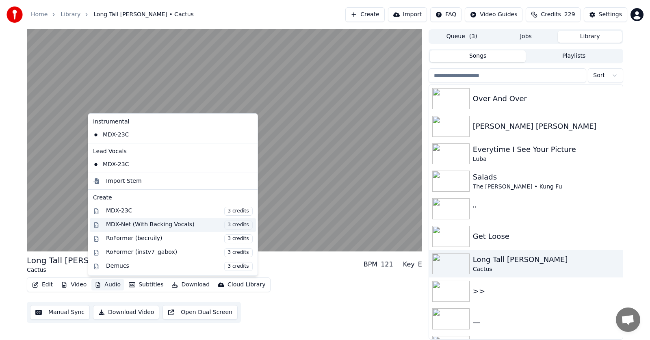
click at [123, 224] on div "MDX-Net (With Backing Vocals) 3 credits" at bounding box center [179, 225] width 147 height 9
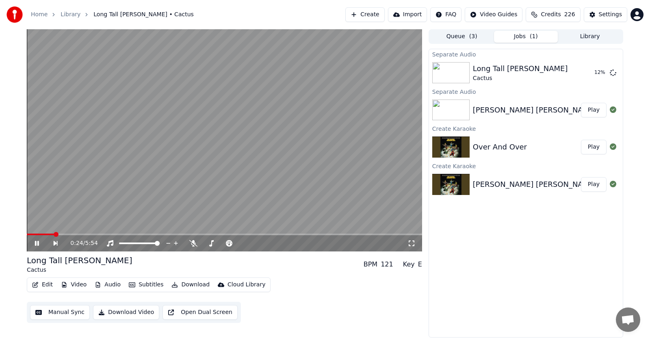
click at [38, 243] on icon at bounding box center [37, 243] width 4 height 5
click at [594, 111] on button "Play" at bounding box center [594, 110] width 26 height 15
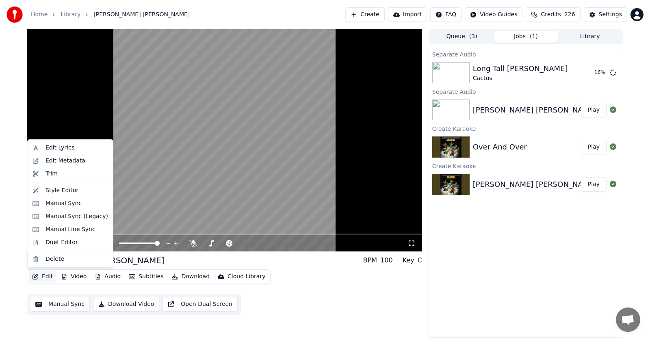
click at [43, 277] on button "Edit" at bounding box center [42, 276] width 27 height 11
click at [59, 214] on div "Manual Sync (Legacy)" at bounding box center [77, 217] width 63 height 8
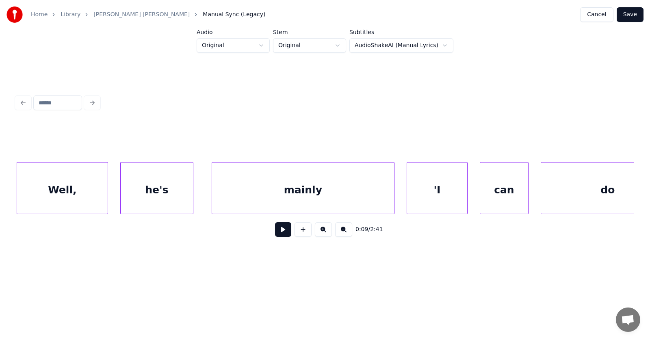
scroll to position [0, 2879]
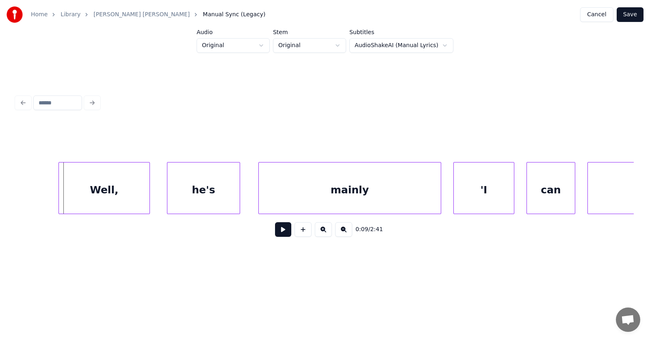
click at [117, 197] on div "Well," at bounding box center [104, 190] width 91 height 55
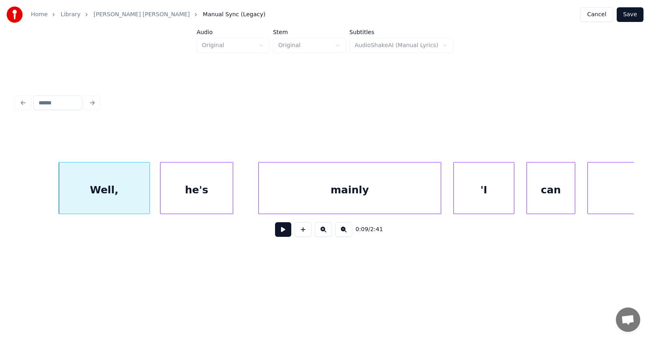
click at [187, 199] on div "he's" at bounding box center [197, 190] width 72 height 55
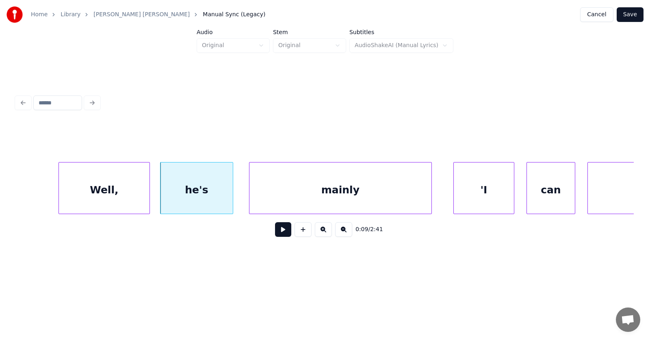
click at [274, 198] on div "mainly" at bounding box center [340, 190] width 182 height 55
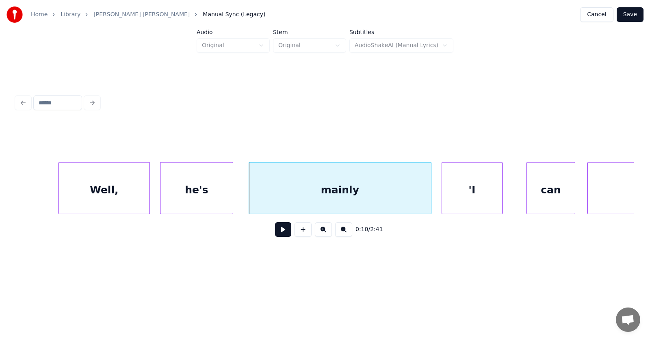
click at [470, 195] on div "'I" at bounding box center [472, 190] width 60 height 55
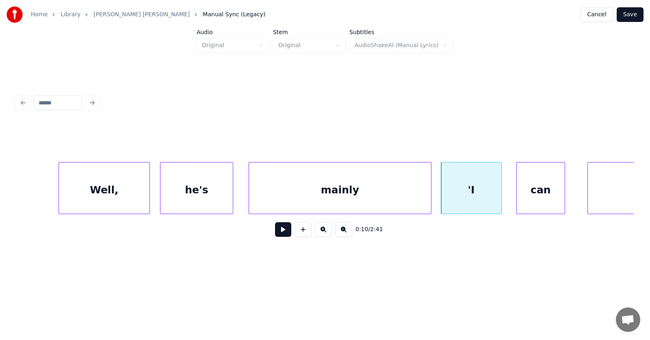
click at [549, 200] on div "can" at bounding box center [541, 190] width 48 height 55
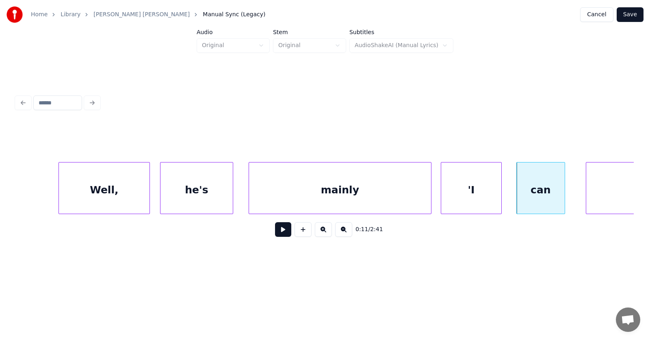
scroll to position [0, 2964]
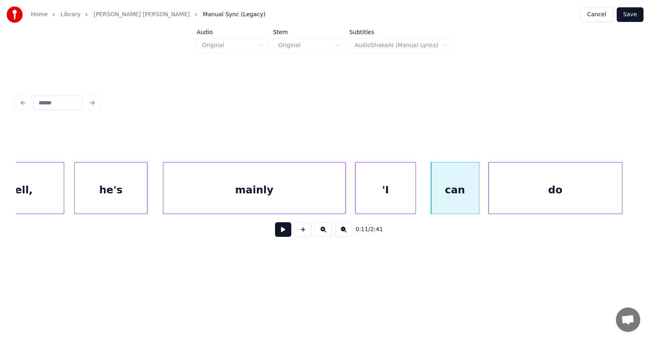
click at [580, 194] on div "do" at bounding box center [555, 190] width 133 height 55
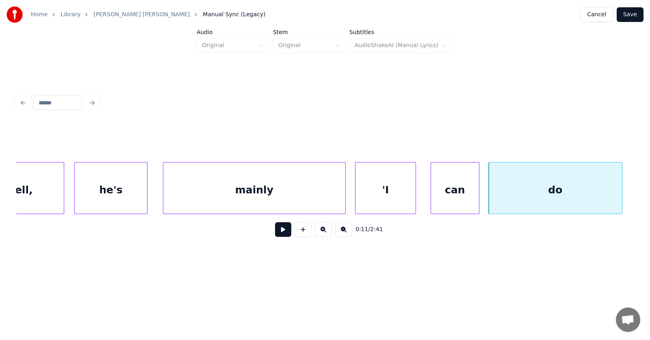
click at [284, 235] on button at bounding box center [283, 229] width 16 height 15
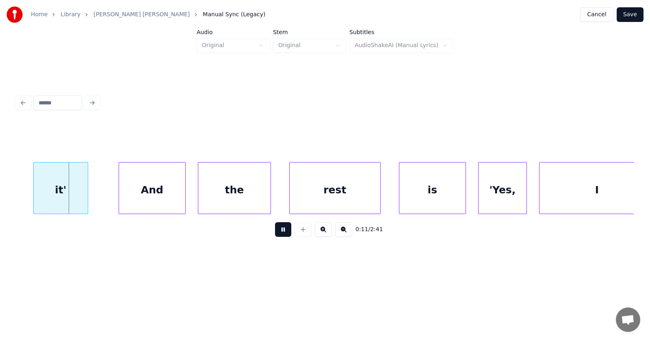
click at [283, 235] on button at bounding box center [283, 229] width 16 height 15
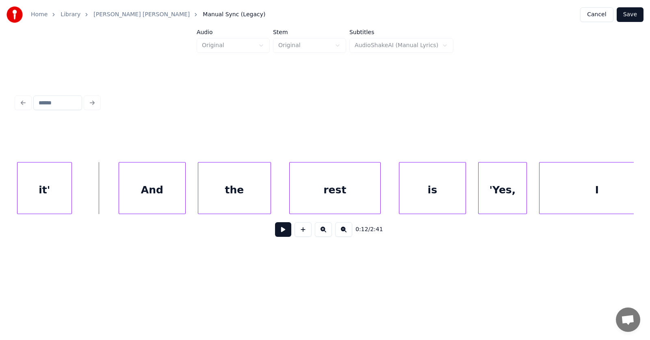
scroll to position [0, 3581]
click at [32, 196] on div "it'" at bounding box center [45, 190] width 54 height 55
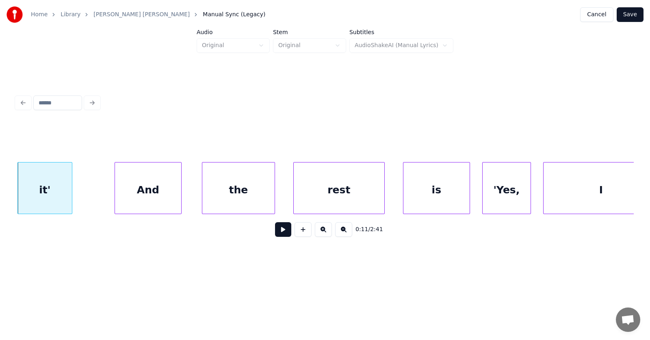
click at [148, 193] on div "And" at bounding box center [148, 190] width 66 height 55
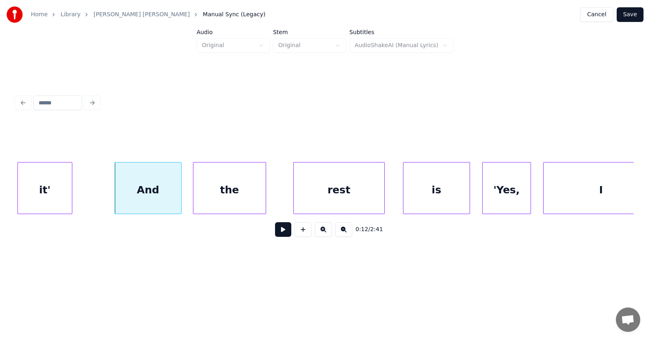
click at [206, 198] on div "the" at bounding box center [229, 190] width 72 height 55
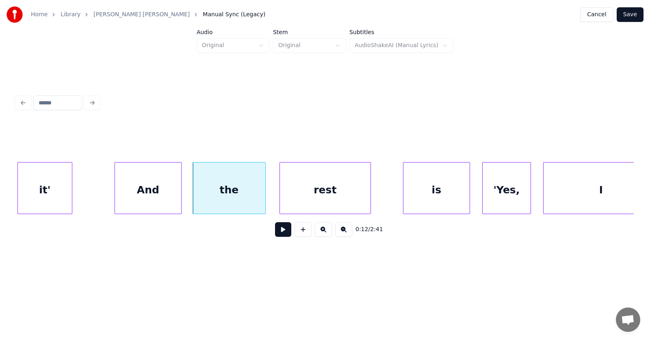
click at [314, 196] on div "rest" at bounding box center [325, 190] width 91 height 55
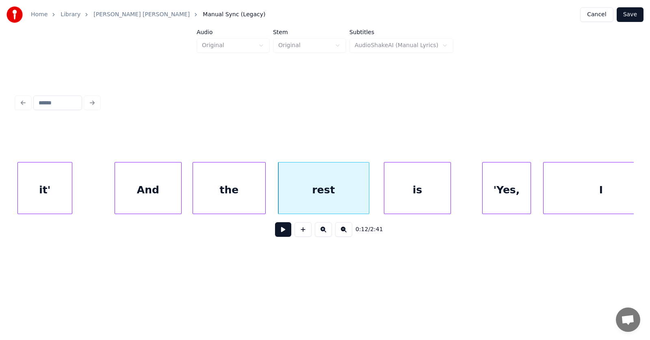
click at [396, 196] on div "is" at bounding box center [417, 190] width 66 height 55
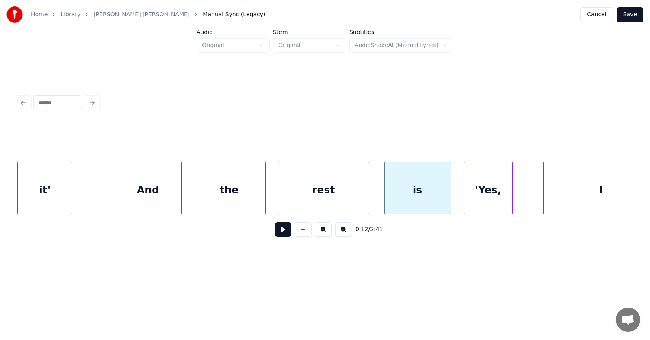
click at [478, 196] on div "'Yes," at bounding box center [488, 190] width 48 height 55
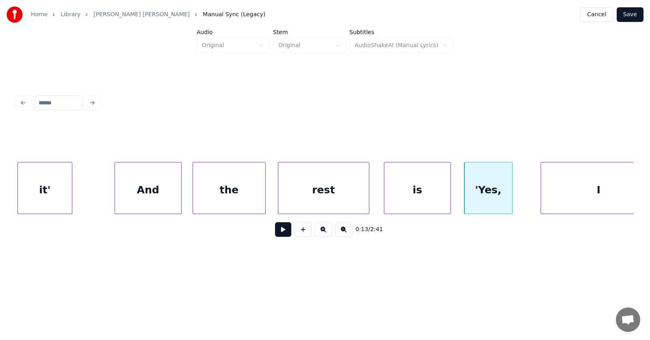
scroll to position [0, 3604]
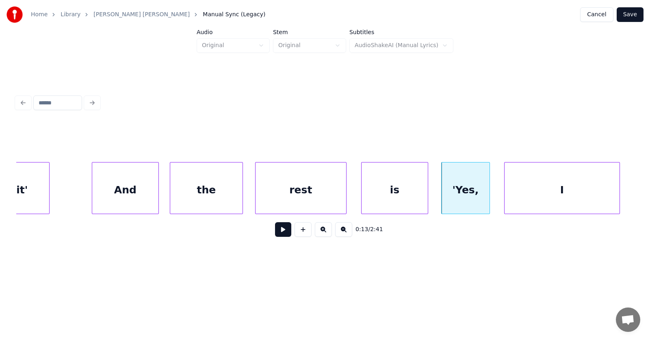
click at [553, 191] on div "I" at bounding box center [562, 190] width 115 height 55
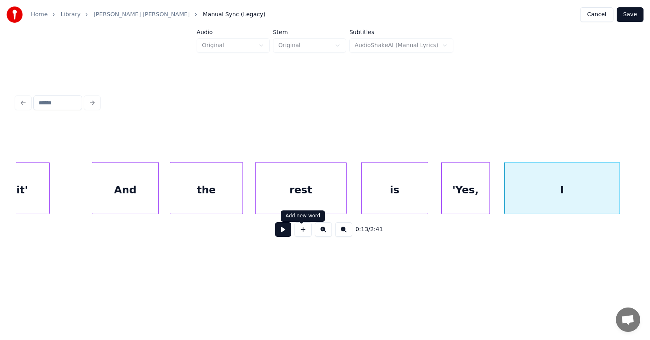
click at [275, 235] on button at bounding box center [283, 229] width 16 height 15
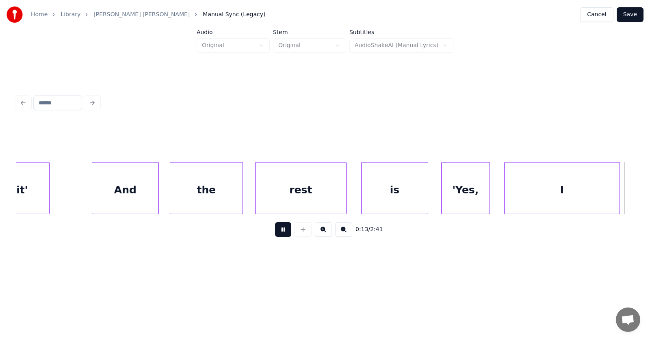
scroll to position [0, 4223]
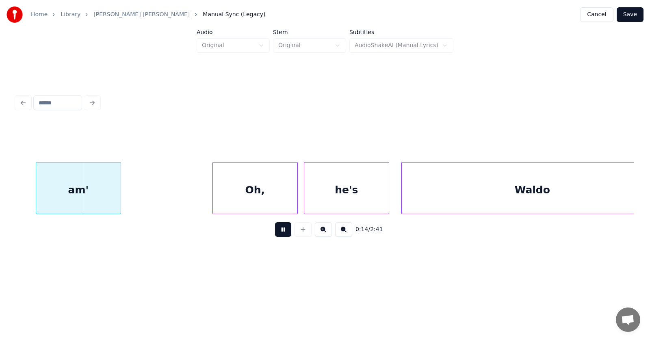
click at [275, 234] on button at bounding box center [283, 229] width 16 height 15
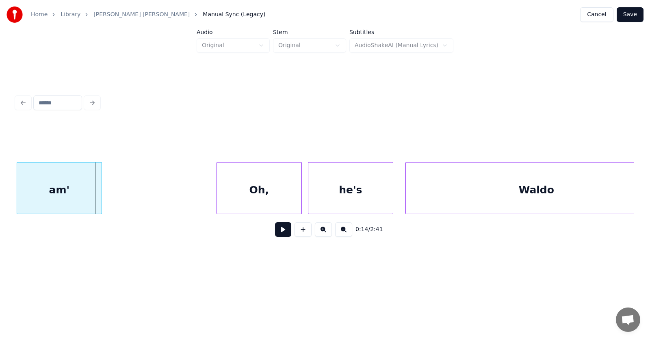
click at [74, 198] on div "am'" at bounding box center [59, 190] width 85 height 55
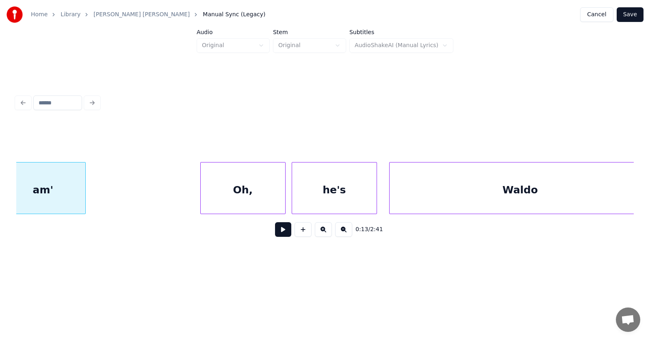
scroll to position [0, 4268]
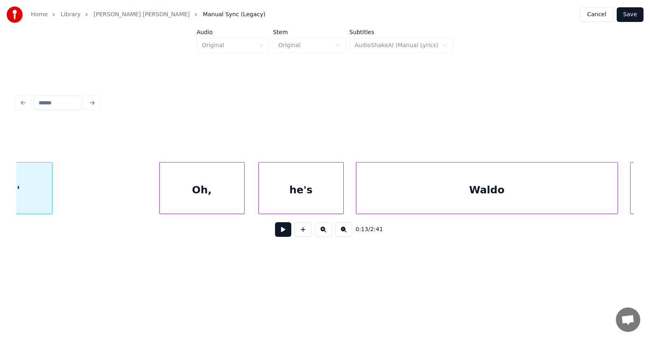
click at [188, 200] on div "Oh," at bounding box center [202, 190] width 85 height 55
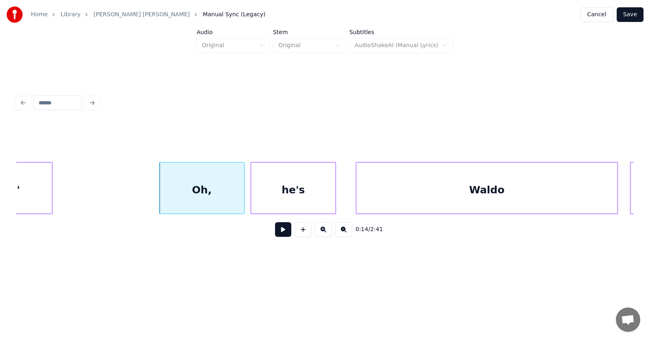
click at [276, 199] on div "he's" at bounding box center [293, 190] width 85 height 55
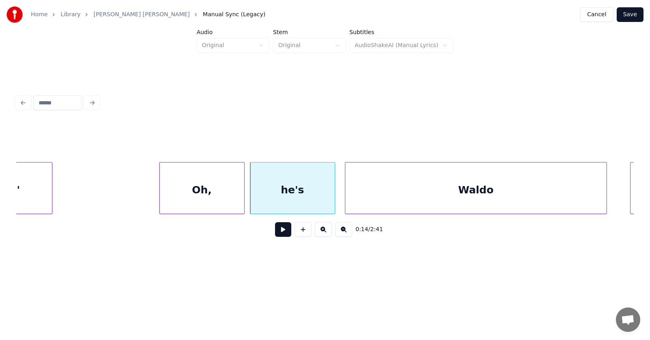
click at [373, 197] on div "Waldo" at bounding box center [475, 190] width 261 height 55
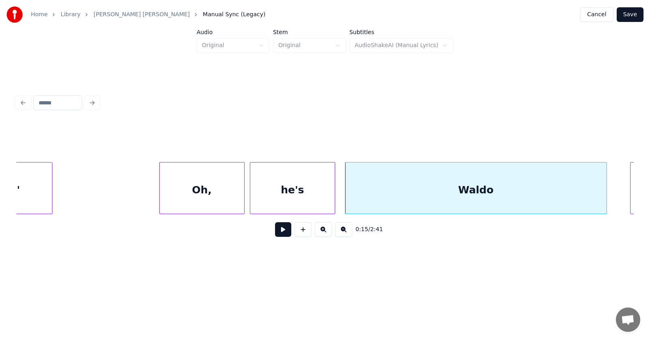
click at [275, 236] on button at bounding box center [283, 229] width 16 height 15
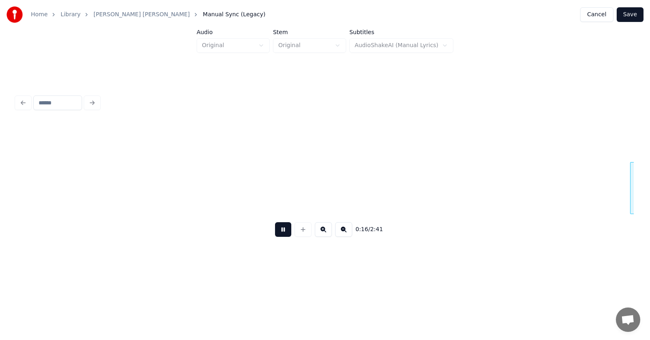
scroll to position [0, 4890]
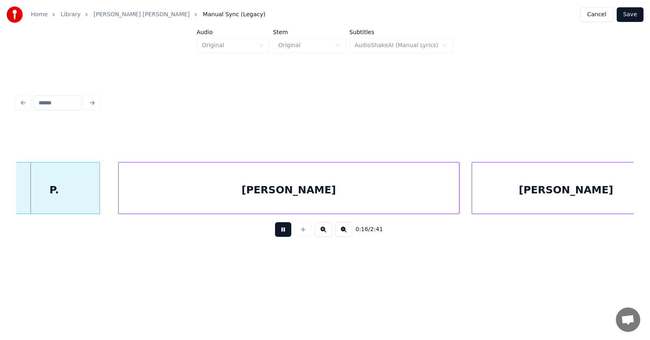
click at [275, 236] on button at bounding box center [283, 229] width 16 height 15
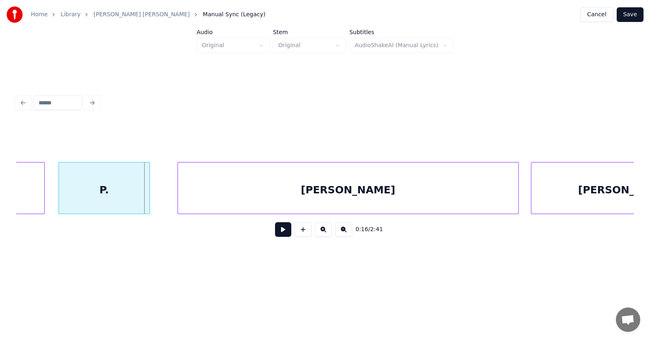
click at [105, 199] on div "P." at bounding box center [104, 190] width 91 height 55
click at [206, 200] on div "[PERSON_NAME]" at bounding box center [330, 190] width 341 height 55
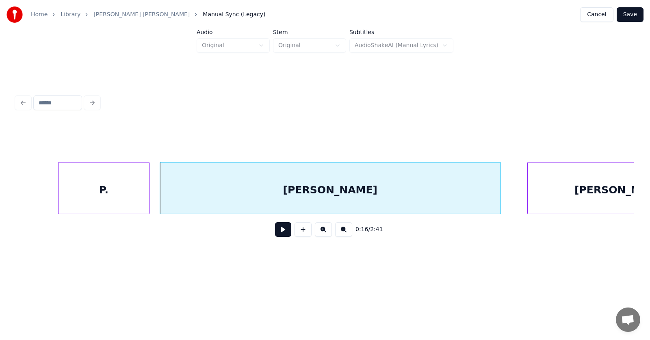
scroll to position [0, 4915]
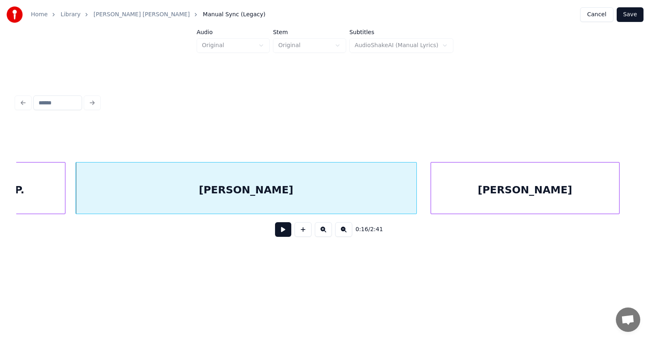
click at [522, 192] on div "[PERSON_NAME]" at bounding box center [525, 190] width 188 height 55
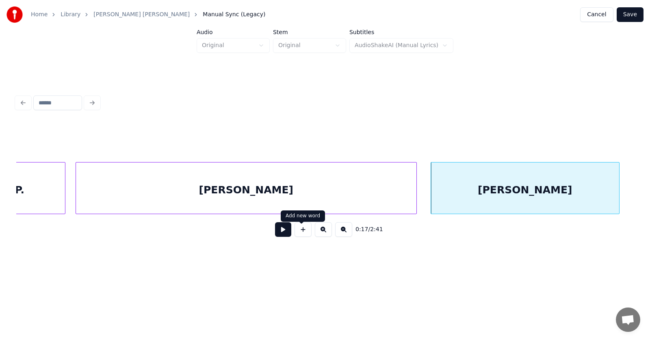
click at [276, 232] on button at bounding box center [283, 229] width 16 height 15
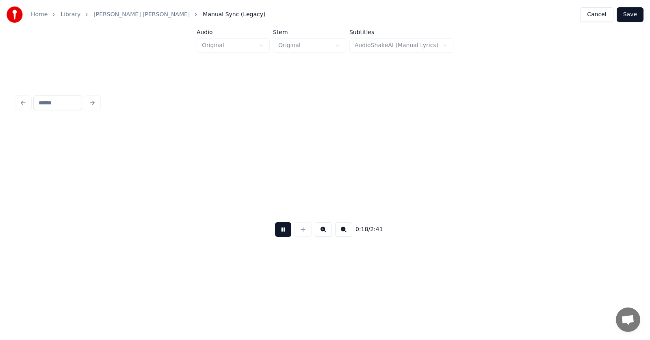
scroll to position [0, 5537]
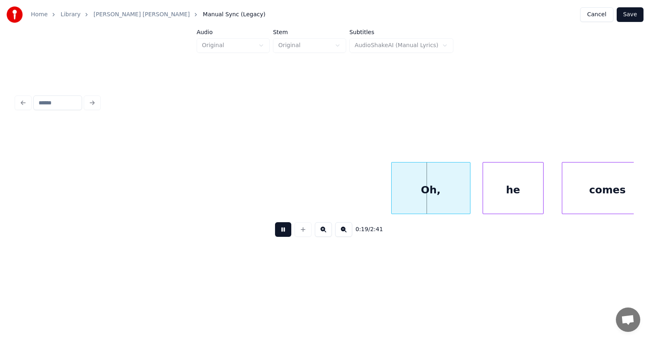
click at [276, 232] on button at bounding box center [283, 229] width 16 height 15
click at [432, 183] on div "Oh," at bounding box center [422, 190] width 78 height 55
click at [379, 195] on div at bounding box center [380, 188] width 2 height 51
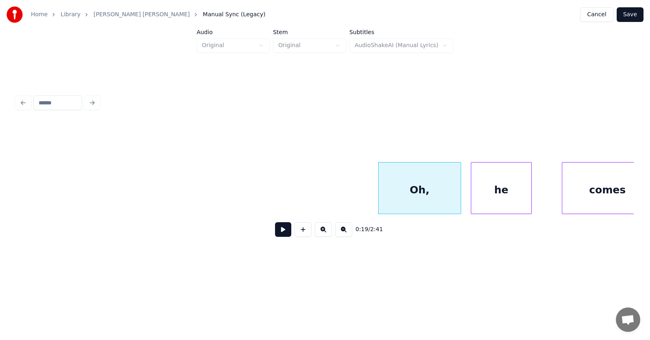
click at [487, 195] on div "he" at bounding box center [501, 190] width 60 height 55
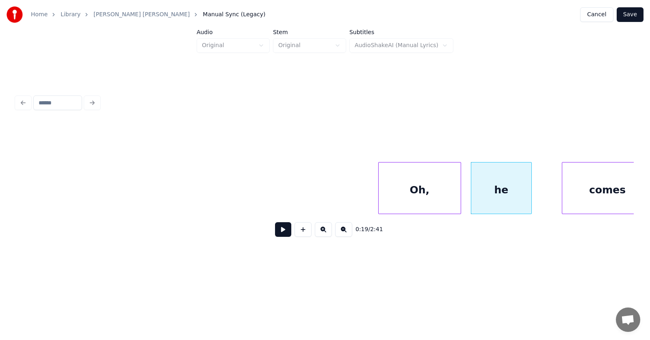
scroll to position [0, 5554]
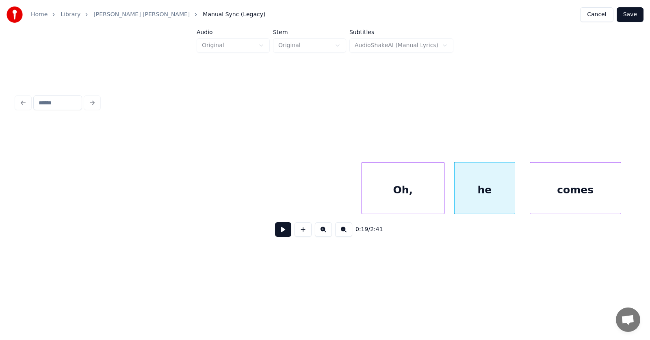
click at [560, 192] on div "comes" at bounding box center [575, 190] width 91 height 55
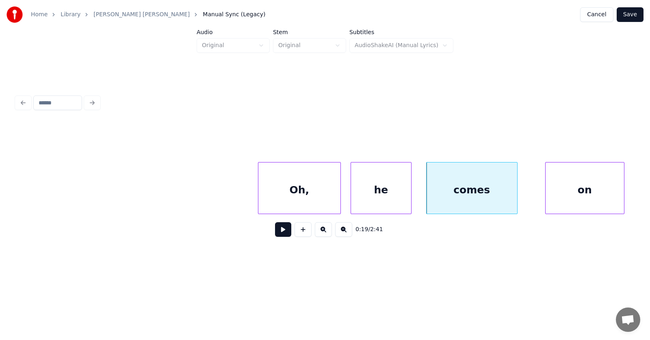
scroll to position [0, 5724]
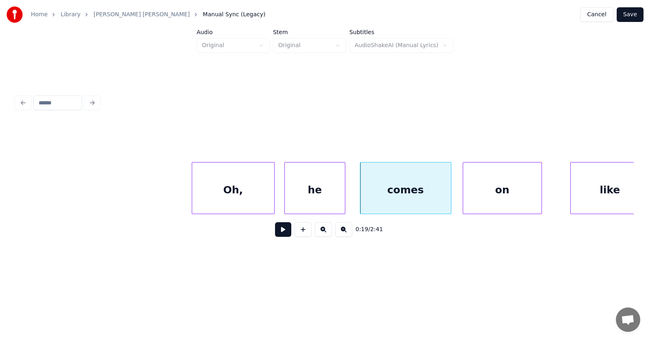
click at [508, 205] on div "on" at bounding box center [502, 190] width 78 height 55
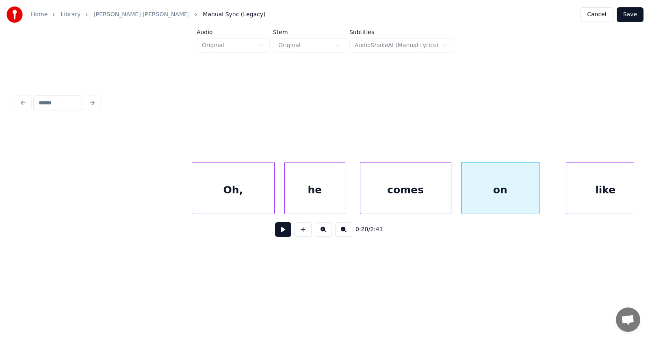
scroll to position [0, 5736]
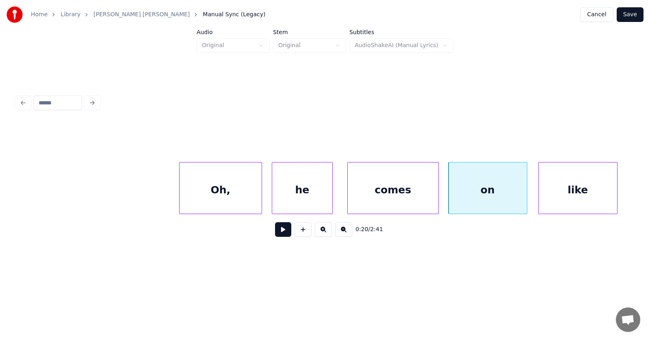
click at [573, 198] on div "like" at bounding box center [578, 190] width 78 height 55
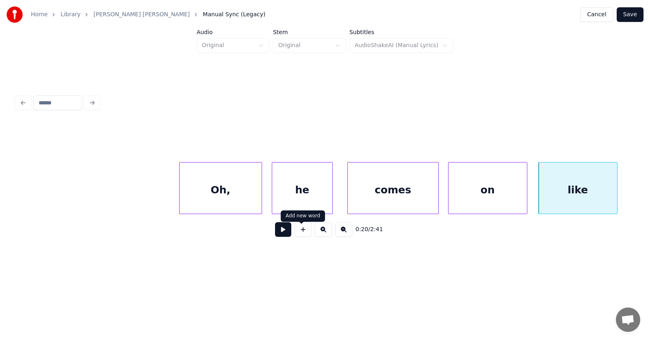
click at [284, 232] on button at bounding box center [283, 229] width 16 height 15
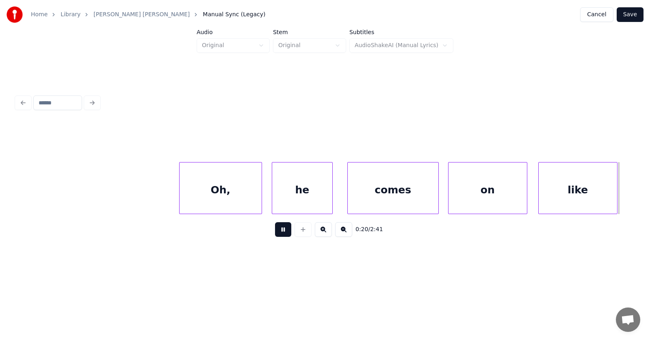
scroll to position [0, 6357]
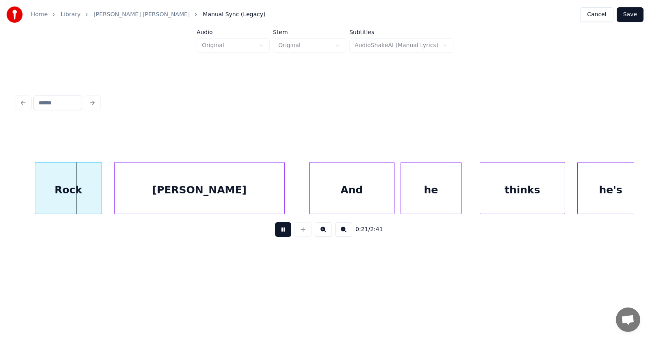
click at [284, 232] on button at bounding box center [283, 229] width 16 height 15
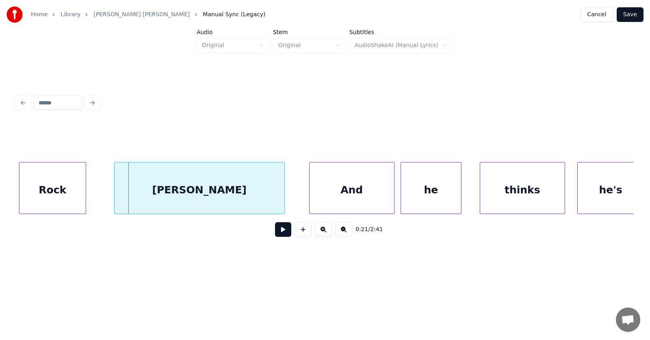
click at [68, 200] on div "Rock" at bounding box center [53, 190] width 66 height 55
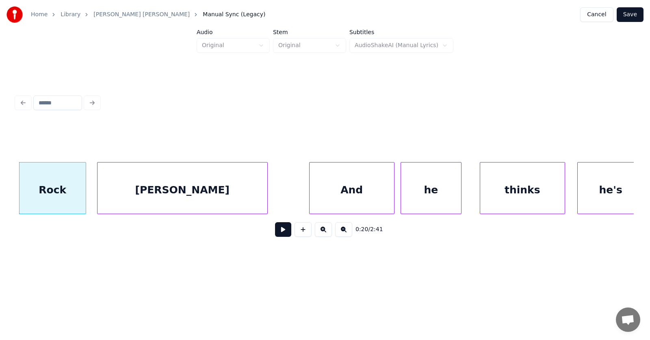
click at [143, 202] on div "[PERSON_NAME]" at bounding box center [183, 190] width 170 height 55
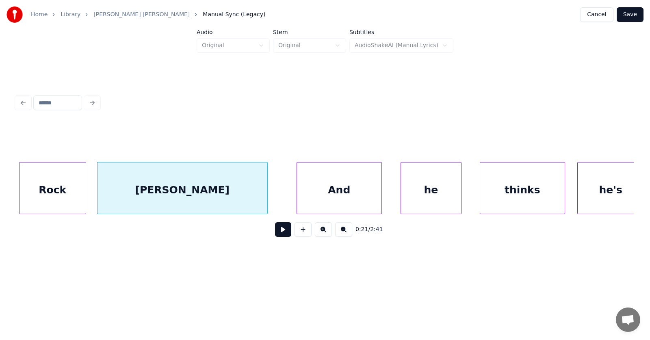
click at [325, 198] on div "And" at bounding box center [339, 190] width 85 height 55
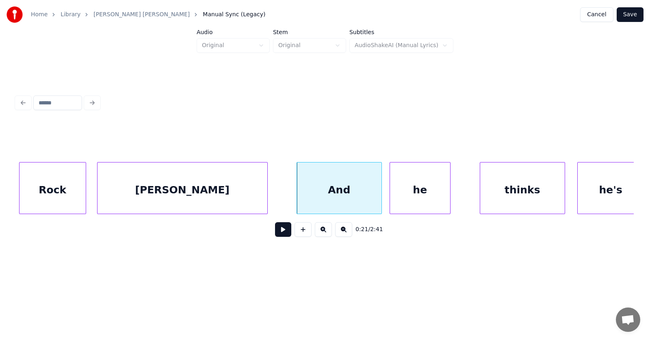
click at [413, 197] on div "he" at bounding box center [420, 190] width 60 height 55
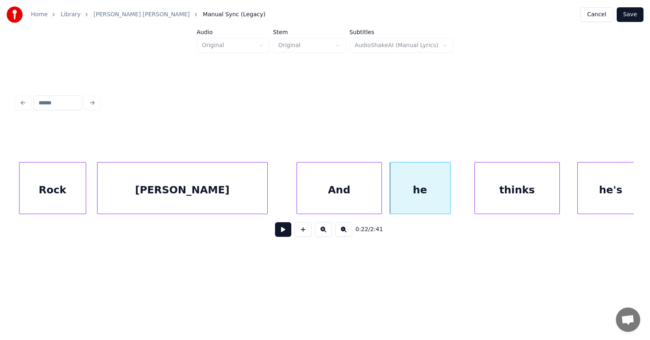
click at [501, 189] on div "thinks" at bounding box center [517, 190] width 85 height 55
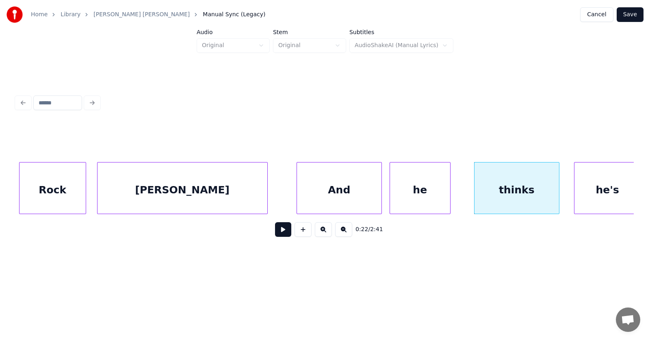
scroll to position [0, 6365]
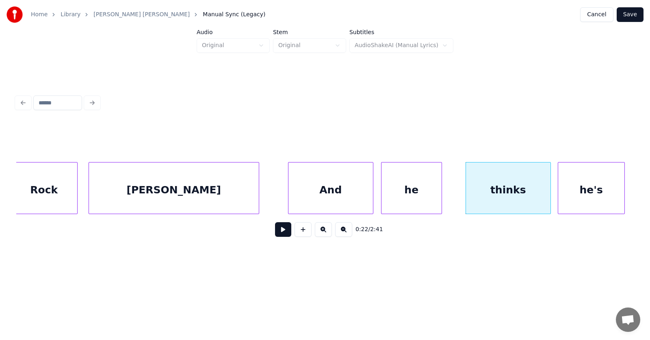
click at [585, 187] on div "he's" at bounding box center [591, 190] width 66 height 55
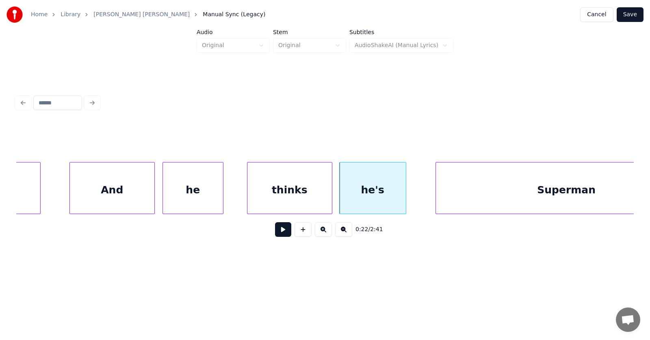
scroll to position [0, 6645]
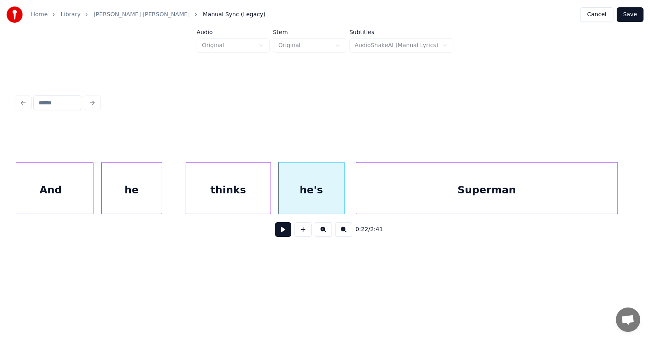
click at [446, 199] on div "Superman" at bounding box center [486, 190] width 261 height 55
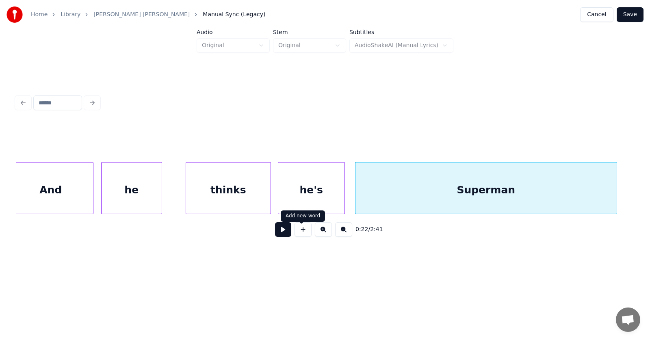
click at [282, 236] on button at bounding box center [283, 229] width 16 height 15
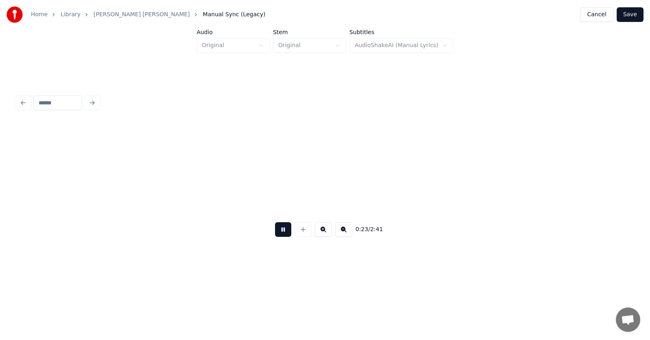
scroll to position [0, 7265]
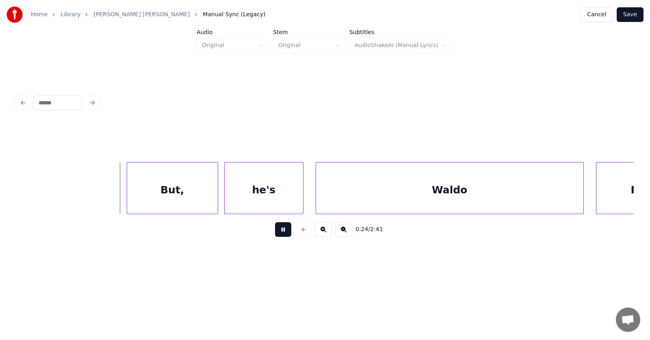
click at [282, 236] on button at bounding box center [283, 229] width 16 height 15
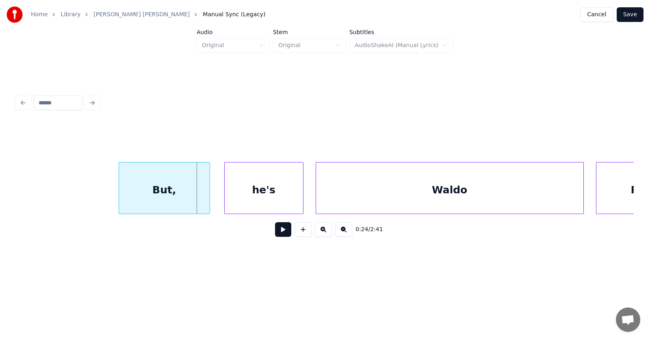
click at [177, 192] on div "But," at bounding box center [164, 190] width 91 height 55
click at [225, 197] on div "he's" at bounding box center [256, 190] width 78 height 55
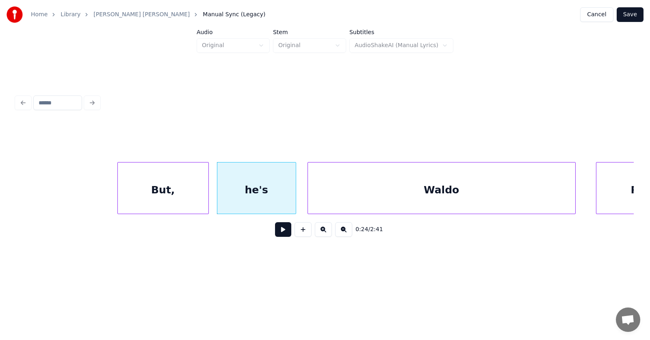
click at [314, 194] on div "Waldo" at bounding box center [441, 190] width 267 height 55
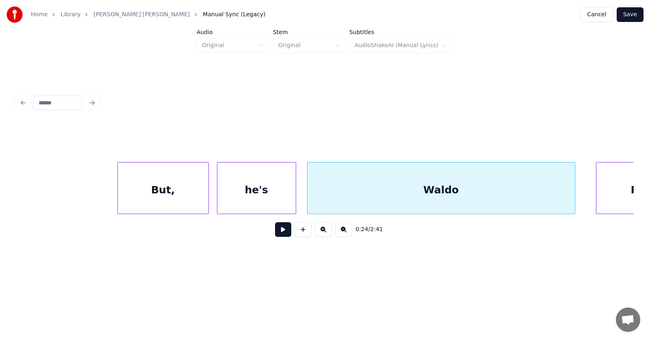
click at [275, 232] on button at bounding box center [283, 229] width 16 height 15
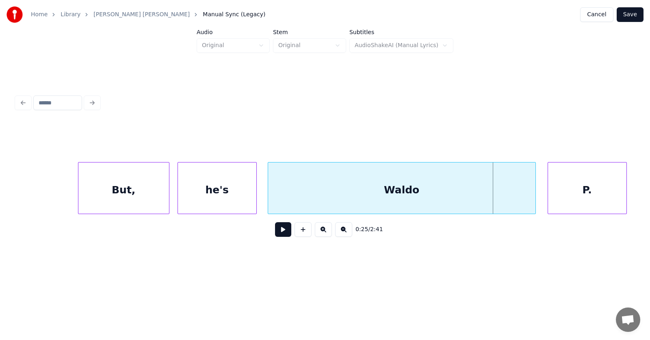
click at [612, 180] on div "P." at bounding box center [587, 190] width 78 height 55
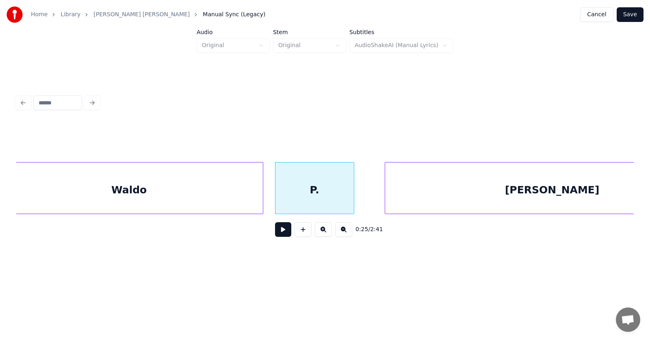
scroll to position [0, 7664]
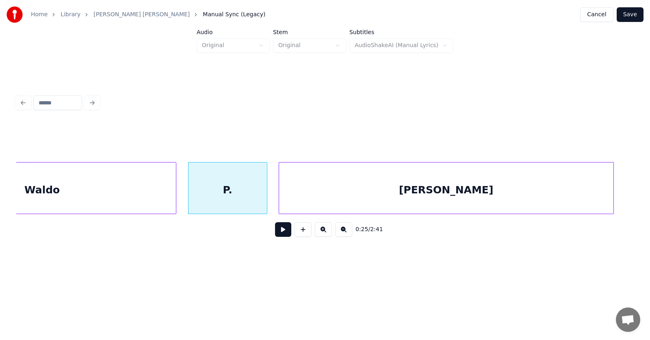
click at [429, 190] on div "[PERSON_NAME]" at bounding box center [446, 190] width 334 height 55
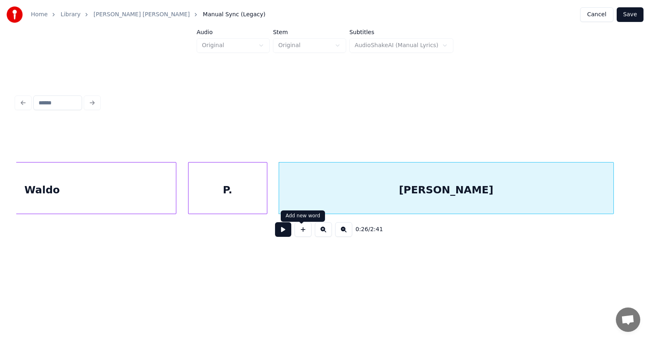
click at [279, 236] on button at bounding box center [283, 229] width 16 height 15
click at [278, 236] on button at bounding box center [283, 229] width 16 height 15
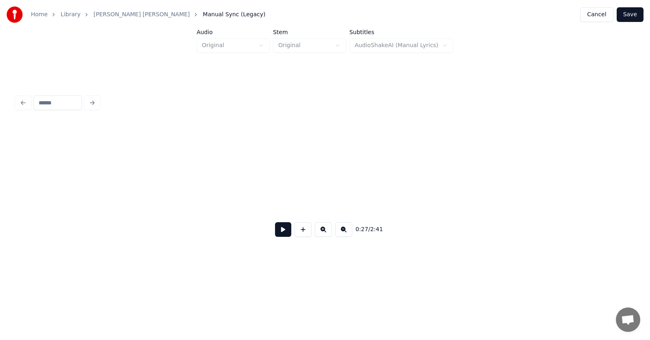
scroll to position [0, 8285]
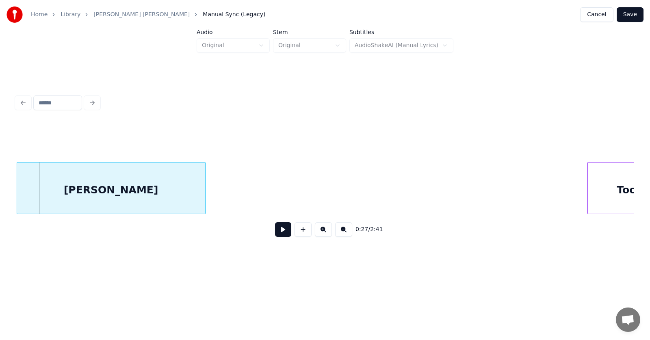
click at [144, 197] on div "[PERSON_NAME]" at bounding box center [111, 190] width 188 height 55
click at [213, 190] on div at bounding box center [214, 188] width 2 height 51
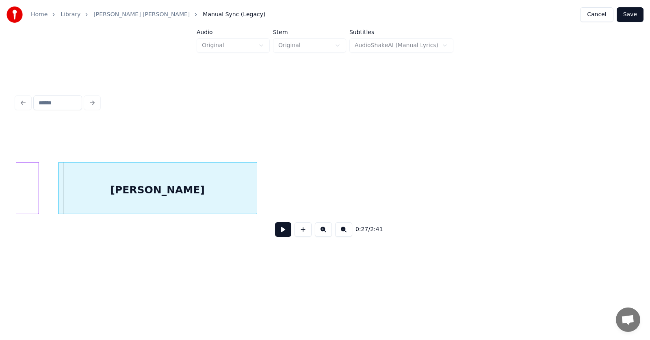
click at [162, 200] on div "[PERSON_NAME]" at bounding box center [158, 190] width 198 height 55
click at [267, 189] on div at bounding box center [268, 188] width 2 height 51
click at [280, 233] on button at bounding box center [283, 229] width 16 height 15
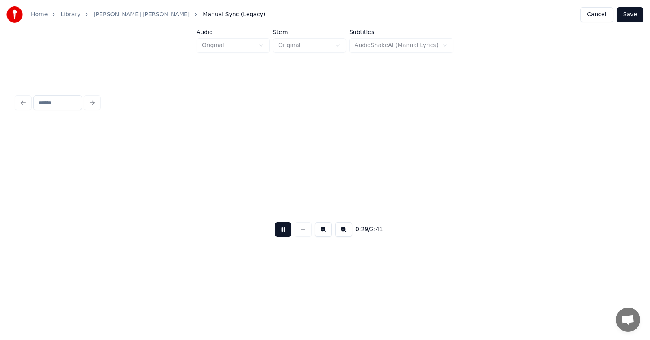
scroll to position [0, 8861]
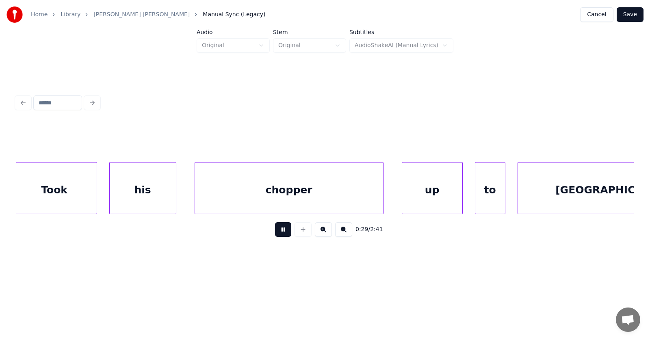
click at [280, 233] on button at bounding box center [283, 229] width 16 height 15
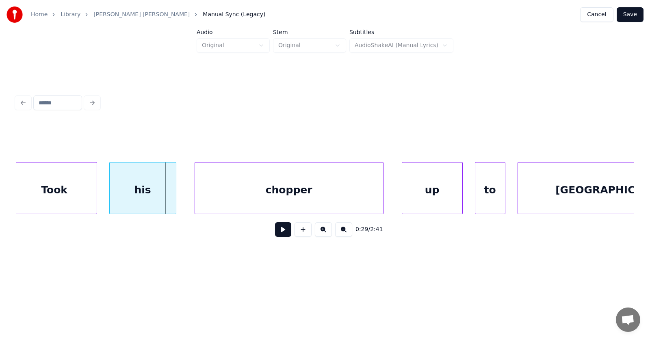
scroll to position [0, 8801]
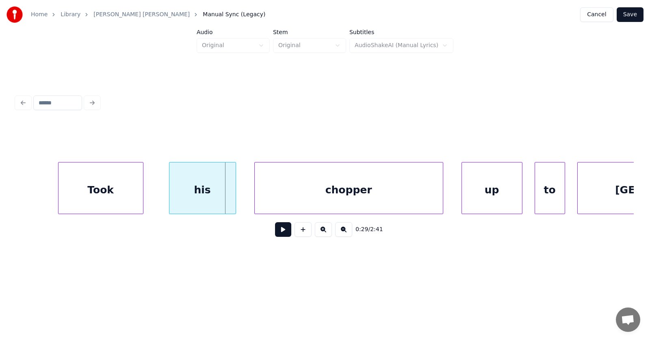
click at [115, 194] on div "Took" at bounding box center [101, 190] width 85 height 55
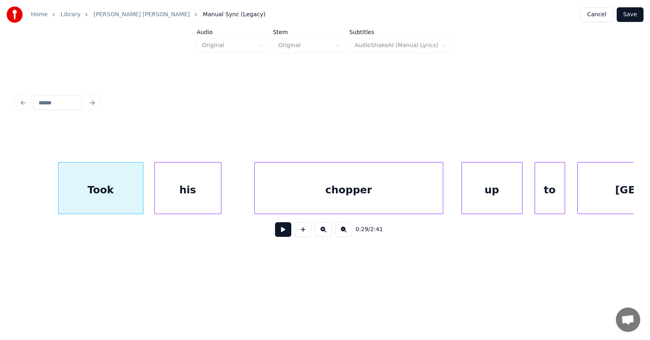
click at [206, 193] on div "his" at bounding box center [188, 190] width 66 height 55
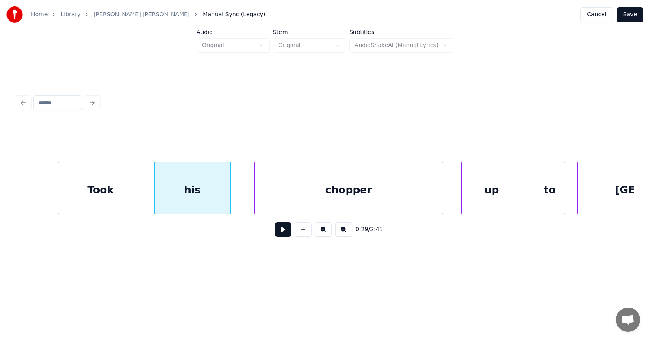
click at [228, 193] on div at bounding box center [229, 188] width 2 height 51
click at [267, 193] on div "chopper" at bounding box center [336, 190] width 188 height 55
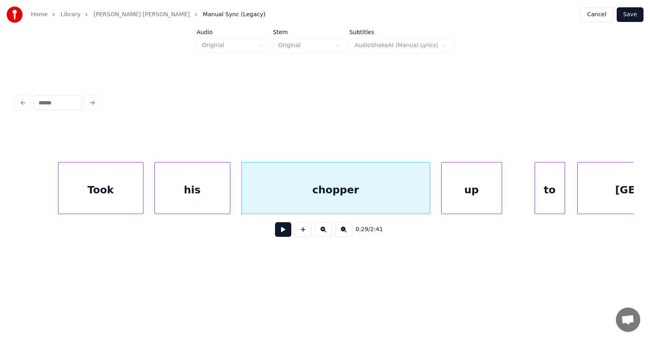
click at [449, 191] on div "up" at bounding box center [472, 190] width 60 height 55
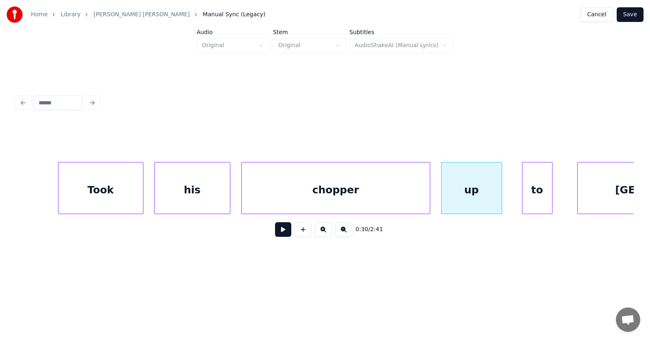
click at [538, 193] on div "to" at bounding box center [538, 190] width 30 height 55
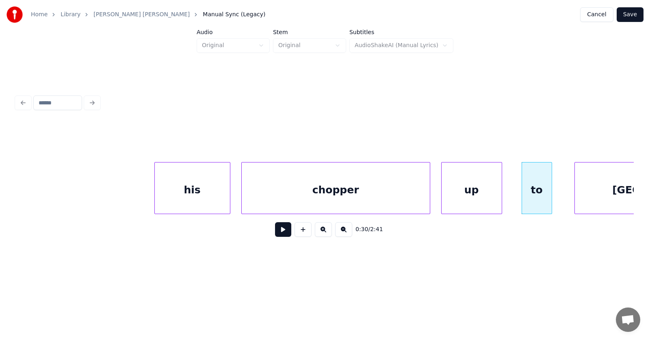
scroll to position [0, 8938]
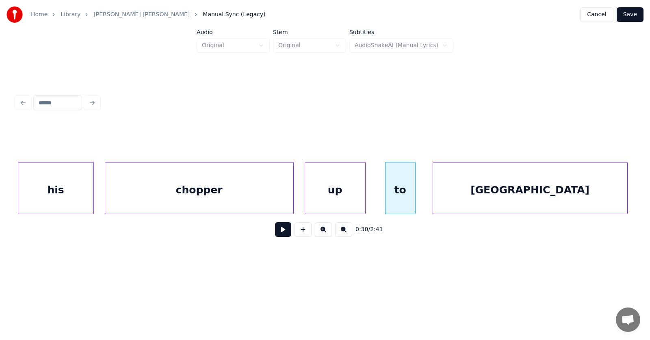
click at [583, 190] on div "[GEOGRAPHIC_DATA]" at bounding box center [530, 190] width 194 height 55
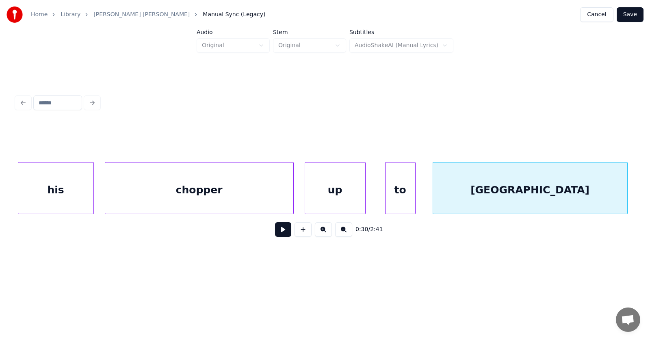
click at [280, 233] on button at bounding box center [283, 229] width 16 height 15
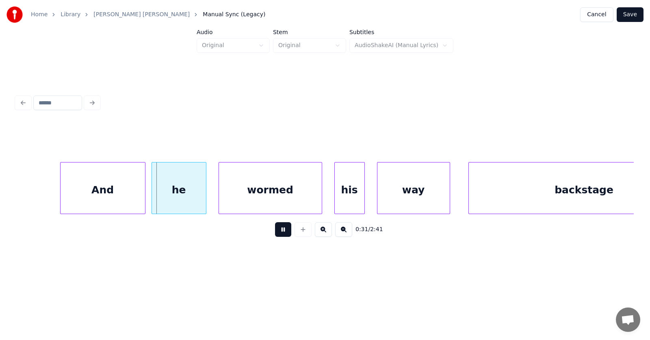
click at [280, 233] on button at bounding box center [283, 229] width 16 height 15
click at [91, 193] on div "And" at bounding box center [93, 190] width 85 height 55
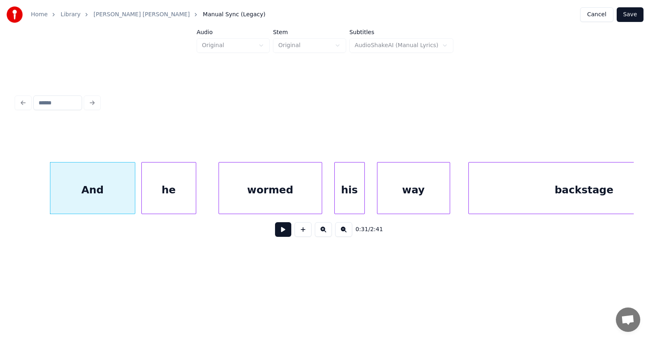
click at [156, 200] on div "he" at bounding box center [169, 190] width 54 height 55
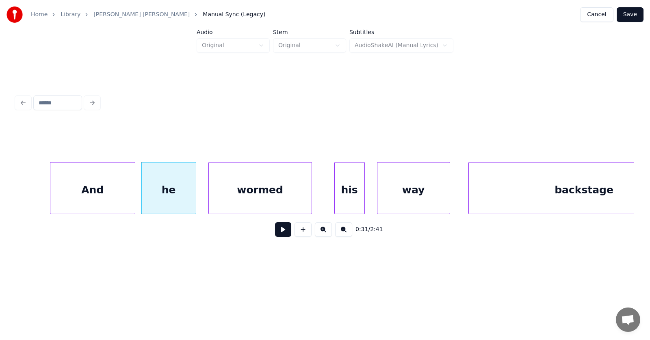
click at [258, 203] on div "wormed" at bounding box center [260, 190] width 103 height 55
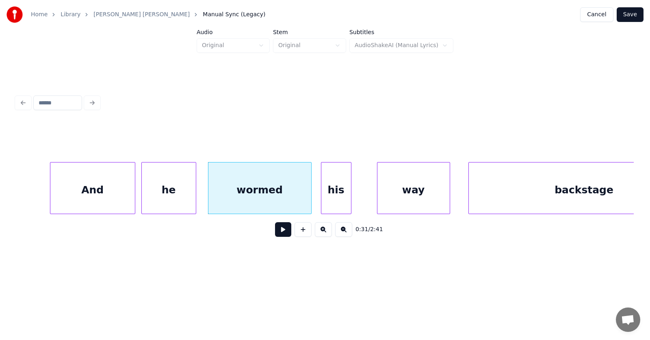
click at [344, 197] on div "his" at bounding box center [336, 190] width 30 height 55
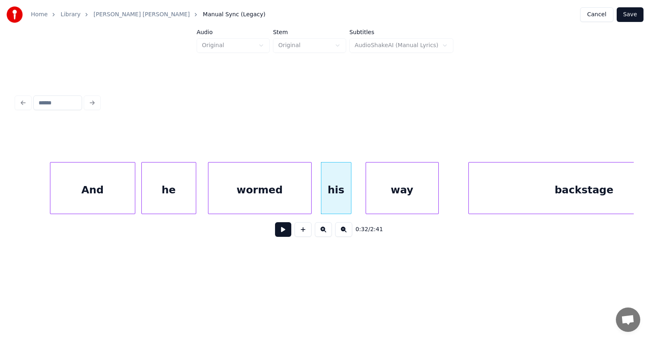
click at [376, 194] on div "way" at bounding box center [402, 190] width 72 height 55
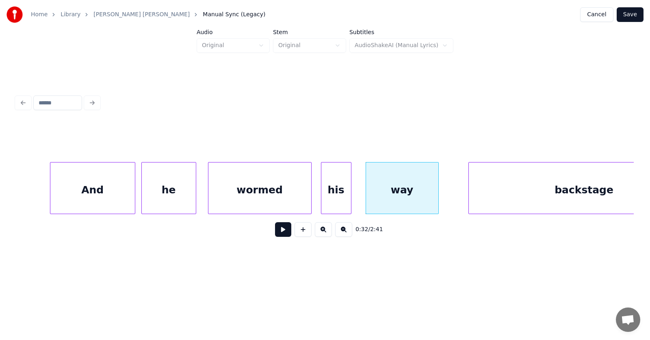
scroll to position [0, 9620]
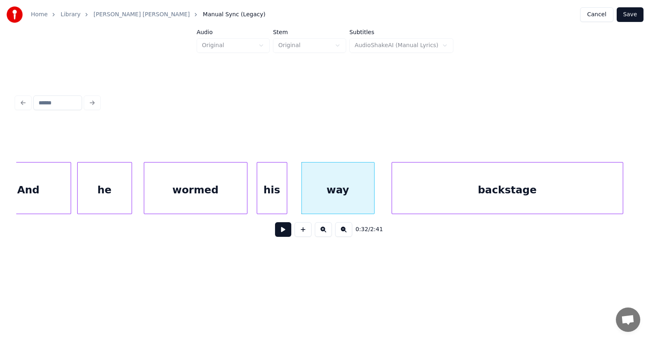
click at [466, 186] on div "backstage" at bounding box center [507, 190] width 231 height 55
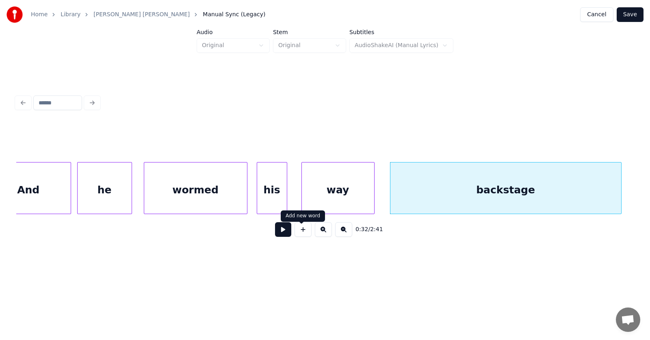
click at [277, 235] on button at bounding box center [283, 229] width 16 height 15
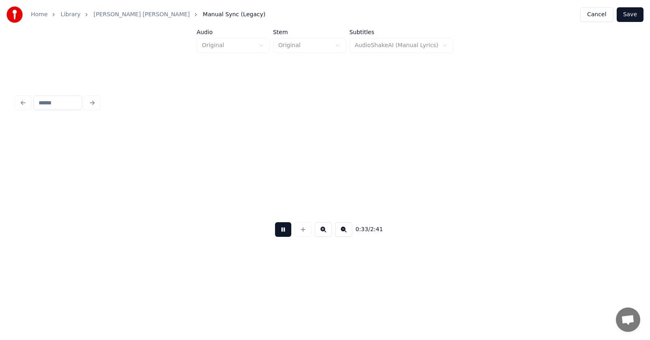
scroll to position [0, 10239]
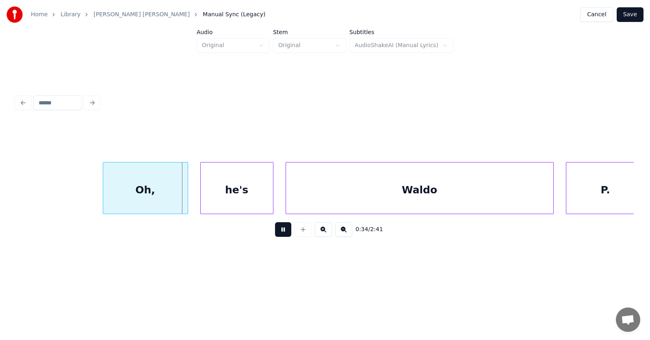
click at [277, 235] on button at bounding box center [283, 229] width 16 height 15
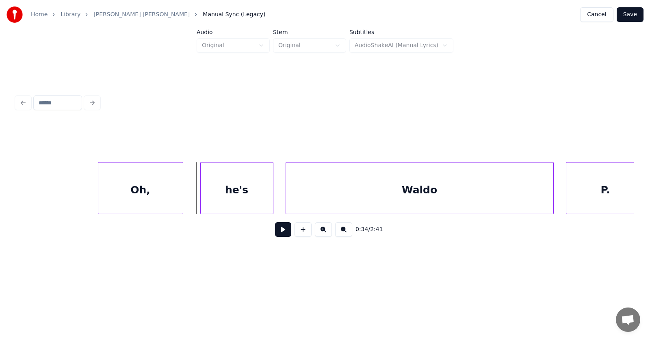
click at [158, 197] on div "Oh," at bounding box center [140, 190] width 85 height 55
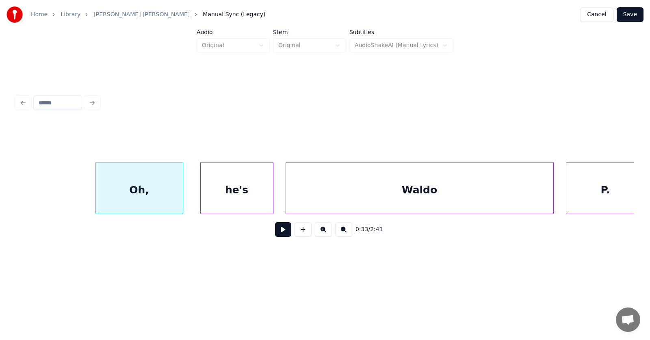
click at [96, 193] on div at bounding box center [97, 188] width 2 height 51
click at [217, 197] on div "he's" at bounding box center [225, 190] width 72 height 55
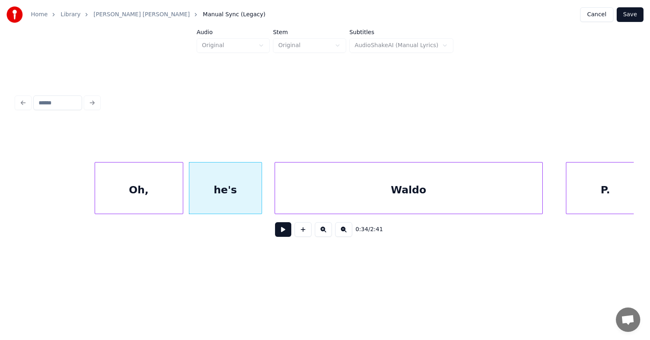
click at [289, 200] on div "Waldo" at bounding box center [408, 190] width 267 height 55
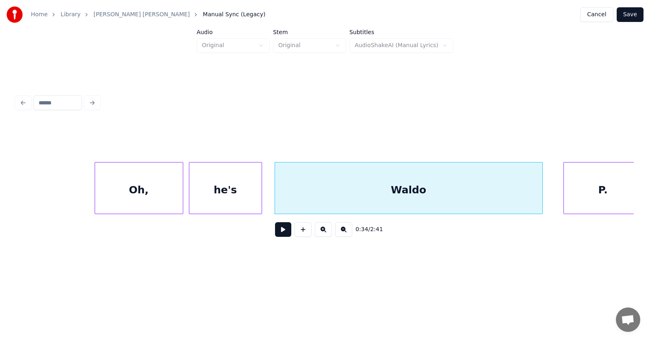
scroll to position [0, 10248]
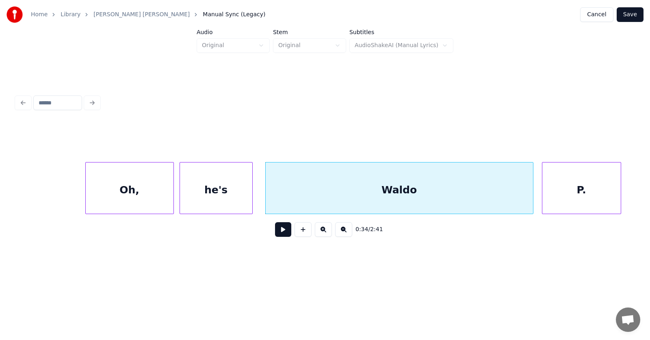
click at [584, 184] on div "P." at bounding box center [581, 190] width 78 height 55
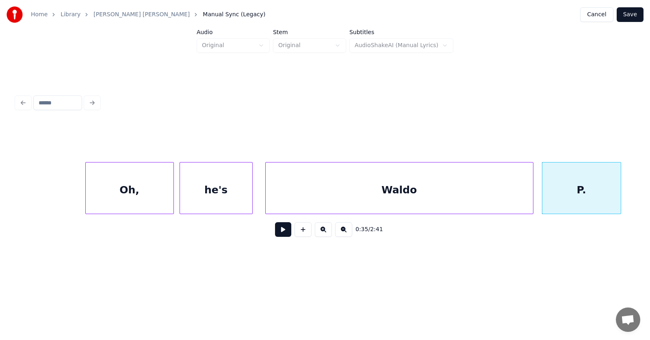
click at [277, 233] on button at bounding box center [283, 229] width 16 height 15
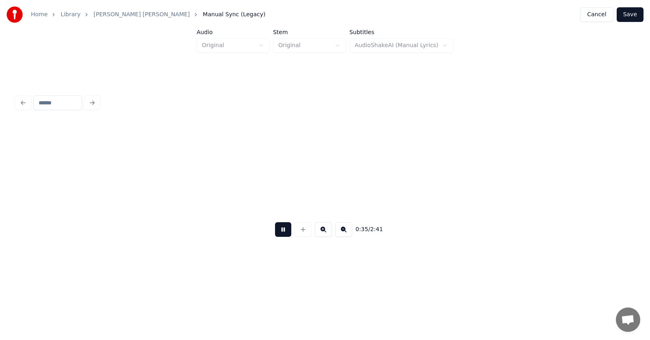
scroll to position [0, 10868]
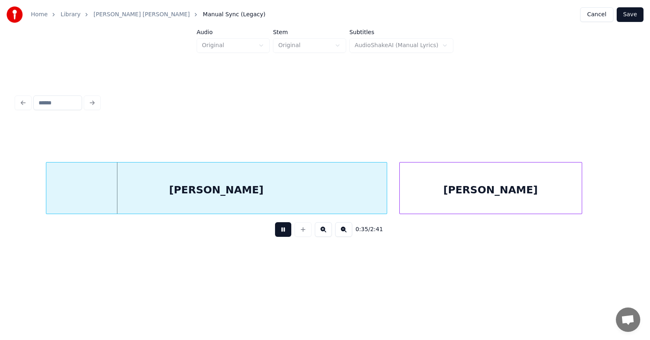
click at [276, 233] on button at bounding box center [283, 229] width 16 height 15
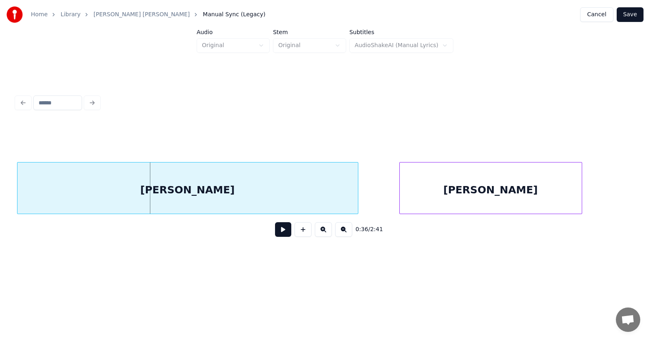
scroll to position [0, 10868]
click at [214, 194] on div "[PERSON_NAME]" at bounding box center [188, 190] width 341 height 55
click at [470, 192] on div "[PERSON_NAME]" at bounding box center [468, 190] width 182 height 55
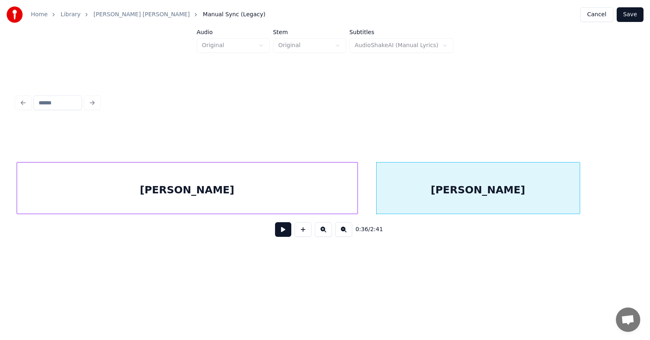
click at [579, 194] on div at bounding box center [578, 188] width 2 height 51
click at [279, 234] on button at bounding box center [283, 229] width 16 height 15
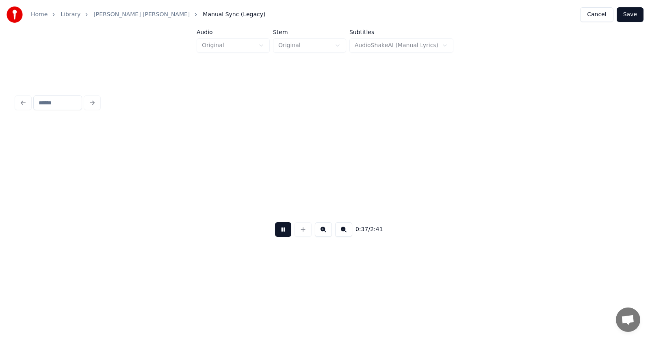
scroll to position [0, 11486]
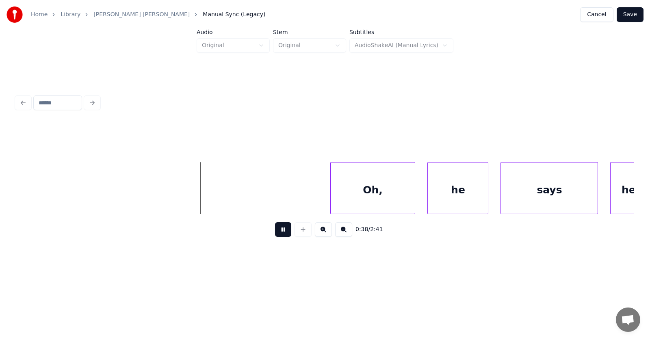
click at [279, 234] on button at bounding box center [283, 229] width 16 height 15
click at [372, 187] on div "Oh," at bounding box center [364, 190] width 85 height 55
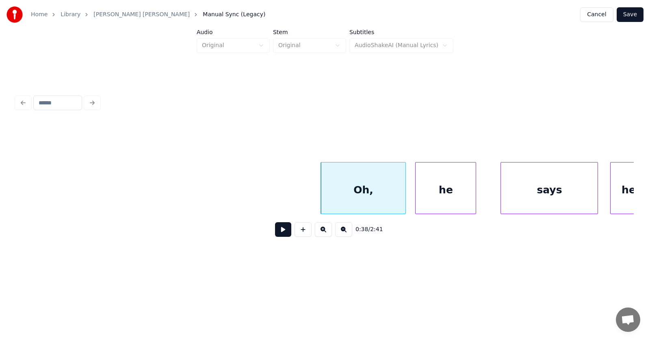
click at [453, 195] on div "he" at bounding box center [446, 190] width 60 height 55
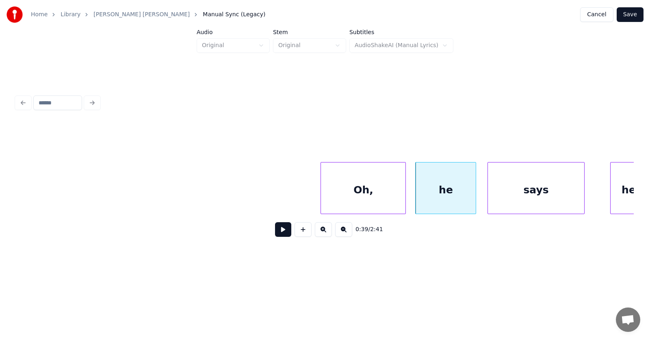
click at [516, 200] on div "says" at bounding box center [536, 190] width 97 height 55
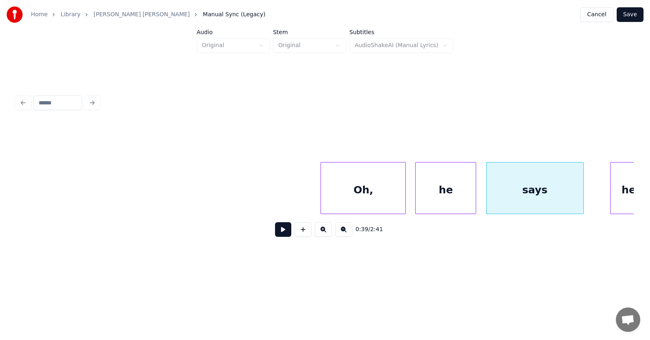
click at [280, 232] on button at bounding box center [283, 229] width 16 height 15
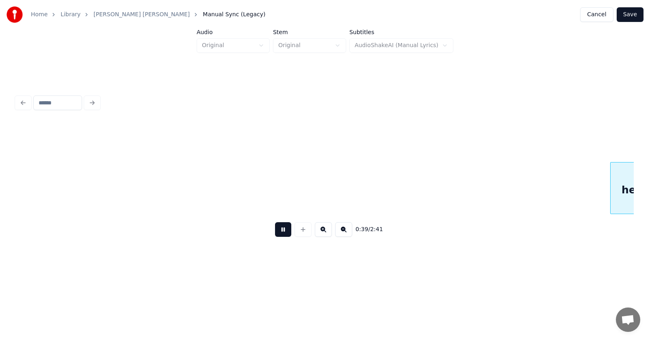
scroll to position [0, 12109]
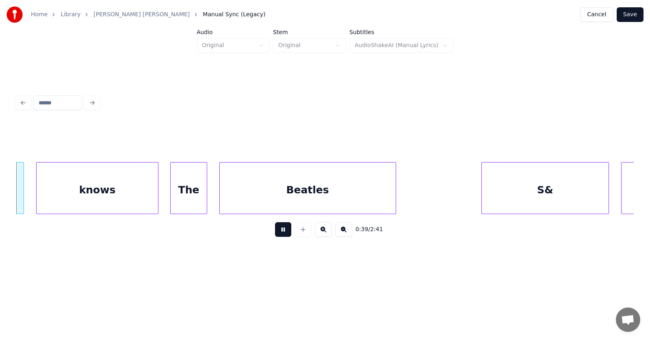
click at [280, 232] on button at bounding box center [283, 229] width 16 height 15
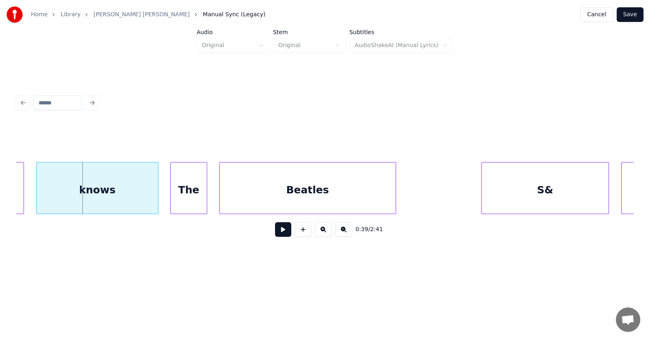
scroll to position [0, 11977]
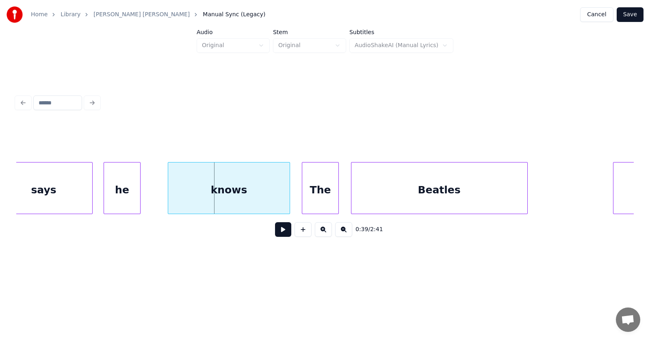
click at [124, 197] on div "he" at bounding box center [122, 190] width 36 height 55
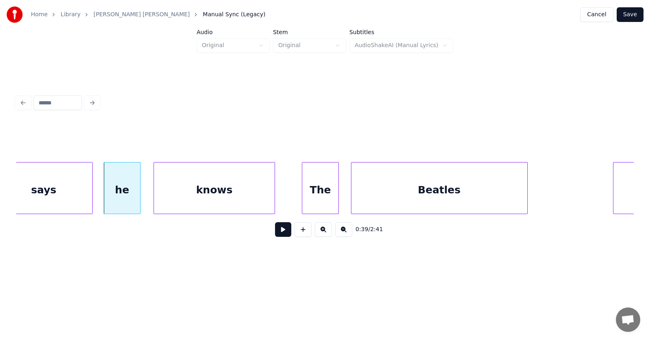
click at [177, 196] on div "knows" at bounding box center [214, 190] width 121 height 55
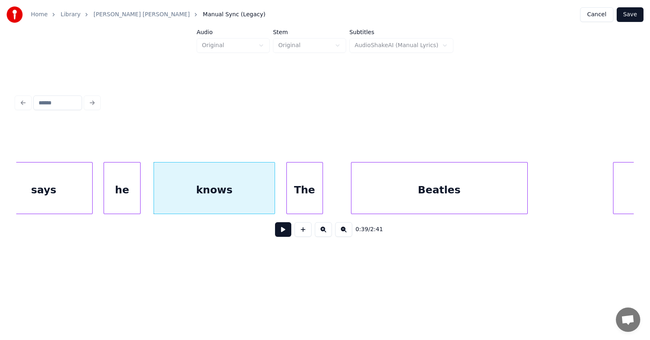
click at [296, 195] on div "The" at bounding box center [305, 190] width 36 height 55
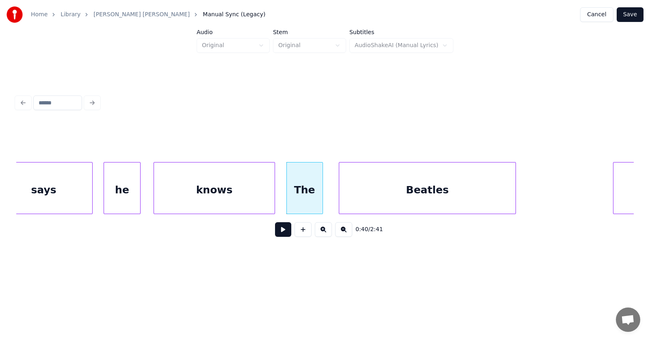
click at [362, 191] on div "Beatles" at bounding box center [427, 190] width 176 height 55
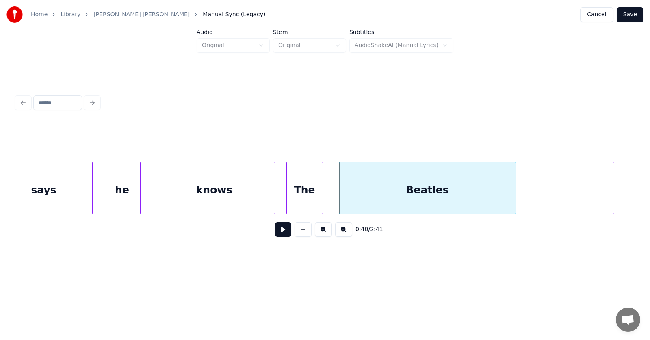
click at [278, 229] on button at bounding box center [283, 229] width 16 height 15
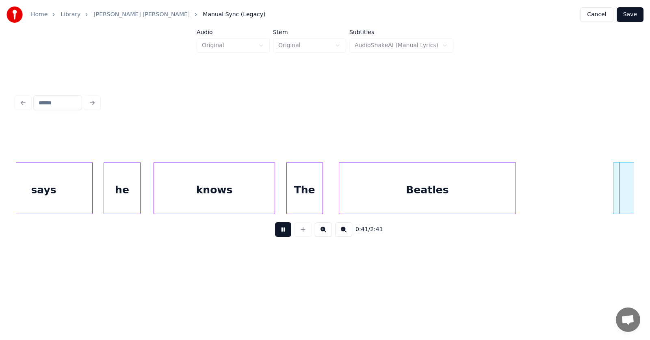
scroll to position [0, 12597]
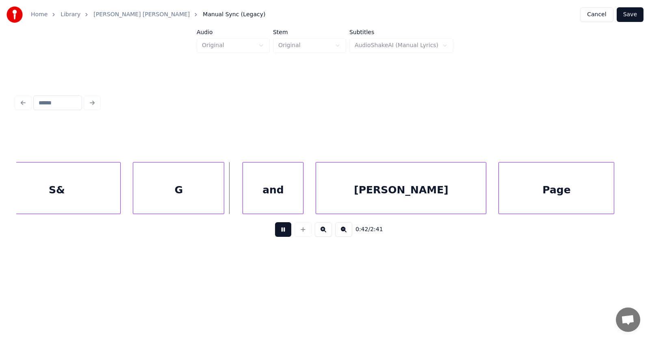
click at [278, 229] on button at bounding box center [283, 229] width 16 height 15
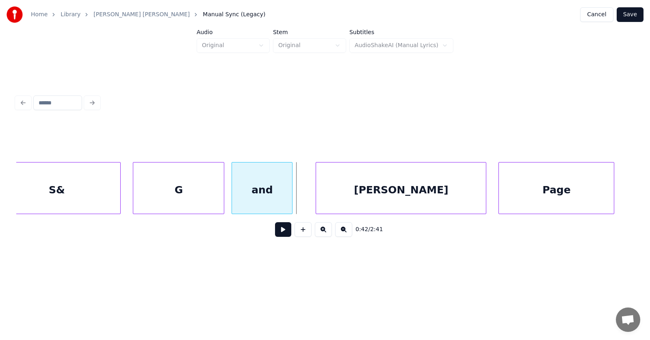
click at [258, 195] on div "and" at bounding box center [262, 190] width 60 height 55
click at [170, 196] on div "G" at bounding box center [173, 190] width 91 height 55
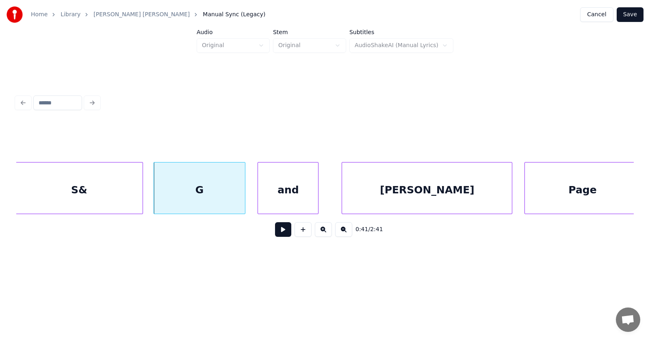
scroll to position [0, 12570]
click at [98, 198] on div "S&" at bounding box center [80, 190] width 127 height 55
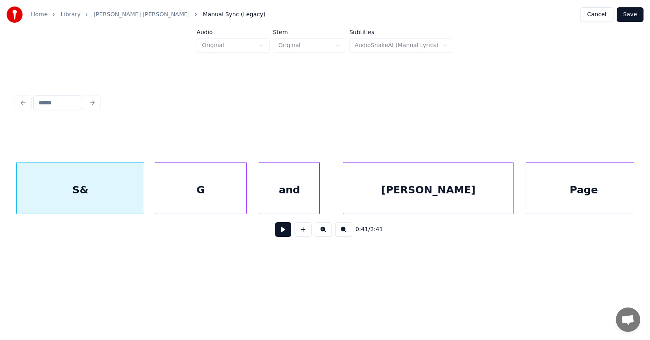
scroll to position [0, 12507]
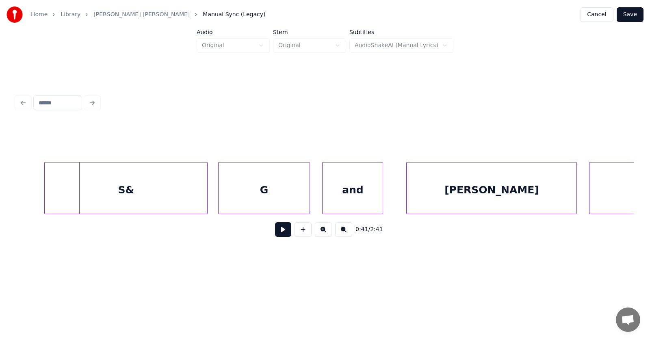
click at [45, 189] on div at bounding box center [46, 188] width 2 height 51
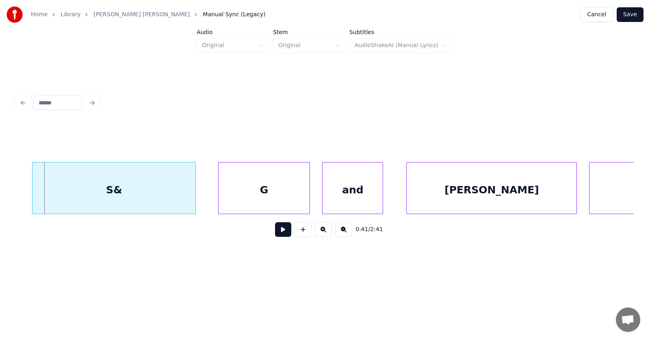
click at [106, 191] on div "S&" at bounding box center [114, 190] width 163 height 55
click at [246, 197] on div "G" at bounding box center [255, 190] width 91 height 55
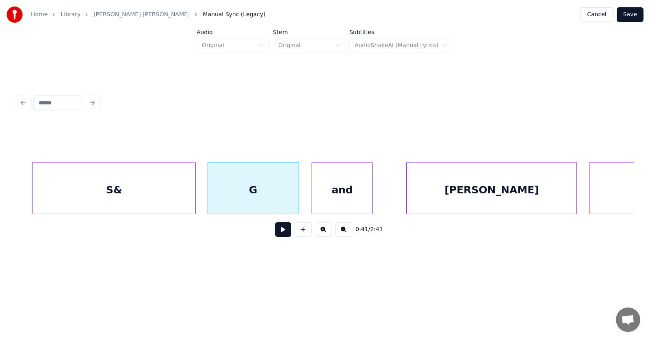
click at [339, 198] on div "and" at bounding box center [342, 190] width 60 height 55
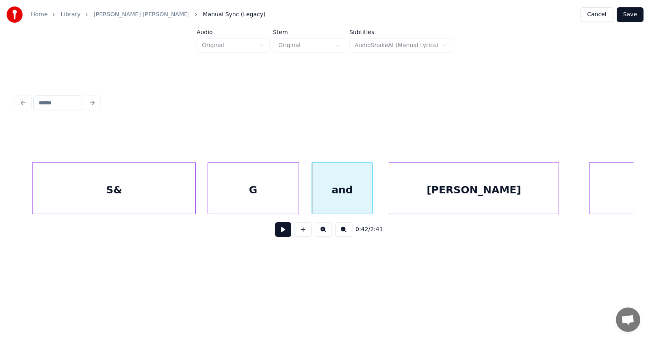
click at [423, 200] on div "[PERSON_NAME]" at bounding box center [474, 190] width 170 height 55
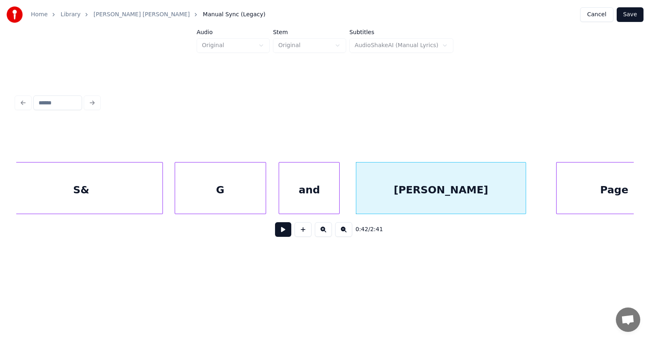
scroll to position [0, 12606]
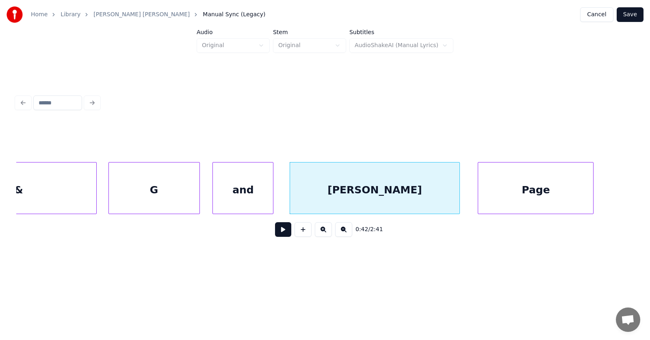
click at [505, 186] on div "Page" at bounding box center [535, 190] width 115 height 55
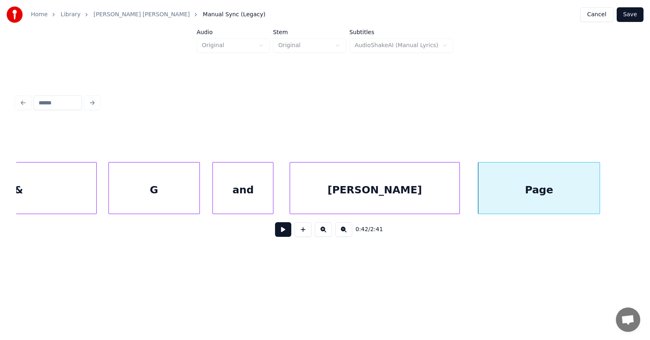
click at [600, 190] on div at bounding box center [598, 188] width 2 height 51
click at [148, 187] on div "G" at bounding box center [154, 190] width 91 height 55
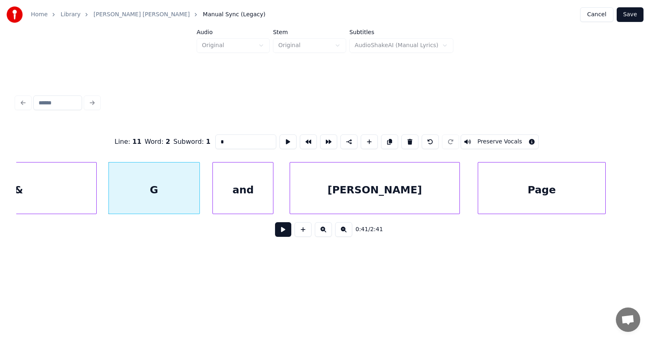
click at [279, 234] on button at bounding box center [283, 229] width 16 height 15
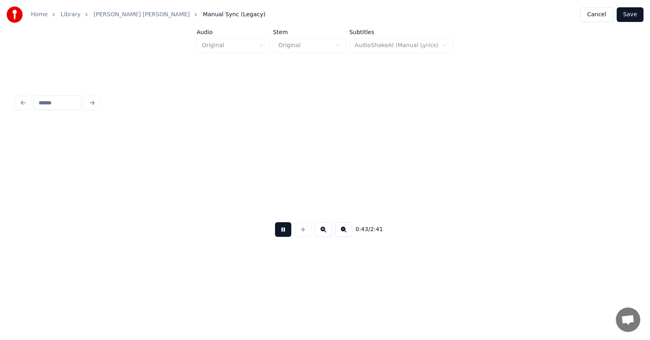
scroll to position [0, 13225]
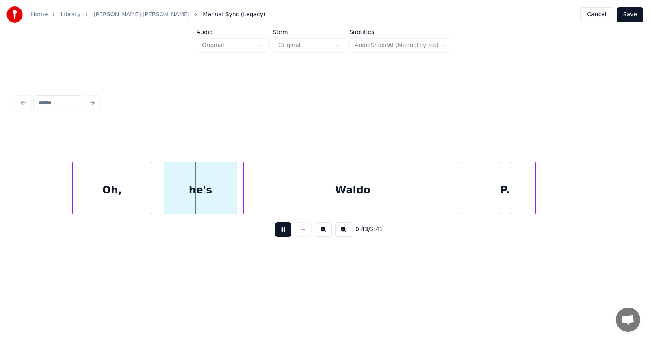
click at [279, 234] on button at bounding box center [283, 229] width 16 height 15
click at [113, 185] on div "Oh," at bounding box center [101, 190] width 78 height 55
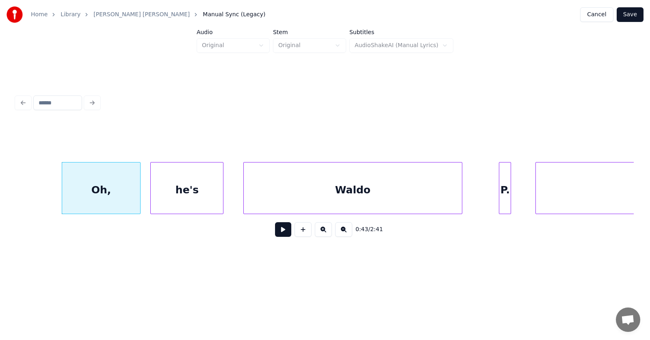
click at [172, 196] on div "he's" at bounding box center [187, 190] width 72 height 55
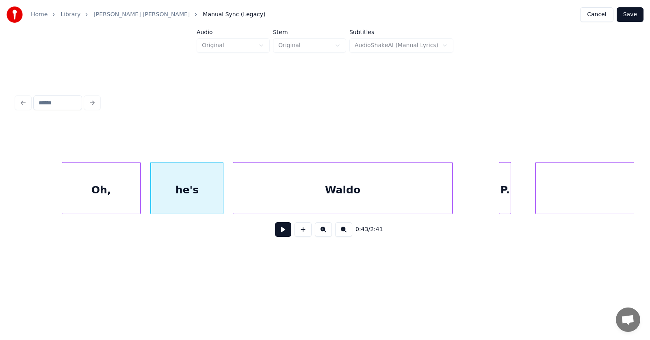
click at [271, 198] on div "Waldo" at bounding box center [342, 190] width 219 height 55
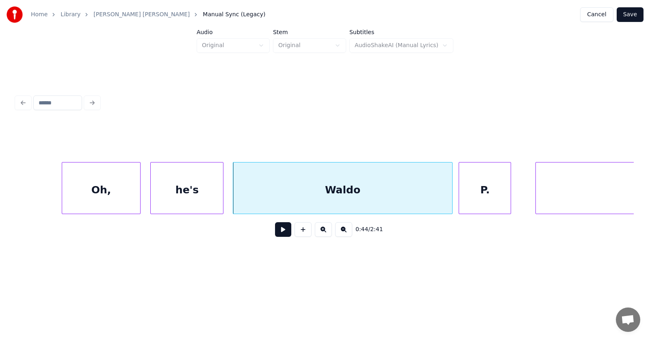
click at [460, 200] on div at bounding box center [460, 188] width 2 height 51
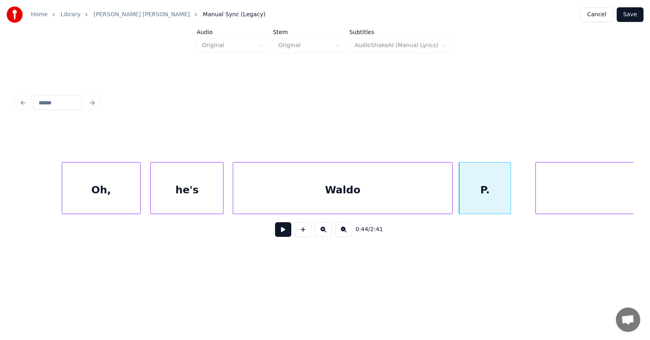
click at [381, 192] on div "Waldo" at bounding box center [342, 190] width 219 height 55
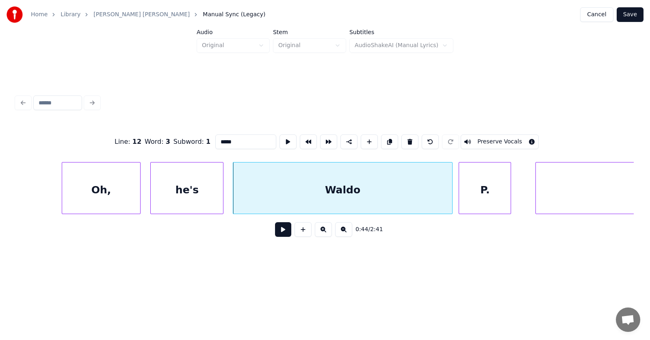
click at [277, 232] on button at bounding box center [283, 229] width 16 height 15
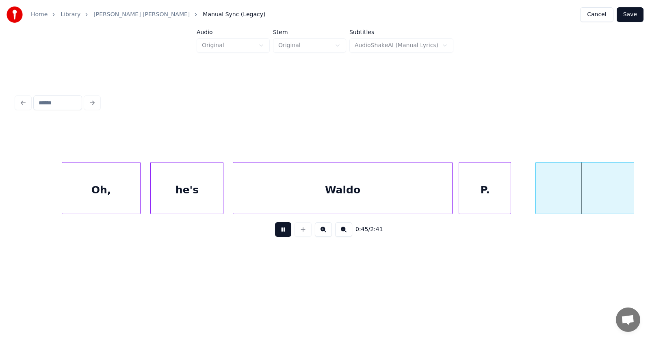
click at [277, 232] on button at bounding box center [283, 229] width 16 height 15
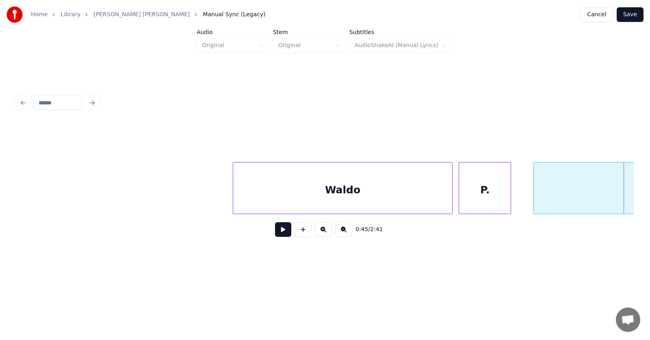
scroll to position [0, 13564]
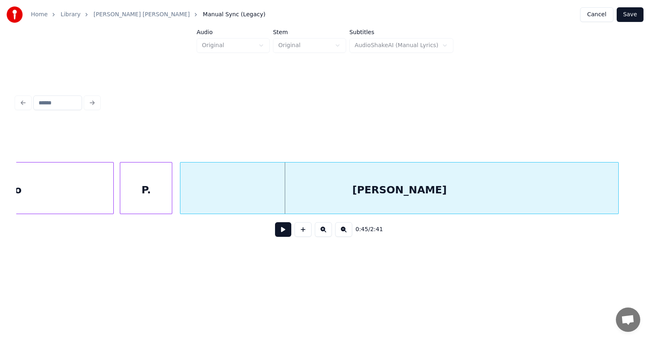
click at [577, 195] on div "[PERSON_NAME]" at bounding box center [399, 190] width 438 height 55
click at [276, 237] on button at bounding box center [283, 229] width 16 height 15
click at [277, 237] on button at bounding box center [283, 229] width 16 height 15
click at [232, 189] on div "[PERSON_NAME]" at bounding box center [399, 190] width 438 height 55
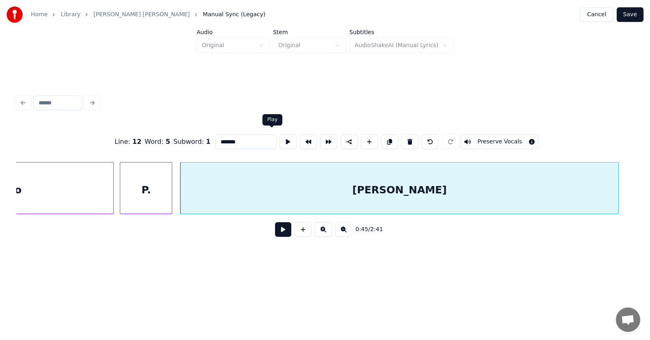
click at [280, 139] on button at bounding box center [288, 141] width 17 height 15
click at [283, 230] on button at bounding box center [283, 229] width 16 height 15
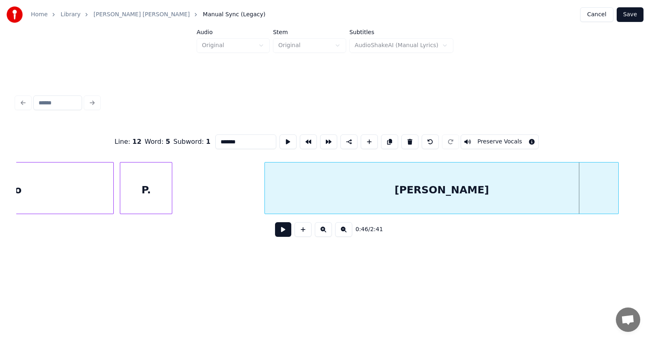
click at [265, 195] on div at bounding box center [266, 188] width 2 height 51
click at [250, 193] on div at bounding box center [249, 188] width 2 height 51
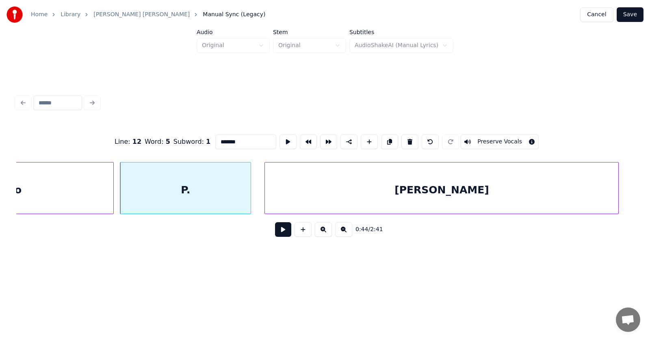
click at [204, 185] on div "P." at bounding box center [185, 190] width 130 height 55
click at [280, 139] on button at bounding box center [288, 141] width 17 height 15
click at [159, 196] on div at bounding box center [159, 188] width 2 height 51
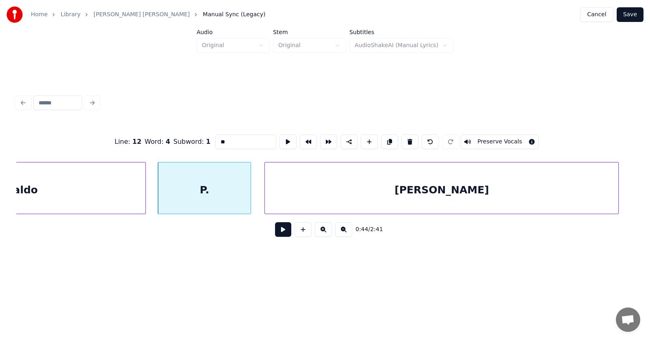
click at [145, 194] on div at bounding box center [144, 188] width 2 height 51
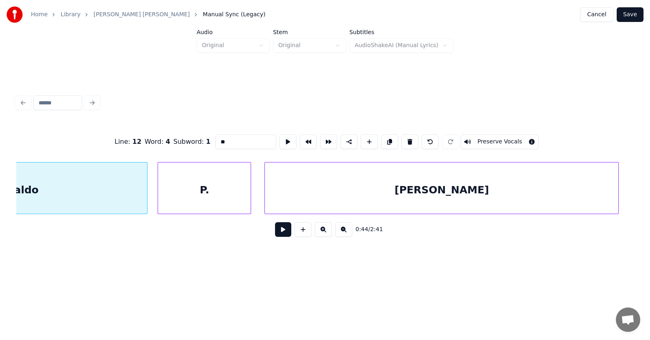
scroll to position [0, 13442]
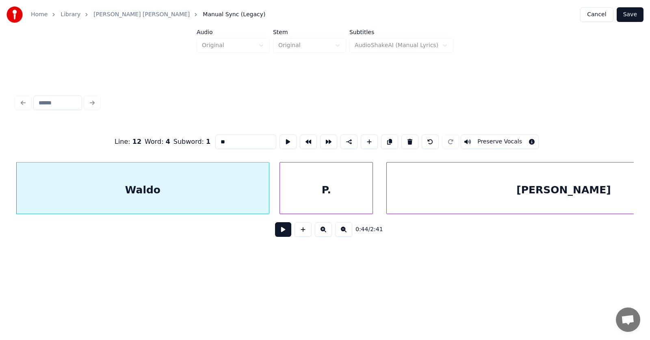
click at [218, 187] on div "Waldo" at bounding box center [142, 190] width 253 height 55
type input "*****"
click at [281, 226] on button at bounding box center [283, 229] width 16 height 15
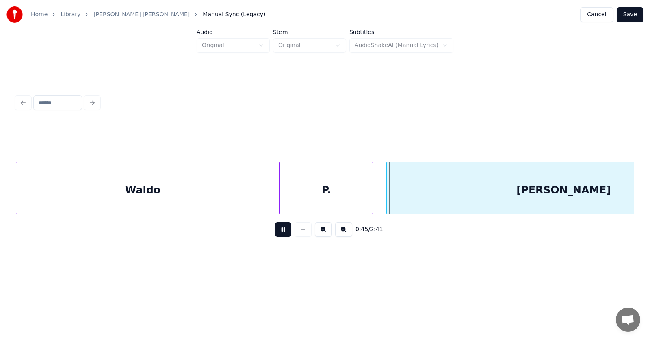
click at [281, 226] on button at bounding box center [283, 229] width 16 height 15
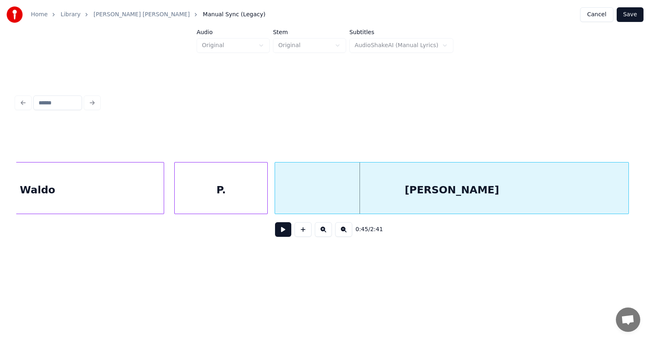
click at [428, 196] on div "[PERSON_NAME]" at bounding box center [452, 190] width 354 height 55
click at [282, 232] on button at bounding box center [283, 229] width 16 height 15
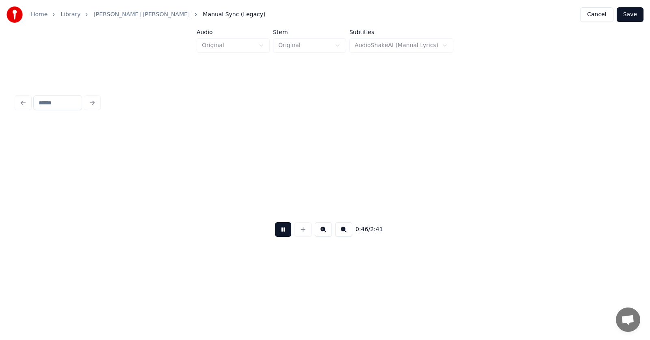
scroll to position [0, 14168]
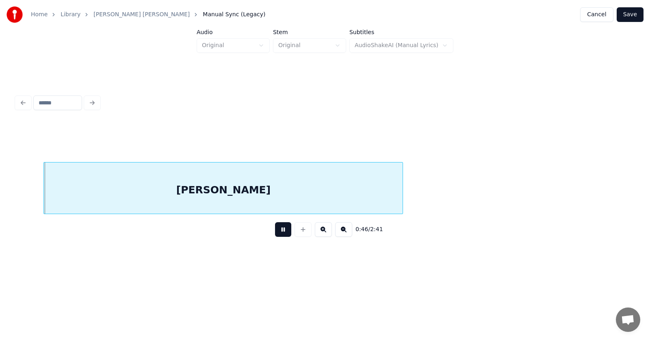
click at [283, 231] on button at bounding box center [283, 229] width 16 height 15
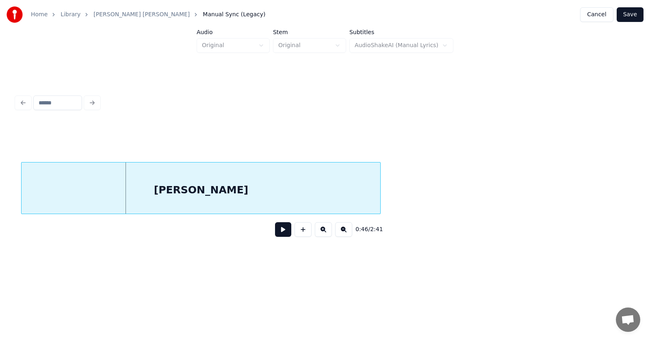
click at [234, 193] on div "[PERSON_NAME]" at bounding box center [201, 190] width 359 height 55
click at [628, 17] on button "Save" at bounding box center [630, 14] width 27 height 15
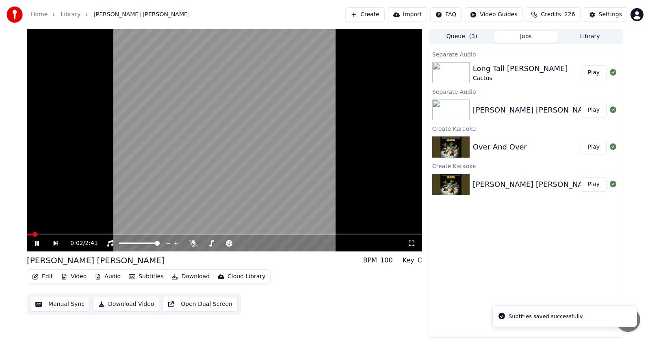
click at [33, 241] on icon at bounding box center [42, 243] width 19 height 7
